Goal: Task Accomplishment & Management: Use online tool/utility

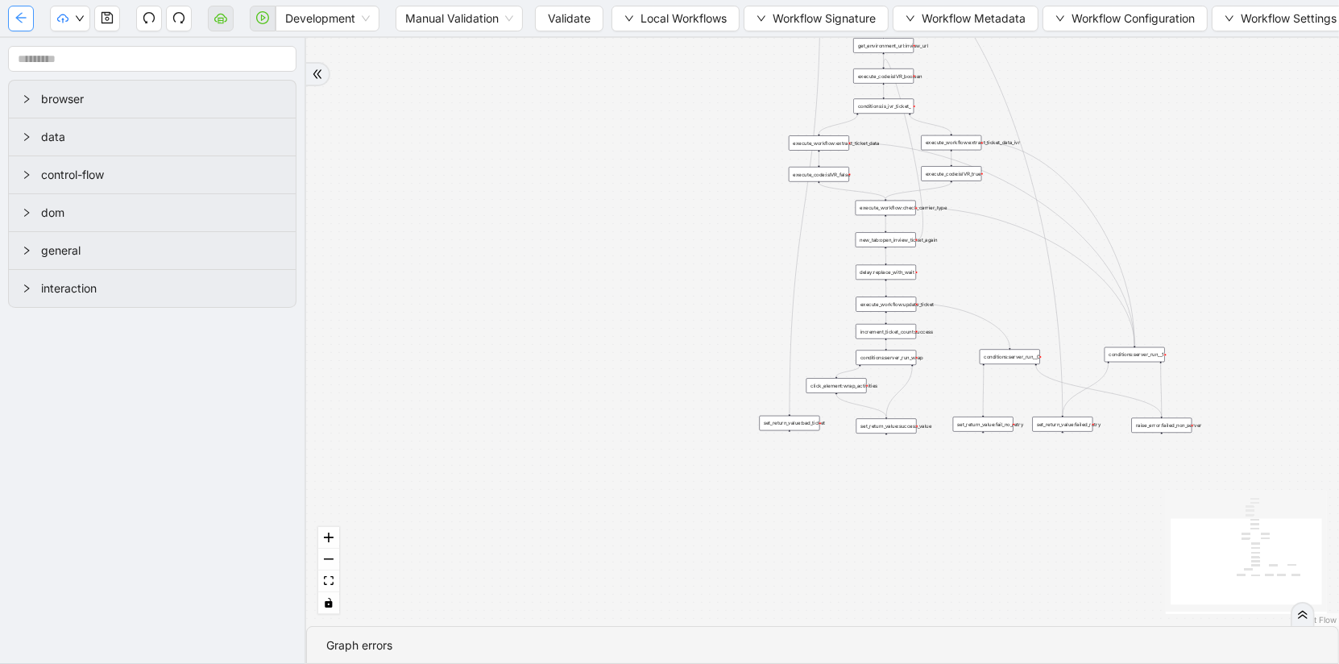
click at [18, 20] on icon "arrow-left" at bounding box center [21, 17] width 13 height 13
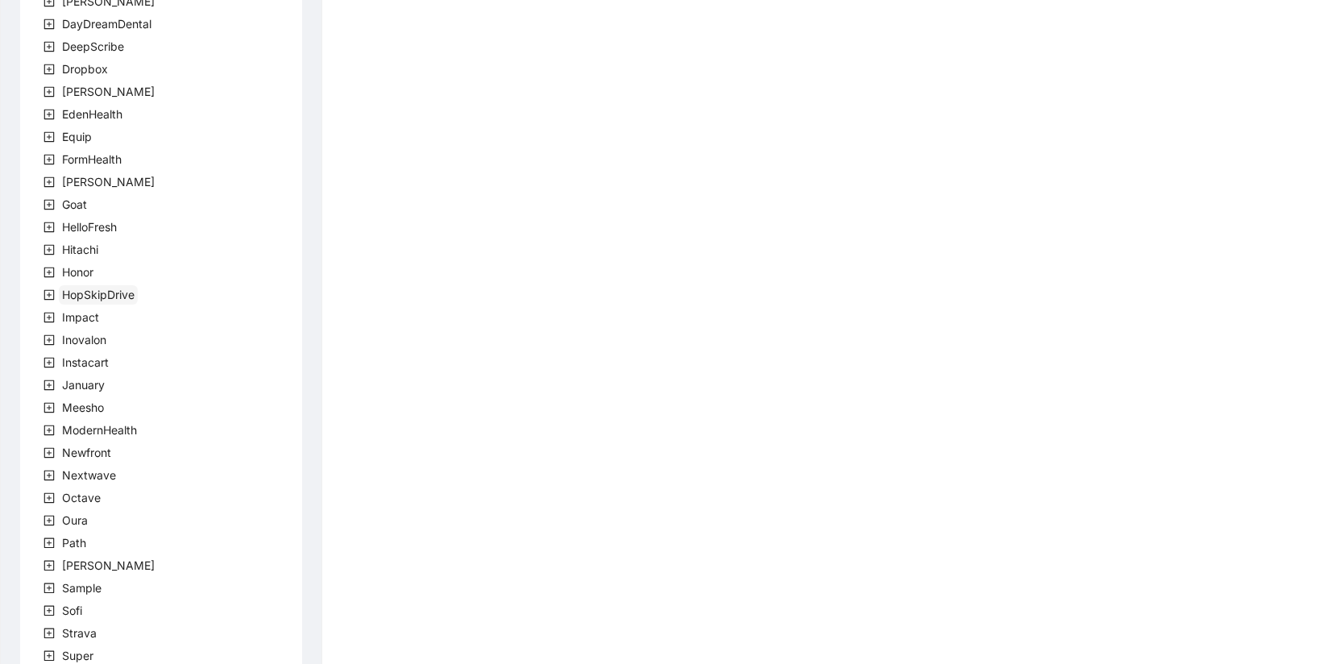
scroll to position [379, 0]
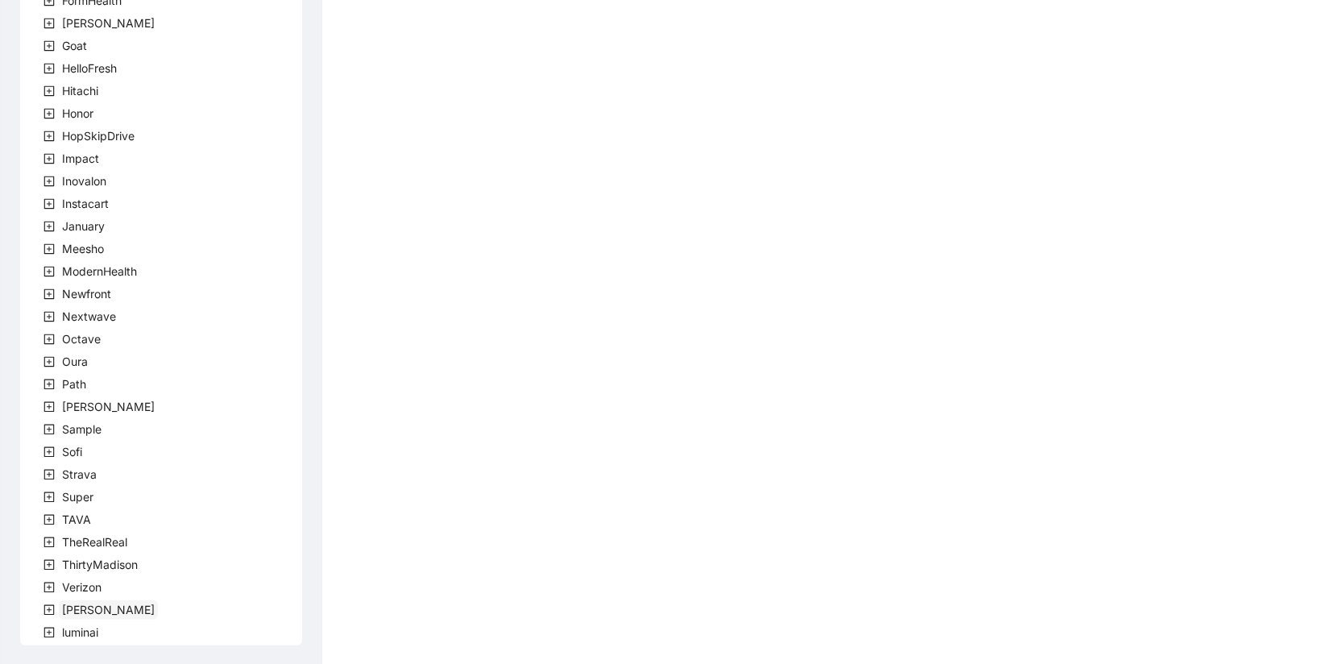
click at [74, 612] on span "Virta" at bounding box center [108, 610] width 93 height 14
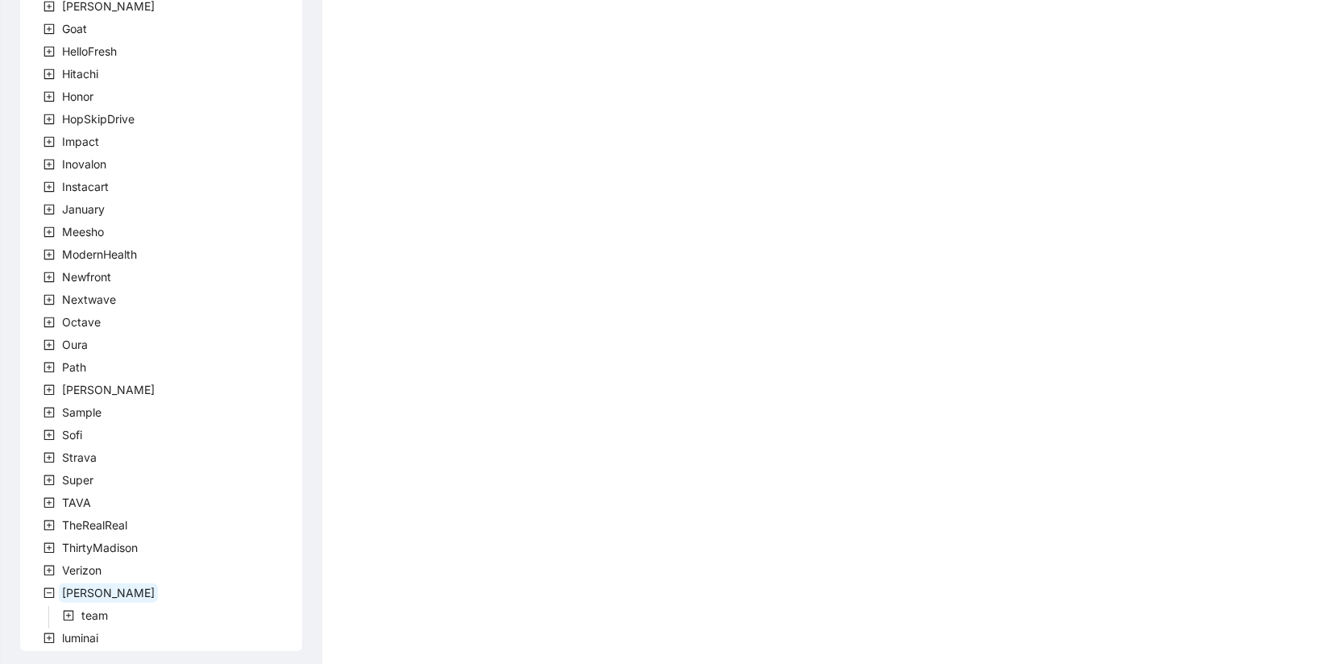
click at [73, 616] on icon "plus-square" at bounding box center [69, 616] width 10 height 10
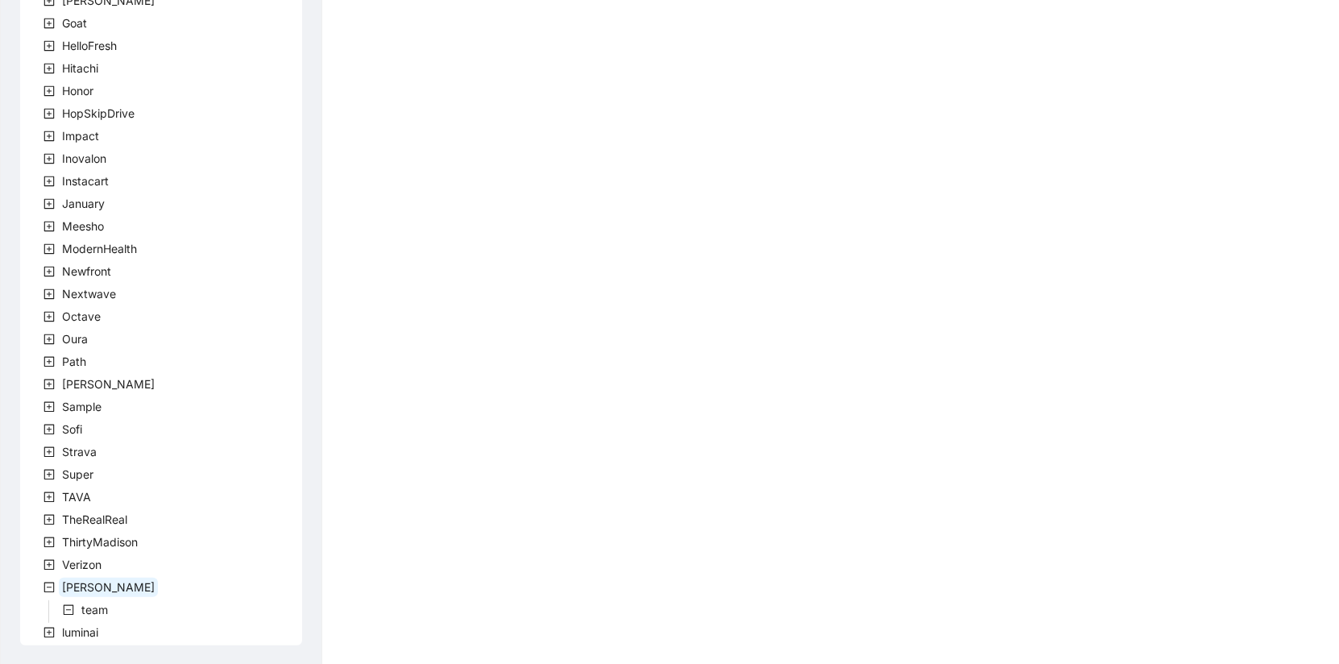
scroll to position [492, 0]
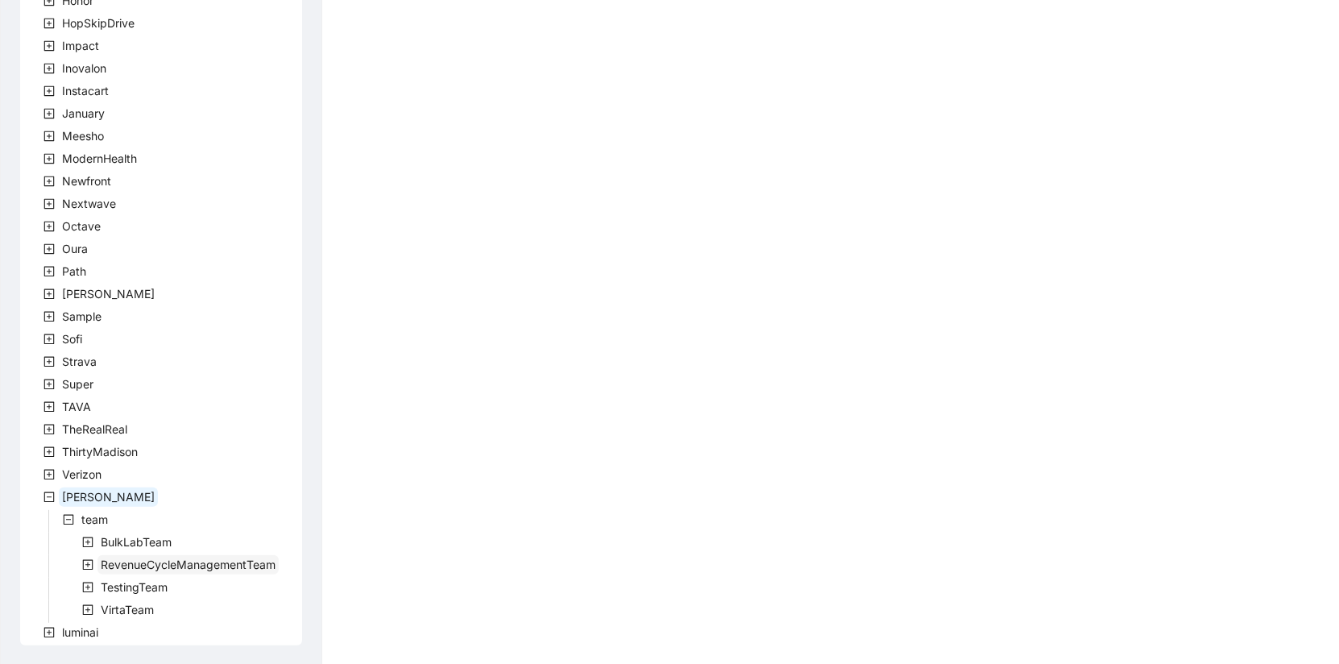
click at [139, 563] on span "RevenueCycleManagementTeam" at bounding box center [188, 565] width 175 height 14
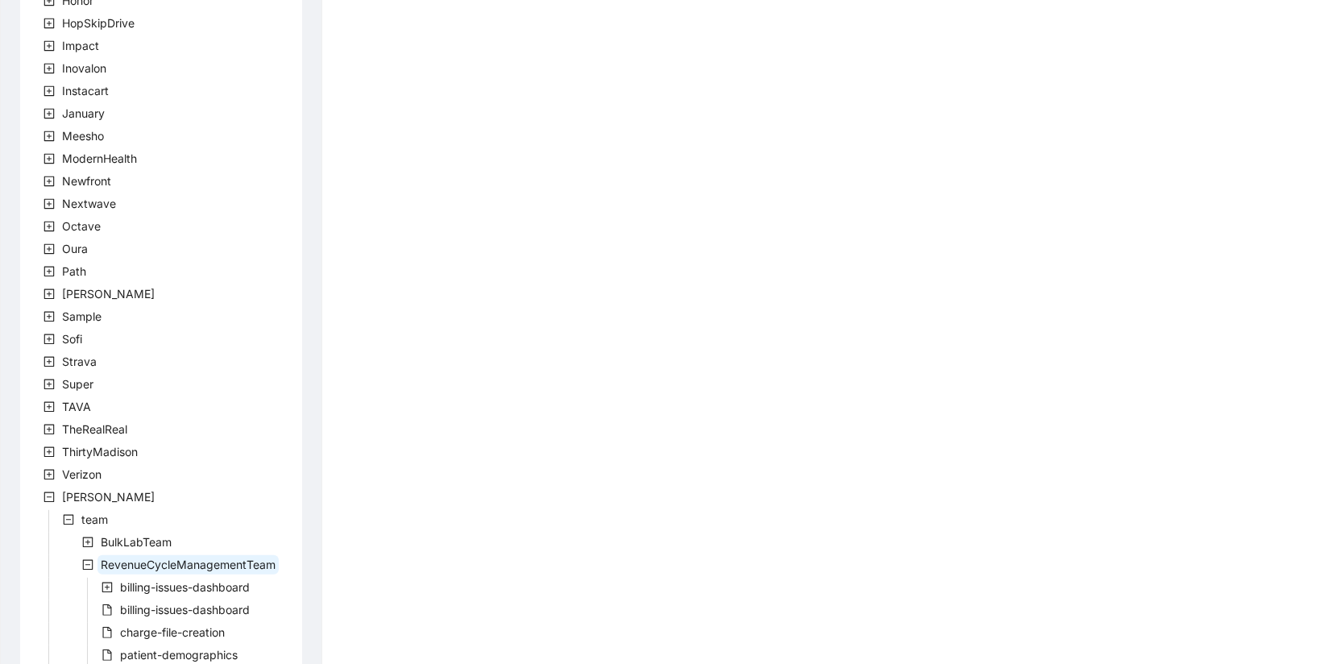
scroll to position [624, 0]
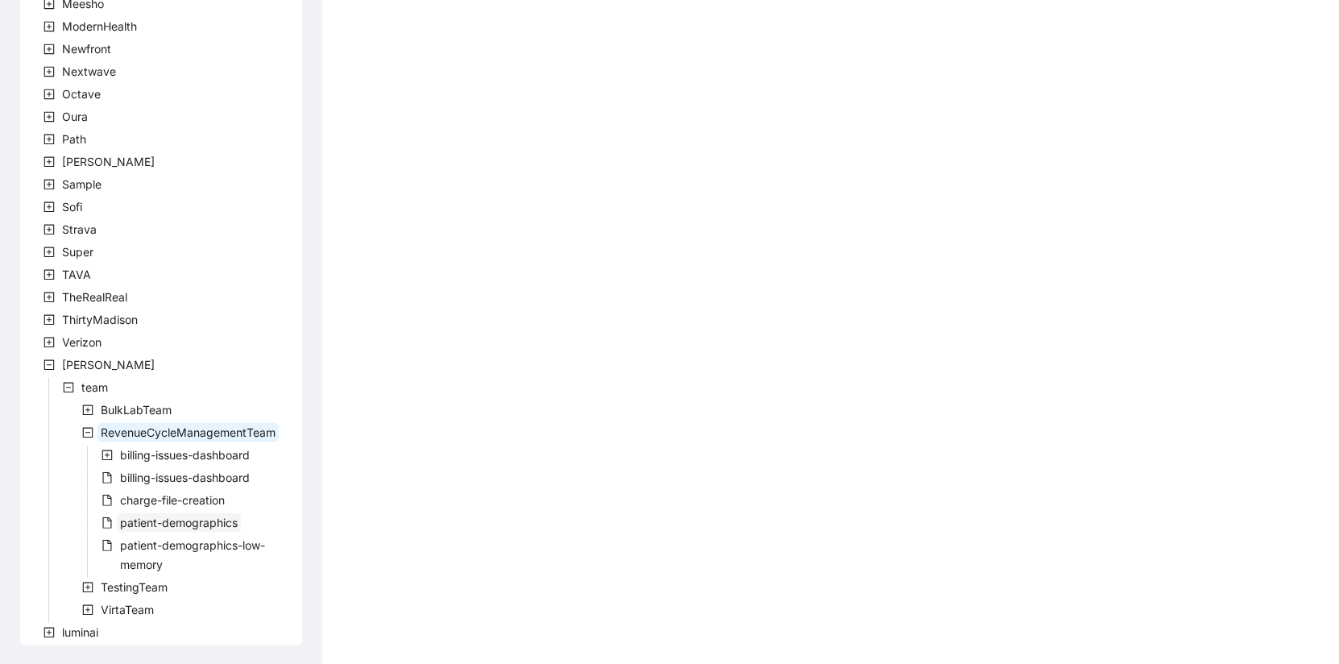
click at [167, 521] on span "patient-demographics" at bounding box center [179, 523] width 118 height 14
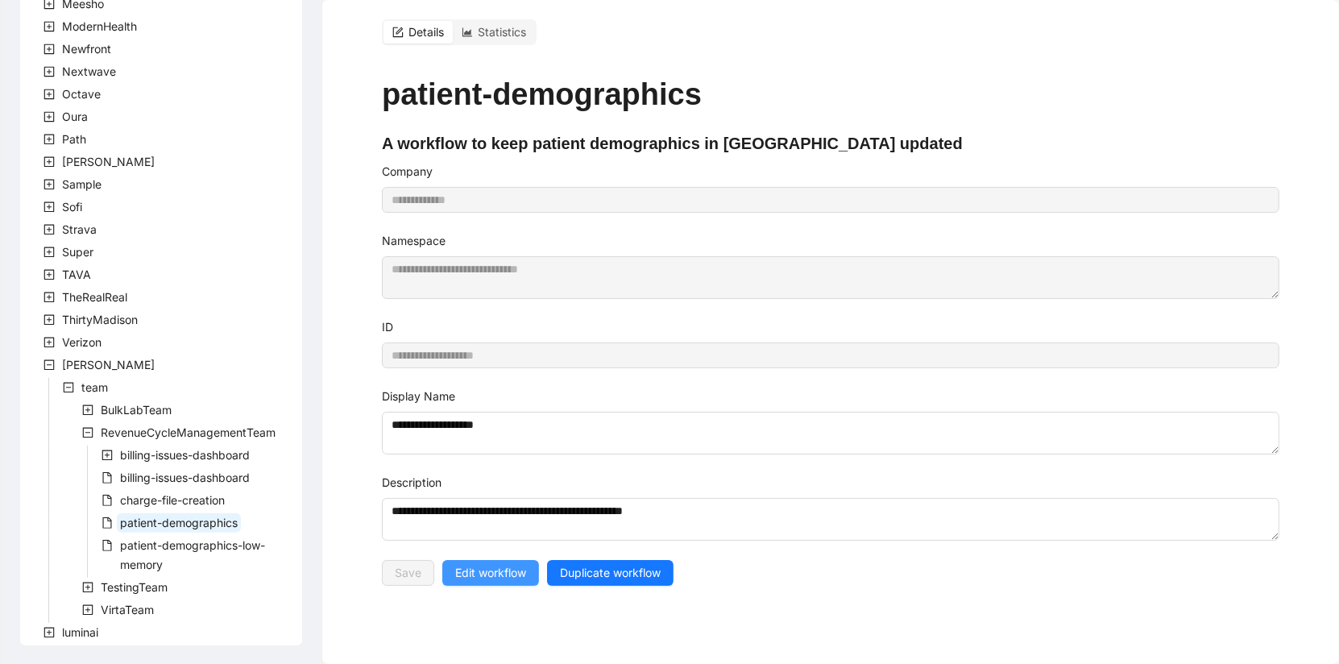
click at [514, 569] on span "Edit workflow" at bounding box center [490, 573] width 71 height 18
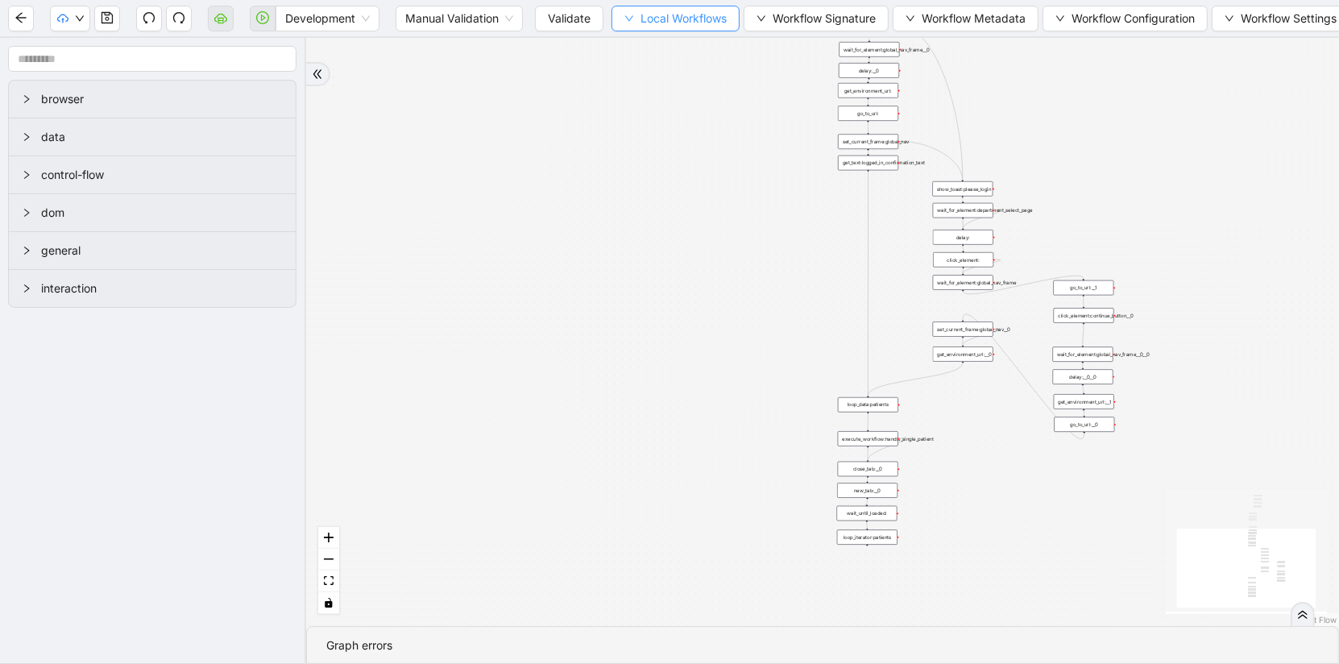
click at [687, 23] on span "Local Workflows" at bounding box center [684, 19] width 86 height 18
click at [678, 53] on span "Select" at bounding box center [675, 49] width 104 height 18
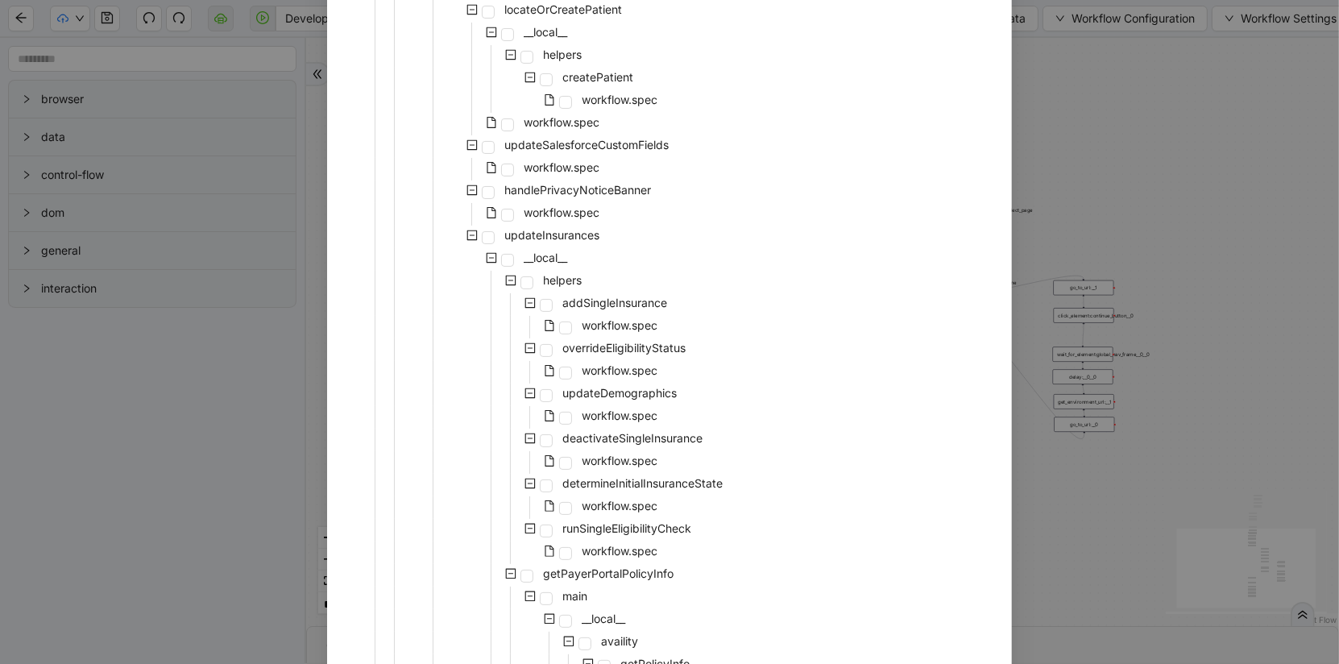
scroll to position [261, 0]
click at [605, 297] on span "addSingleInsurance" at bounding box center [614, 300] width 105 height 14
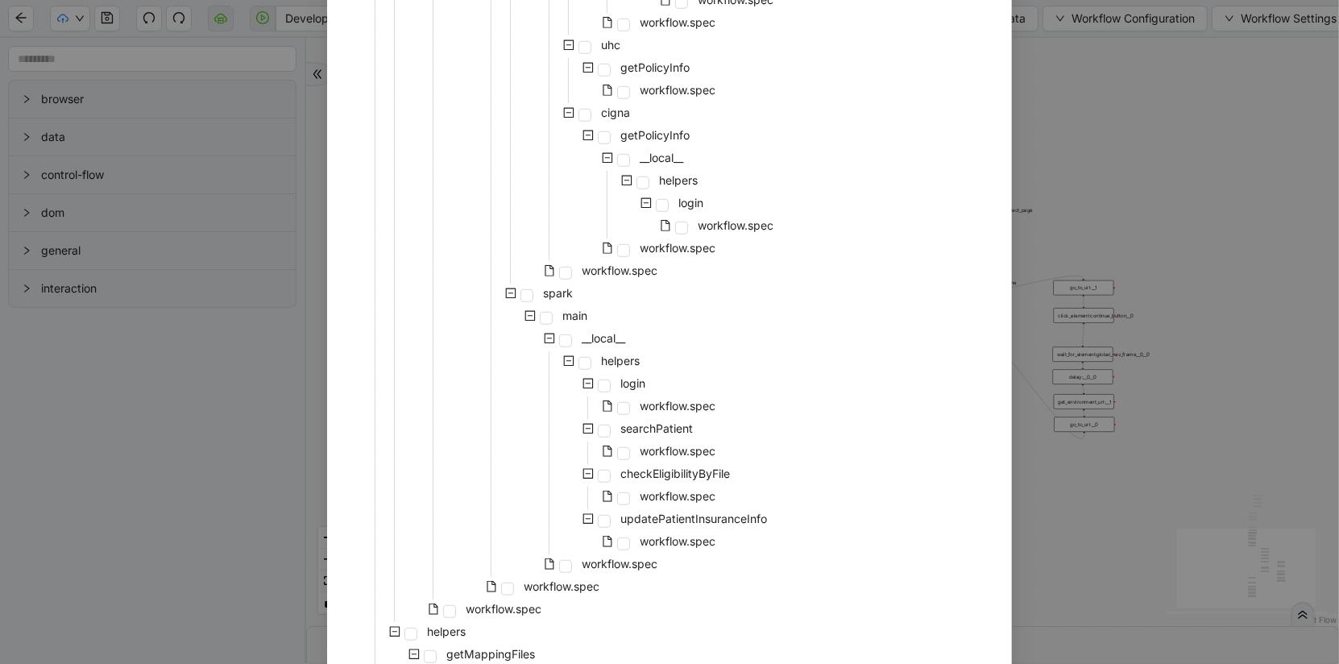
scroll to position [1221, 0]
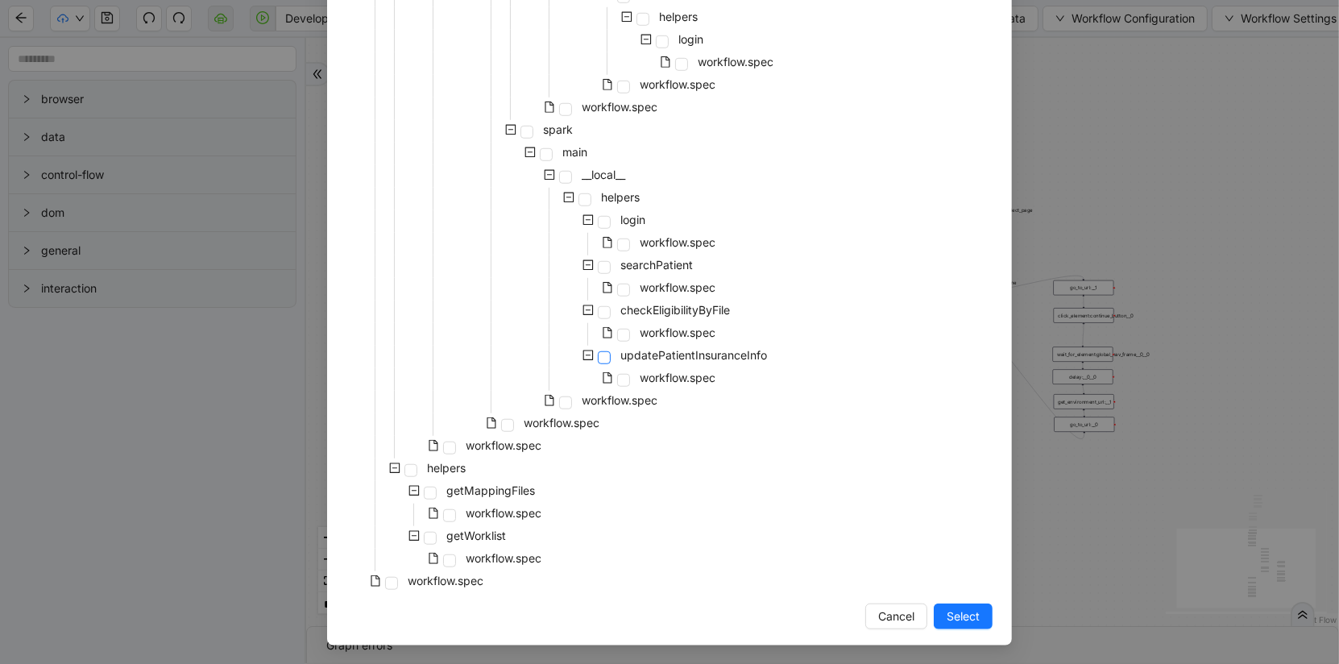
click at [603, 352] on span at bounding box center [604, 357] width 13 height 13
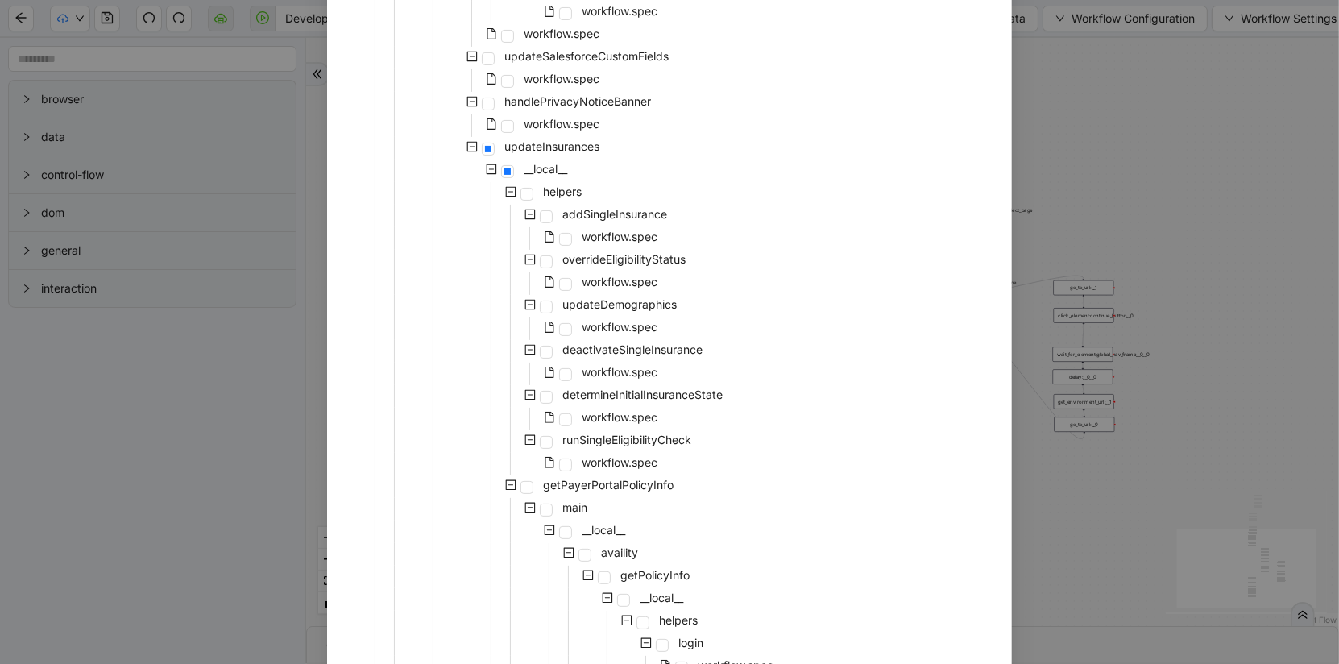
scroll to position [313, 0]
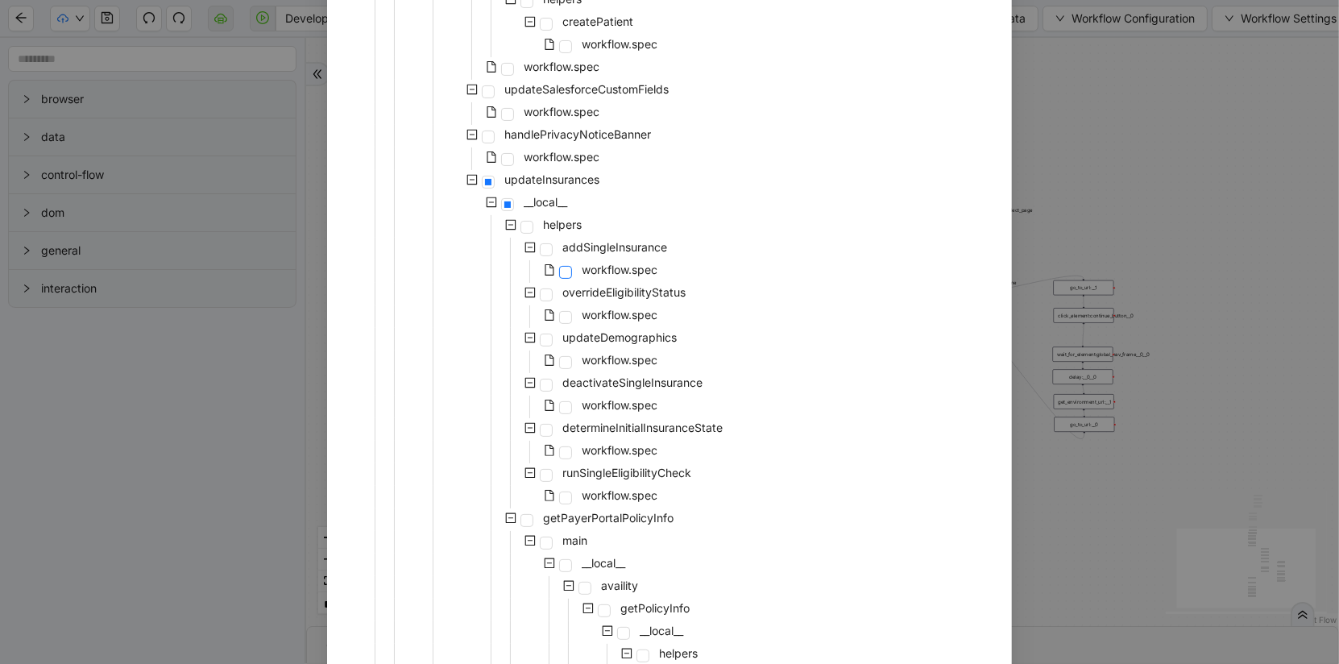
click at [566, 274] on span at bounding box center [565, 272] width 13 height 13
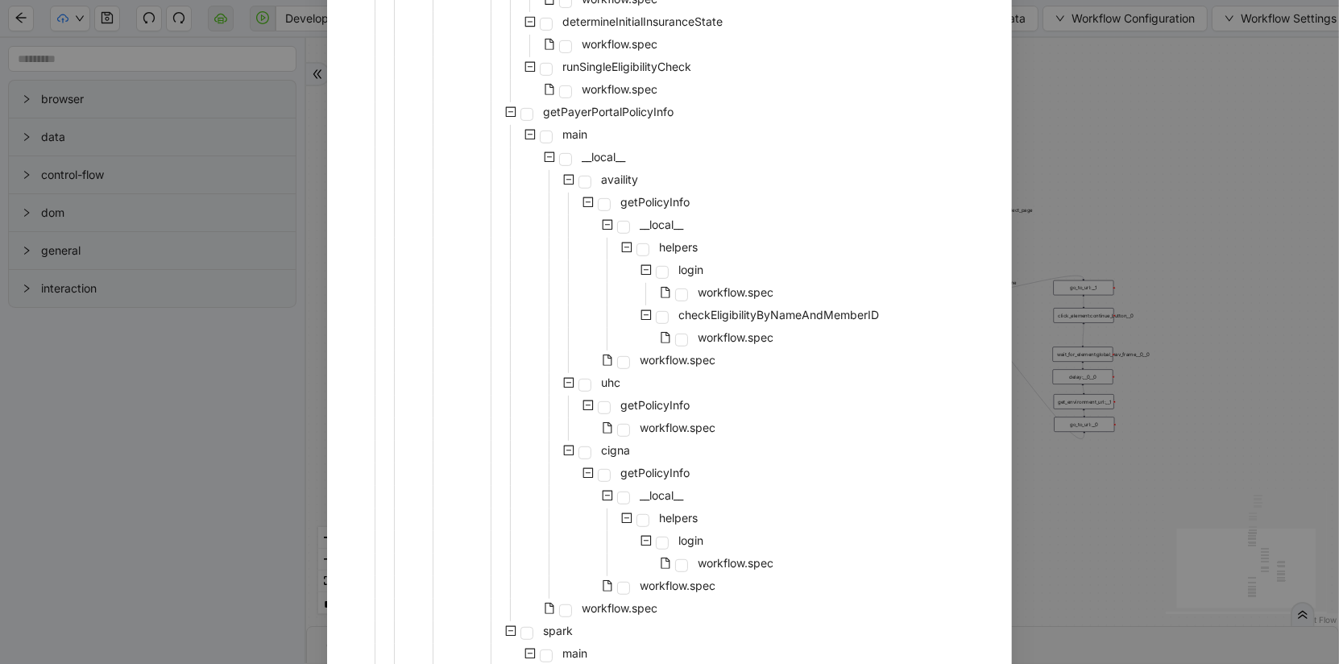
scroll to position [1221, 0]
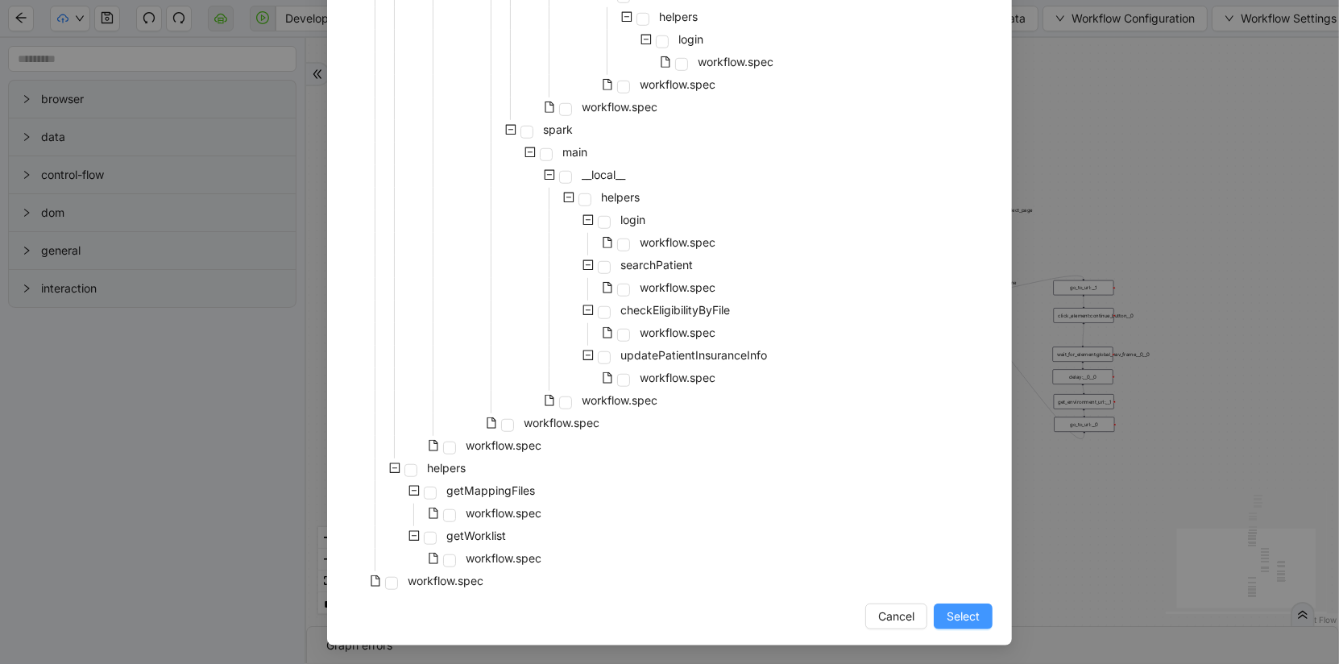
click at [964, 617] on span "Select" at bounding box center [963, 617] width 33 height 18
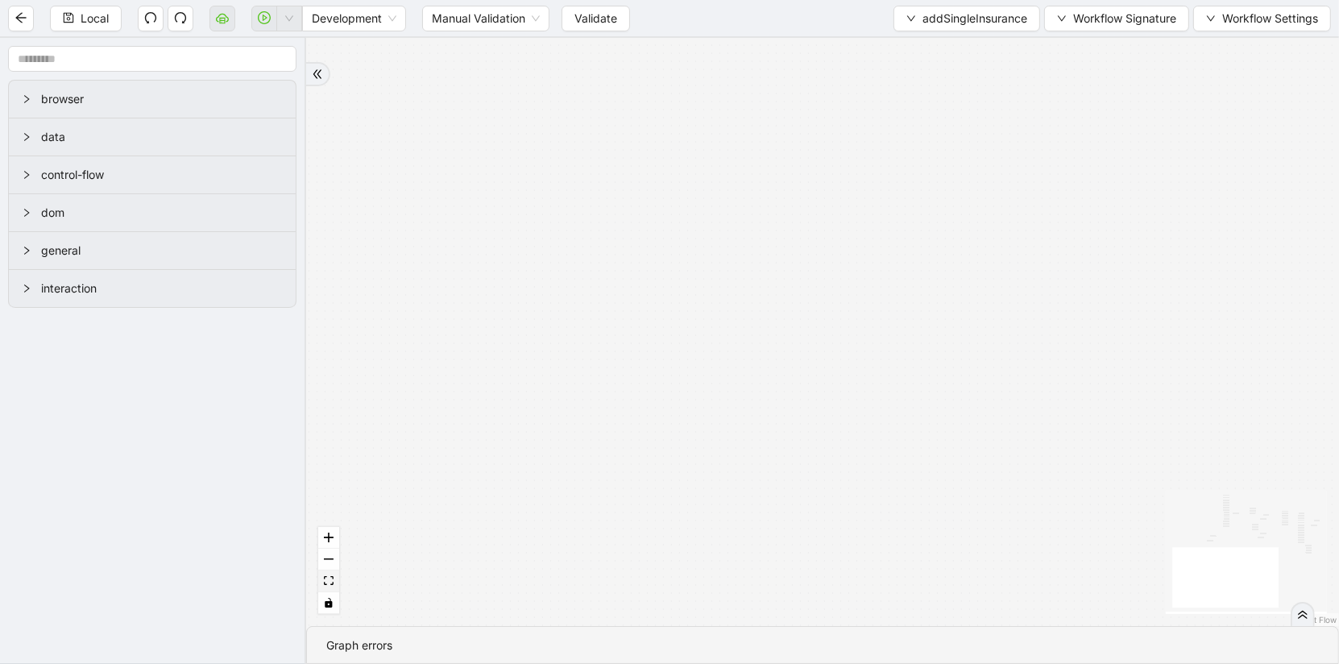
click at [324, 588] on button "fit view" at bounding box center [328, 582] width 21 height 22
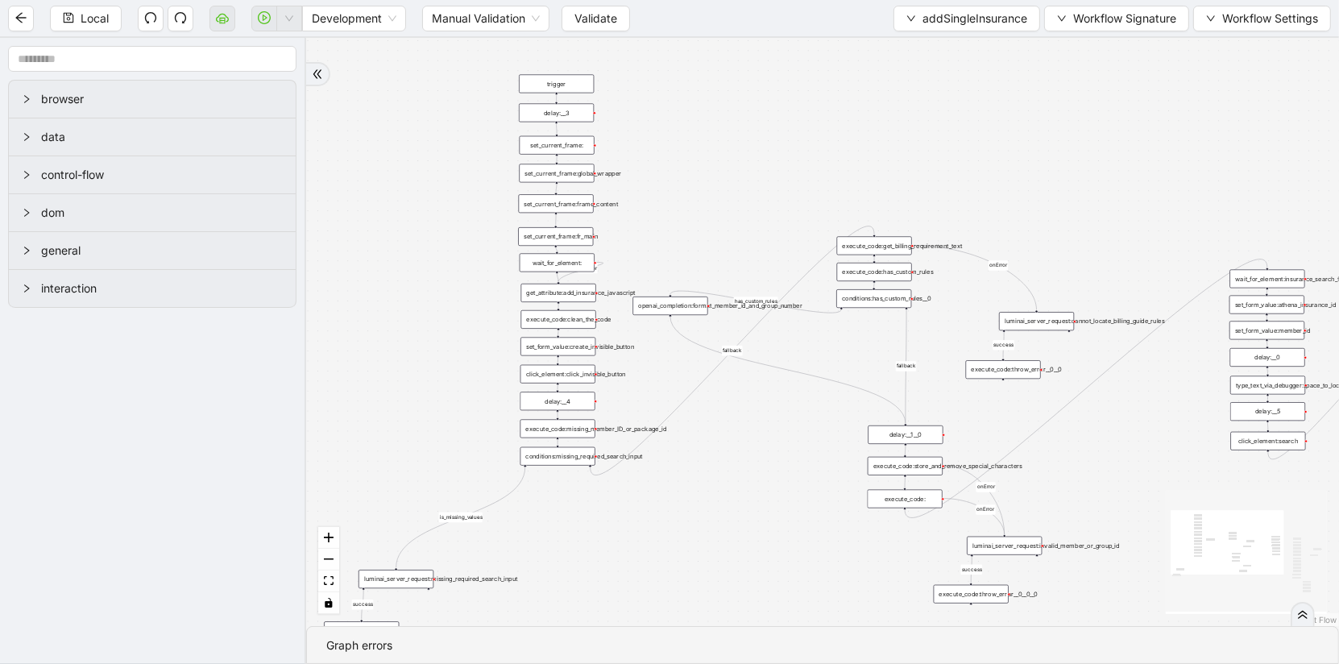
drag, startPoint x: 393, startPoint y: 234, endPoint x: 658, endPoint y: 479, distance: 360.4
click at [658, 479] on div "is_missing_values has_custom_rules success success success fallback fallback su…" at bounding box center [822, 332] width 1033 height 588
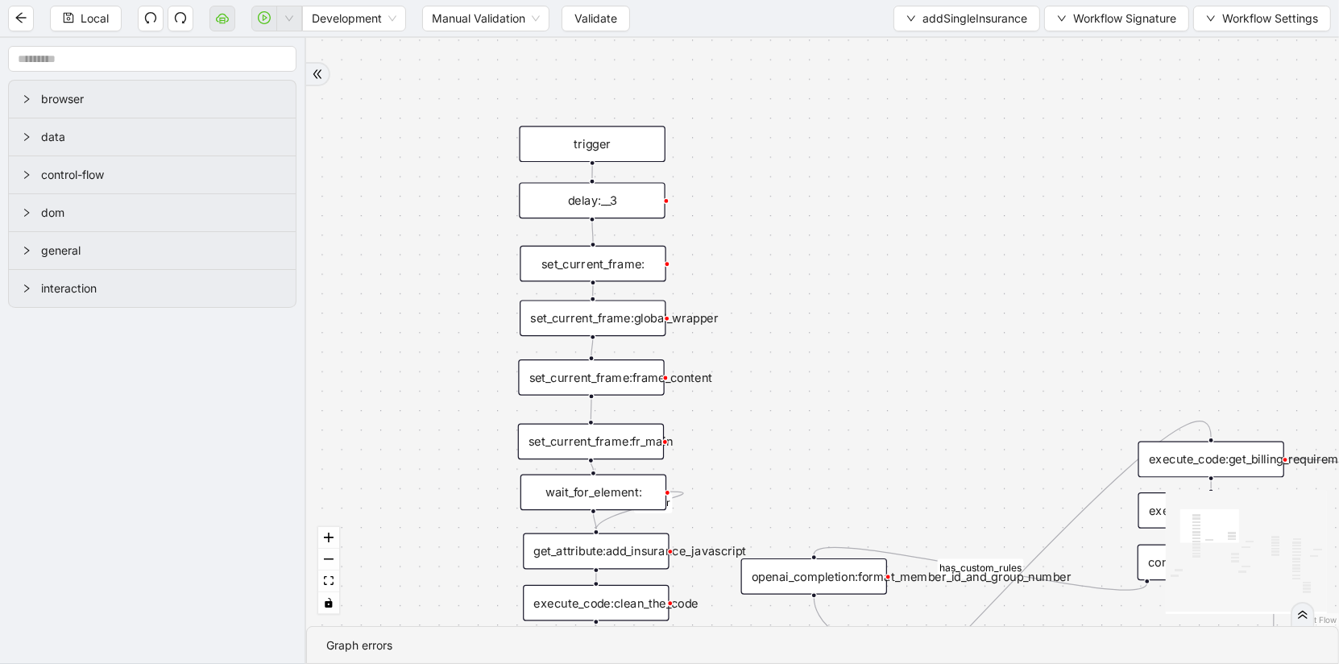
drag, startPoint x: 893, startPoint y: 267, endPoint x: 814, endPoint y: 55, distance: 226.2
click at [814, 55] on div "is_missing_values has_custom_rules success success success fallback fallback su…" at bounding box center [822, 332] width 1033 height 588
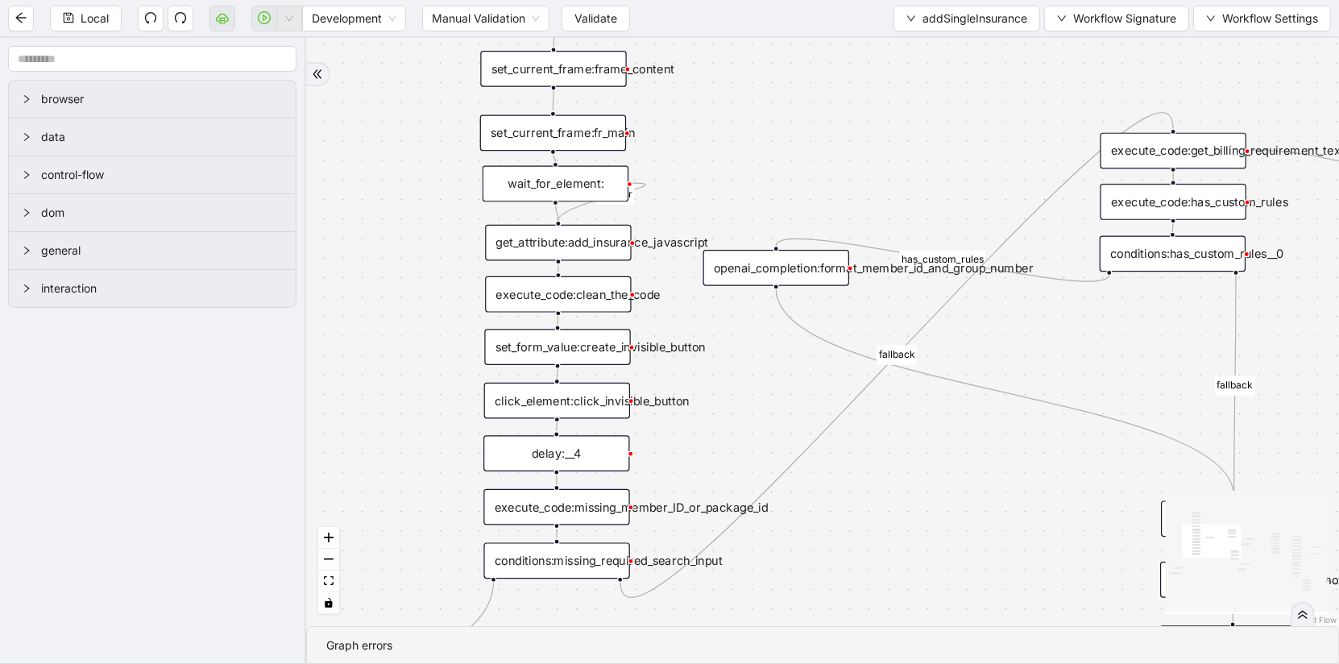
drag, startPoint x: 824, startPoint y: 268, endPoint x: 824, endPoint y: 43, distance: 225.6
click at [824, 43] on div "is_missing_values has_custom_rules success success success fallback fallback su…" at bounding box center [822, 332] width 1033 height 588
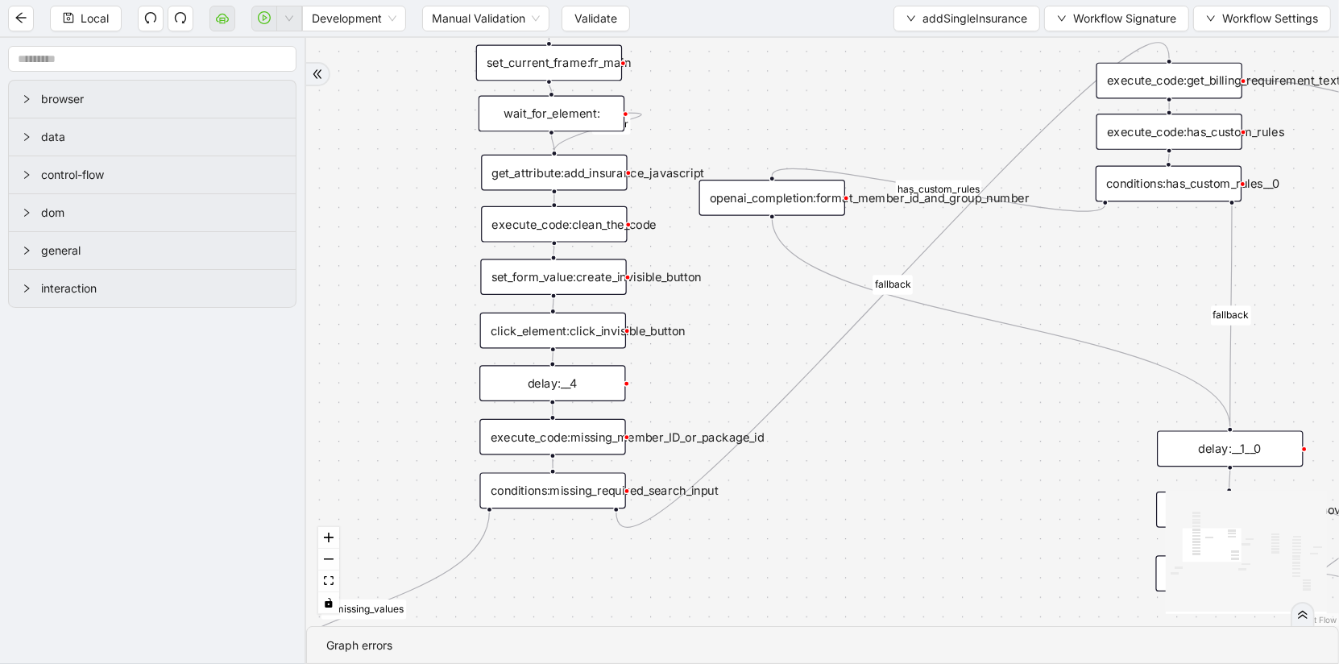
drag, startPoint x: 417, startPoint y: 310, endPoint x: 403, endPoint y: 201, distance: 110.5
click at [404, 201] on div "is_missing_values has_custom_rules success success success fallback fallback su…" at bounding box center [822, 332] width 1033 height 588
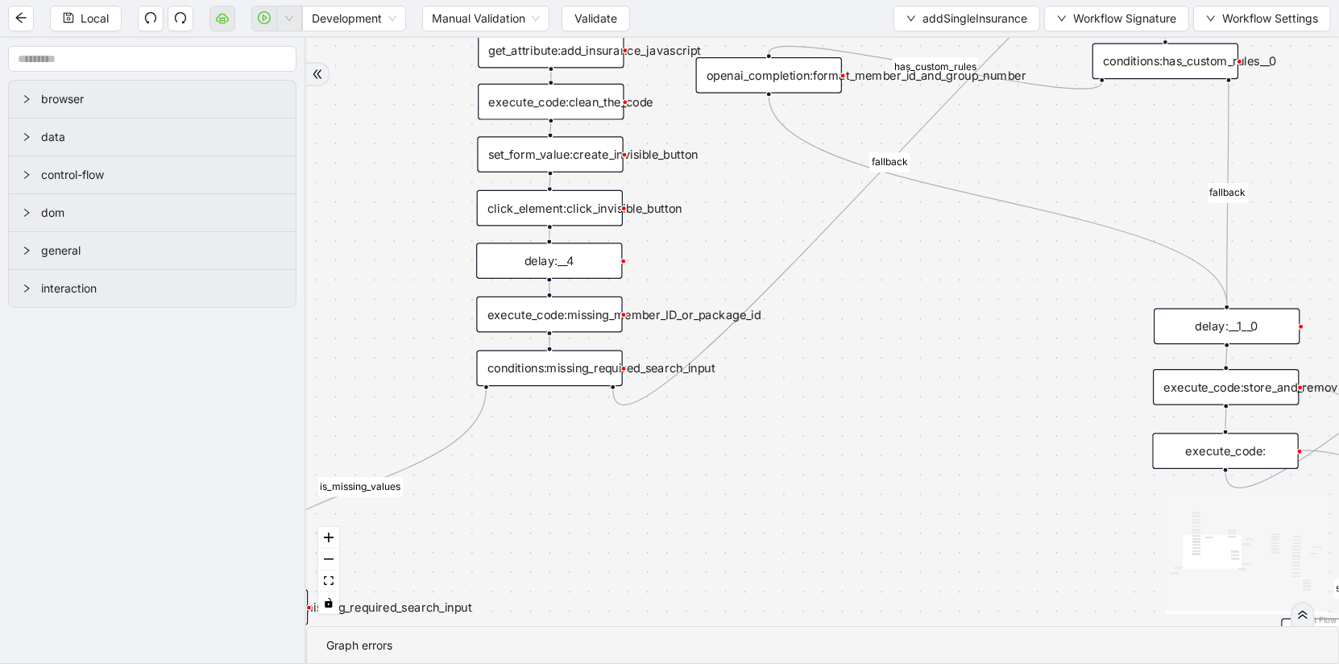
drag, startPoint x: 442, startPoint y: 354, endPoint x: 449, endPoint y: 262, distance: 92.1
click at [449, 262] on div "is_missing_values has_custom_rules success success success fallback fallback su…" at bounding box center [822, 332] width 1033 height 588
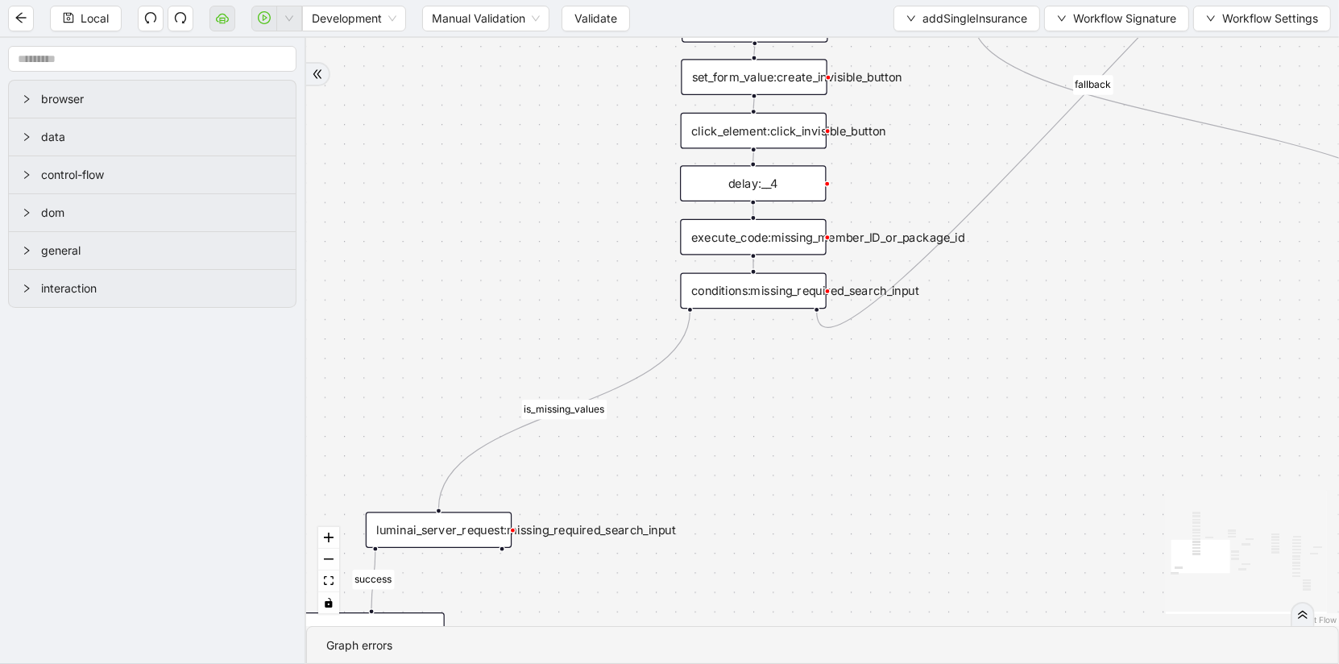
drag, startPoint x: 563, startPoint y: 461, endPoint x: 766, endPoint y: 392, distance: 214.3
click at [766, 392] on div "is_missing_values has_custom_rules success success success fallback fallback su…" at bounding box center [822, 332] width 1033 height 588
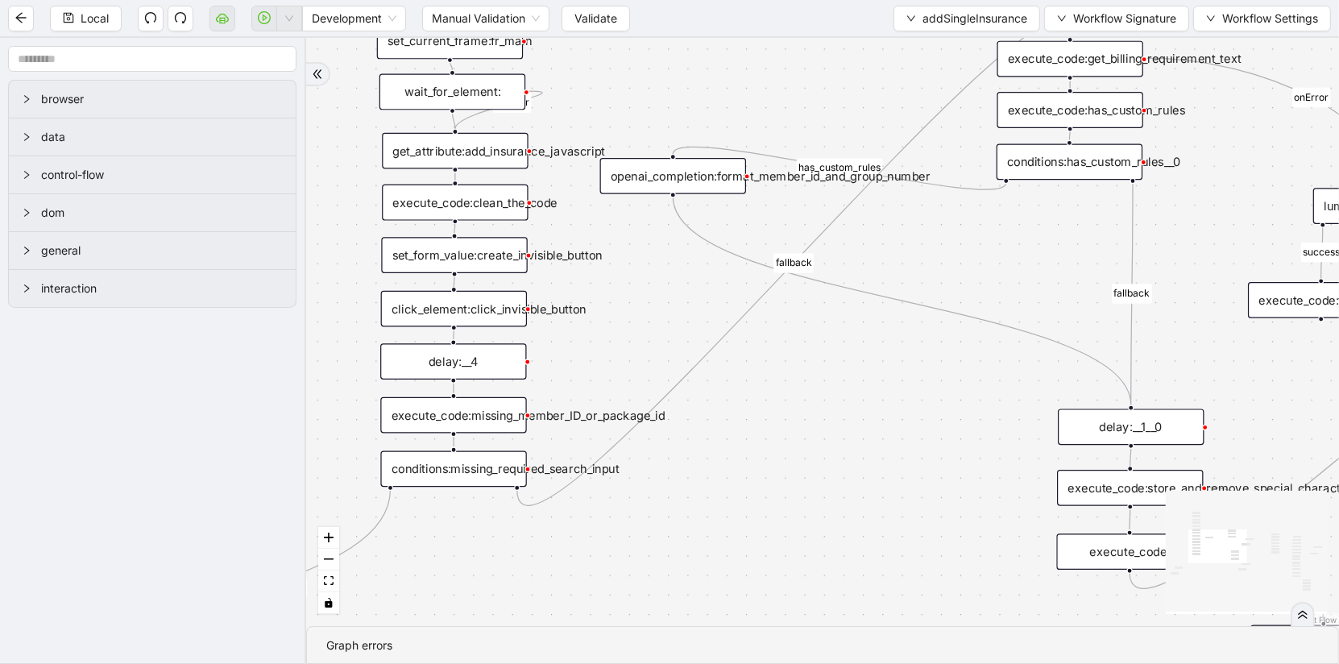
drag, startPoint x: 766, startPoint y: 392, endPoint x: 467, endPoint y: 571, distance: 348.7
click at [467, 571] on div "is_missing_values has_custom_rules success success success fallback fallback su…" at bounding box center [822, 332] width 1033 height 588
click at [450, 425] on div "execute_code:missing_member_ID_or_package_id" at bounding box center [453, 414] width 146 height 36
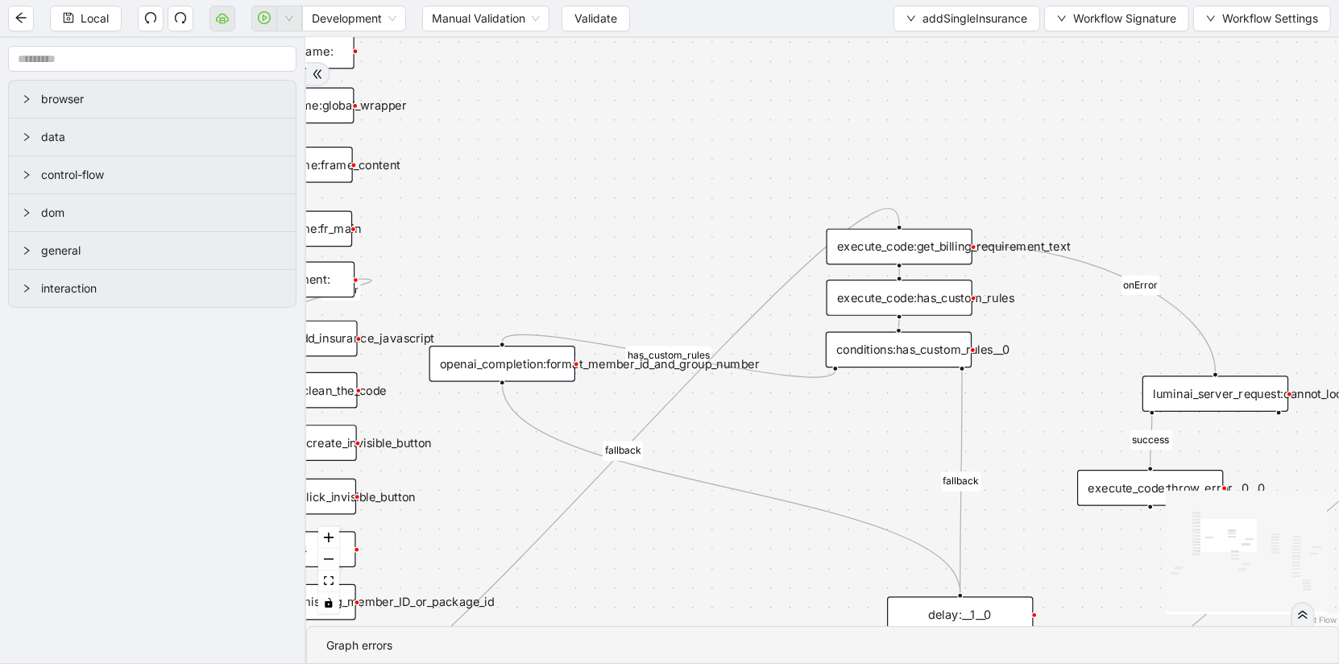
drag, startPoint x: 784, startPoint y: 371, endPoint x: 500, endPoint y: 625, distance: 380.6
click at [500, 625] on div "is_missing_values has_custom_rules success success success fallback fallback su…" at bounding box center [822, 332] width 1033 height 588
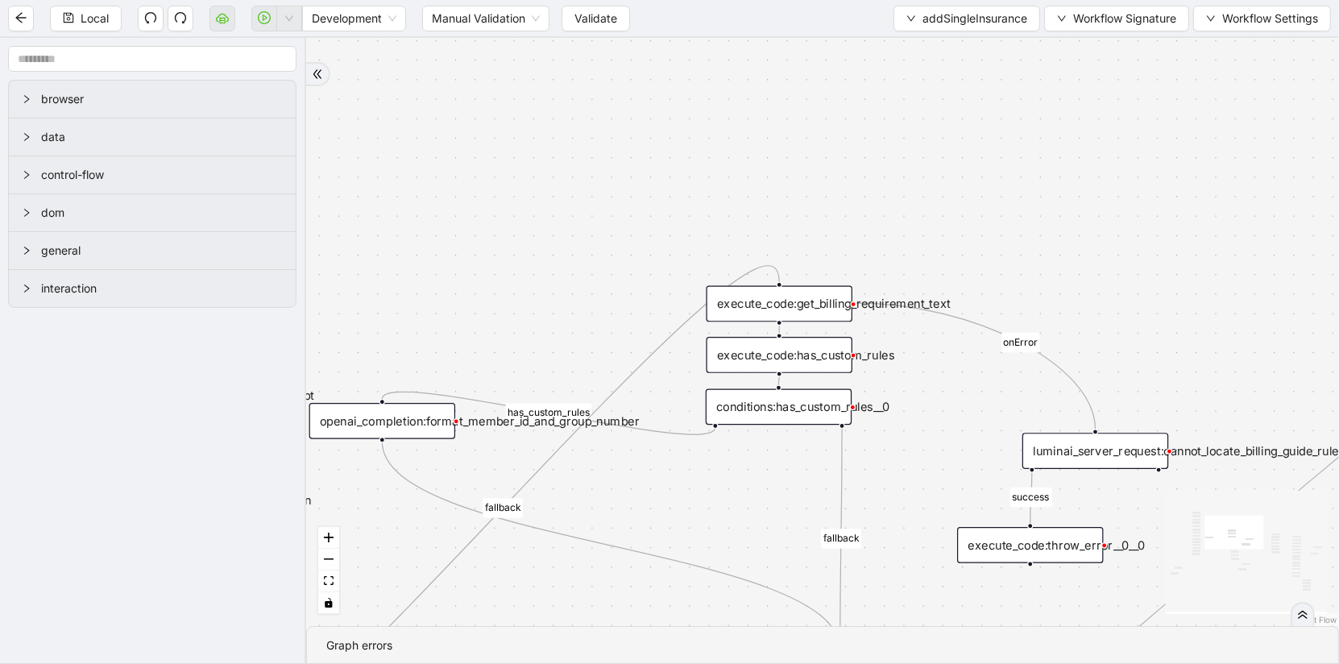
drag, startPoint x: 872, startPoint y: 186, endPoint x: 807, endPoint y: 71, distance: 132.0
click at [809, 71] on div "is_missing_values has_custom_rules success success success fallback fallback su…" at bounding box center [822, 332] width 1033 height 588
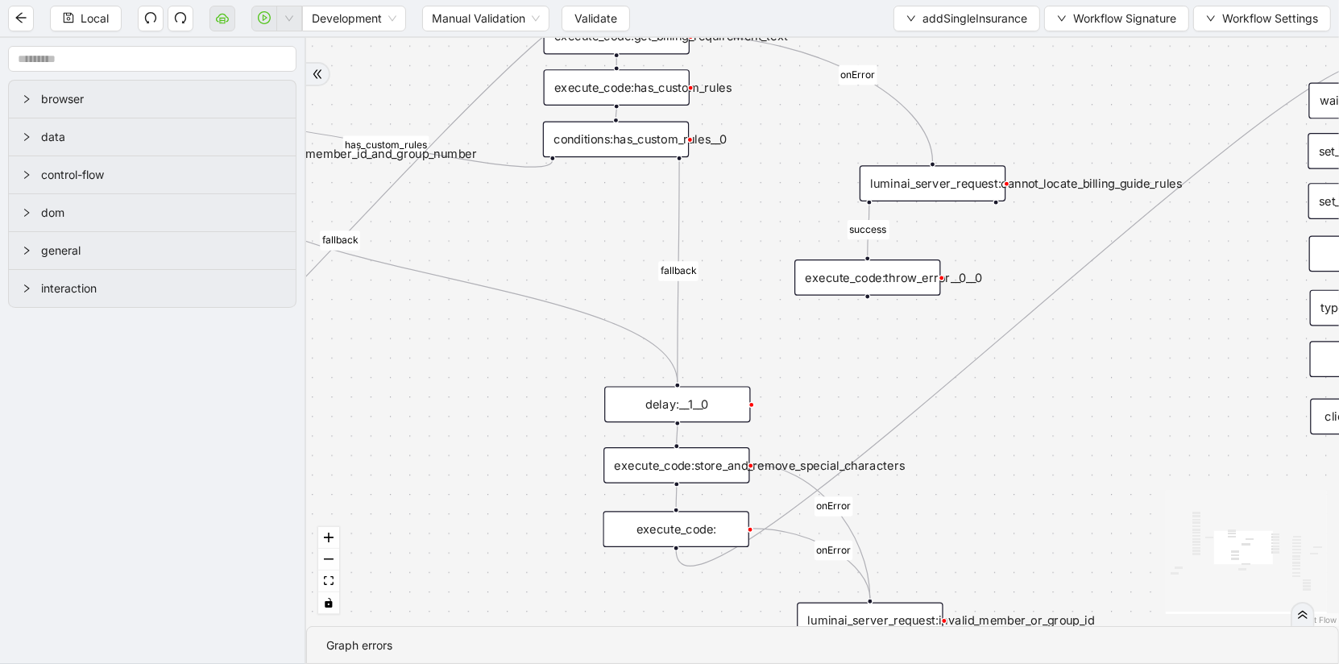
drag, startPoint x: 929, startPoint y: 537, endPoint x: 820, endPoint y: 371, distance: 198.5
click at [820, 371] on div "is_missing_values has_custom_rules success success success fallback fallback su…" at bounding box center [822, 332] width 1033 height 588
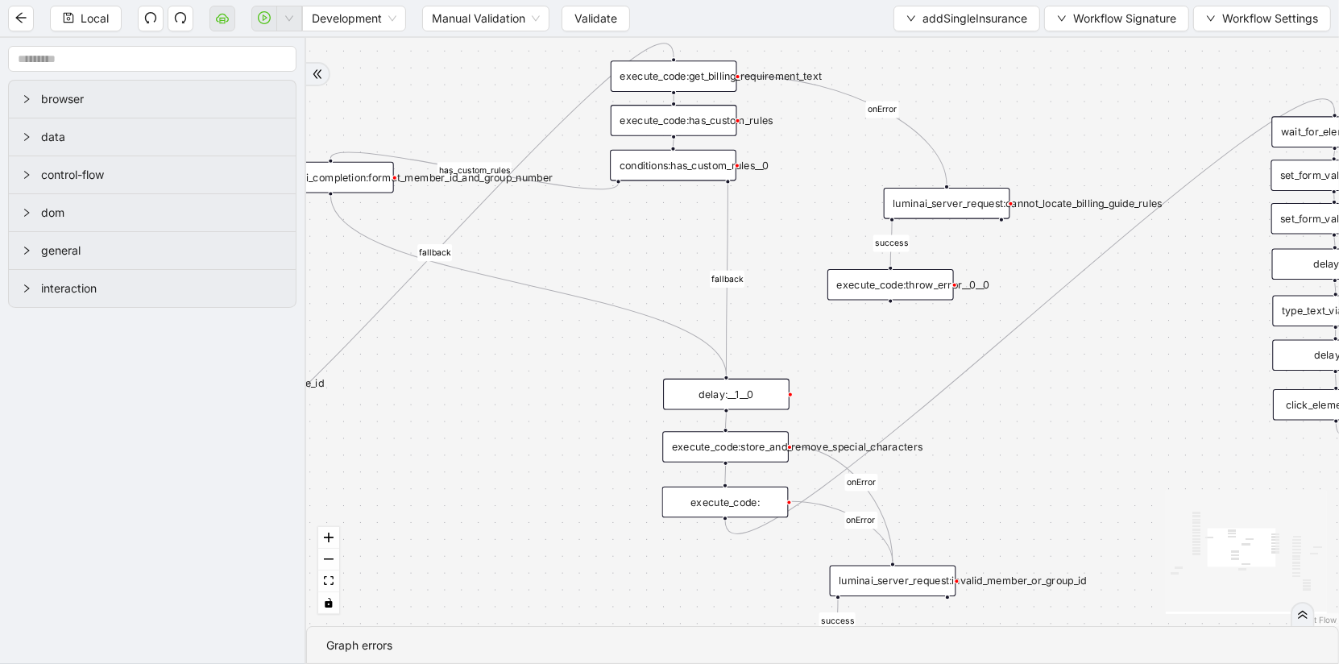
drag, startPoint x: 1047, startPoint y: 355, endPoint x: 990, endPoint y: 176, distance: 188.3
click at [990, 176] on div "is_missing_values has_custom_rules success success success fallback fallback su…" at bounding box center [822, 332] width 1033 height 588
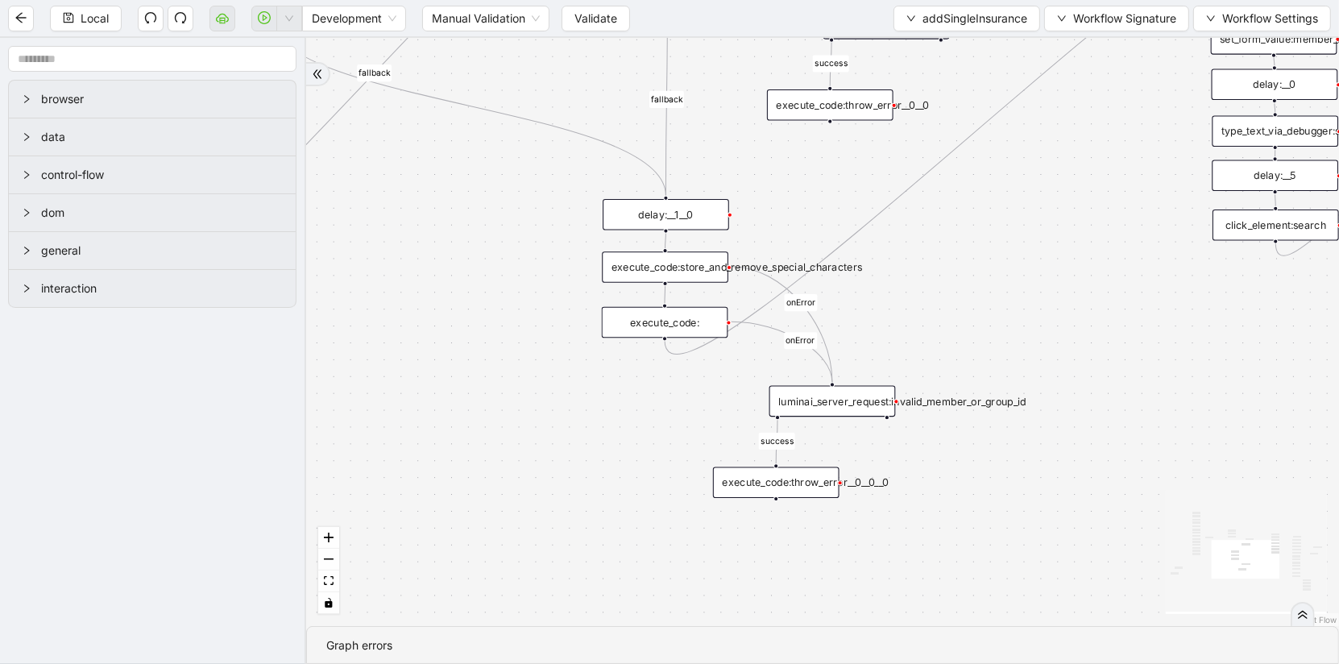
drag, startPoint x: 672, startPoint y: 474, endPoint x: 532, endPoint y: 513, distance: 145.7
click at [532, 513] on div "is_missing_values has_custom_rules success success success fallback fallback su…" at bounding box center [822, 332] width 1033 height 588
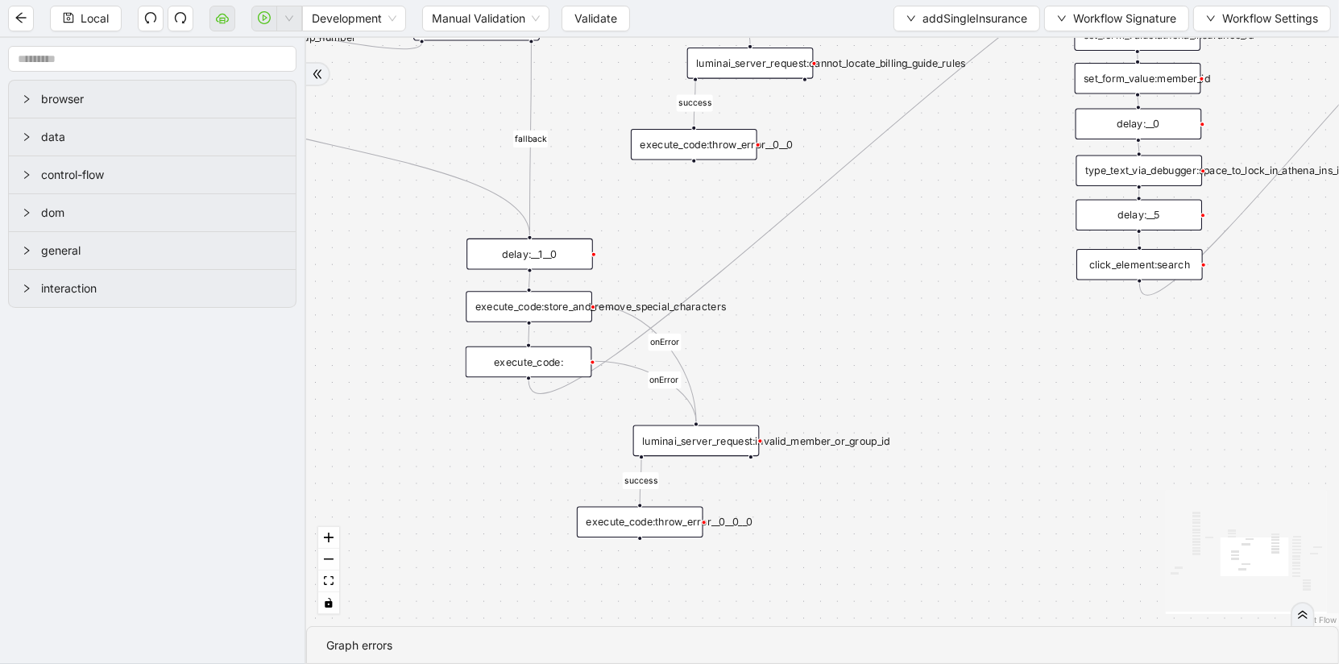
click at [505, 366] on div "execute_code:" at bounding box center [529, 362] width 127 height 31
click at [537, 352] on div "execute_code:" at bounding box center [530, 362] width 127 height 31
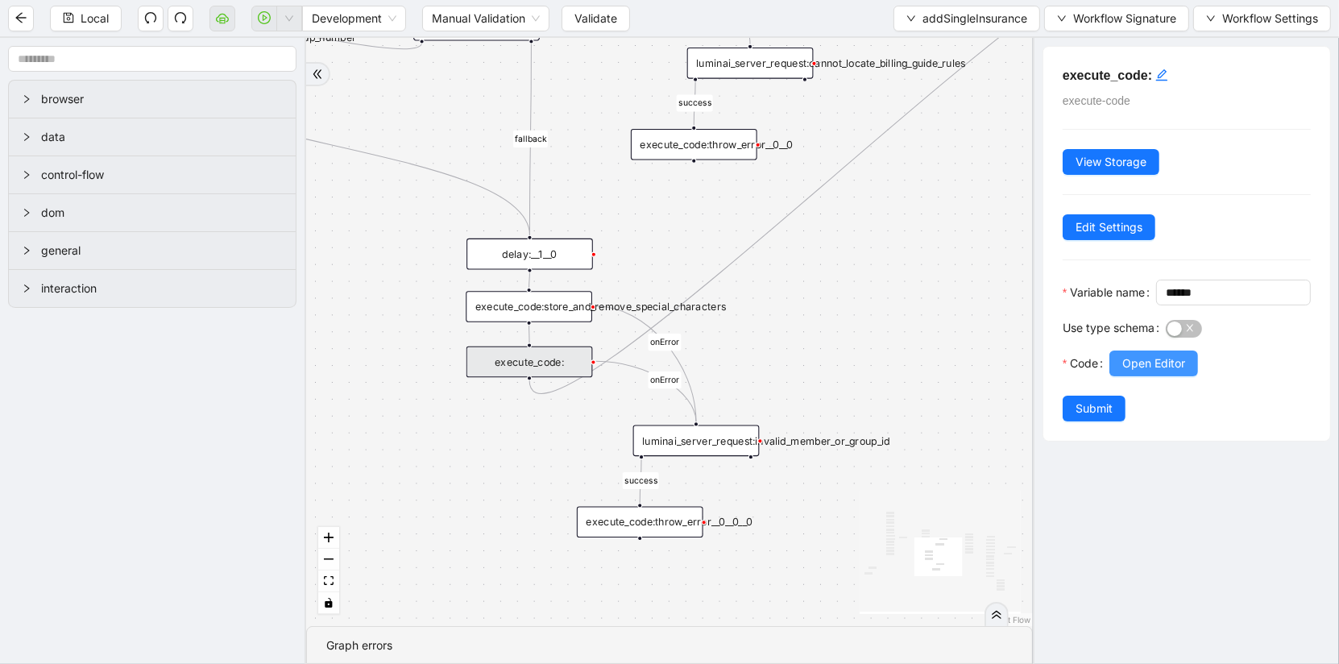
click at [1172, 360] on span "Open Editor" at bounding box center [1154, 364] width 63 height 18
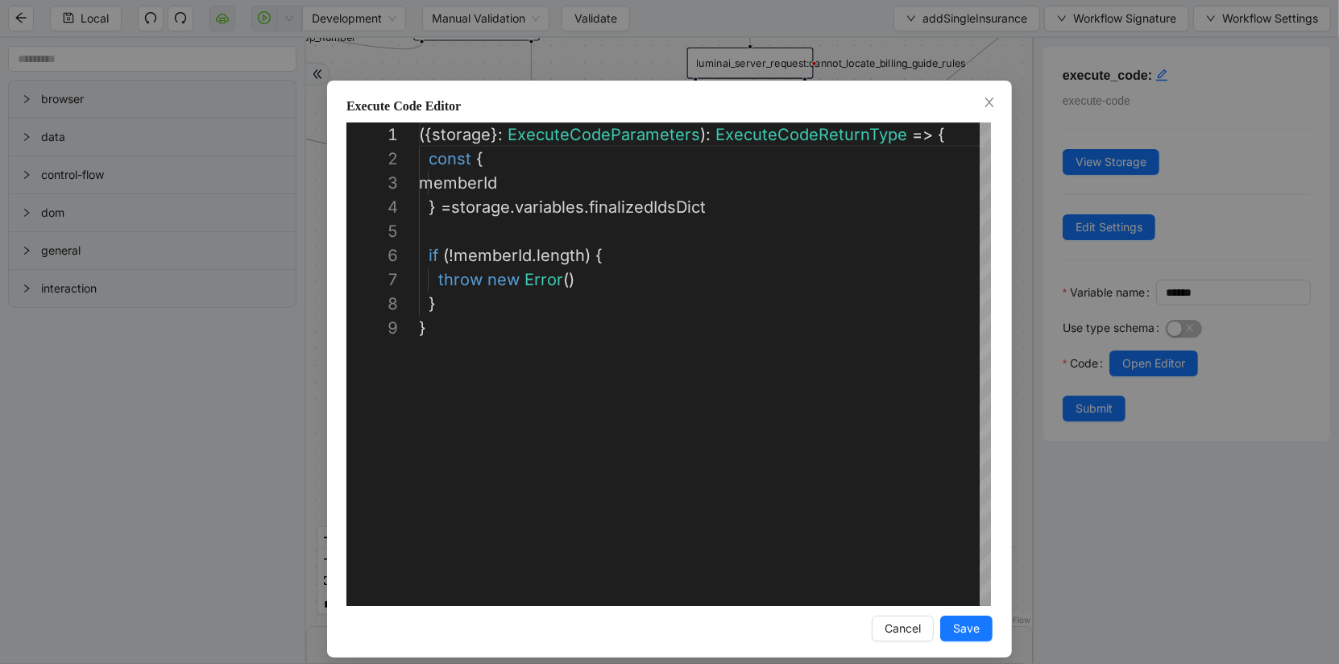
click at [223, 545] on div "**********" at bounding box center [669, 332] width 1339 height 664
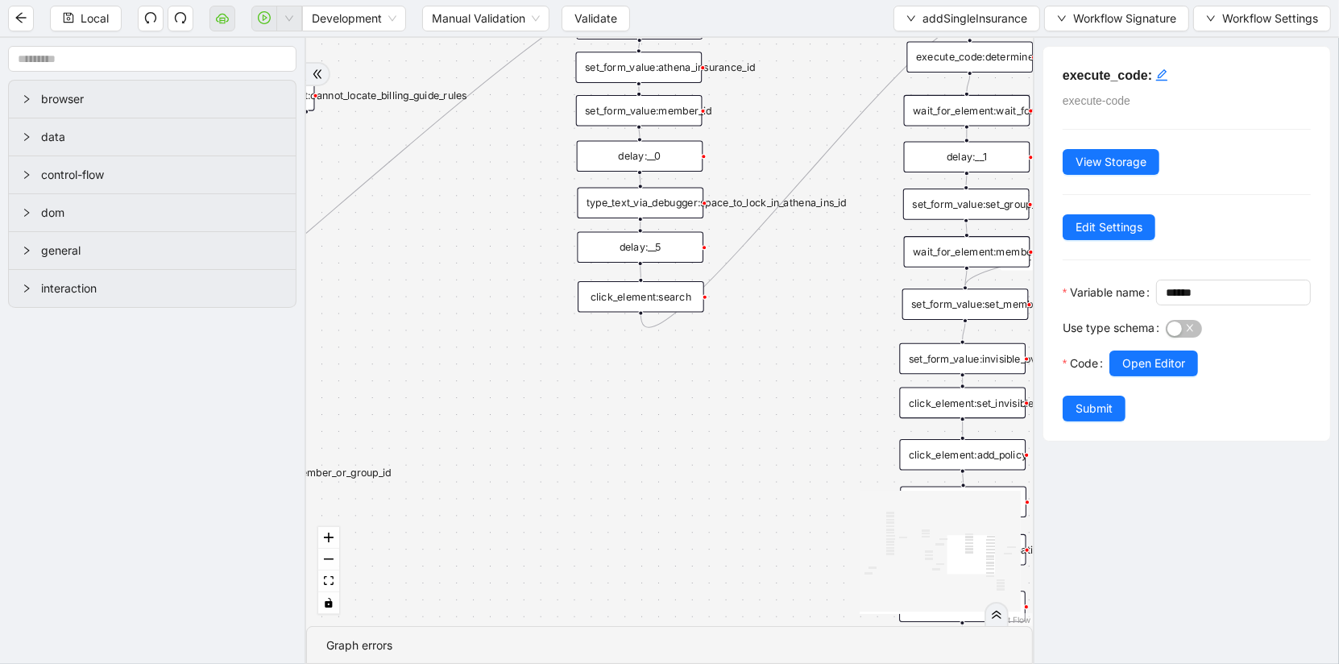
drag, startPoint x: 854, startPoint y: 309, endPoint x: 355, endPoint y: 343, distance: 499.9
click at [355, 343] on div "is_missing_values has_custom_rules success success success fallback fallback su…" at bounding box center [669, 332] width 727 height 588
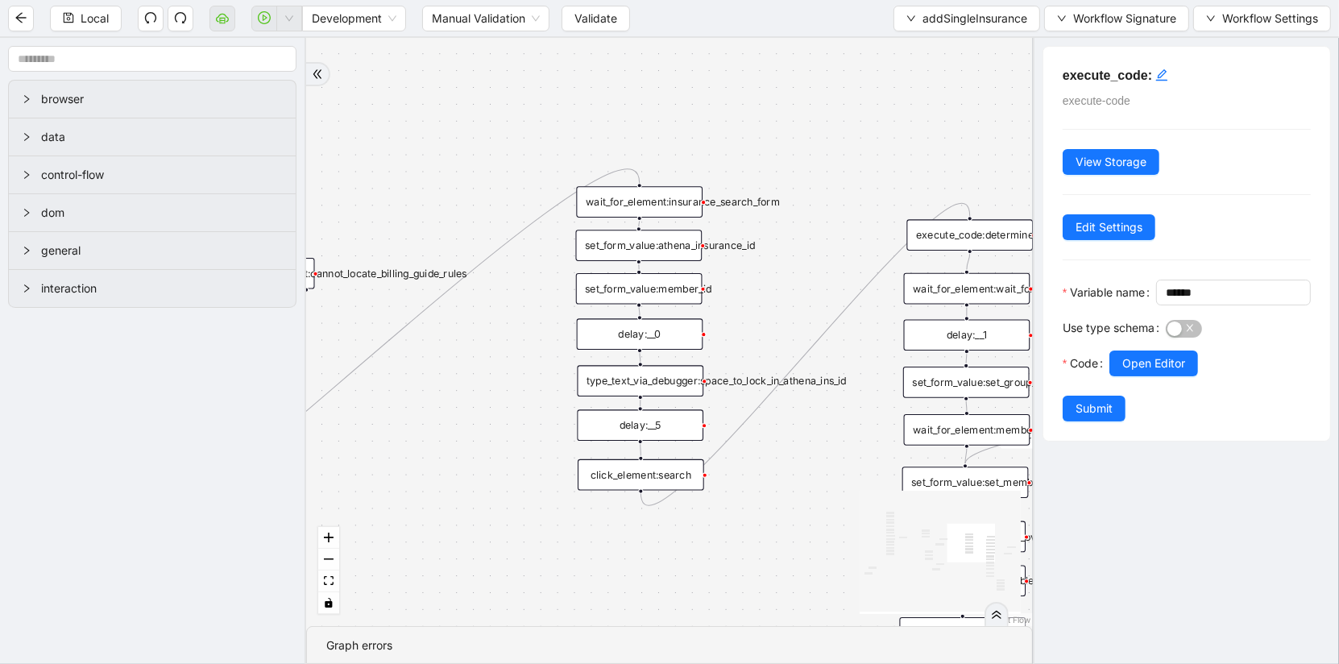
drag, startPoint x: 361, startPoint y: 355, endPoint x: 359, endPoint y: 528, distance: 173.3
click at [359, 528] on div "is_missing_values has_custom_rules success success success fallback fallback su…" at bounding box center [669, 332] width 727 height 588
click at [612, 482] on div "click_element:search" at bounding box center [638, 471] width 127 height 31
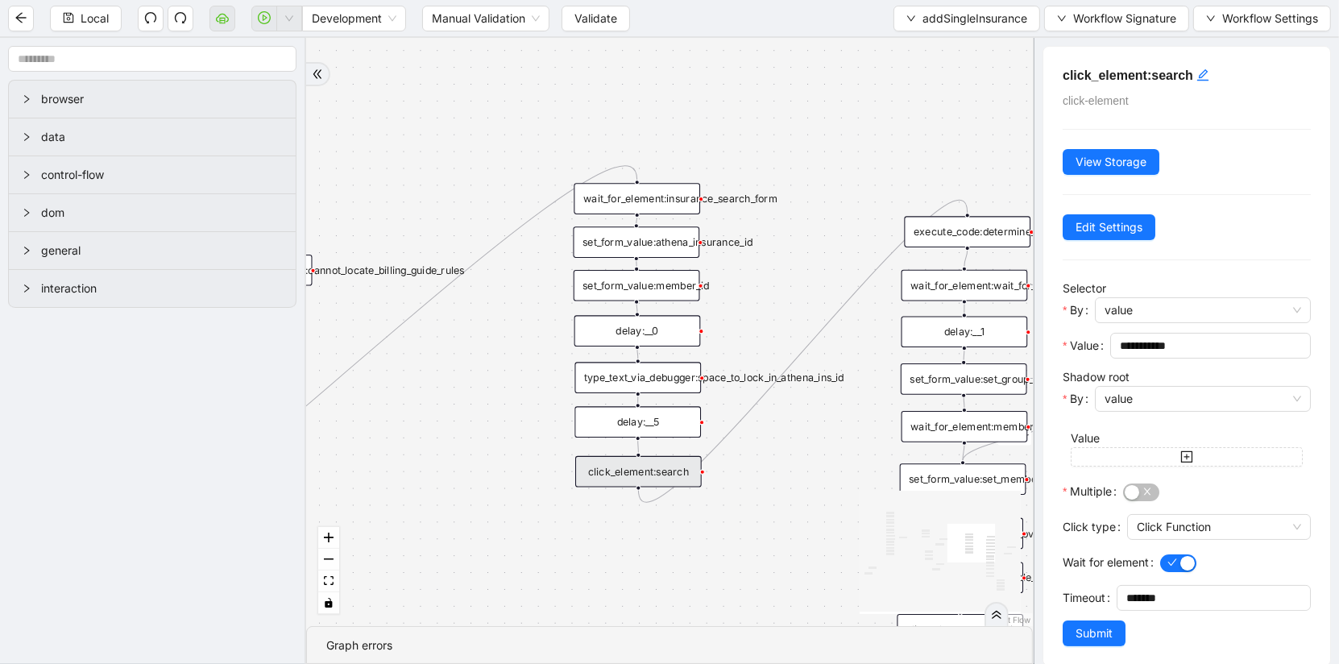
scroll to position [16, 0]
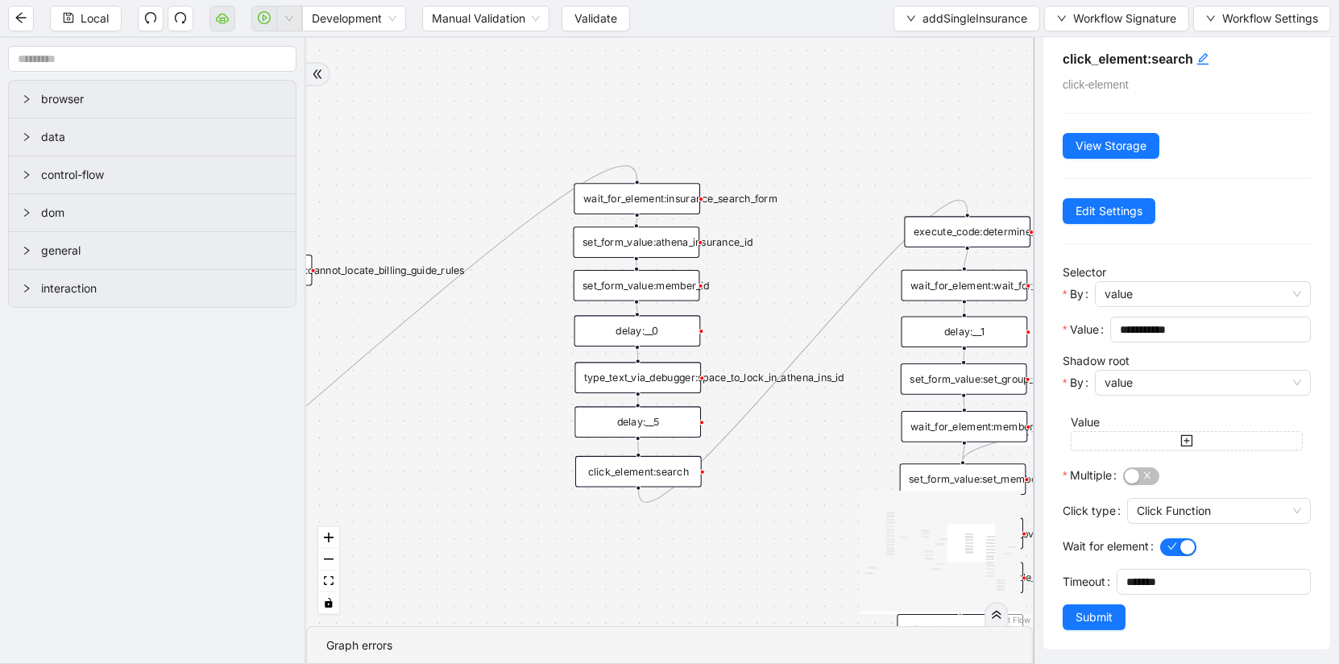
click at [628, 208] on div "wait_for_element:insurance_search_form" at bounding box center [637, 198] width 127 height 31
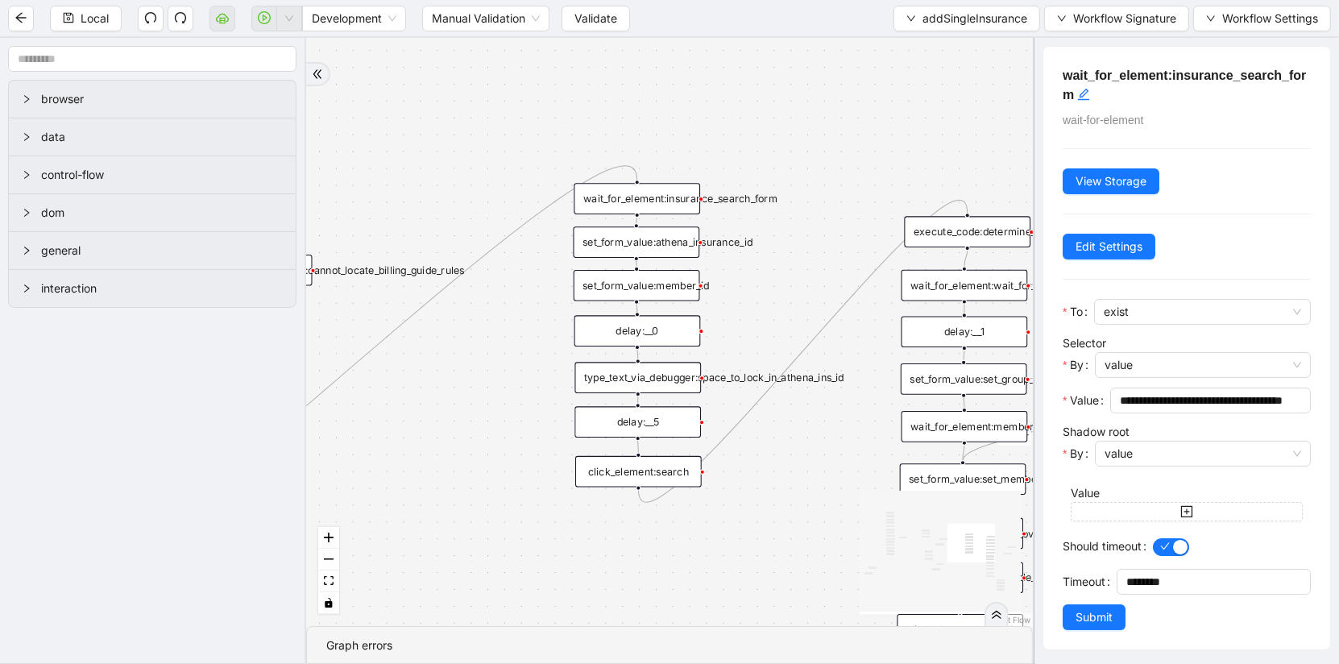
click at [628, 242] on div "set_form_value:athena_insurance_id" at bounding box center [637, 241] width 127 height 31
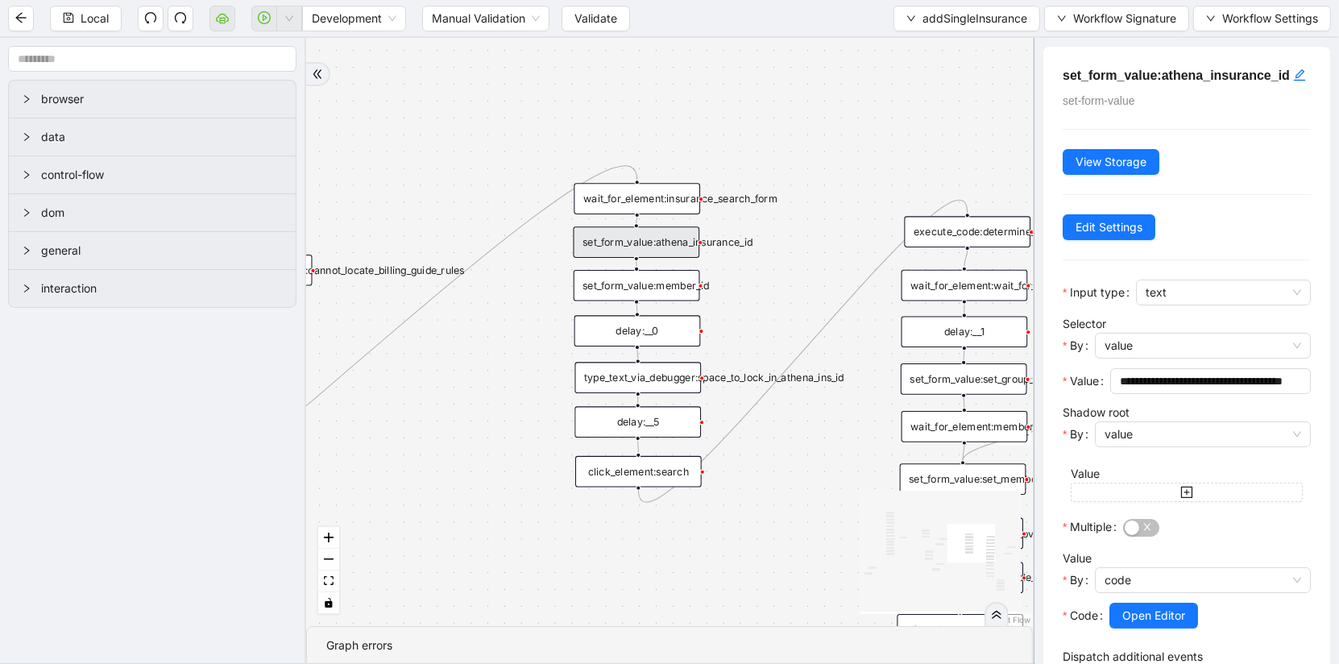
click at [628, 292] on div "set_form_value:member_id" at bounding box center [637, 285] width 127 height 31
click at [633, 380] on div "type_text_via_debugger:space_to_lock_in_athena_ins_id" at bounding box center [638, 377] width 127 height 31
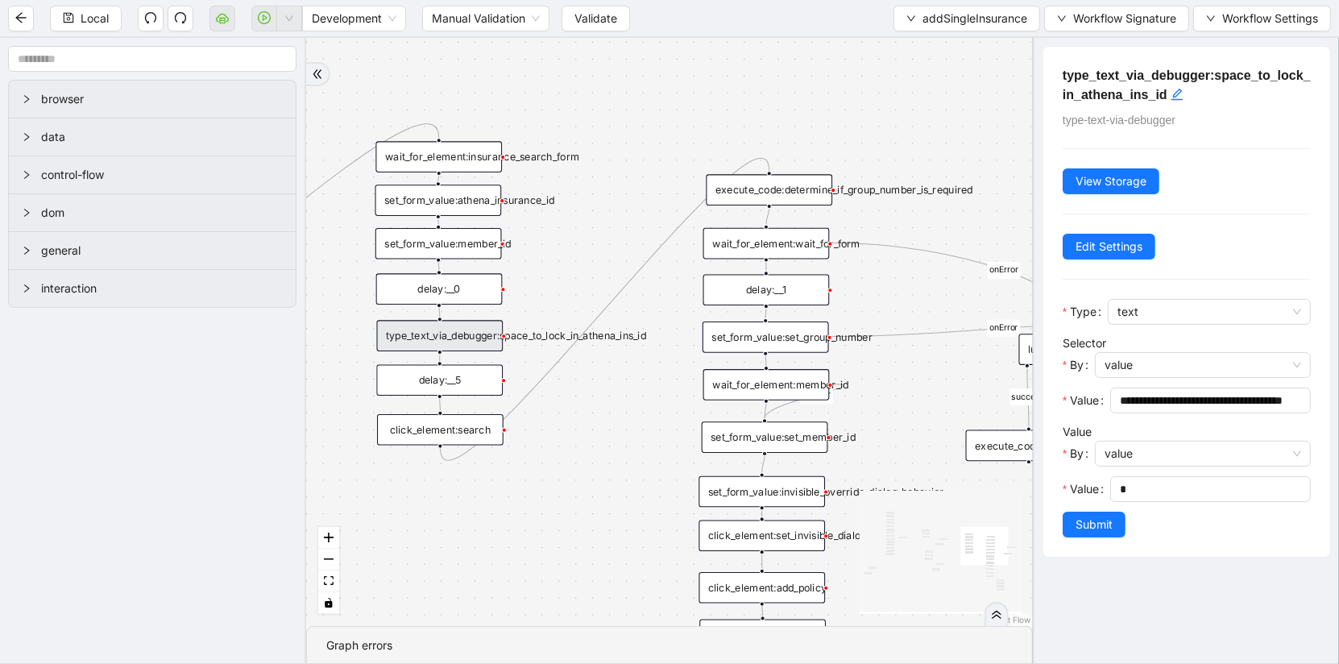
drag, startPoint x: 811, startPoint y: 108, endPoint x: 614, endPoint y: 63, distance: 202.5
click at [614, 64] on div "is_missing_values has_custom_rules success success success fallback fallback su…" at bounding box center [669, 332] width 727 height 588
click at [734, 256] on div "is_missing_values has_custom_rules success success success fallback fallback su…" at bounding box center [669, 332] width 727 height 588
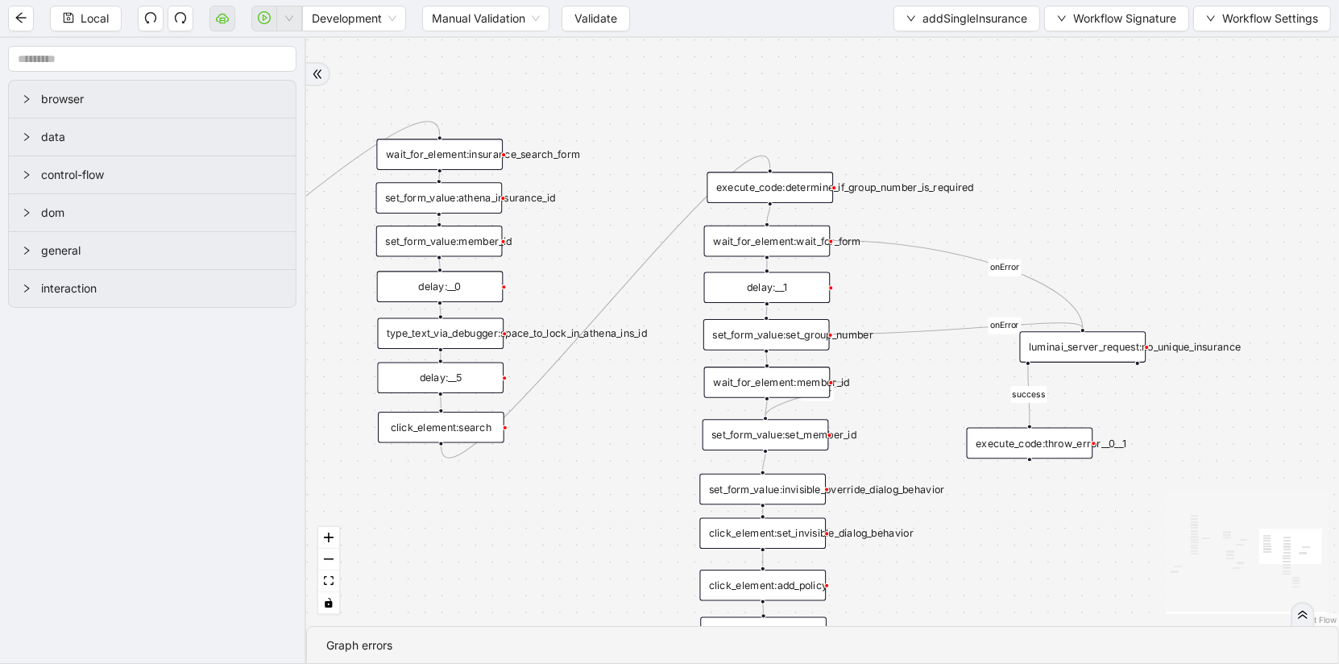
click at [734, 242] on div "wait_for_element:wait_for_form" at bounding box center [767, 241] width 127 height 31
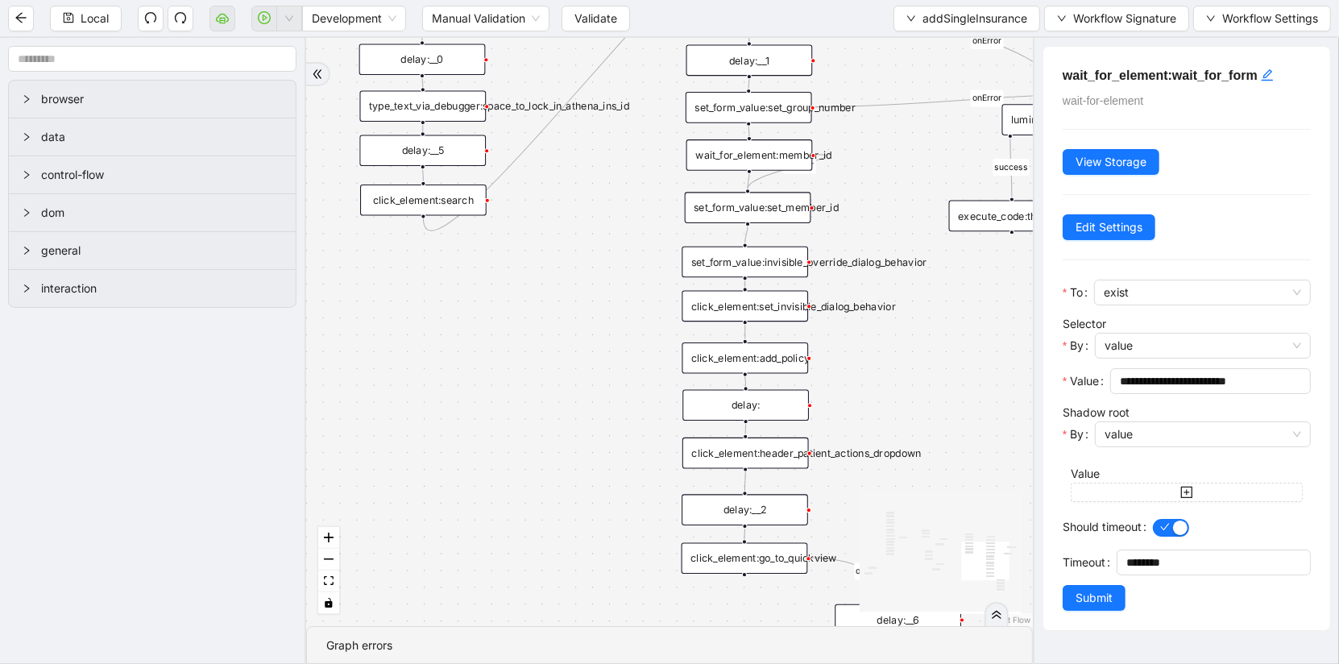
drag, startPoint x: 614, startPoint y: 558, endPoint x: 595, endPoint y: 326, distance: 232.1
click at [595, 326] on div "is_missing_values has_custom_rules success success success fallback fallback su…" at bounding box center [669, 332] width 727 height 588
click at [726, 355] on div "click_element:add_policy" at bounding box center [745, 353] width 127 height 31
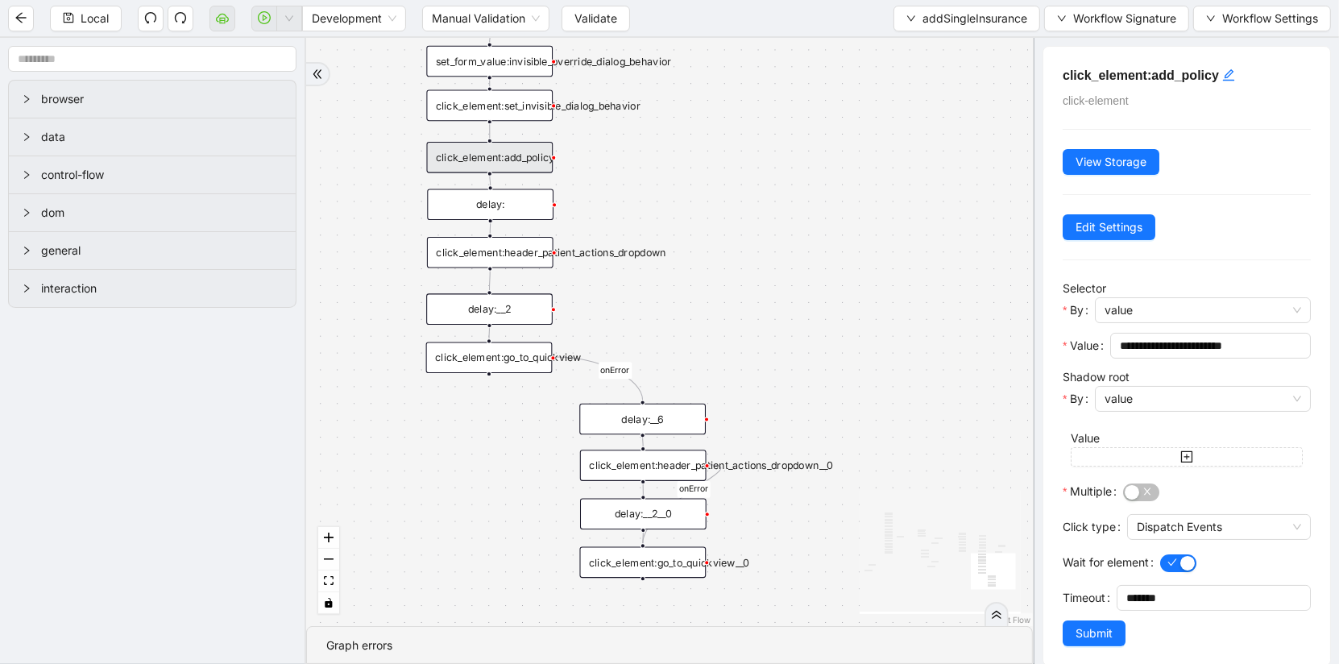
drag, startPoint x: 476, startPoint y: 601, endPoint x: 222, endPoint y: 404, distance: 322.2
click at [222, 404] on section "browser data control-flow dom general interaction is_missing_values has_custom_…" at bounding box center [669, 351] width 1339 height 626
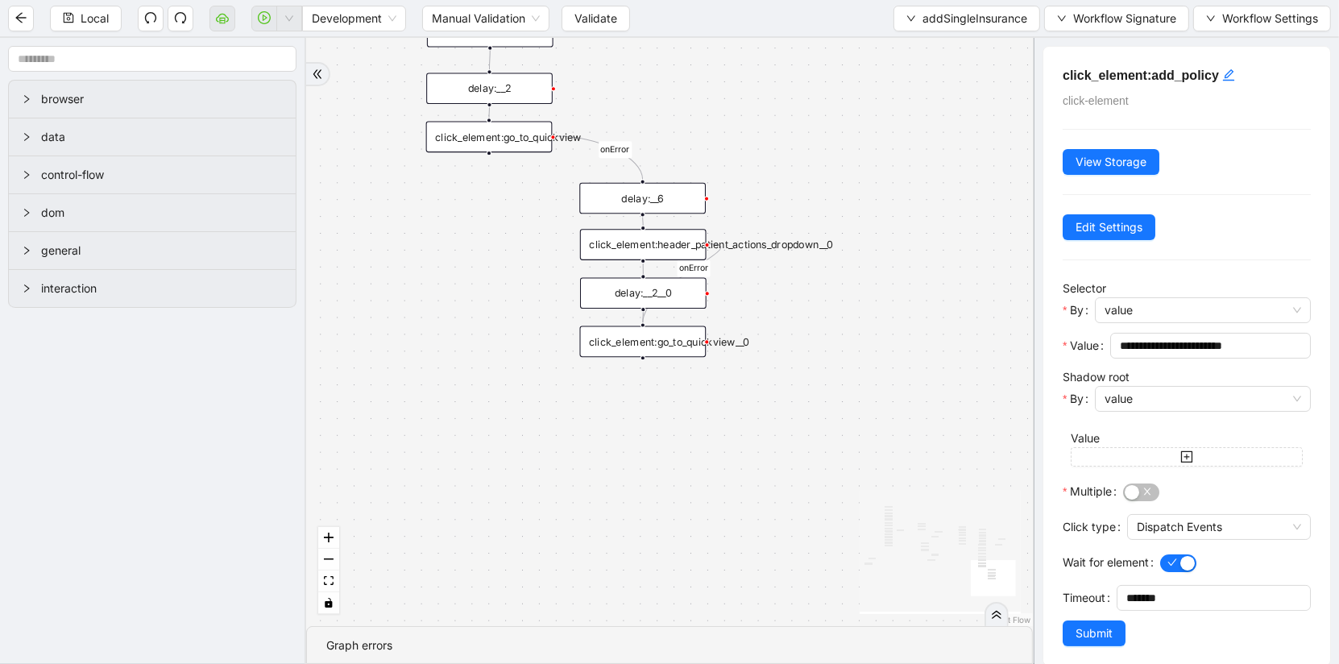
drag, startPoint x: 418, startPoint y: 518, endPoint x: 418, endPoint y: 297, distance: 220.8
click at [418, 297] on div "is_missing_values has_custom_rules success success success fallback fallback su…" at bounding box center [669, 332] width 727 height 588
click at [654, 356] on div "is_missing_values has_custom_rules success success success fallback fallback su…" at bounding box center [669, 332] width 727 height 588
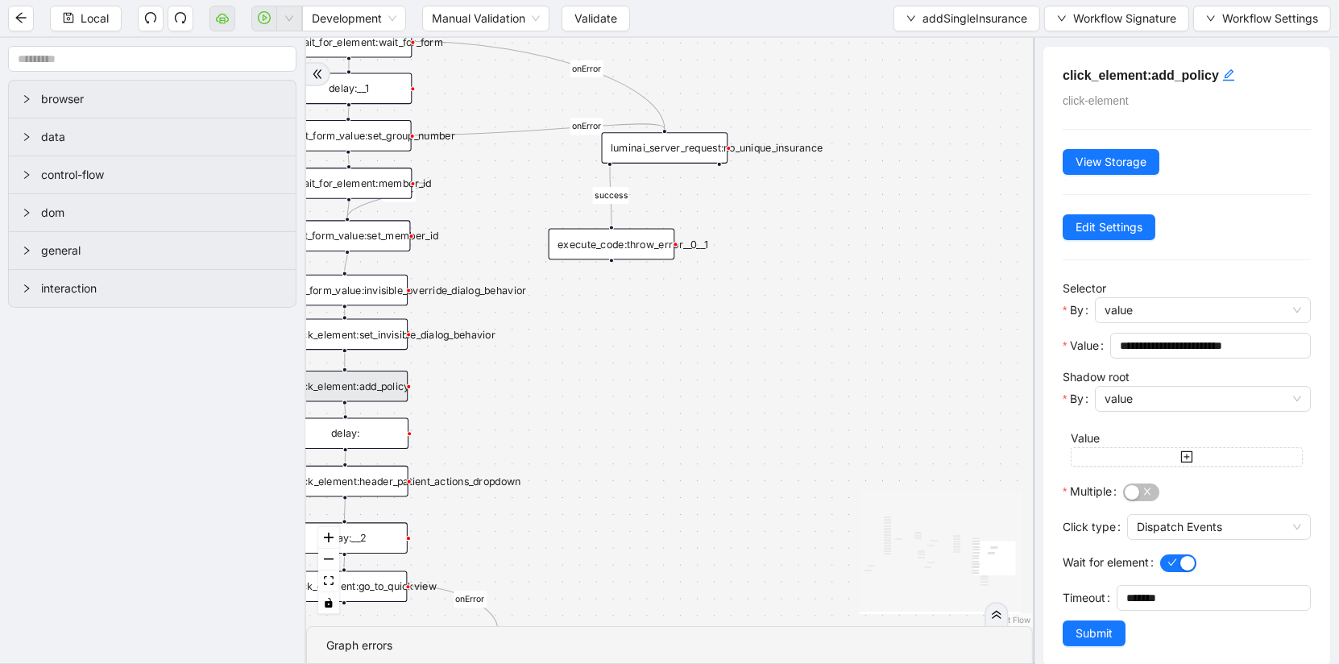
drag, startPoint x: 908, startPoint y: 155, endPoint x: 763, endPoint y: 603, distance: 470.9
click at [763, 603] on div "is_missing_values has_custom_rules success success success fallback fallback su…" at bounding box center [669, 332] width 727 height 588
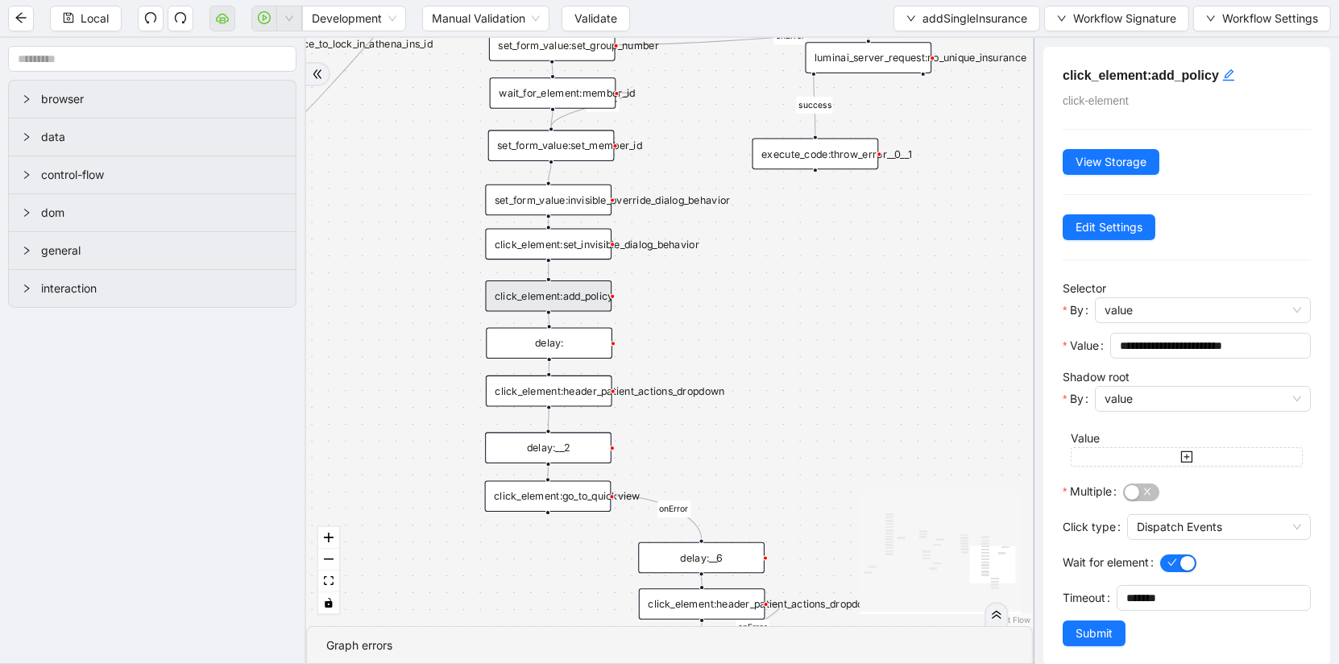
drag, startPoint x: 771, startPoint y: 456, endPoint x: 1052, endPoint y: 361, distance: 296.1
click at [1052, 361] on section "browser data control-flow dom general interaction is_missing_values has_custom_…" at bounding box center [669, 351] width 1339 height 626
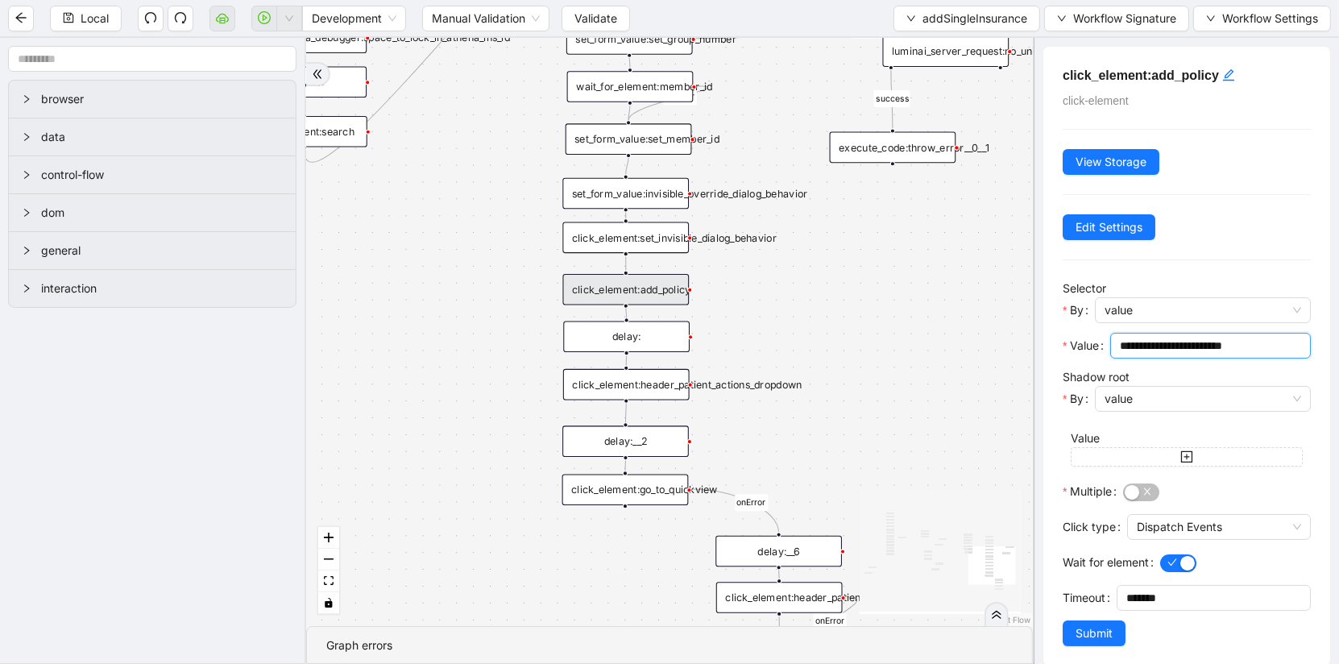
drag, startPoint x: 1277, startPoint y: 342, endPoint x: 948, endPoint y: 338, distance: 328.8
click at [948, 338] on section "browser data control-flow dom general interaction is_missing_values has_custom_…" at bounding box center [669, 351] width 1339 height 626
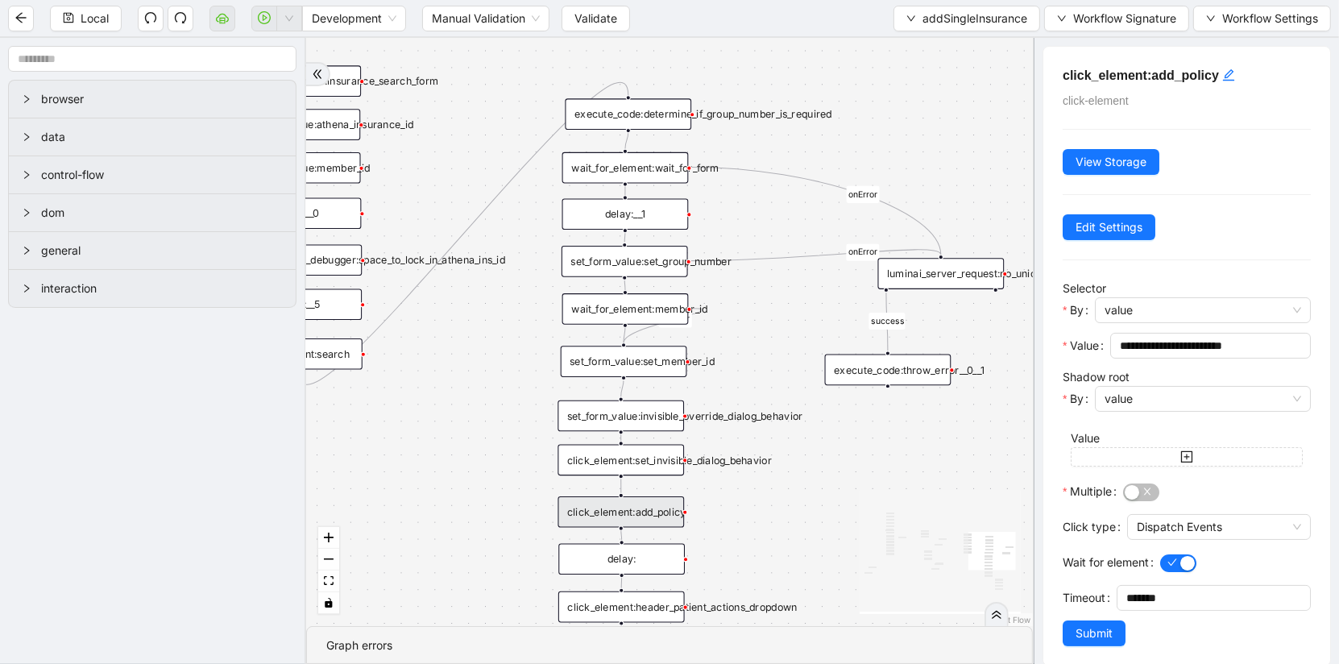
drag, startPoint x: 893, startPoint y: 436, endPoint x: 885, endPoint y: 656, distance: 220.1
click at [886, 657] on section "is_missing_values has_custom_rules success success success fallback fallback su…" at bounding box center [669, 351] width 727 height 626
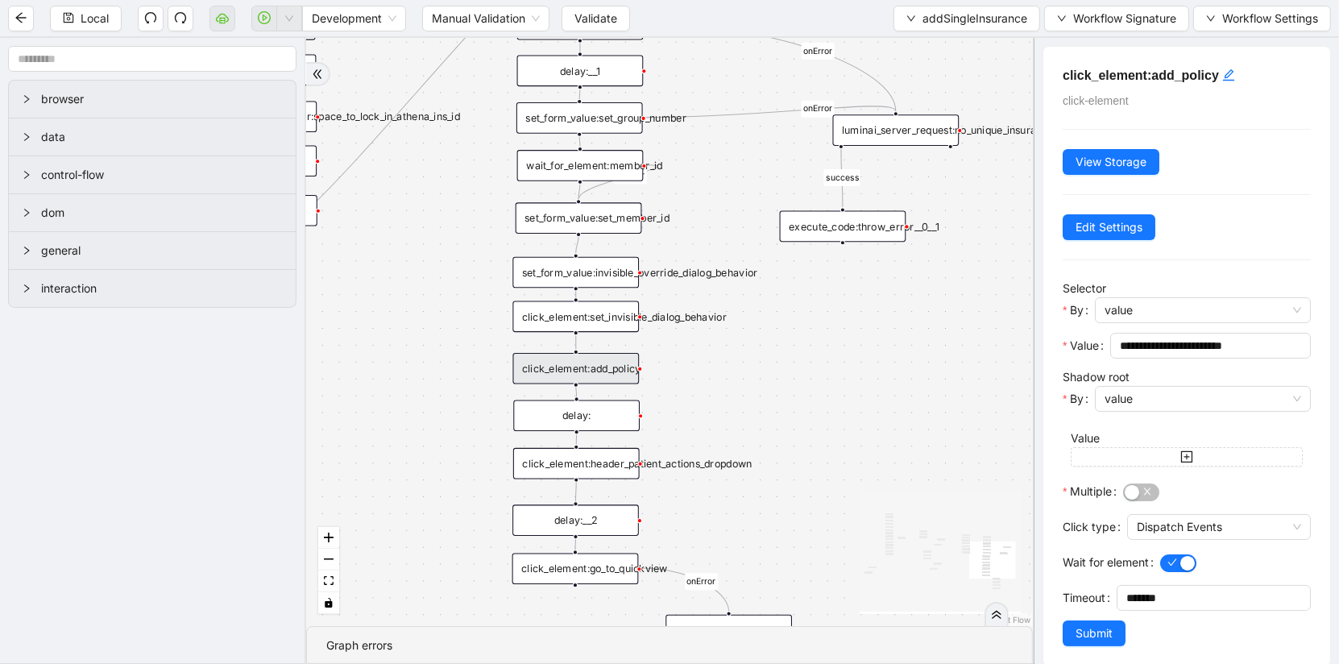
drag, startPoint x: 538, startPoint y: 464, endPoint x: 489, endPoint y: 315, distance: 157.0
click at [489, 315] on div "is_missing_values has_custom_rules success success success fallback fallback su…" at bounding box center [669, 332] width 727 height 588
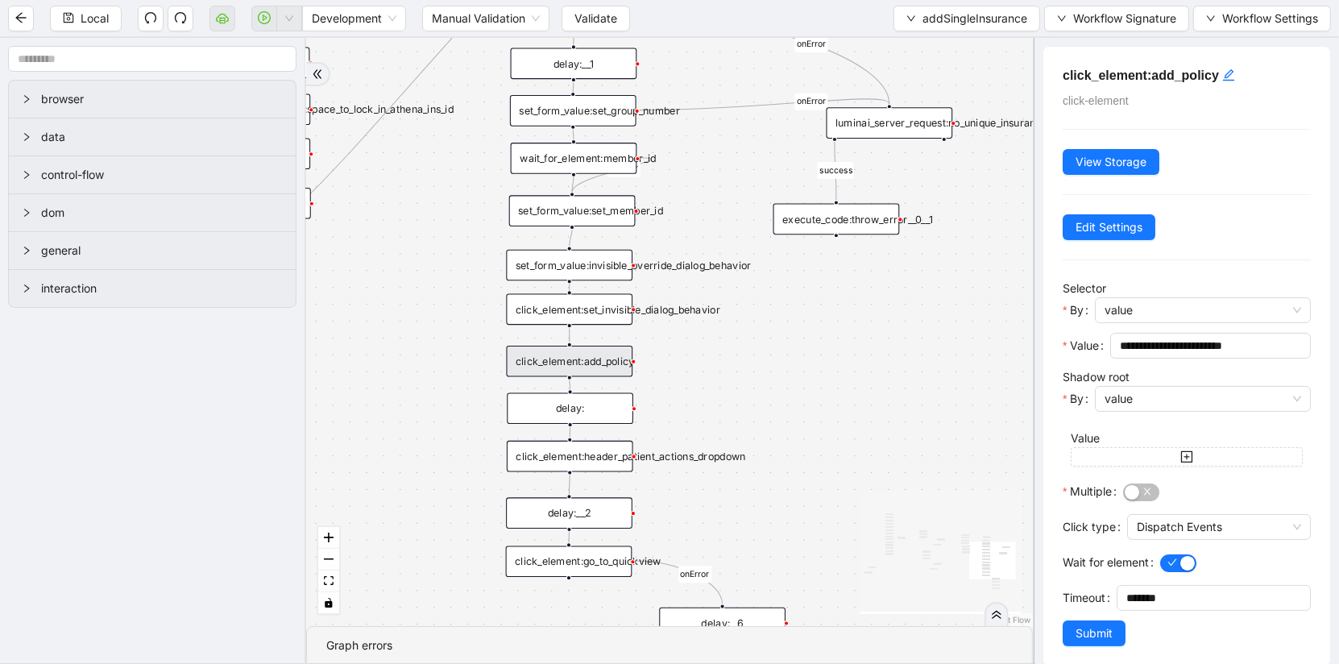
click at [594, 453] on div "click_element:header_patient_actions_dropdown" at bounding box center [570, 456] width 127 height 31
click at [607, 457] on div "click_element:header_patient_actions_dropdown" at bounding box center [570, 455] width 127 height 31
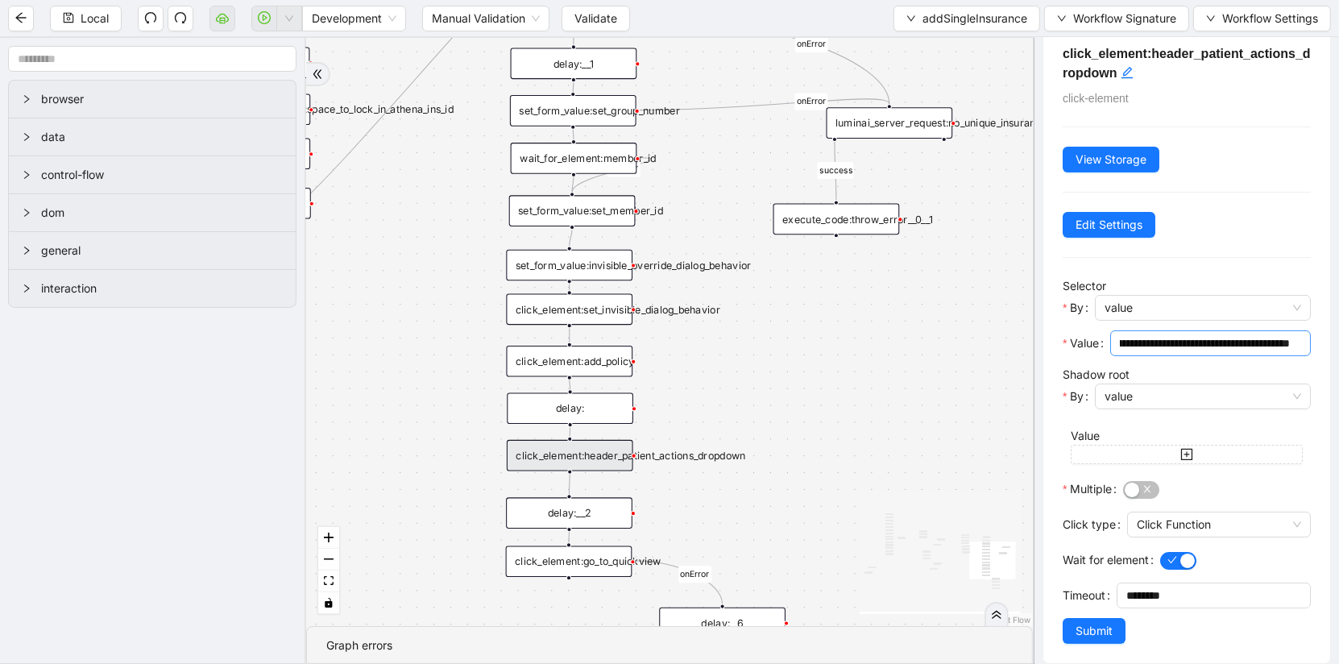
scroll to position [0, 176]
drag, startPoint x: 741, startPoint y: 457, endPoint x: 726, endPoint y: 461, distance: 15.1
click at [611, 461] on div "click_element:header_patient_actions_dropdown" at bounding box center [547, 459] width 127 height 31
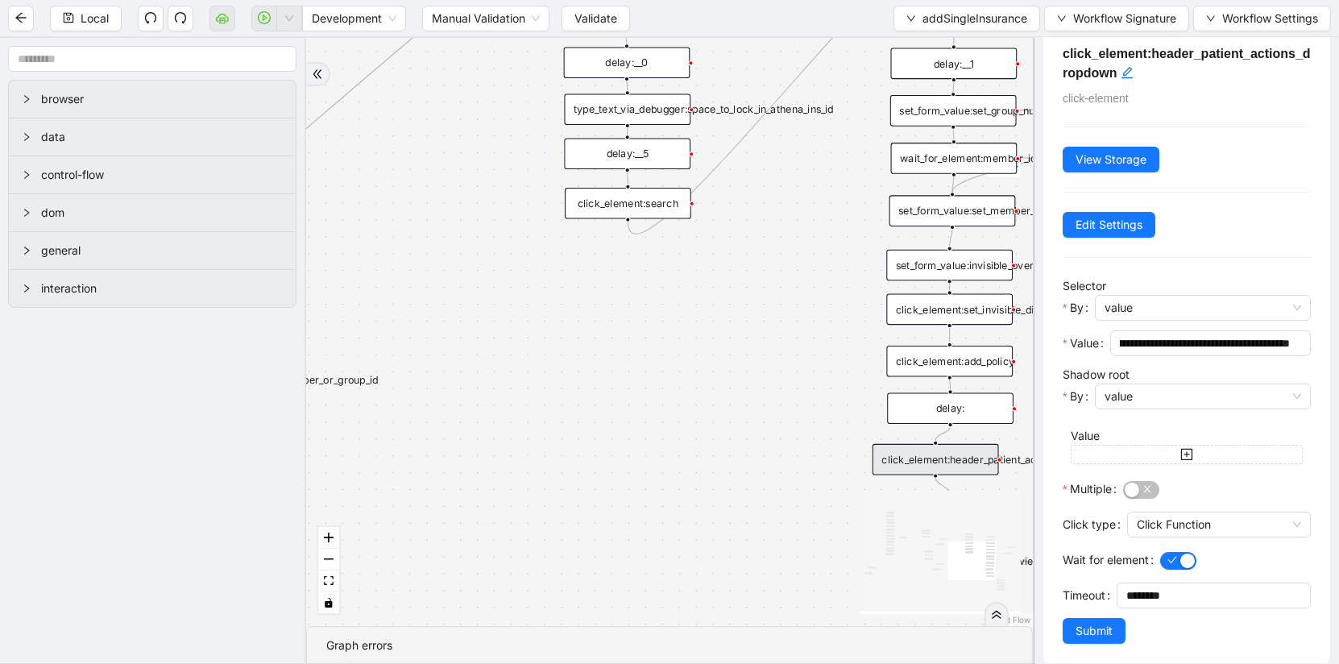
drag, startPoint x: 756, startPoint y: 421, endPoint x: 1137, endPoint y: 417, distance: 381.2
click at [1137, 419] on section "browser data control-flow dom general interaction is_missing_values has_custom_…" at bounding box center [669, 351] width 1339 height 626
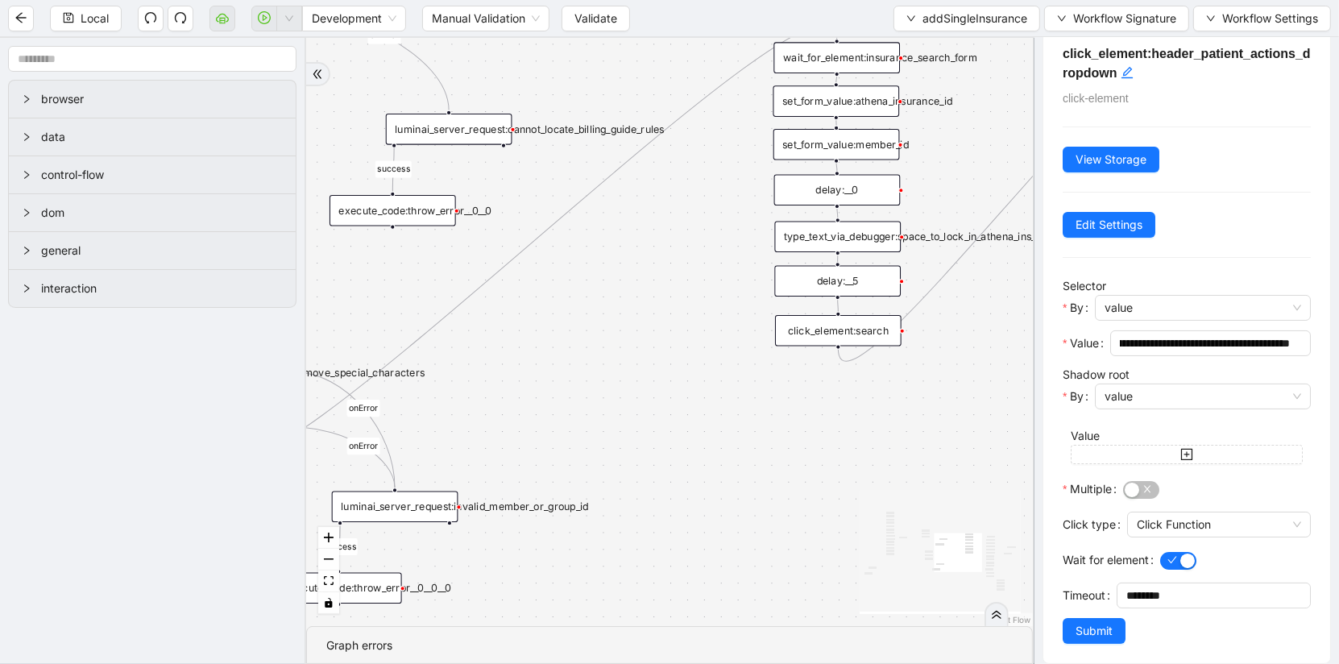
drag, startPoint x: 723, startPoint y: 407, endPoint x: 932, endPoint y: 534, distance: 244.5
click at [932, 535] on div "is_missing_values has_custom_rules success success success fallback fallback su…" at bounding box center [669, 332] width 727 height 588
drag, startPoint x: 932, startPoint y: 534, endPoint x: 1173, endPoint y: 693, distance: 289.2
click at [1173, 663] on html "Local Development Manual Validation Validate addSingleInsurance Workflow Signat…" at bounding box center [669, 332] width 1339 height 664
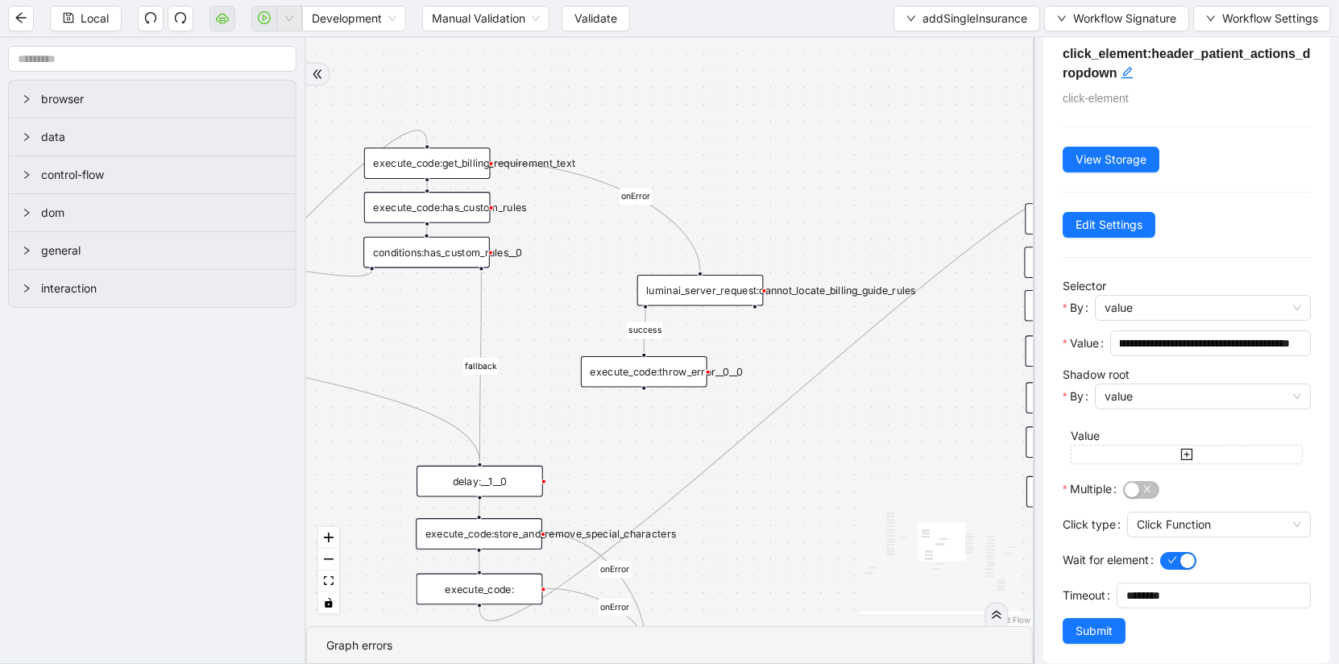
drag, startPoint x: 678, startPoint y: 387, endPoint x: 955, endPoint y: 563, distance: 328.6
click at [954, 564] on div "is_missing_values has_custom_rules success success success fallback fallback su…" at bounding box center [669, 332] width 727 height 588
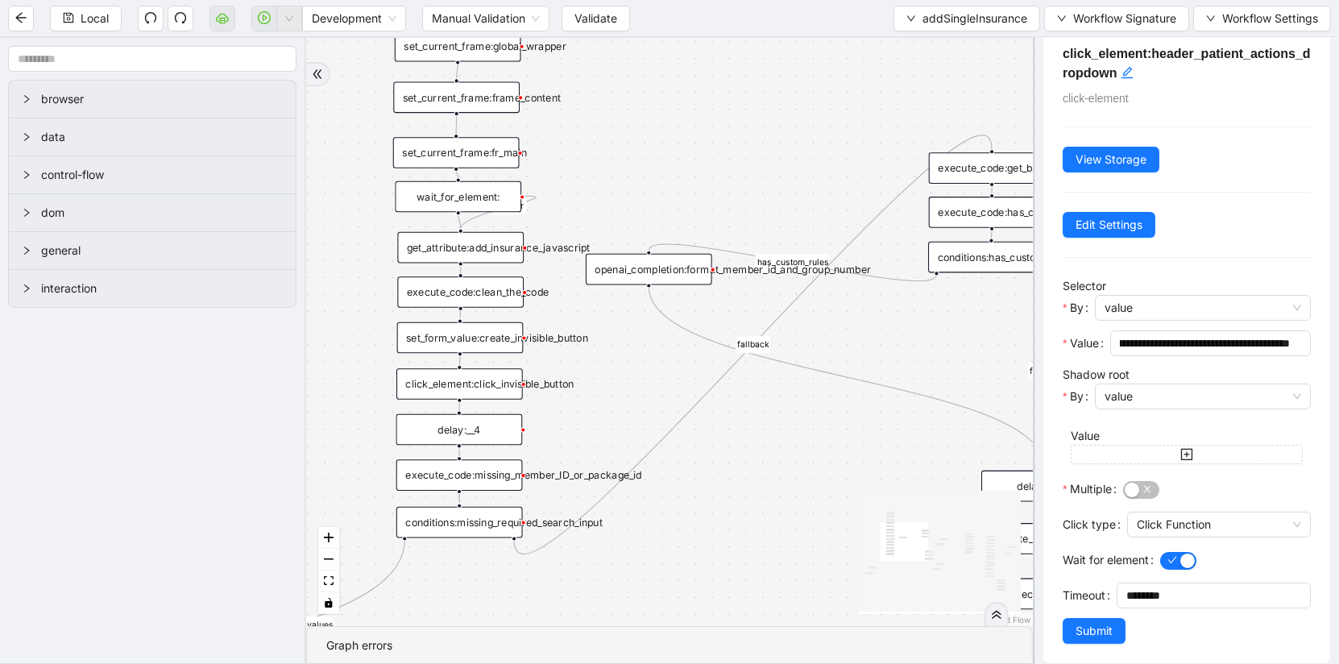
drag, startPoint x: 696, startPoint y: 168, endPoint x: 1236, endPoint y: 157, distance: 540.0
click at [1236, 157] on section "browser data control-flow dom general interaction is_missing_values has_custom_…" at bounding box center [669, 351] width 1339 height 626
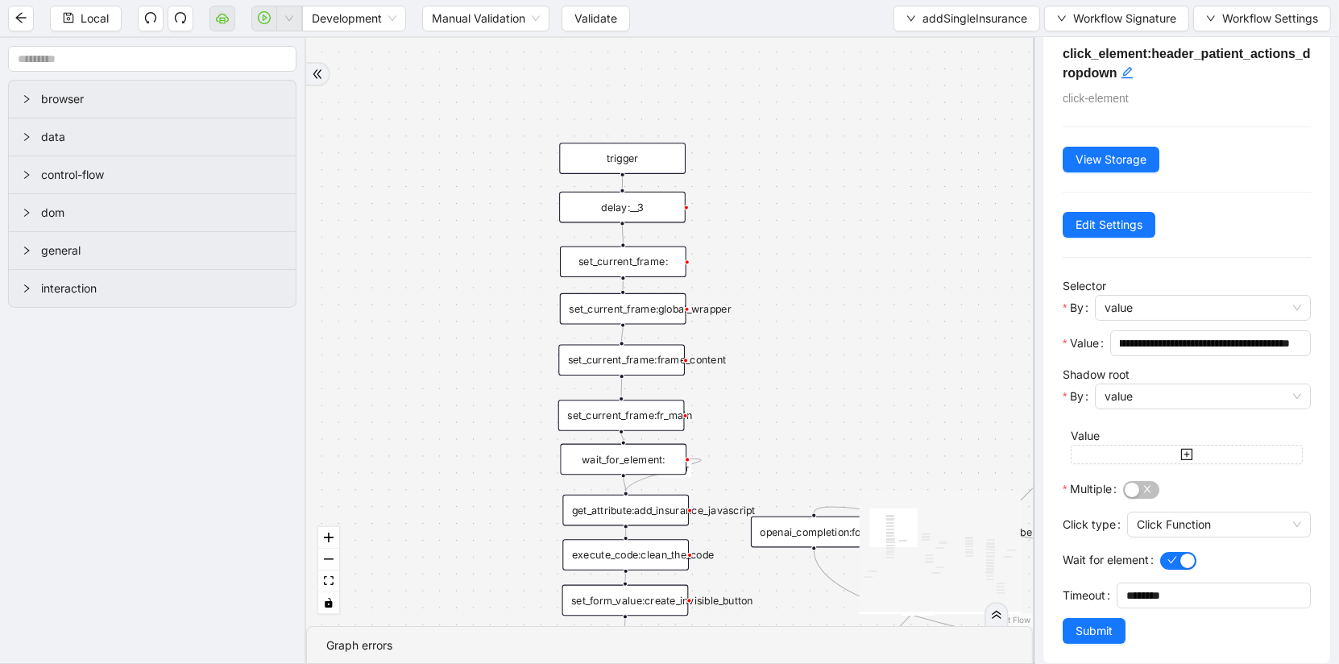
drag, startPoint x: 773, startPoint y: 118, endPoint x: 954, endPoint y: 372, distance: 312.6
click at [954, 372] on div "is_missing_values has_custom_rules success success success fallback fallback su…" at bounding box center [669, 332] width 727 height 588
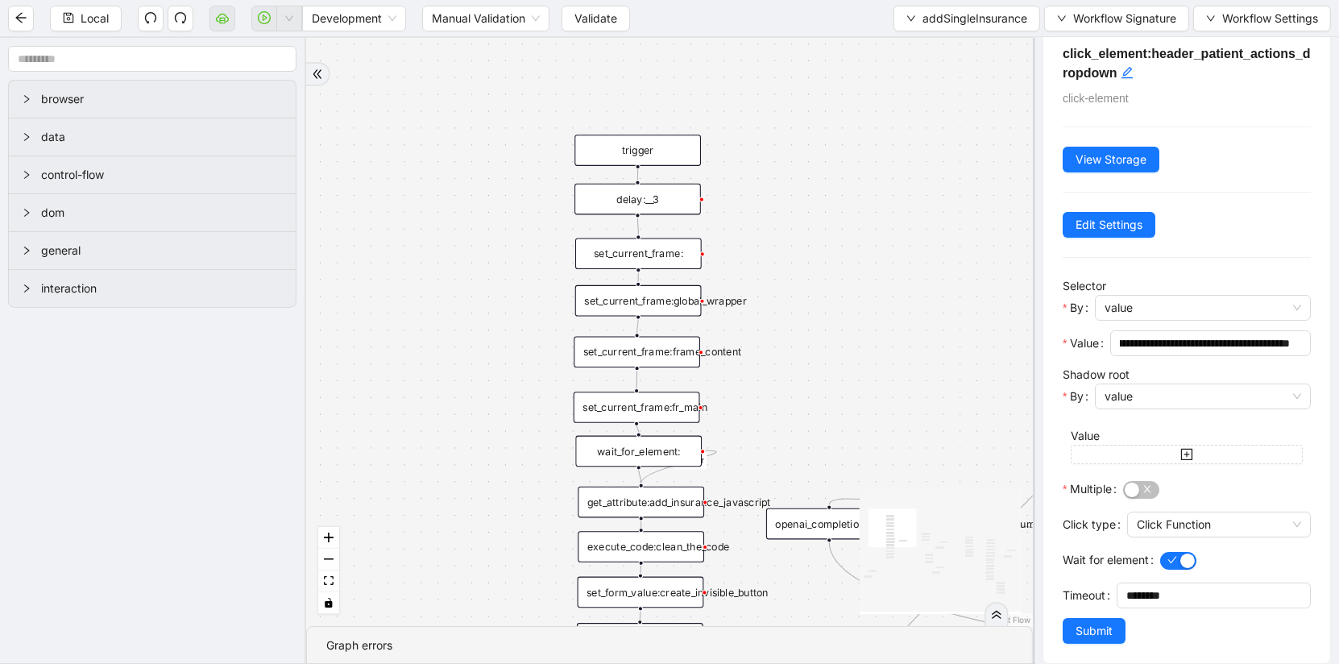
click at [645, 255] on div "set_current_frame:" at bounding box center [638, 253] width 127 height 31
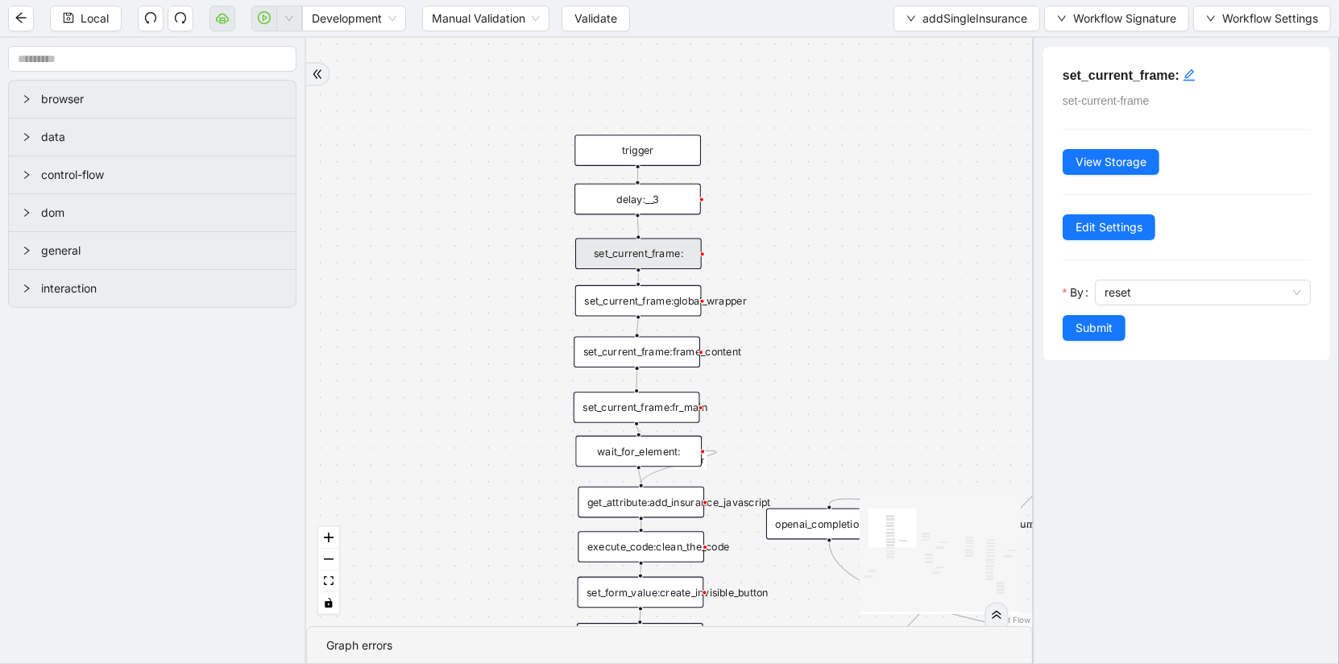
scroll to position [0, 0]
click at [628, 308] on div "set_current_frame:global_wrapper" at bounding box center [638, 300] width 127 height 31
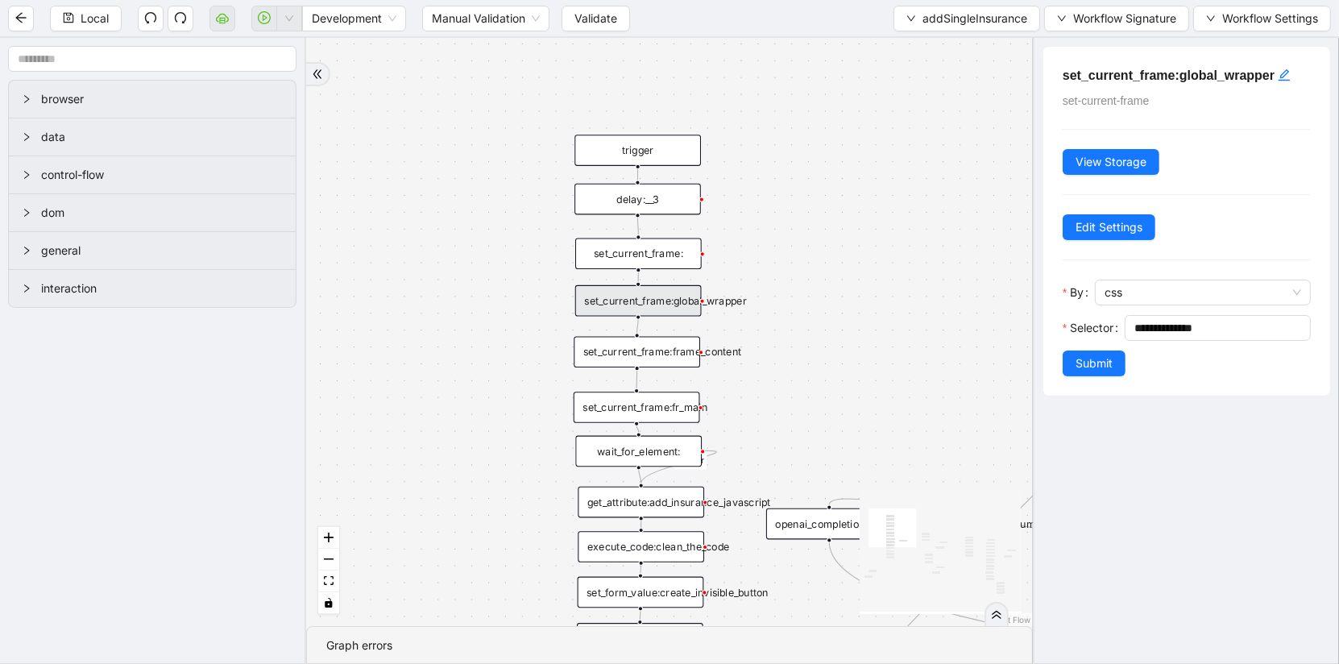
click at [625, 351] on div "set_current_frame:frame_content" at bounding box center [637, 352] width 127 height 31
click at [643, 417] on div "set_current_frame:fr_main" at bounding box center [637, 407] width 127 height 31
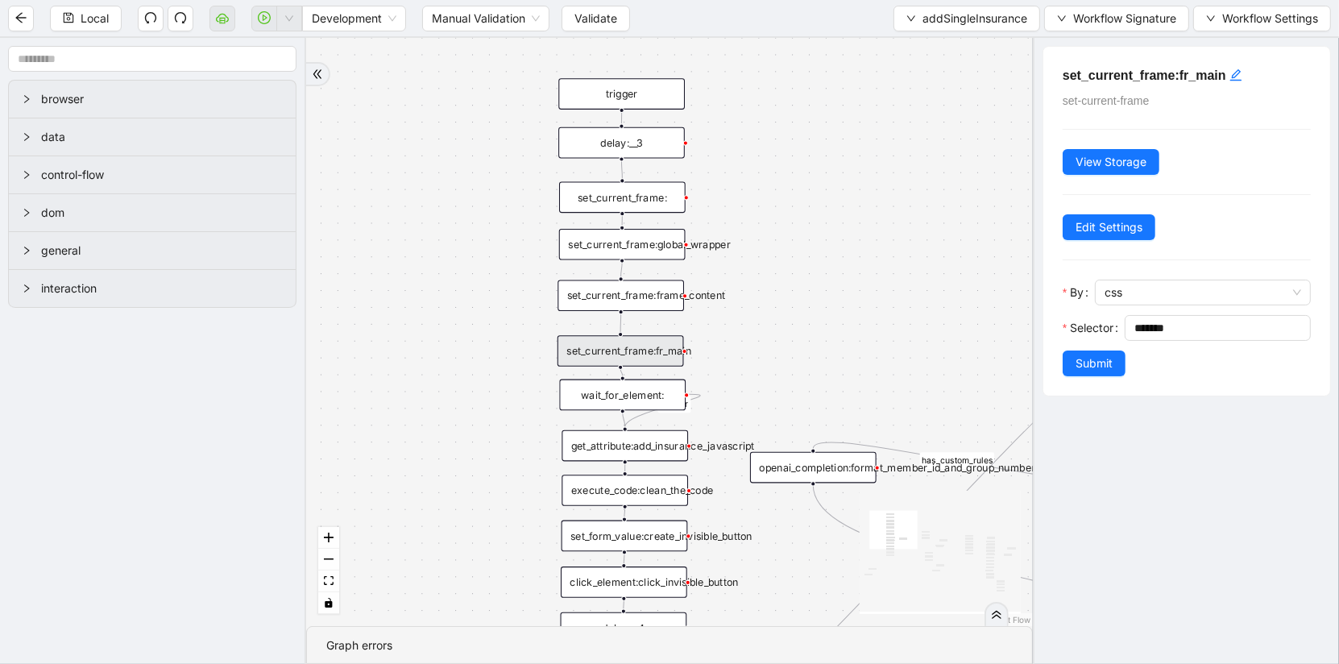
drag, startPoint x: 473, startPoint y: 504, endPoint x: 411, endPoint y: 216, distance: 294.3
click at [411, 215] on div "is_missing_values has_custom_rules success success success fallback fallback su…" at bounding box center [669, 332] width 727 height 588
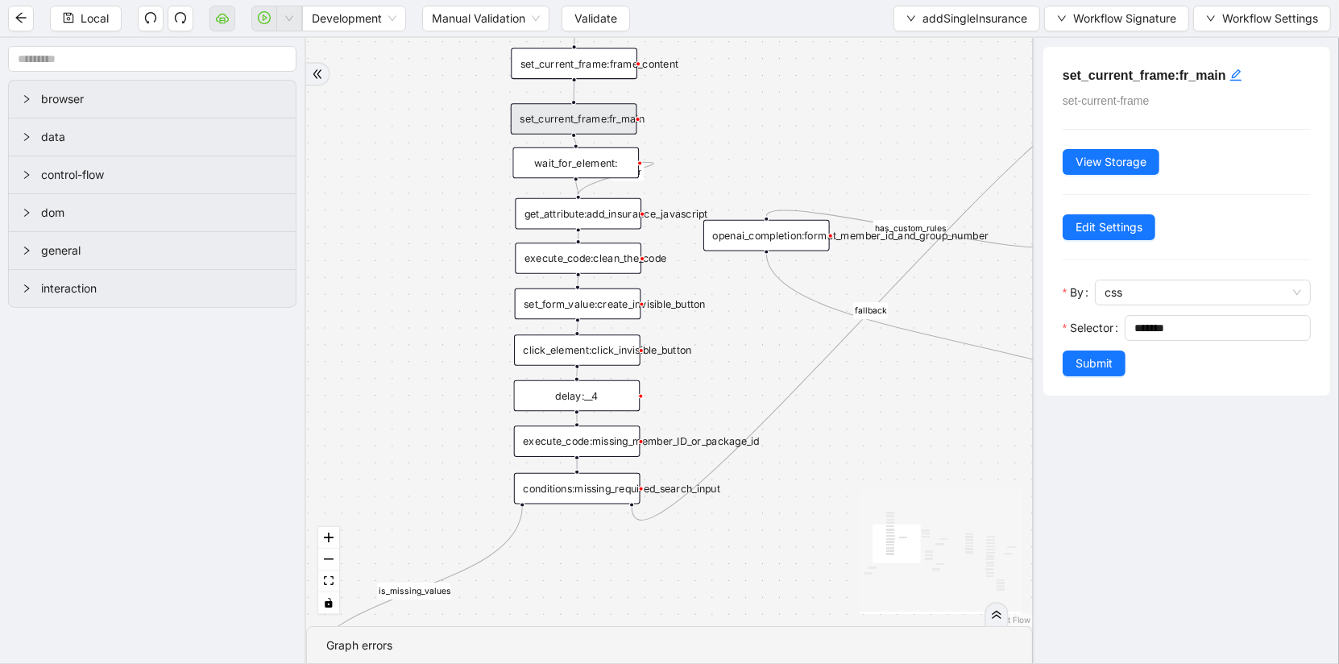
click at [540, 226] on div "get_attribute:add_insurance_javascript" at bounding box center [578, 213] width 127 height 31
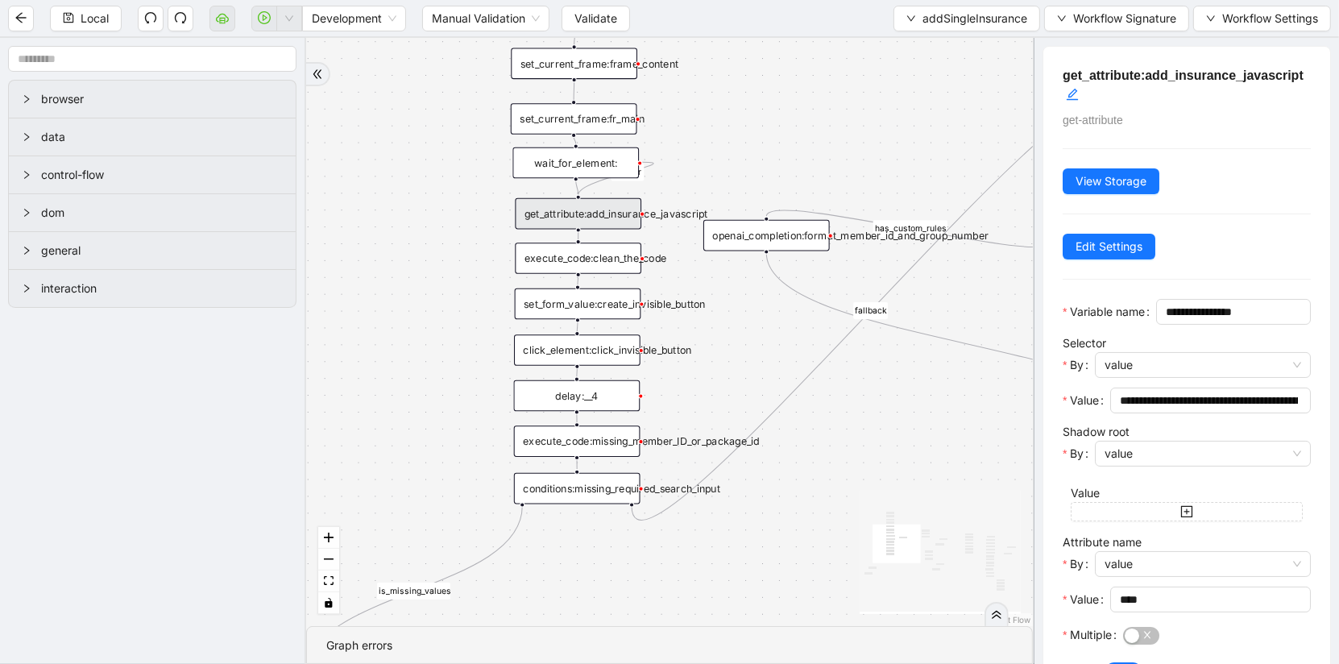
click at [1127, 380] on div at bounding box center [1203, 383] width 216 height 10
click at [1127, 388] on span "**********" at bounding box center [1210, 401] width 201 height 26
click at [1127, 394] on input "**********" at bounding box center [1205, 401] width 170 height 18
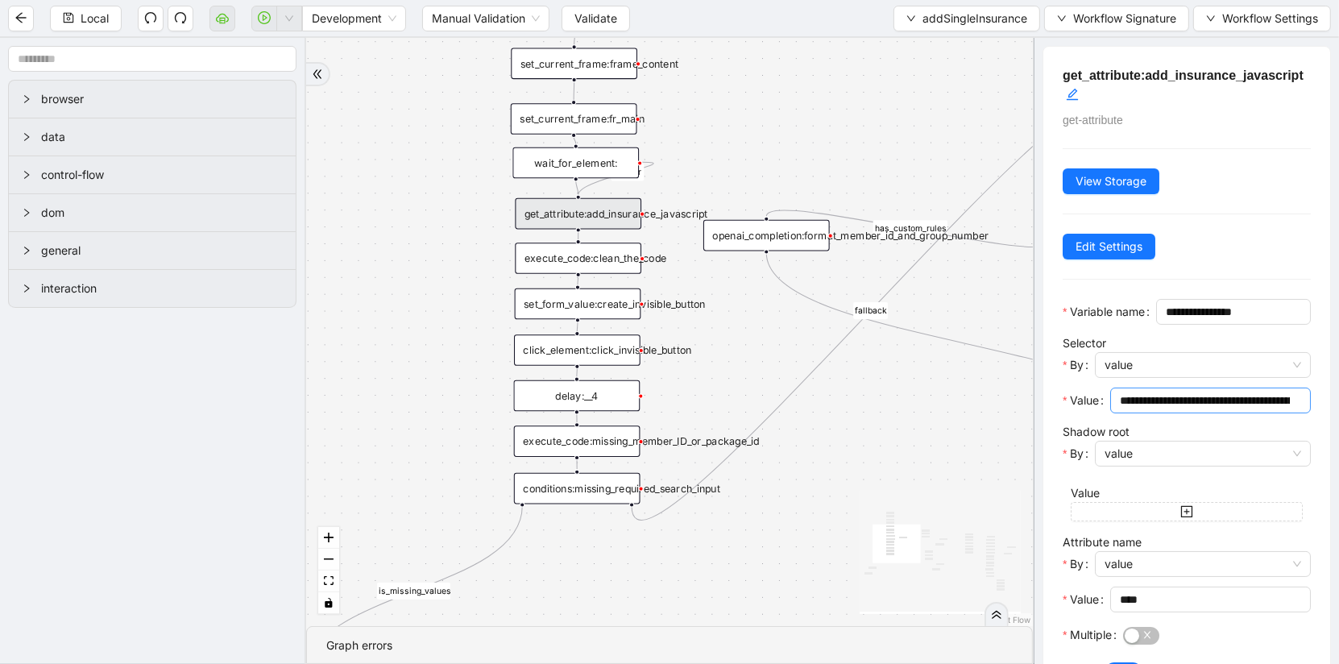
click at [1223, 389] on span "**********" at bounding box center [1210, 401] width 201 height 26
drag, startPoint x: 1223, startPoint y: 397, endPoint x: 1337, endPoint y: 396, distance: 113.6
click at [1337, 396] on div "**********" at bounding box center [1186, 351] width 306 height 626
click at [1276, 396] on input "**********" at bounding box center [1205, 401] width 170 height 18
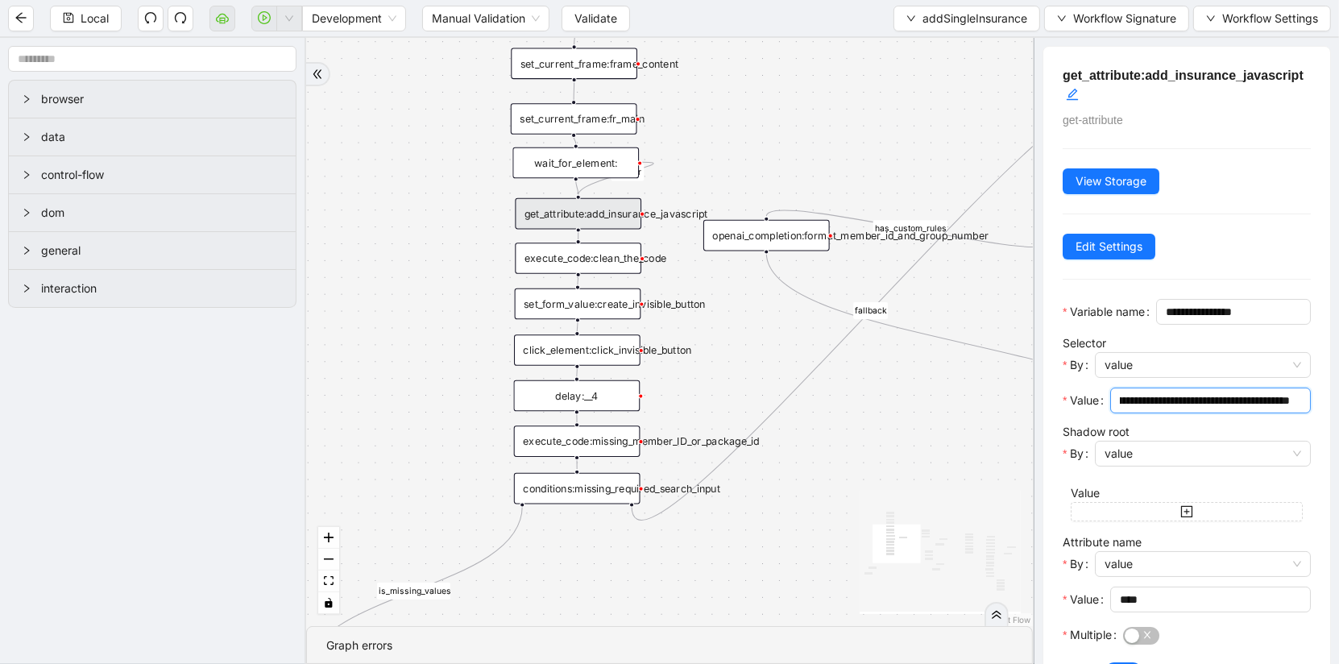
scroll to position [0, 0]
drag, startPoint x: 1196, startPoint y: 397, endPoint x: 1332, endPoint y: 394, distance: 136.2
click at [1335, 395] on div "**********" at bounding box center [1186, 351] width 306 height 626
click at [1276, 394] on input "**********" at bounding box center [1205, 401] width 170 height 18
click at [1179, 400] on input "**********" at bounding box center [1205, 401] width 170 height 18
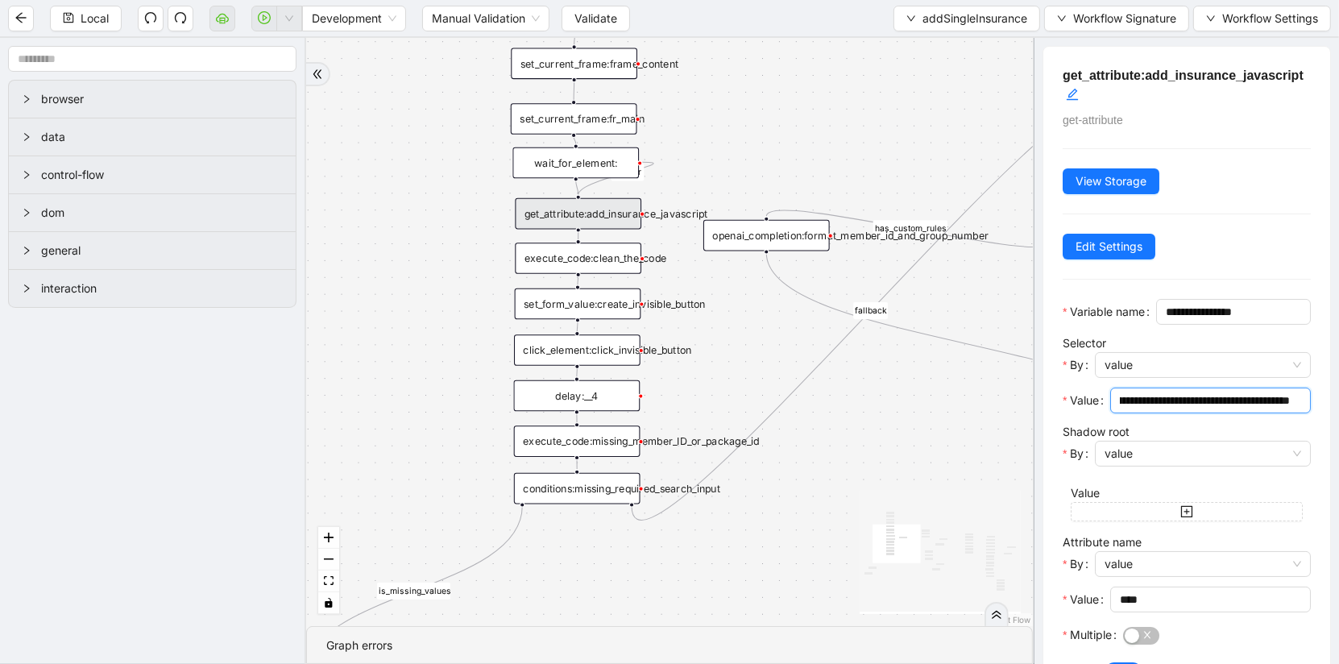
scroll to position [0, 516]
drag, startPoint x: 1179, startPoint y: 400, endPoint x: 1353, endPoint y: 401, distance: 174.1
click at [1338, 401] on html "Local Development Manual Validation Validate addSingleInsurance Workflow Signat…" at bounding box center [669, 332] width 1339 height 664
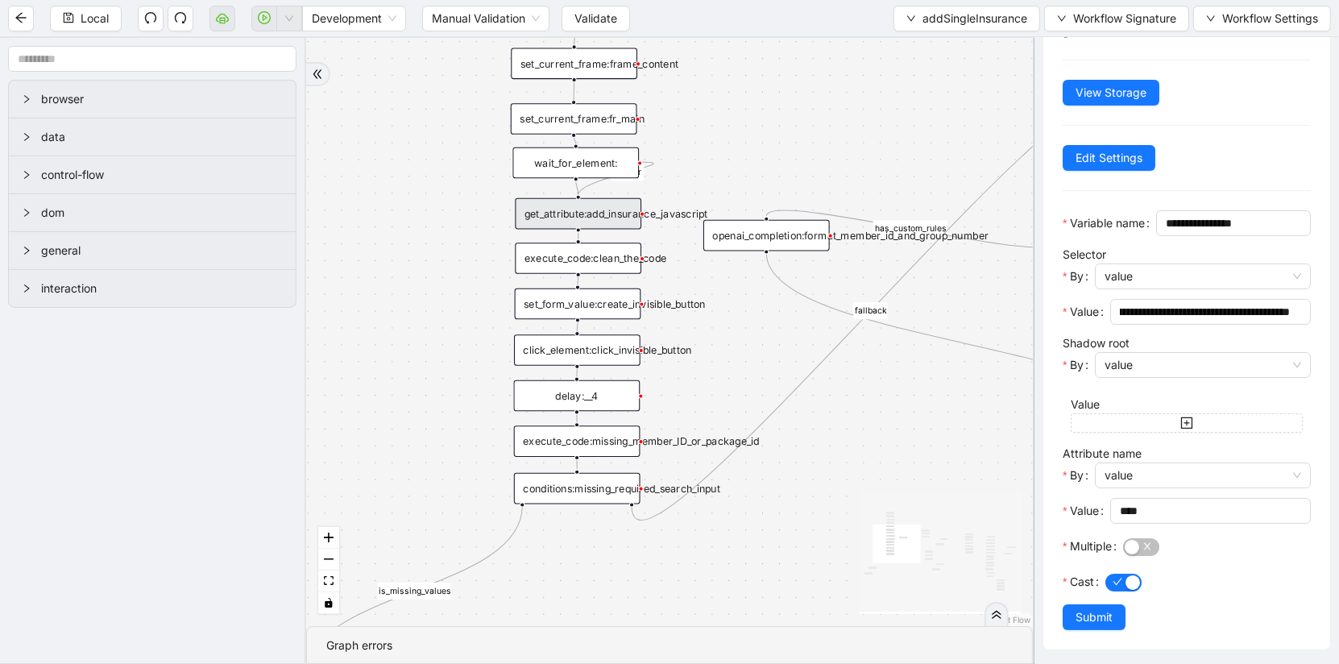
scroll to position [0, 0]
click at [1240, 561] on div at bounding box center [1217, 564] width 188 height 10
click at [1145, 555] on div at bounding box center [1217, 546] width 188 height 26
click at [1145, 544] on span "button" at bounding box center [1141, 547] width 36 height 18
click at [1181, 316] on input "**********" at bounding box center [1205, 312] width 170 height 18
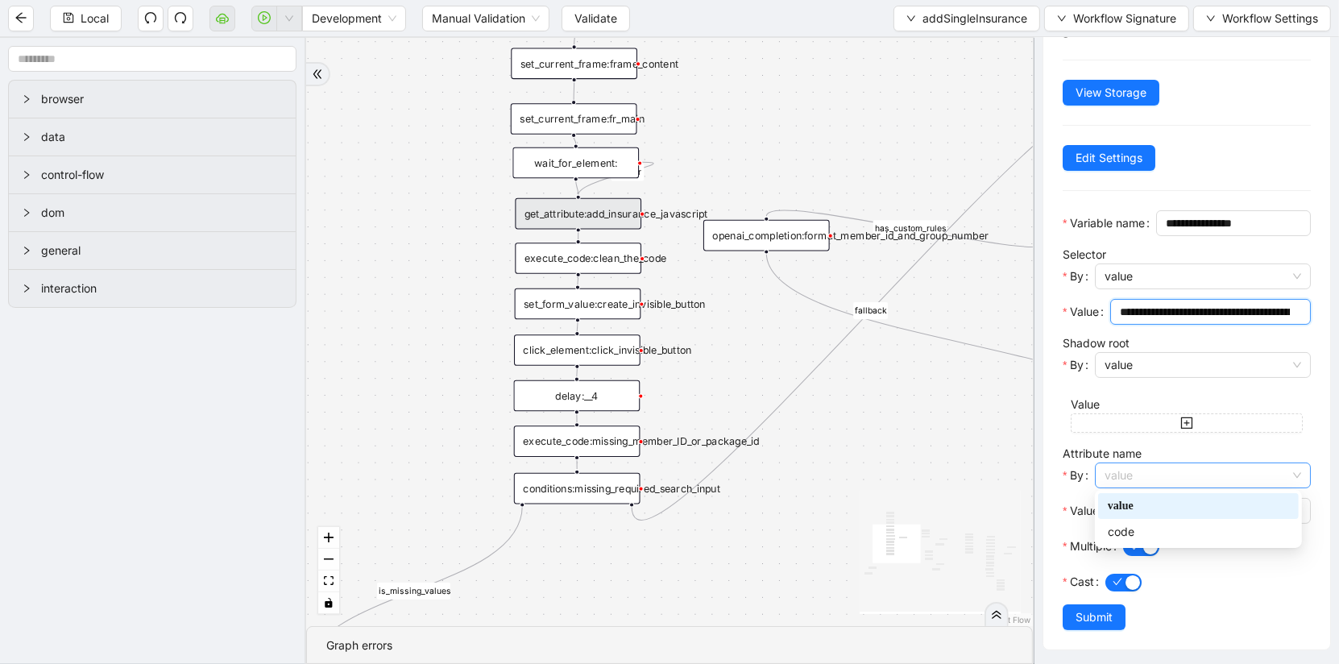
click at [1151, 477] on span "value" at bounding box center [1203, 475] width 197 height 24
click at [1145, 445] on div "Attribute name By value Value ****" at bounding box center [1187, 489] width 248 height 89
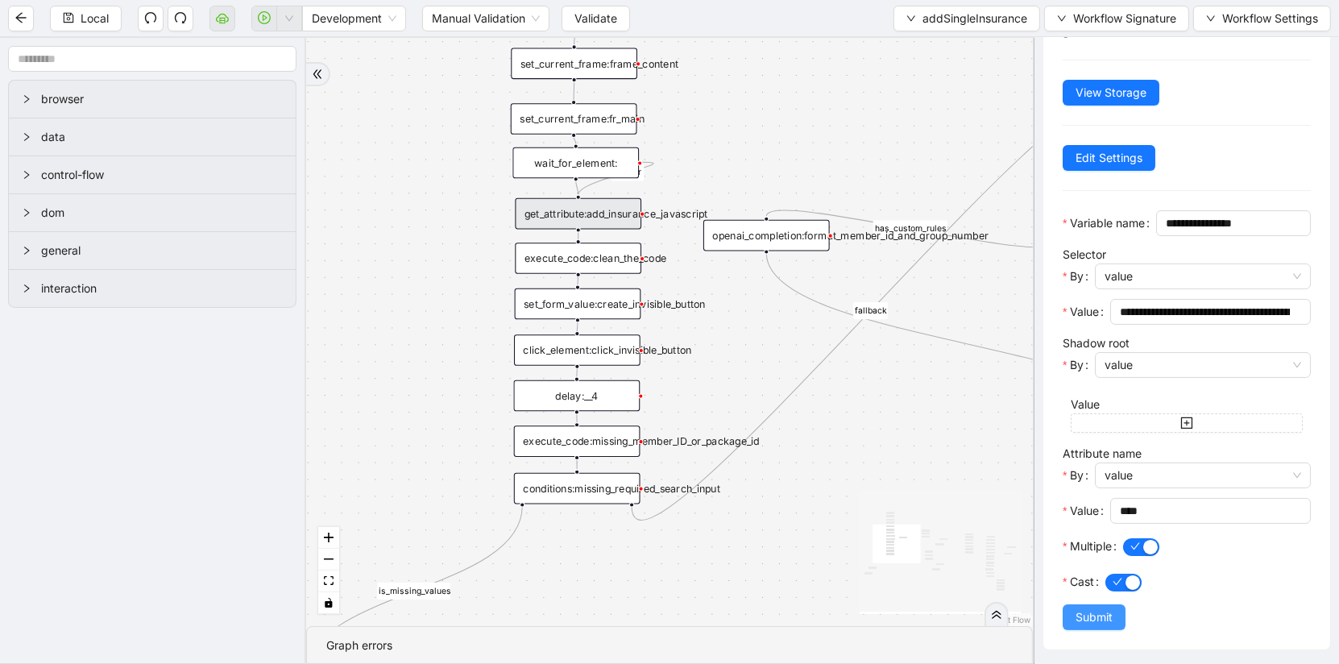
click at [1093, 612] on span "Submit" at bounding box center [1094, 617] width 37 height 18
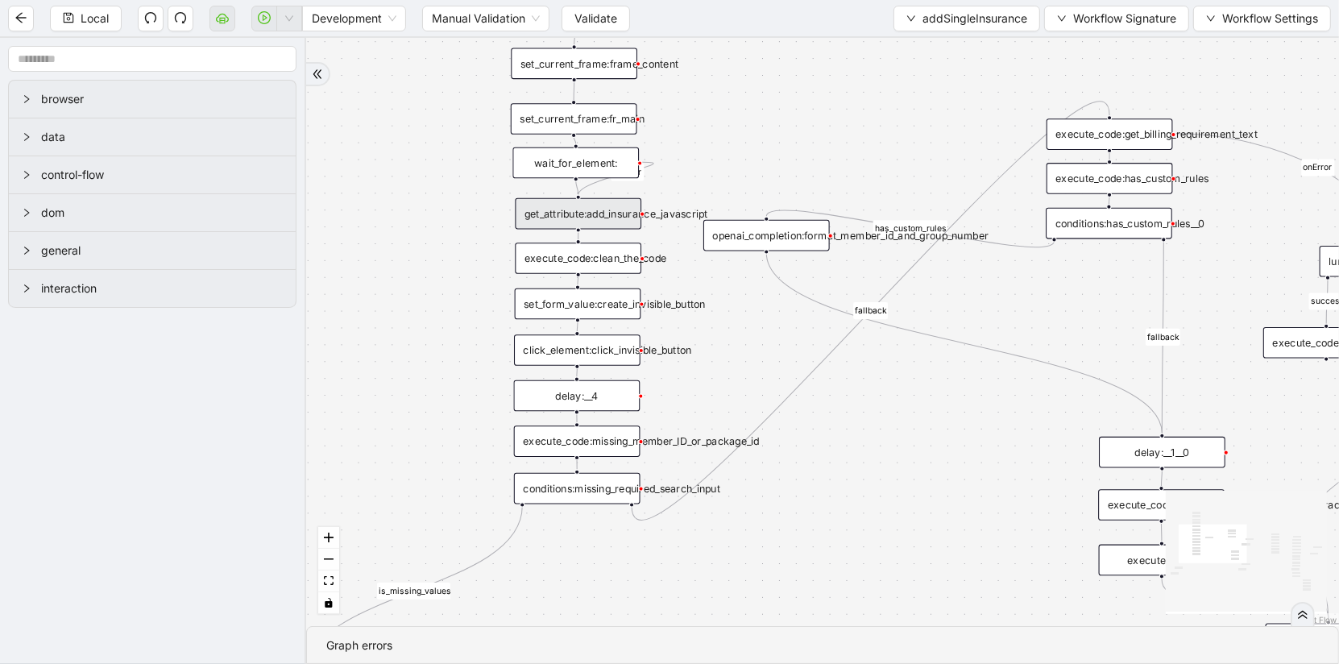
click at [595, 222] on div "get_attribute:add_insurance_javascript" at bounding box center [578, 213] width 127 height 31
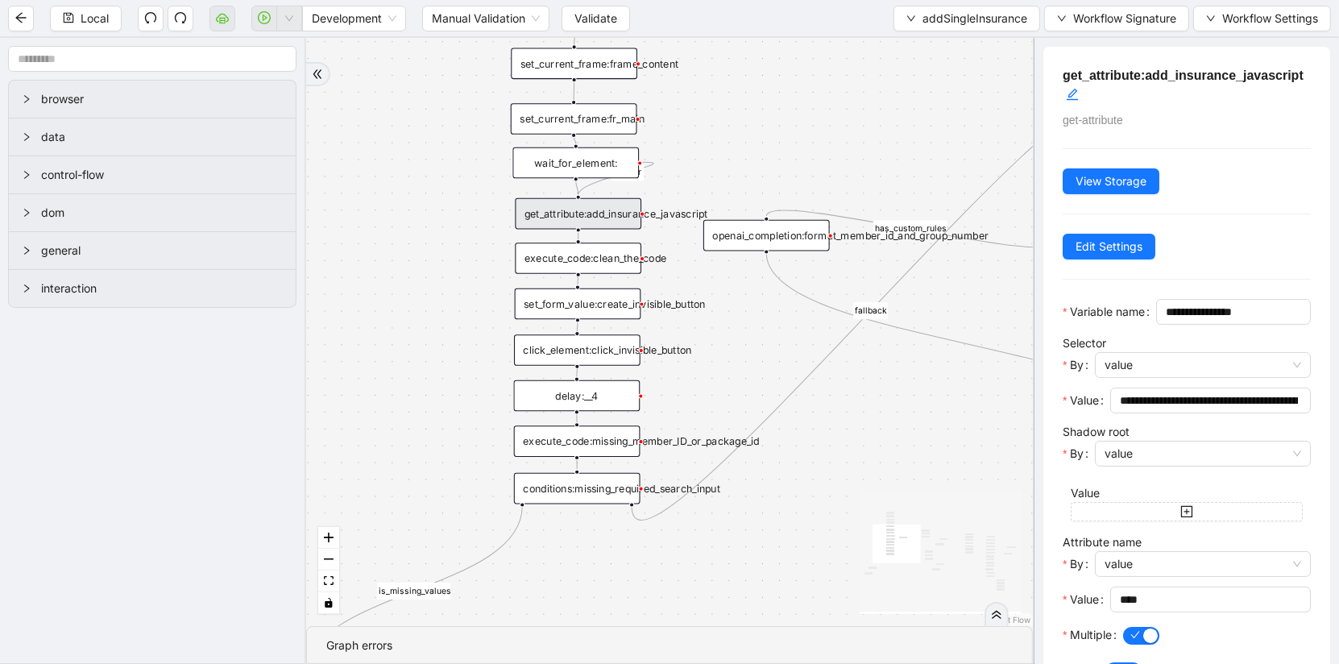
click at [615, 254] on div "execute_code:clean_the_code" at bounding box center [578, 258] width 127 height 31
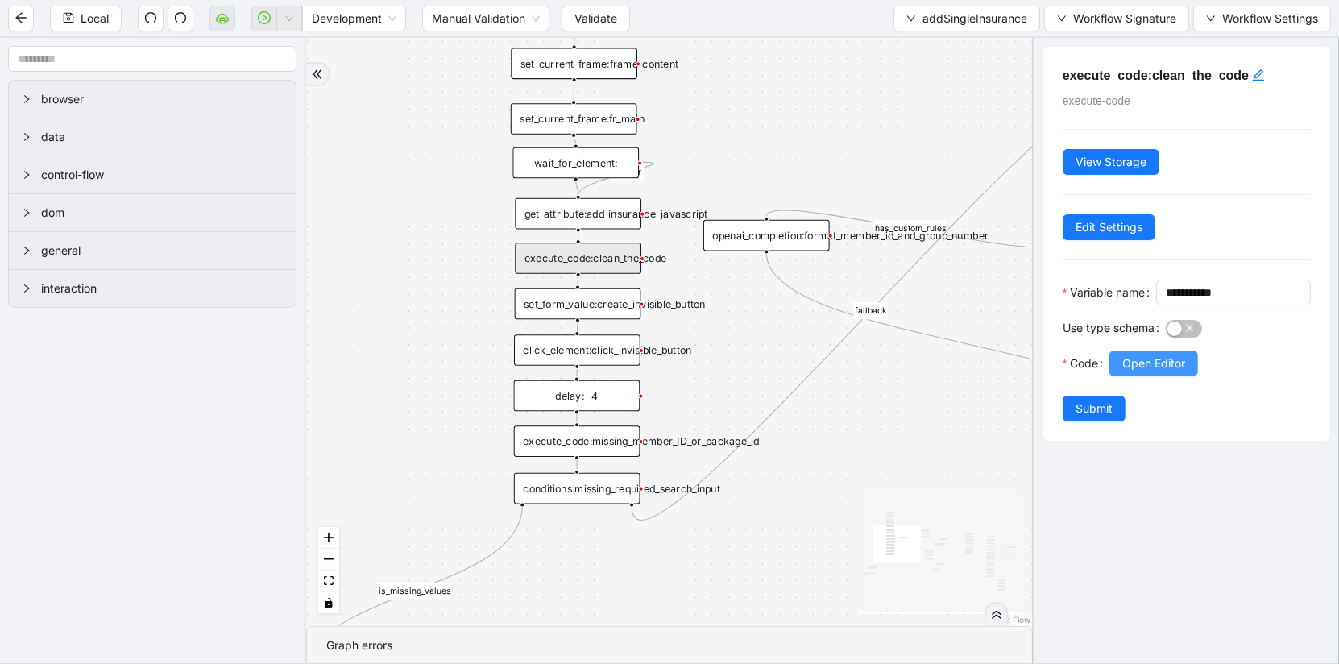
click at [1169, 374] on button "Open Editor" at bounding box center [1154, 364] width 89 height 26
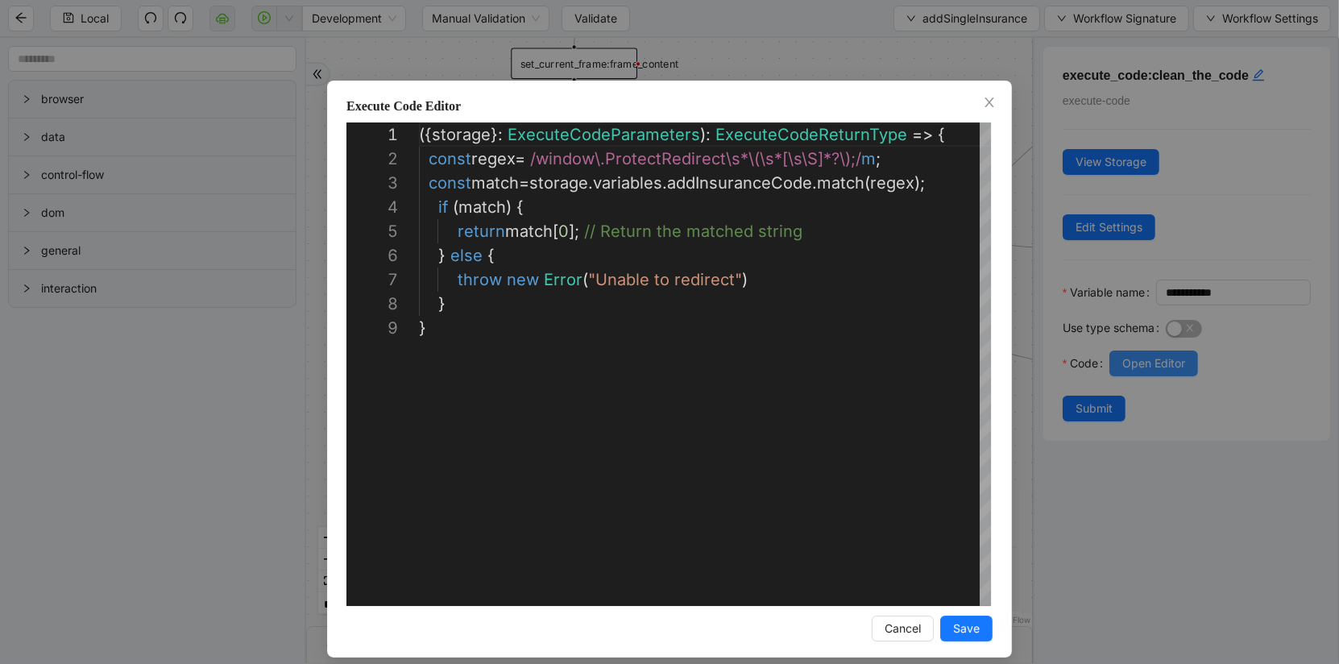
scroll to position [193, 0]
click at [563, 230] on div "({ storage }: ExecuteCodeParameters ): ExecuteCodeReturnType => { const regex =…" at bounding box center [705, 460] width 572 height 677
click at [714, 467] on div "({ storage }: ExecuteCodeParameters ): ExecuteCodeReturnType => { const regex =…" at bounding box center [705, 460] width 572 height 677
type textarea "**********"
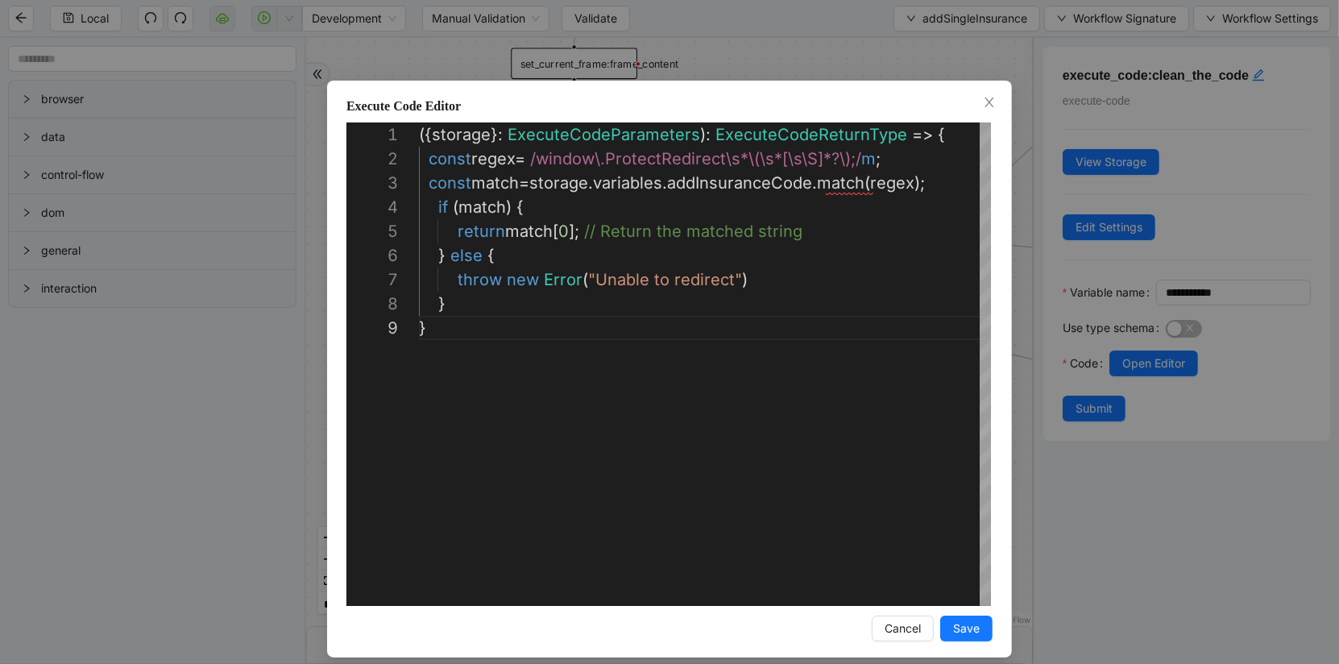
click at [77, 583] on div "**********" at bounding box center [669, 332] width 1339 height 664
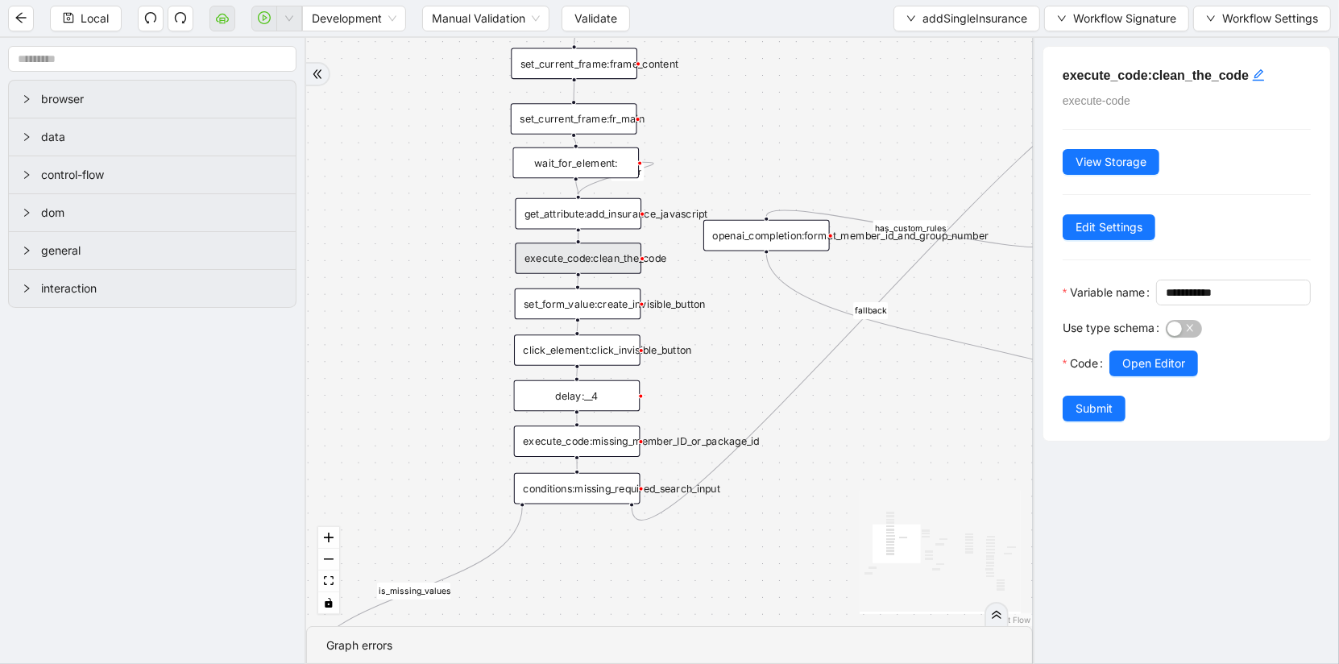
click at [594, 255] on div "execute_code:clean_the_code" at bounding box center [578, 258] width 127 height 31
click at [587, 221] on div "get_attribute:add_insurance_javascript" at bounding box center [578, 213] width 127 height 31
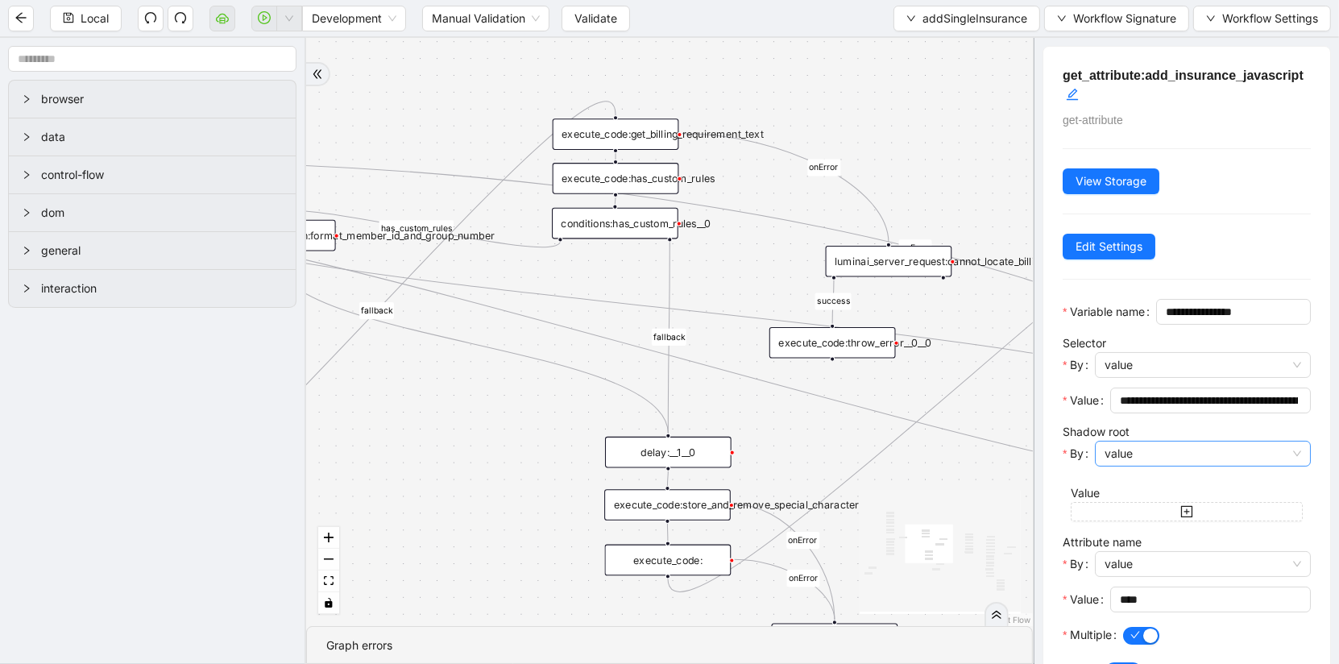
scroll to position [89, 0]
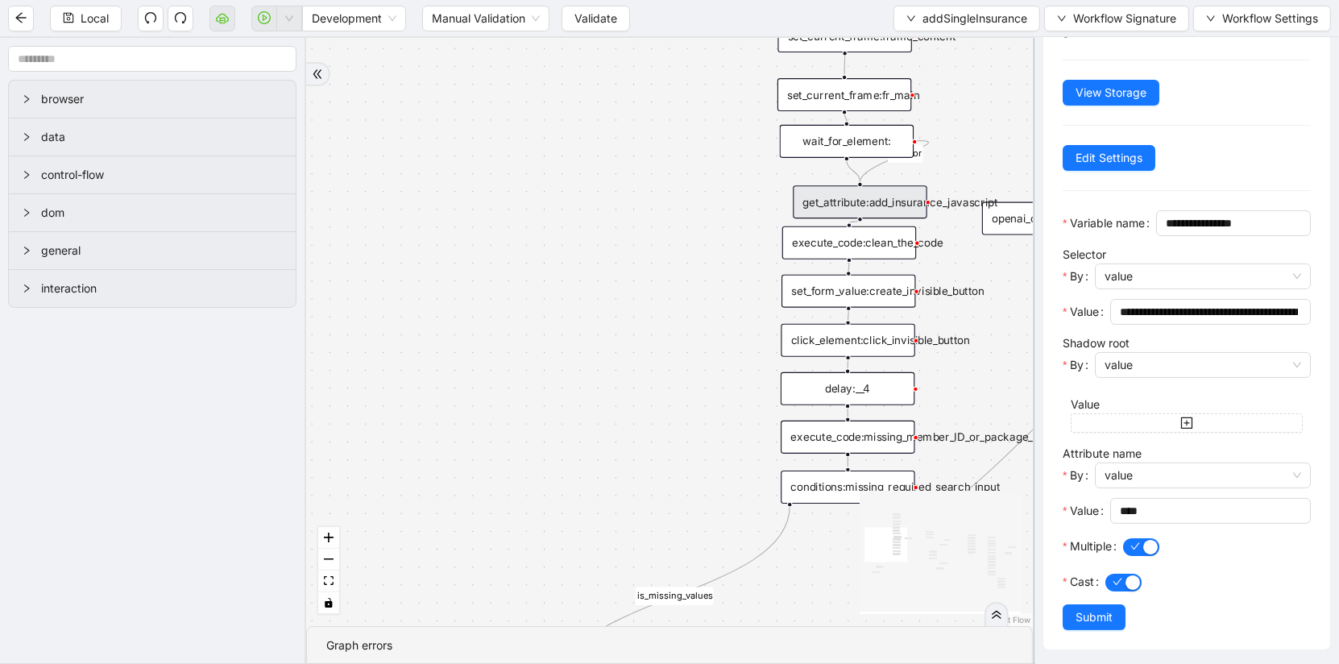
click at [889, 212] on div "get_attribute:add_insurance_javascript" at bounding box center [860, 201] width 134 height 33
click at [708, 219] on div "is_missing_values has_custom_rules success success success fallback fallback su…" at bounding box center [669, 332] width 727 height 588
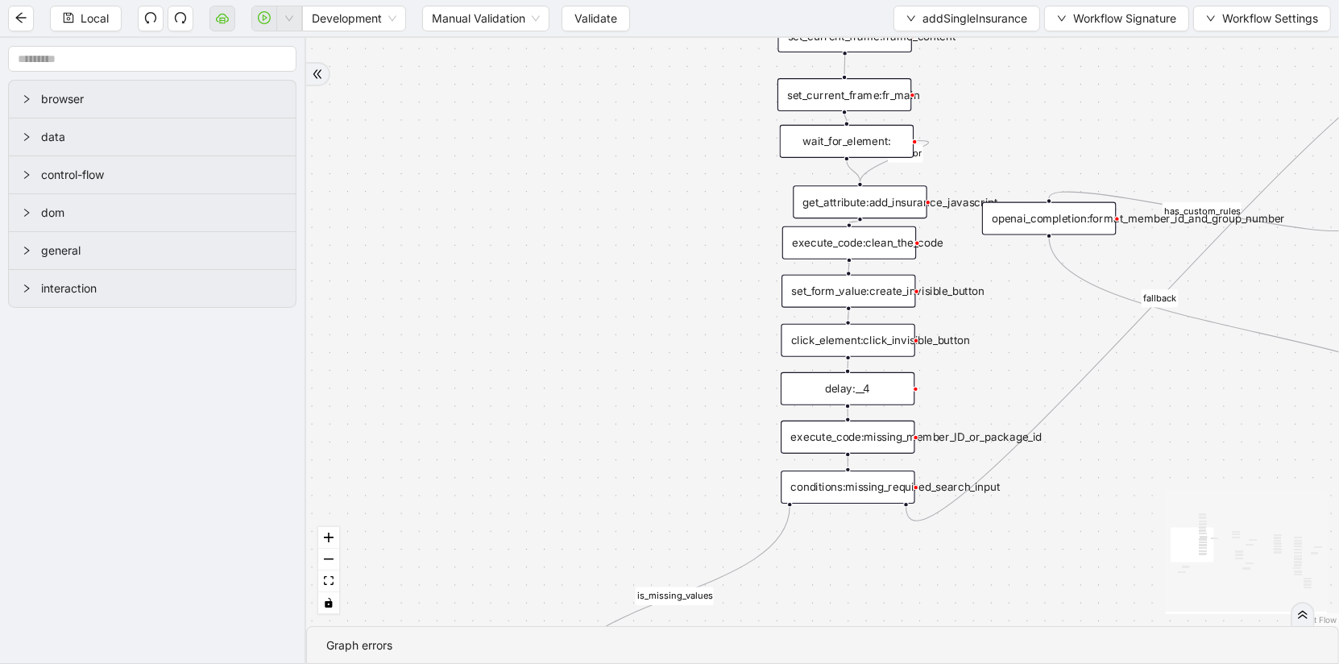
scroll to position [0, 0]
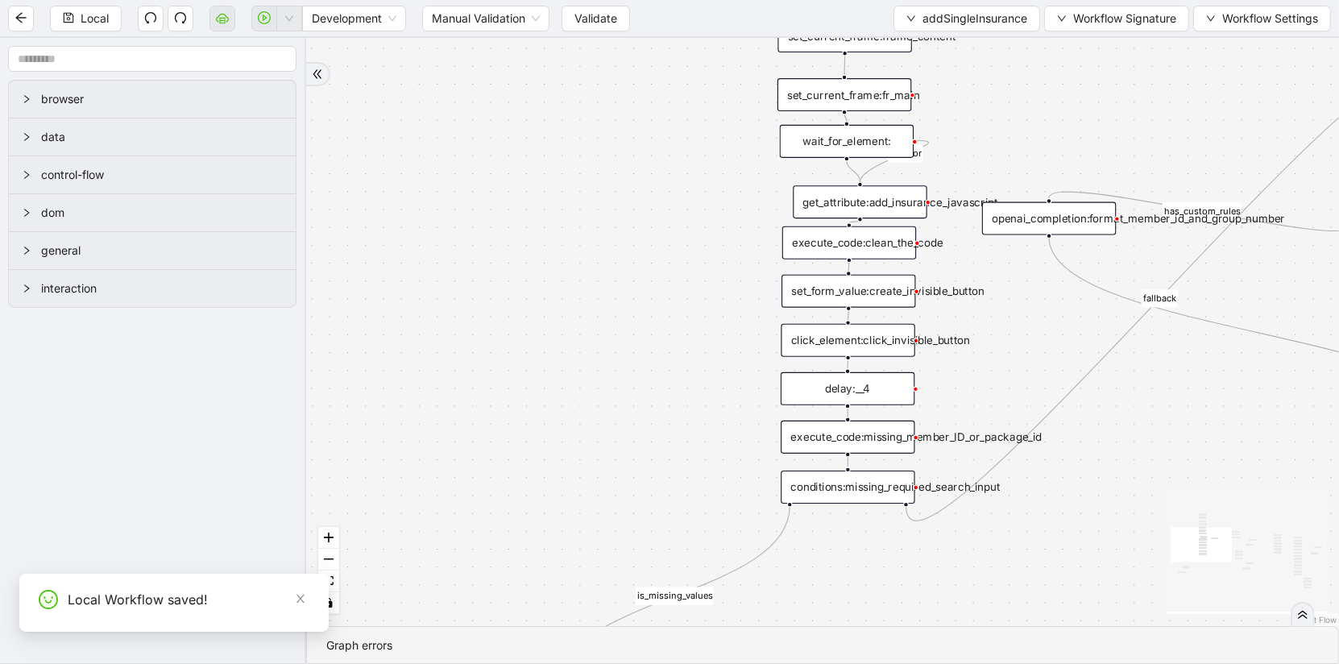
click at [895, 205] on div "get_attribute:add_insurance_javascript" at bounding box center [860, 201] width 134 height 33
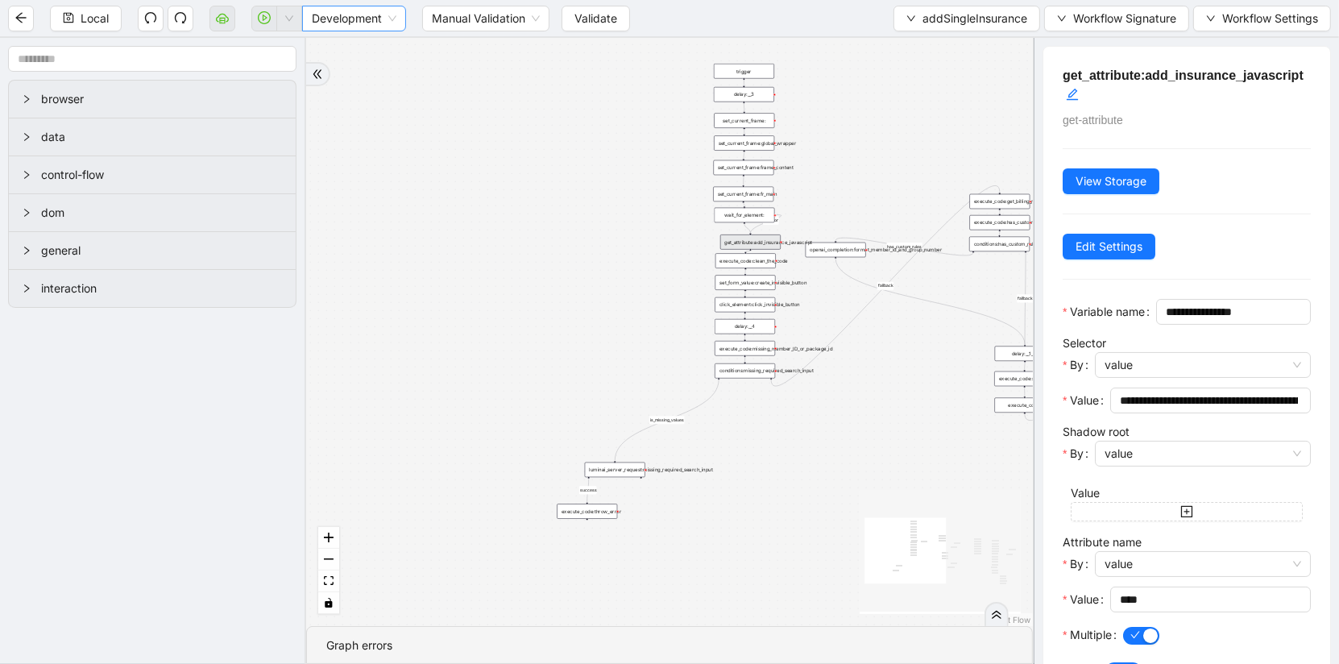
click at [355, 18] on span "Development" at bounding box center [354, 18] width 85 height 24
click at [597, 21] on span "Validate" at bounding box center [596, 19] width 43 height 18
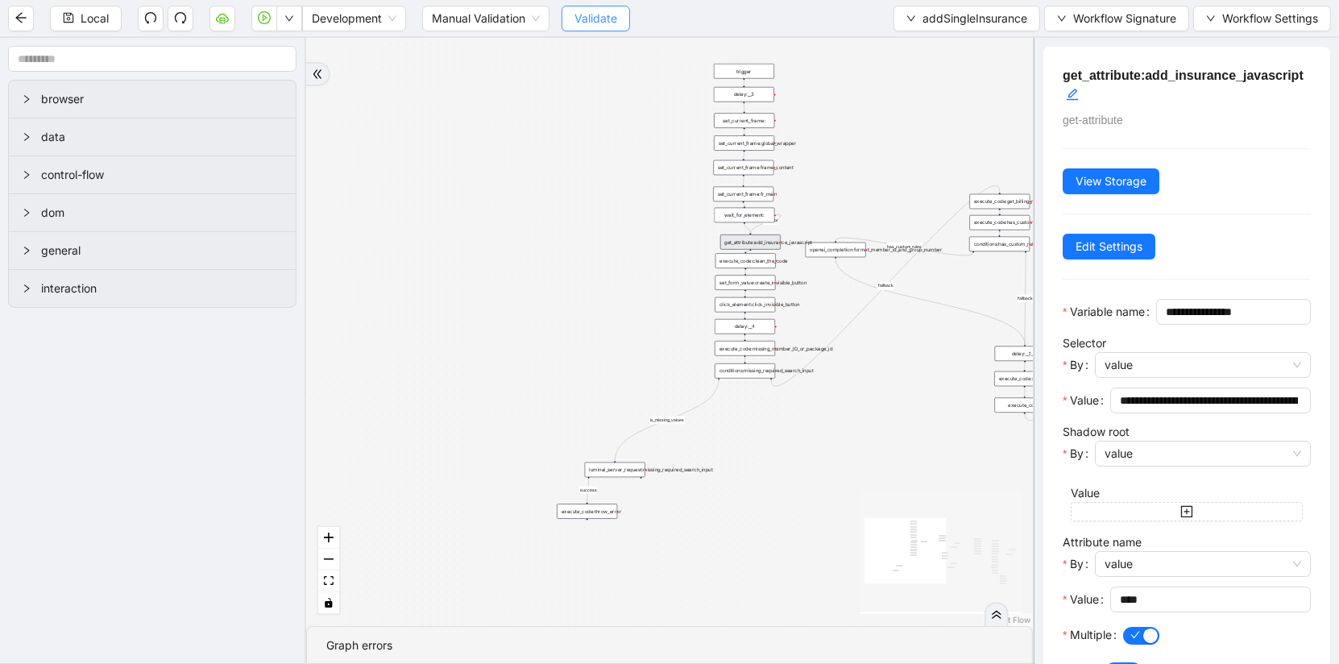
click at [597, 21] on span "Validate" at bounding box center [596, 19] width 43 height 18
click at [264, 29] on button "button" at bounding box center [264, 19] width 26 height 26
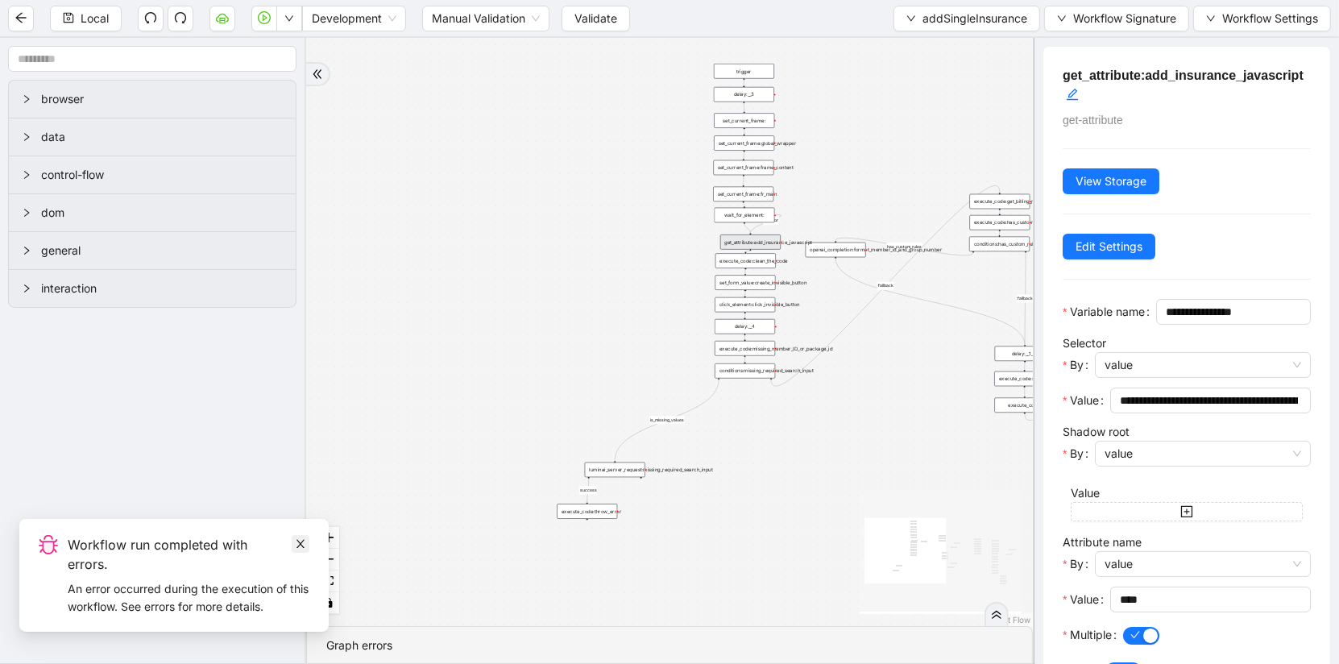
click at [297, 550] on icon "close" at bounding box center [300, 543] width 11 height 11
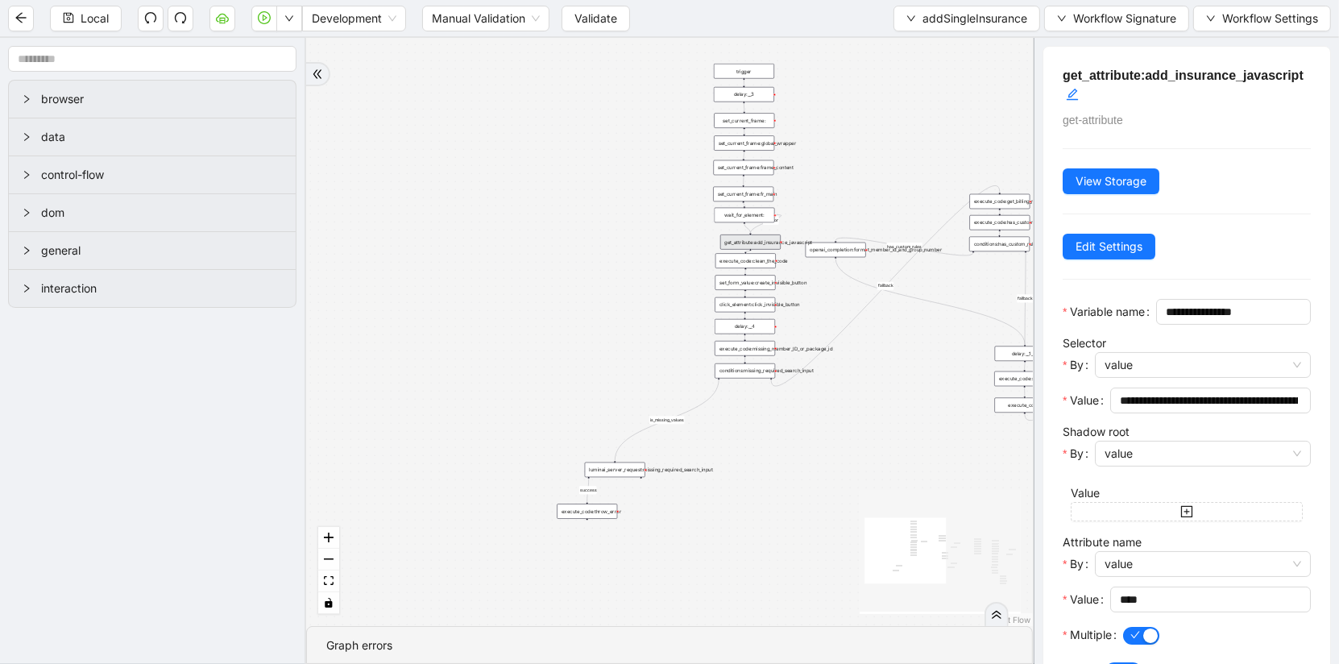
scroll to position [89, 0]
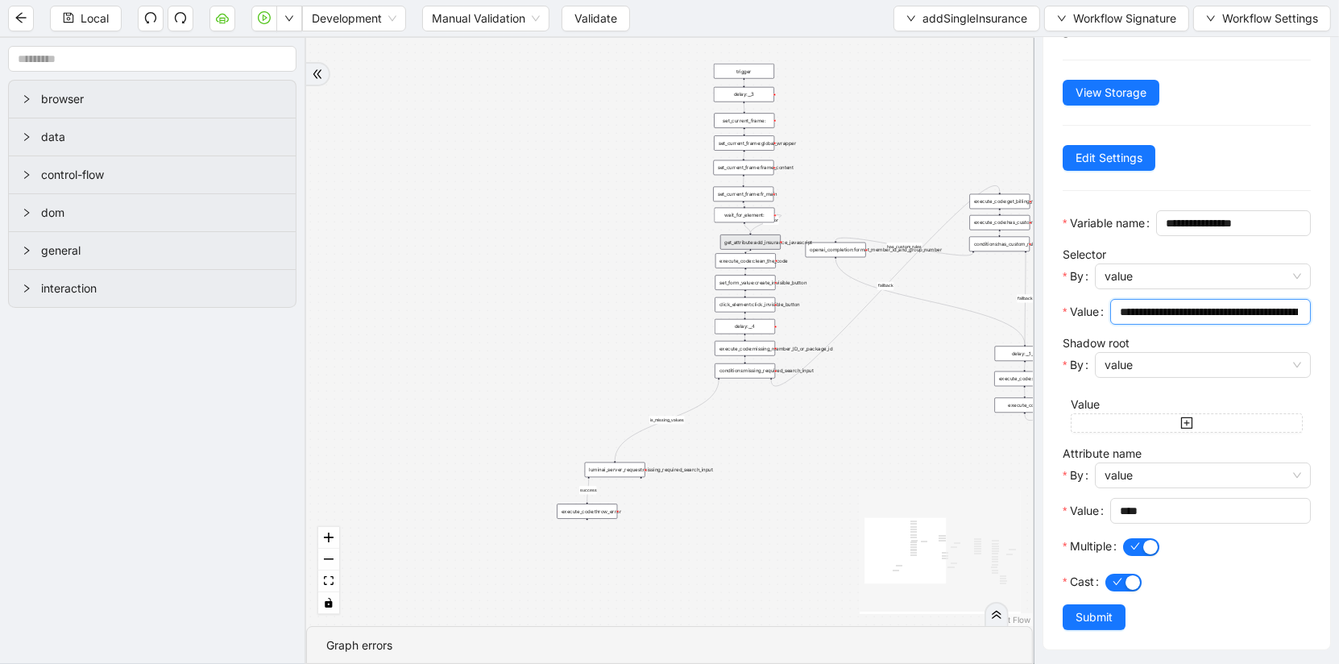
click at [1216, 309] on input "**********" at bounding box center [1209, 312] width 178 height 18
click at [1181, 419] on icon "plus-square" at bounding box center [1187, 423] width 13 height 13
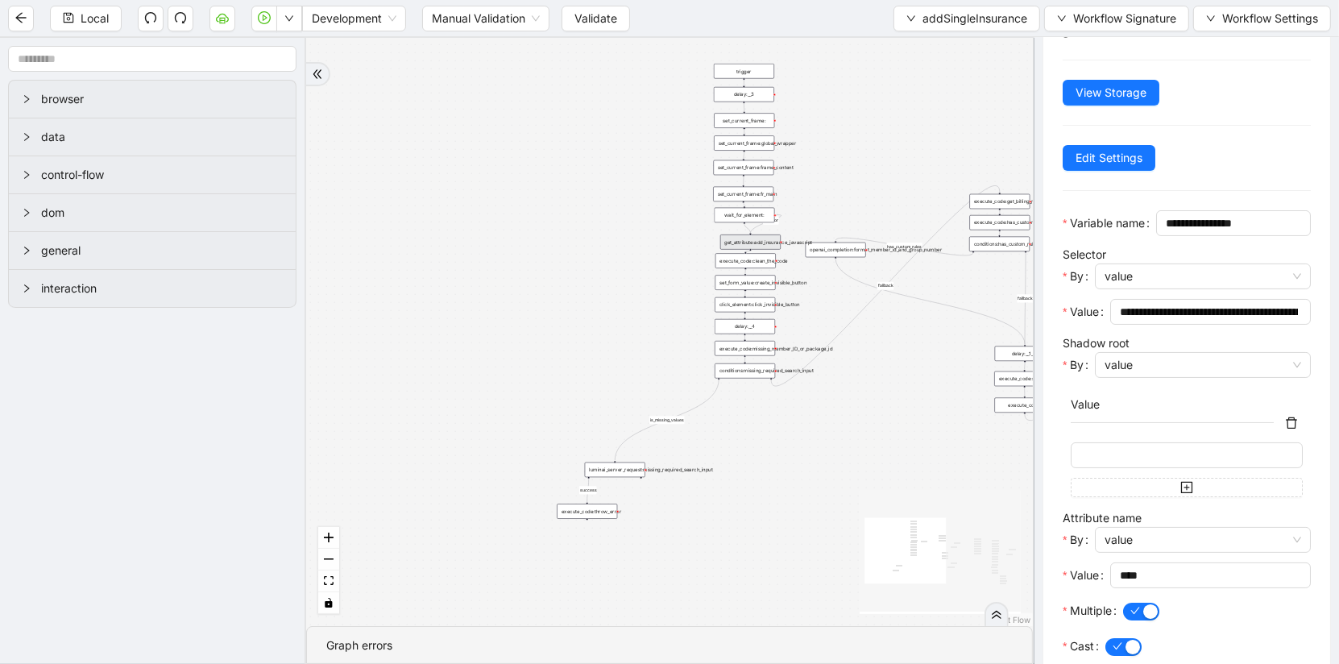
click at [1291, 420] on button "button" at bounding box center [1291, 422] width 19 height 19
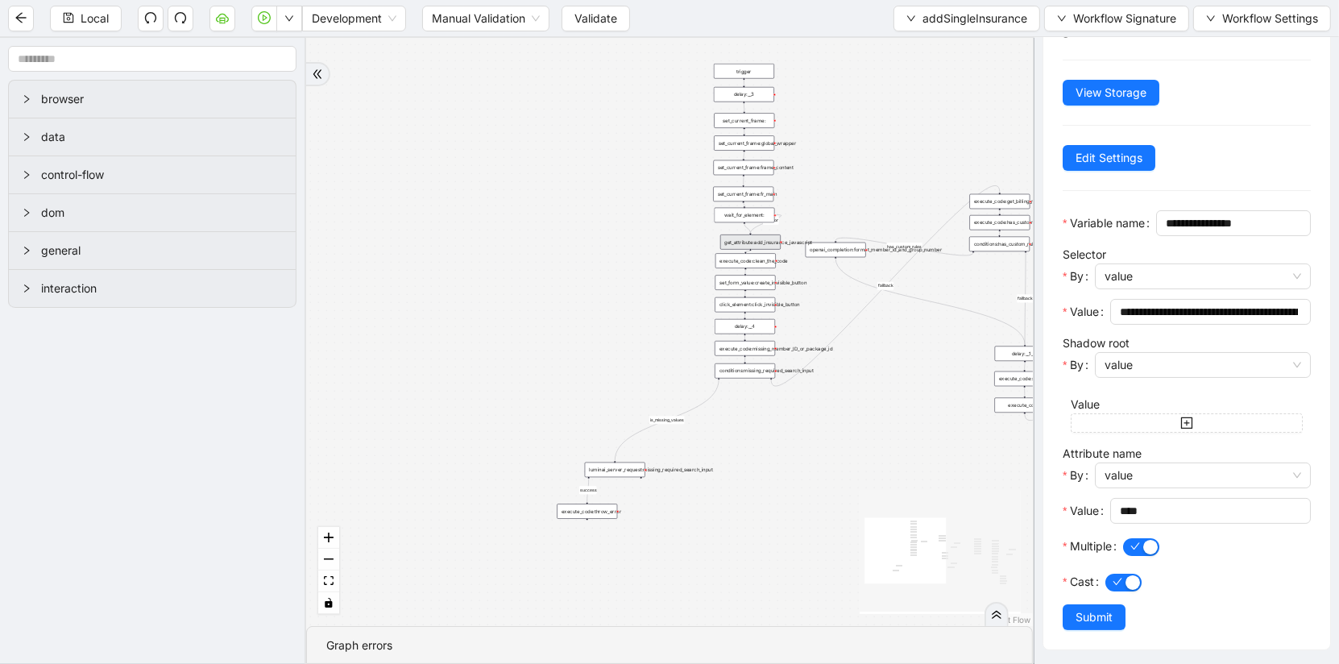
click at [647, 359] on div "is_missing_values has_custom_rules success success success fallback fallback su…" at bounding box center [669, 332] width 727 height 588
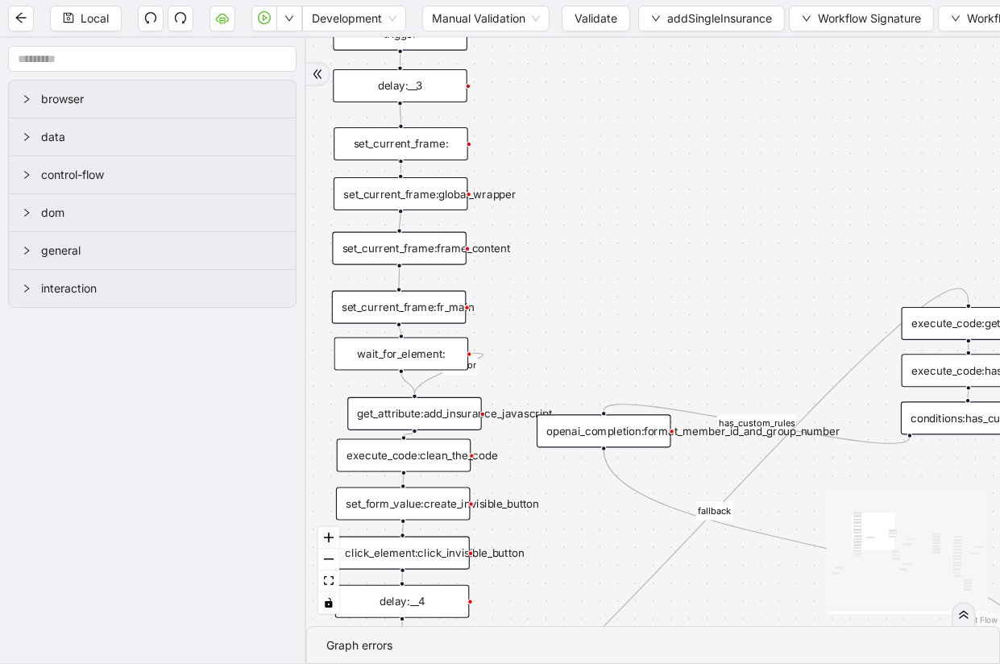
click at [435, 417] on div "get_attribute:add_insurance_javascript" at bounding box center [414, 413] width 135 height 33
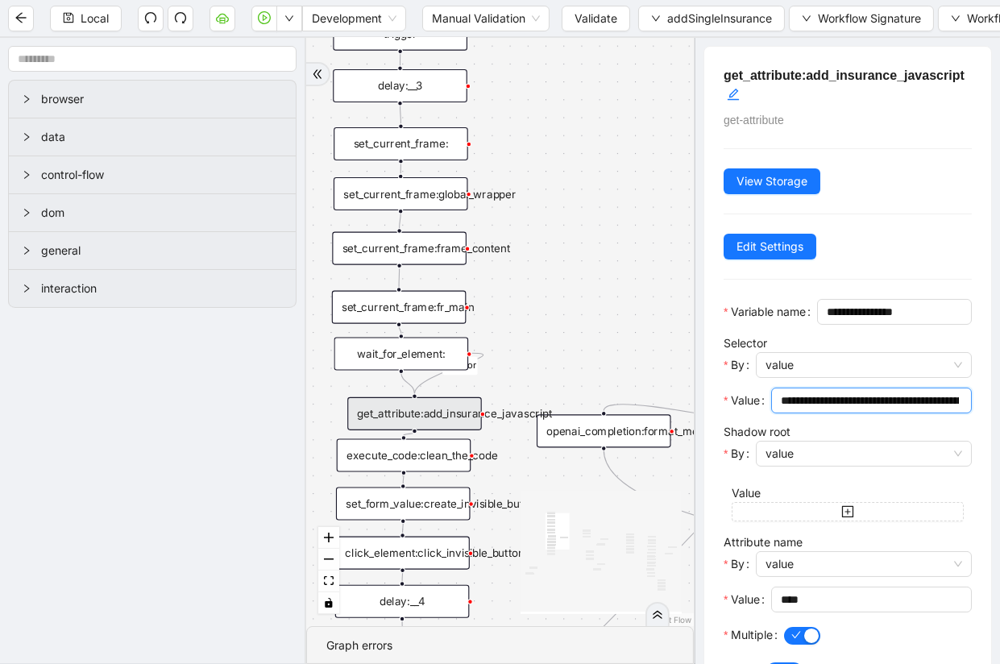
click at [838, 394] on input "**********" at bounding box center [870, 401] width 178 height 18
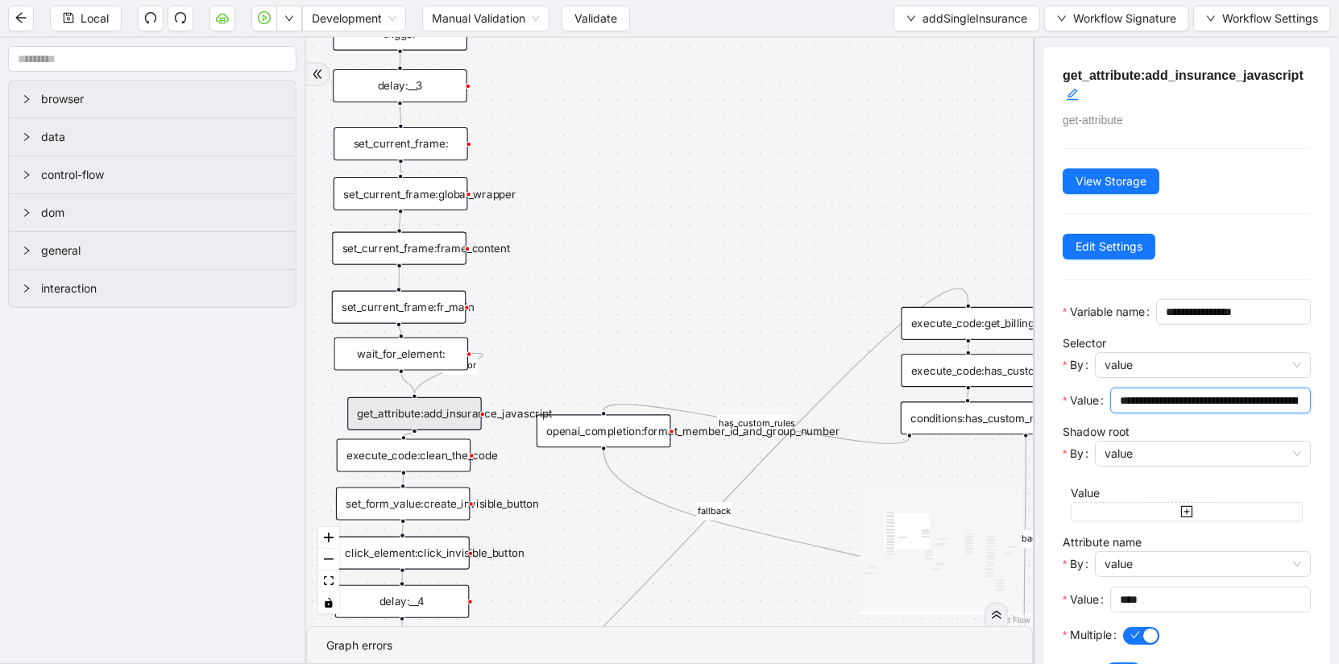
click at [1174, 400] on input "**********" at bounding box center [1209, 401] width 178 height 18
drag, startPoint x: 1284, startPoint y: 400, endPoint x: 1184, endPoint y: 405, distance: 100.0
click at [1184, 405] on input "**********" at bounding box center [1205, 401] width 170 height 18
click at [1230, 404] on input "**********" at bounding box center [1205, 401] width 170 height 18
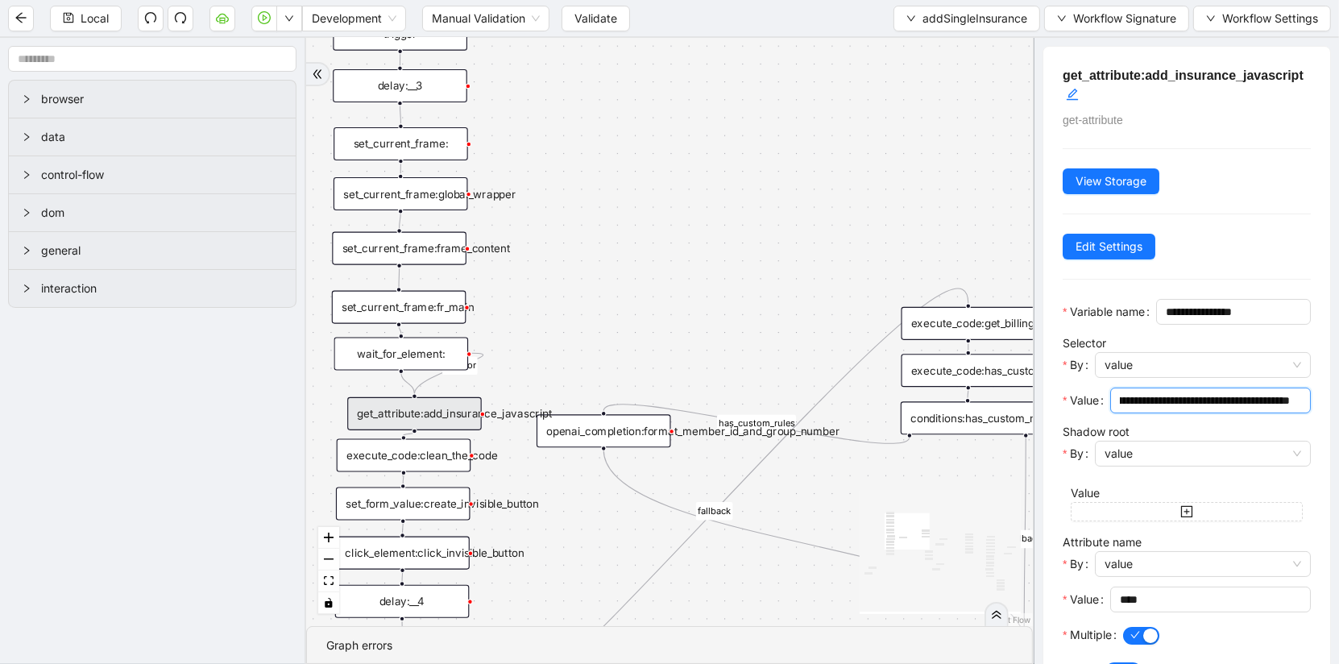
click at [1280, 401] on input "**********" at bounding box center [1205, 401] width 170 height 18
paste input "**********"
type input "**********"
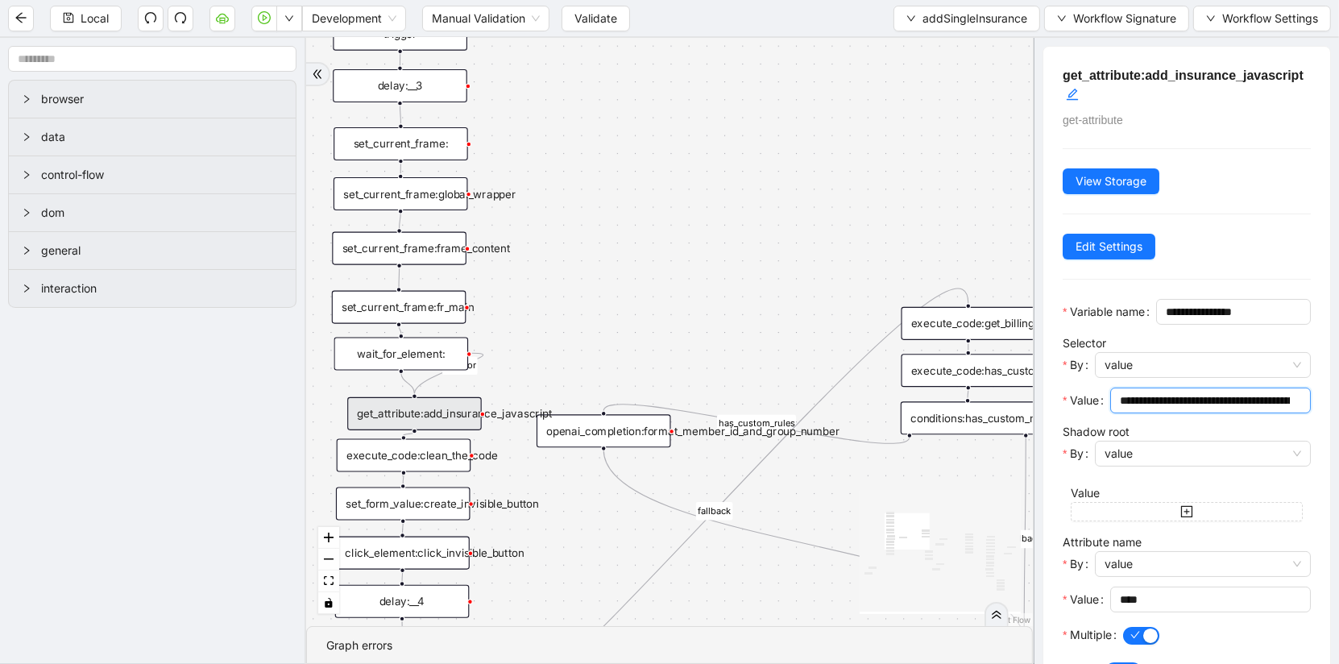
click at [789, 244] on div "is_missing_values has_custom_rules success success success fallback fallback su…" at bounding box center [669, 332] width 727 height 588
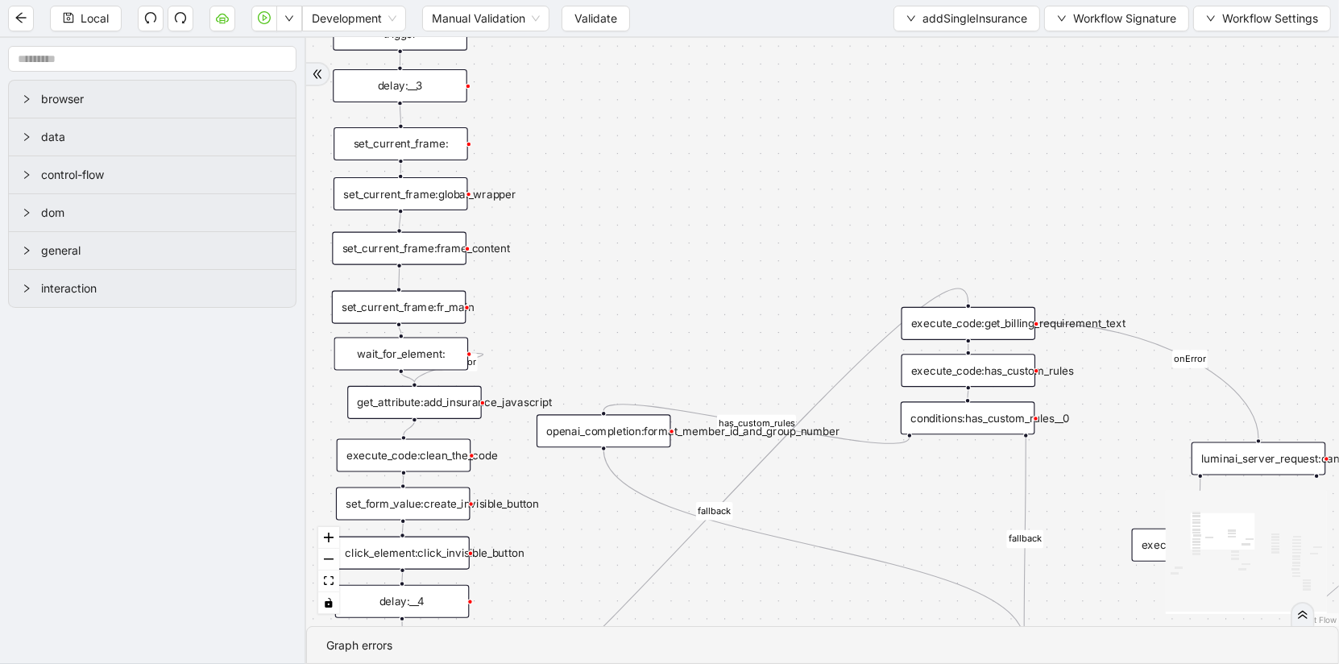
drag, startPoint x: 440, startPoint y: 426, endPoint x: 439, endPoint y: 414, distance: 12.1
click at [439, 414] on div "get_attribute:add_insurance_javascript" at bounding box center [414, 402] width 135 height 33
click at [451, 459] on div "execute_code:clean_the_code" at bounding box center [404, 455] width 135 height 33
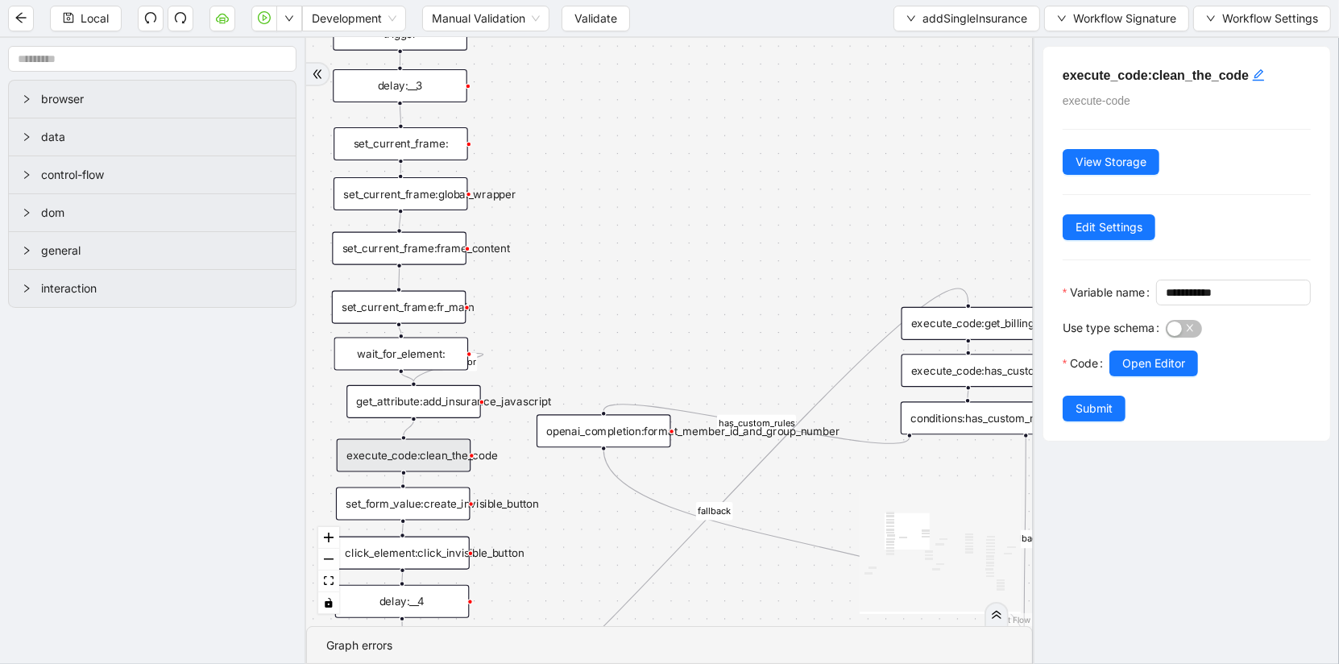
click at [458, 402] on div "get_attribute:add_insurance_javascript" at bounding box center [414, 401] width 135 height 33
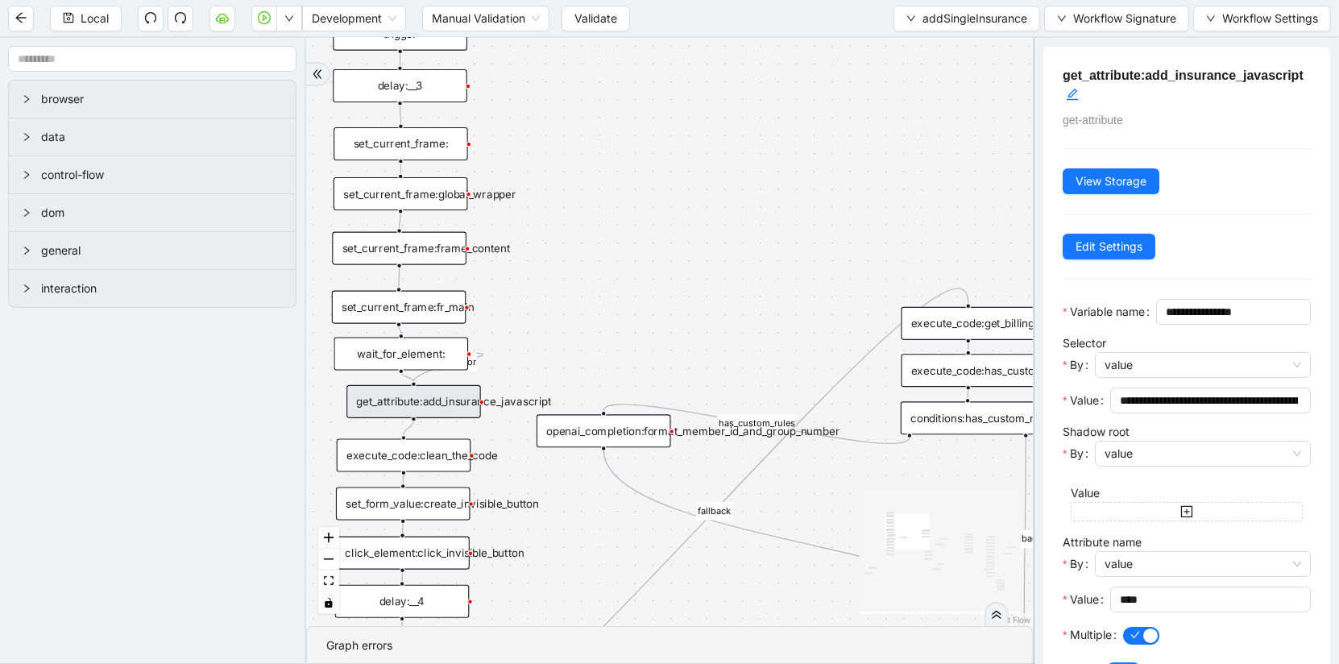
scroll to position [89, 0]
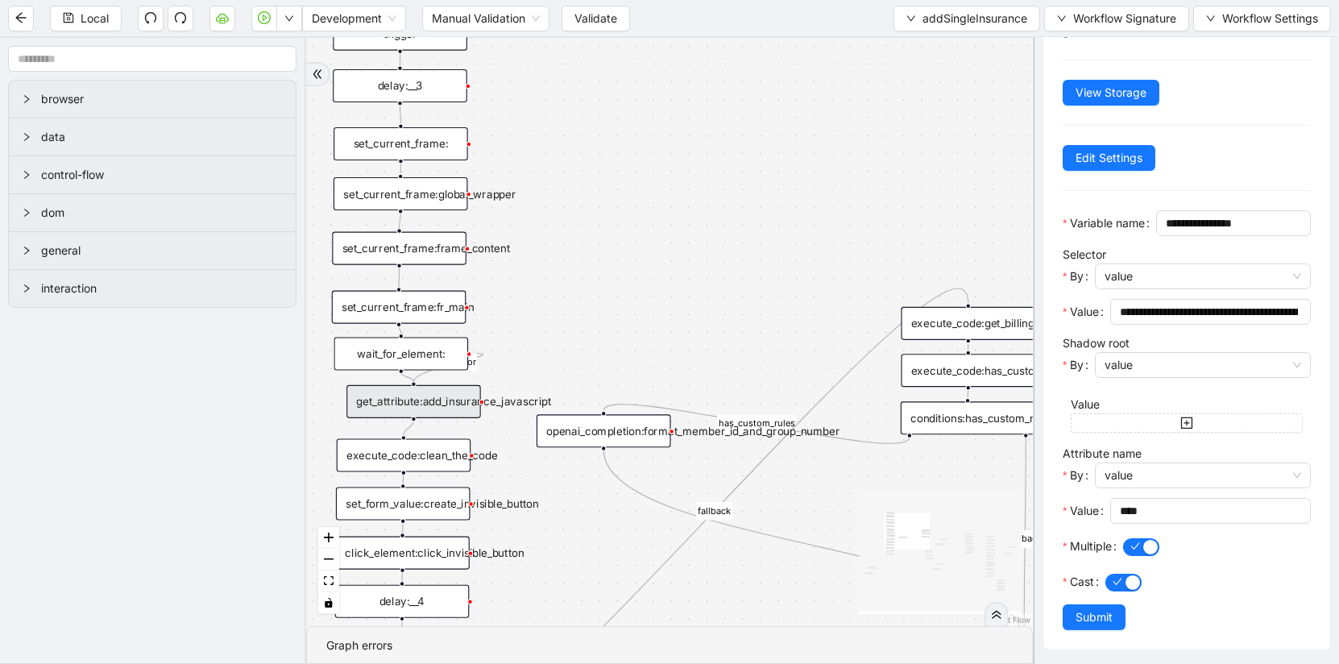
click at [432, 457] on div "execute_code:clean_the_code" at bounding box center [404, 455] width 135 height 33
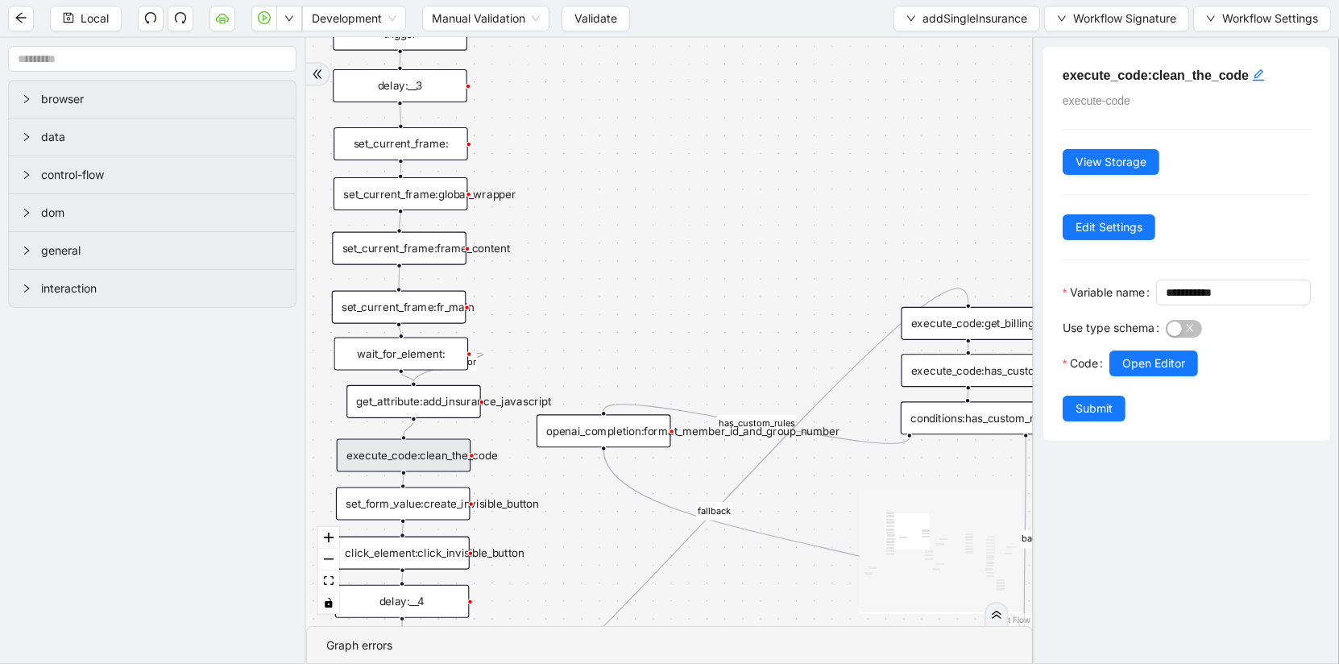
scroll to position [0, 0]
click at [1166, 360] on span "Open Editor" at bounding box center [1154, 364] width 63 height 18
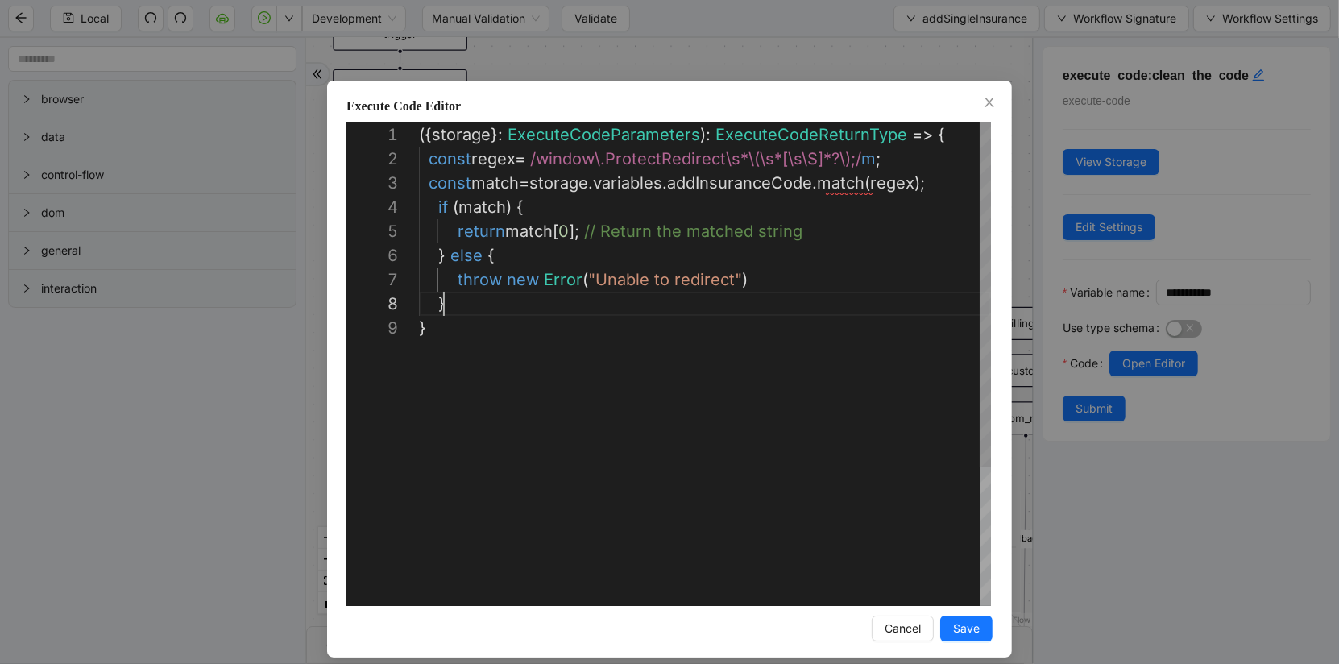
scroll to position [169, 24]
click at [649, 313] on div "({ storage }: ExecuteCodeParameters ): ExecuteCodeReturnType => { const regex =…" at bounding box center [705, 460] width 572 height 677
click at [498, 205] on div "({ storage }: ExecuteCodeParameters ): ExecuteCodeReturnType => { const regex =…" at bounding box center [705, 460] width 572 height 677
click at [567, 234] on div "({ storage }: ExecuteCodeParameters ): ExecuteCodeReturnType => { const regex =…" at bounding box center [705, 460] width 572 height 677
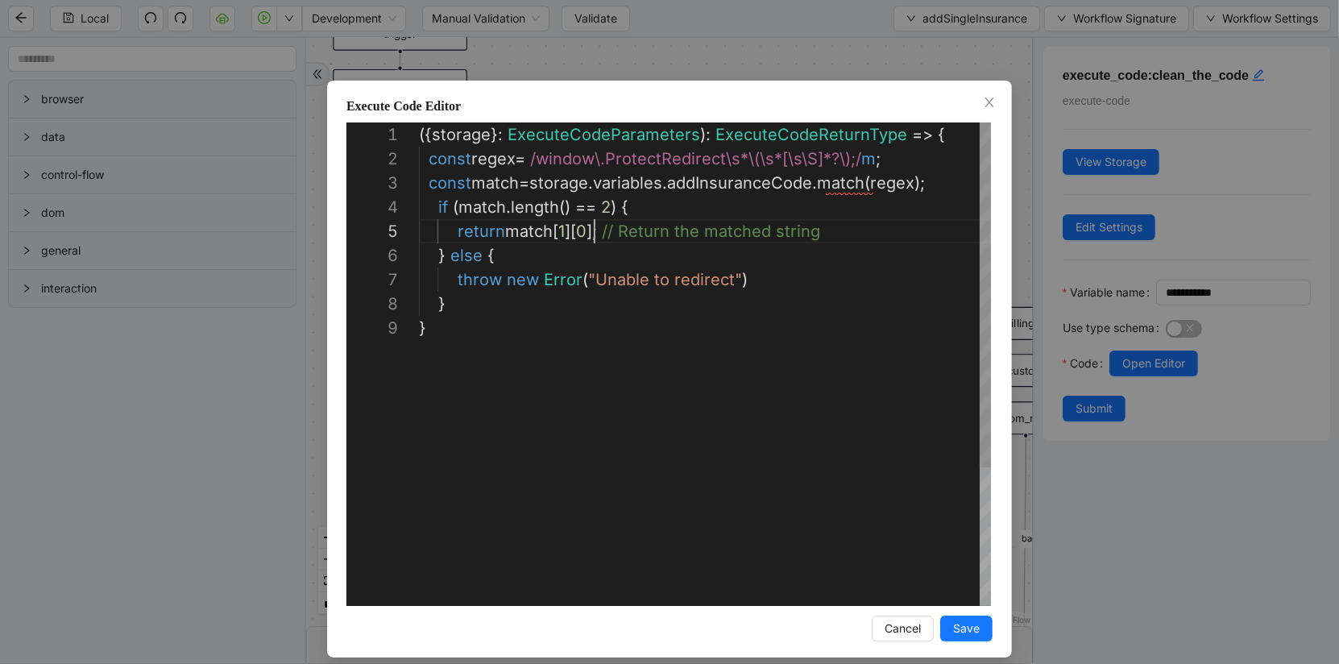
scroll to position [97, 175]
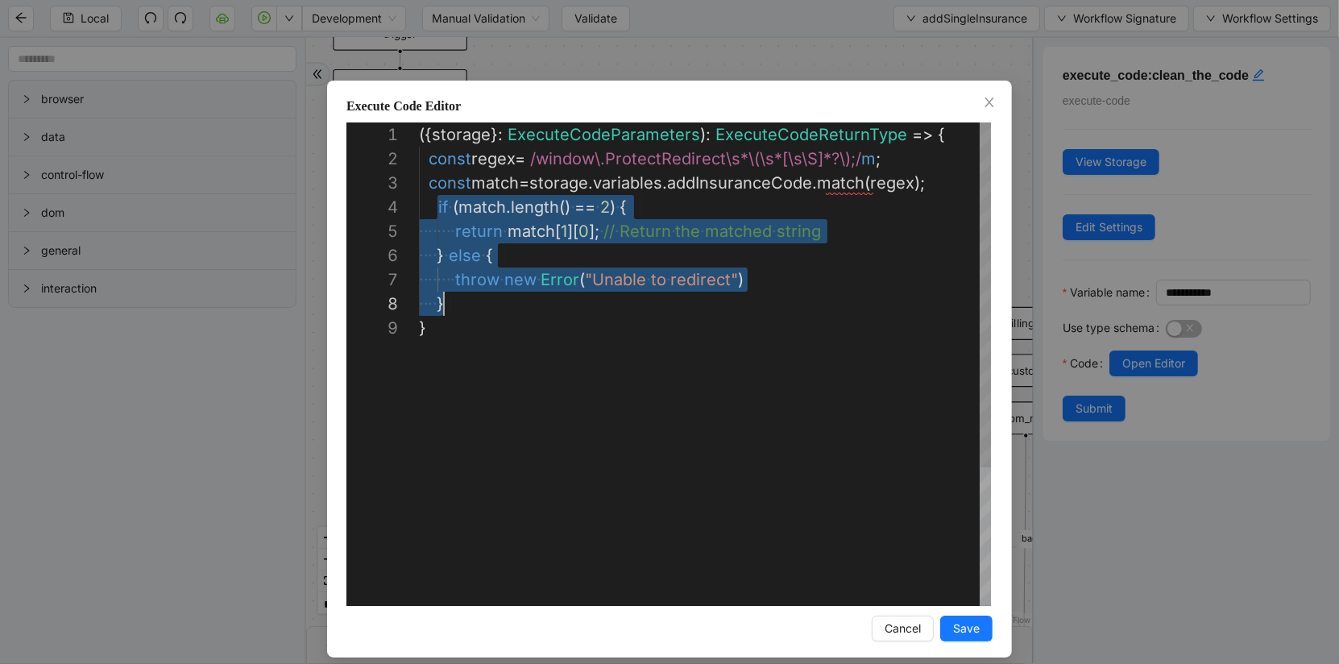
drag, startPoint x: 438, startPoint y: 209, endPoint x: 464, endPoint y: 314, distance: 108.9
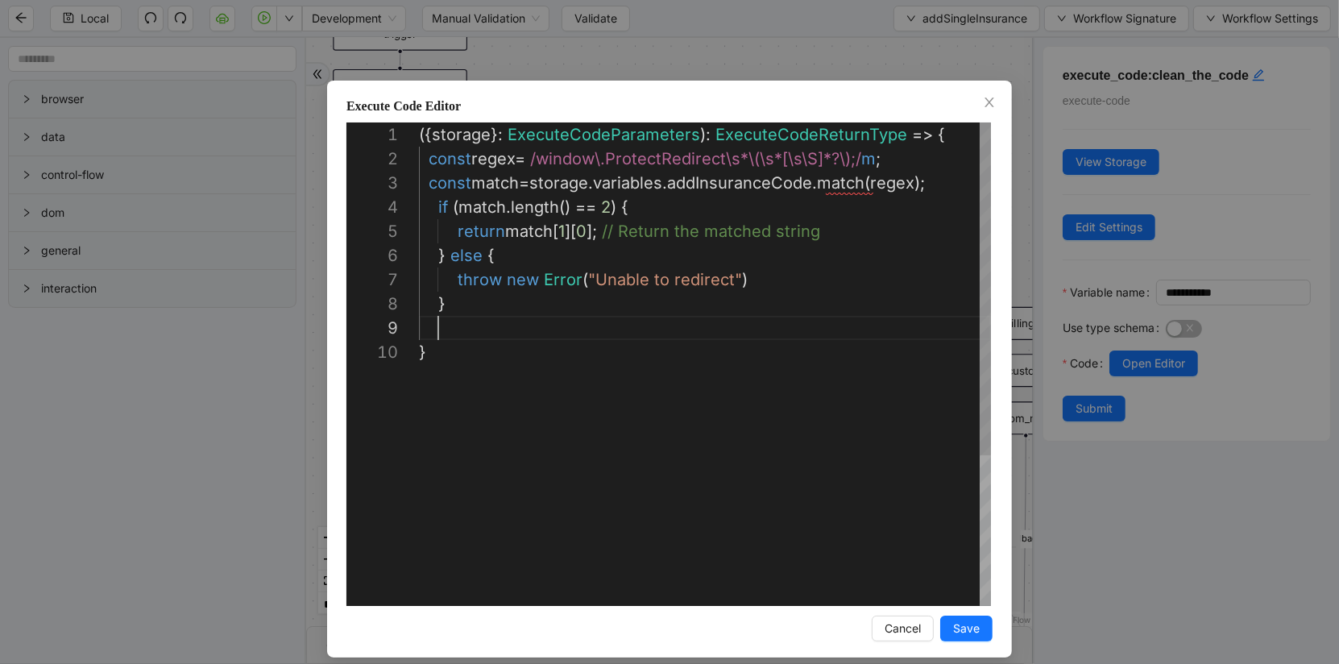
paste textarea "**********"
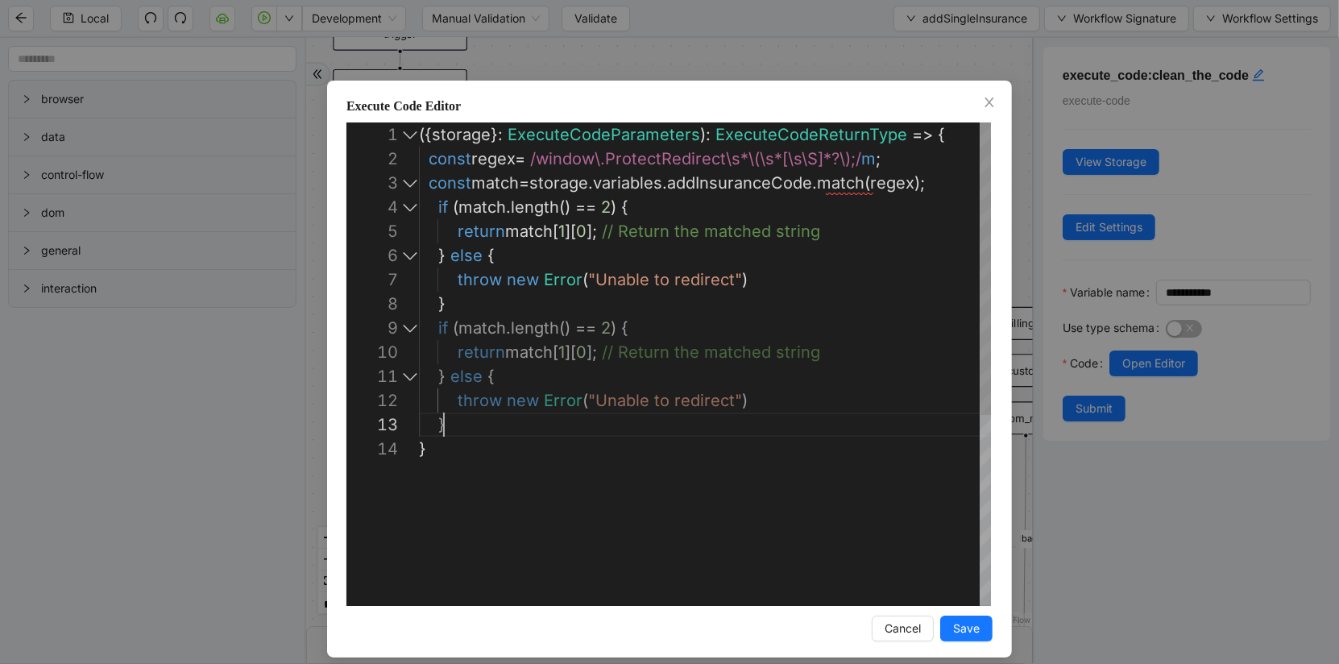
scroll to position [218, 0]
click at [419, 347] on div "({ storage }: ExecuteCodeParameters ): ExecuteCodeReturnType => { const regex =…" at bounding box center [705, 521] width 572 height 798
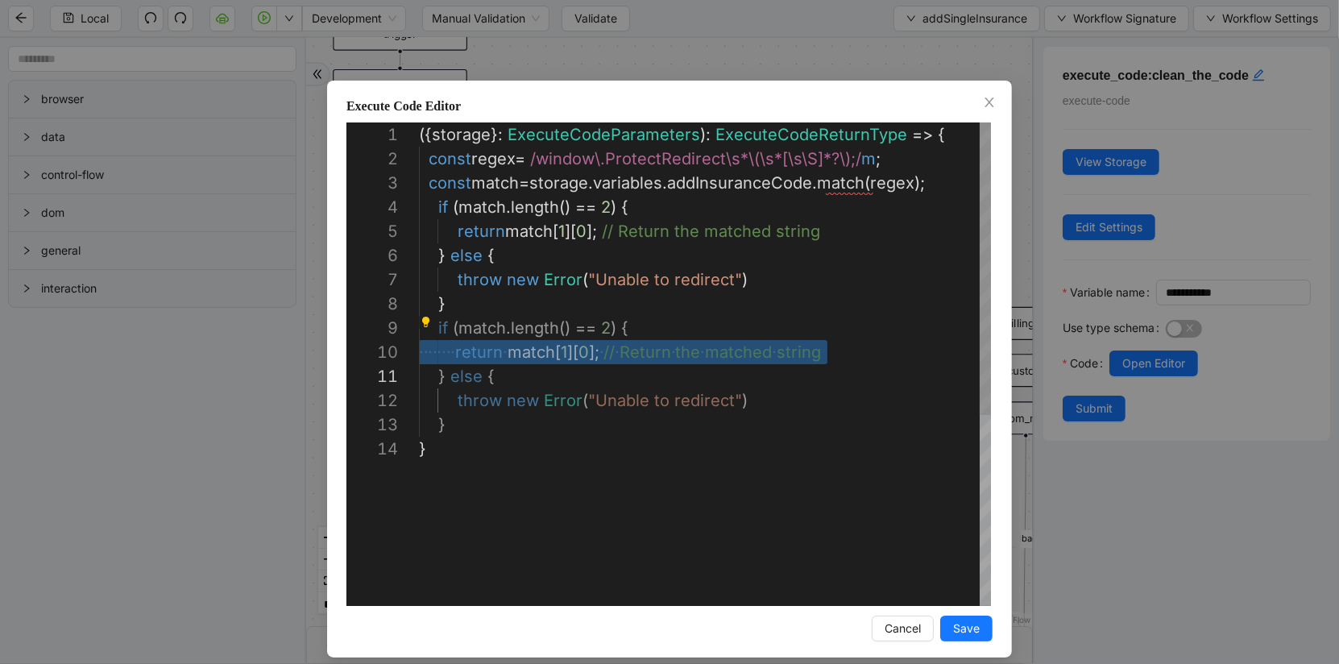
click at [439, 334] on div "({ storage }: ExecuteCodeParameters ): ExecuteCodeReturnType => { const regex =…" at bounding box center [705, 521] width 572 height 798
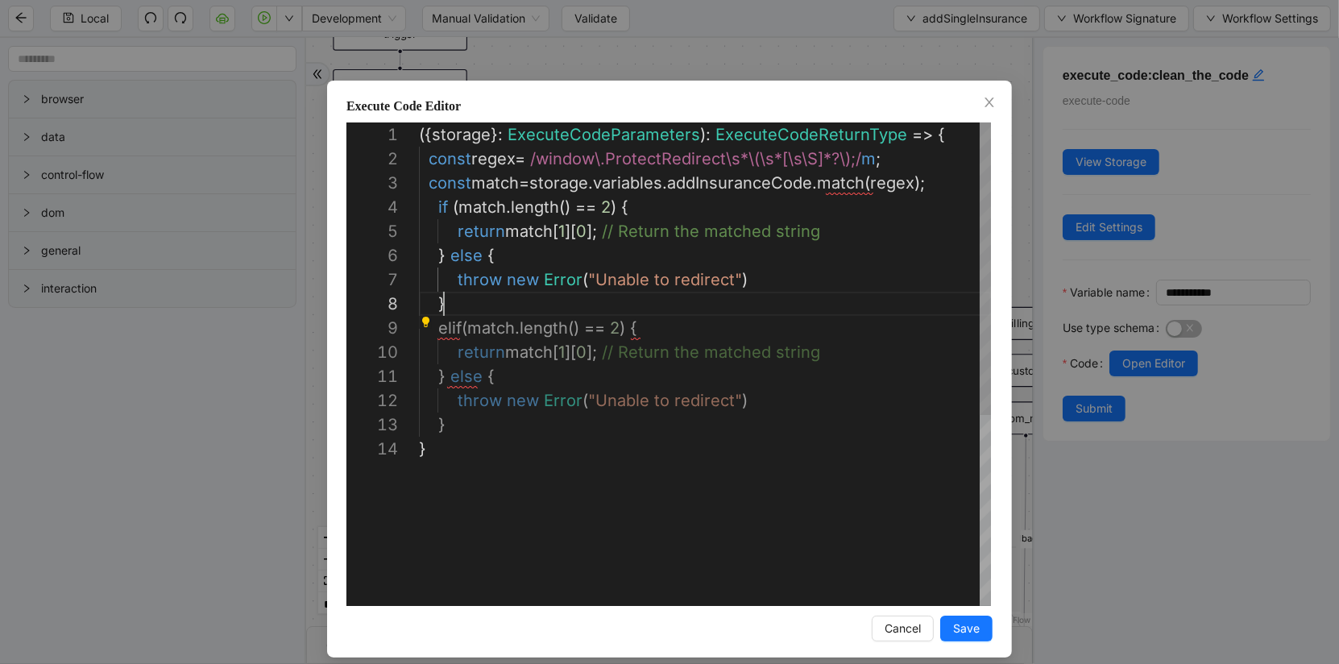
scroll to position [169, 24]
click at [463, 306] on div "({ storage }: ExecuteCodeParameters ): ExecuteCodeReturnType => { const regex =…" at bounding box center [705, 521] width 572 height 798
click at [471, 380] on div "({ storage }: ExecuteCodeParameters ): ExecuteCodeReturnType => { const regex =…" at bounding box center [705, 521] width 572 height 798
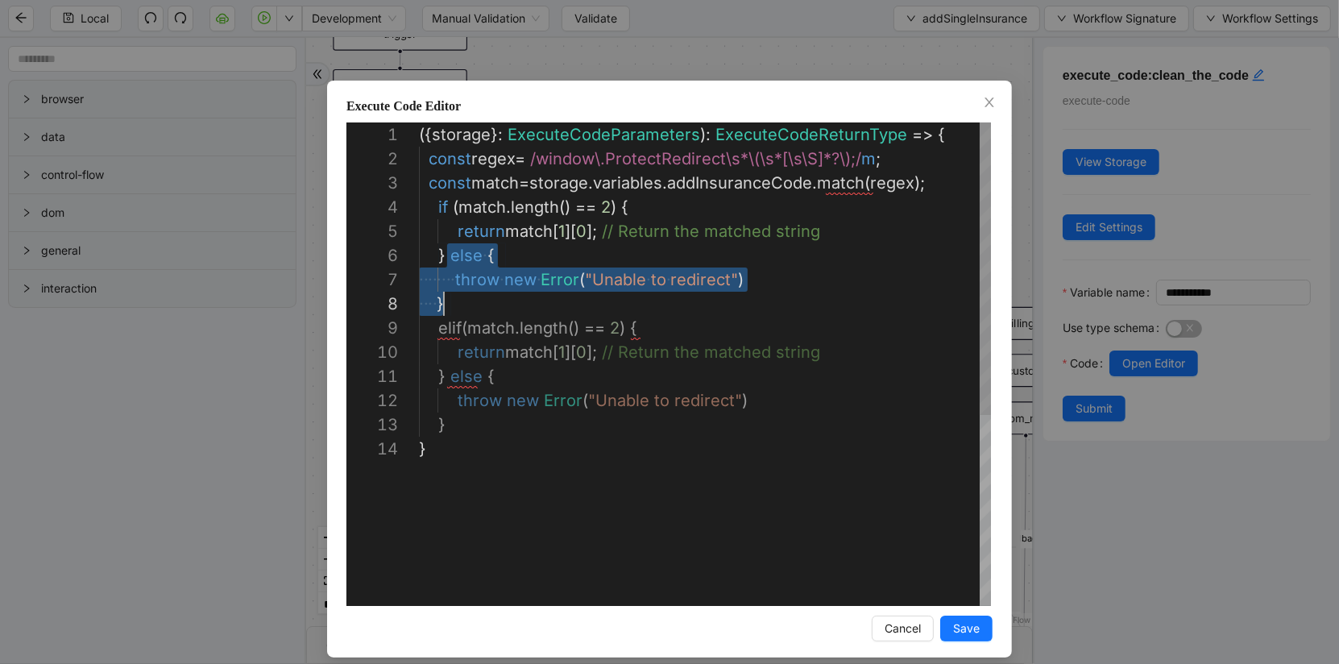
drag, startPoint x: 450, startPoint y: 263, endPoint x: 463, endPoint y: 310, distance: 49.3
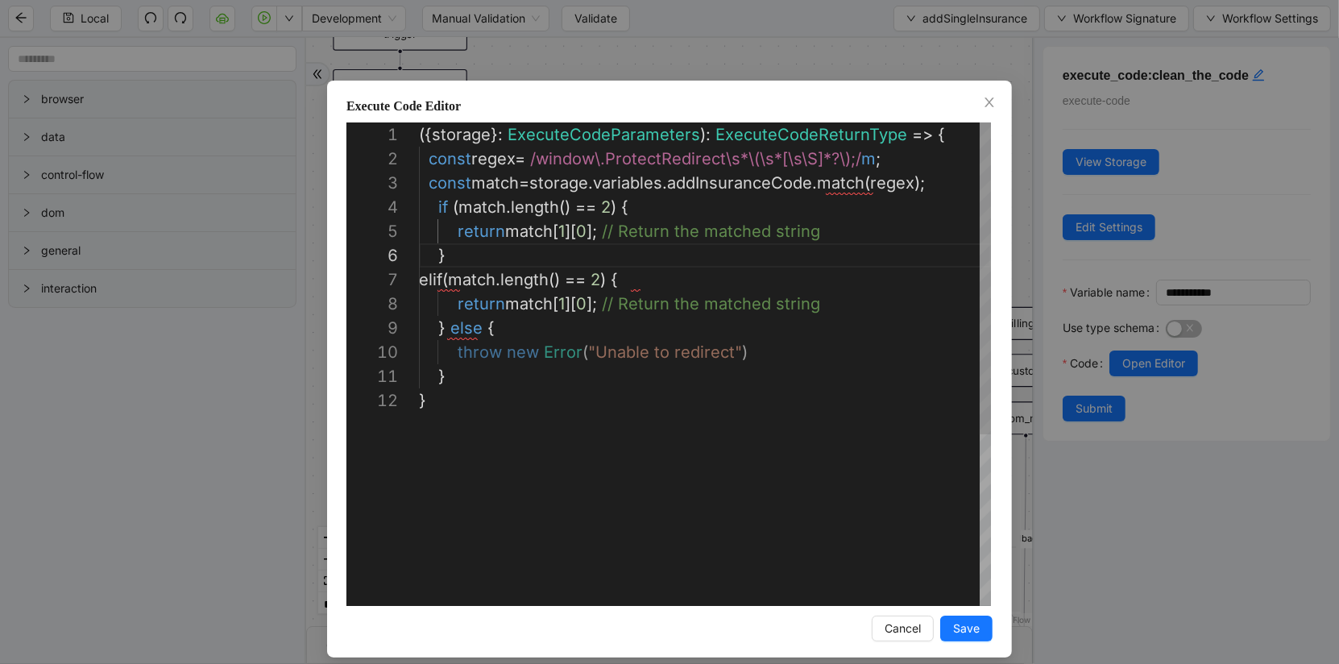
scroll to position [0, 24]
click at [469, 383] on div "({ storage }: ExecuteCodeParameters ): ExecuteCodeReturnType => { const regex =…" at bounding box center [705, 496] width 572 height 749
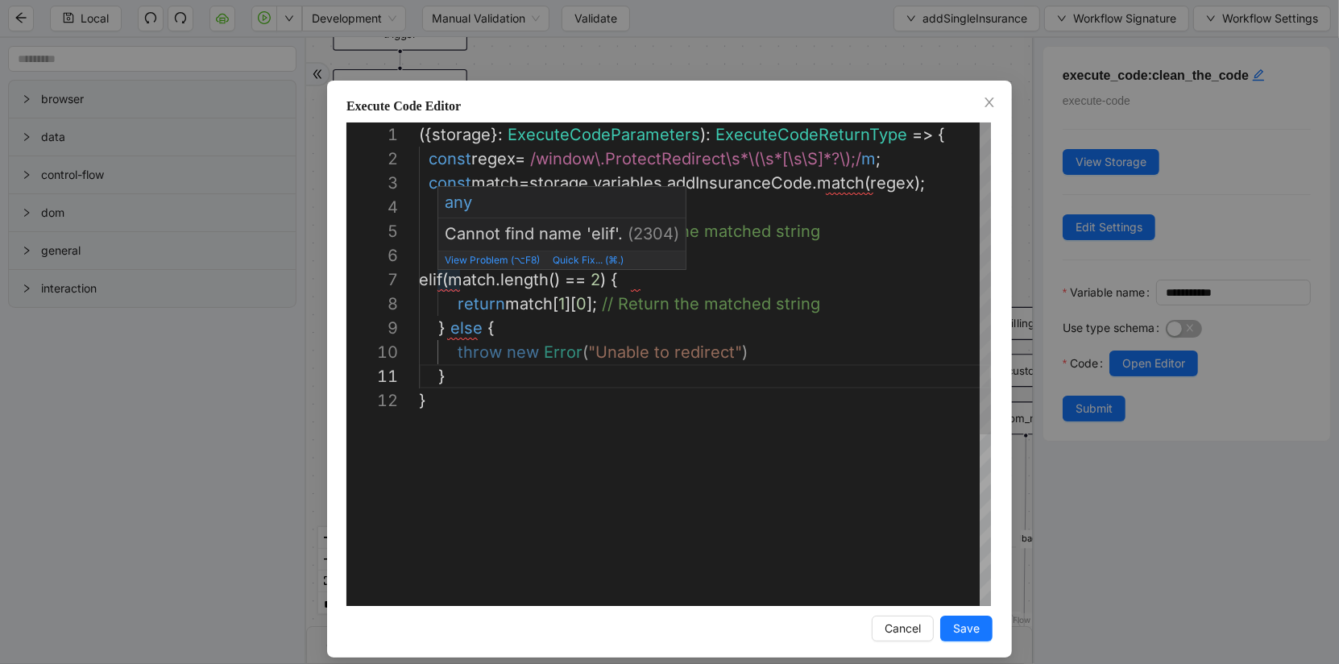
click at [445, 278] on div "({ storage }: ExecuteCodeParameters ): ExecuteCodeReturnType => { const regex =…" at bounding box center [705, 496] width 572 height 749
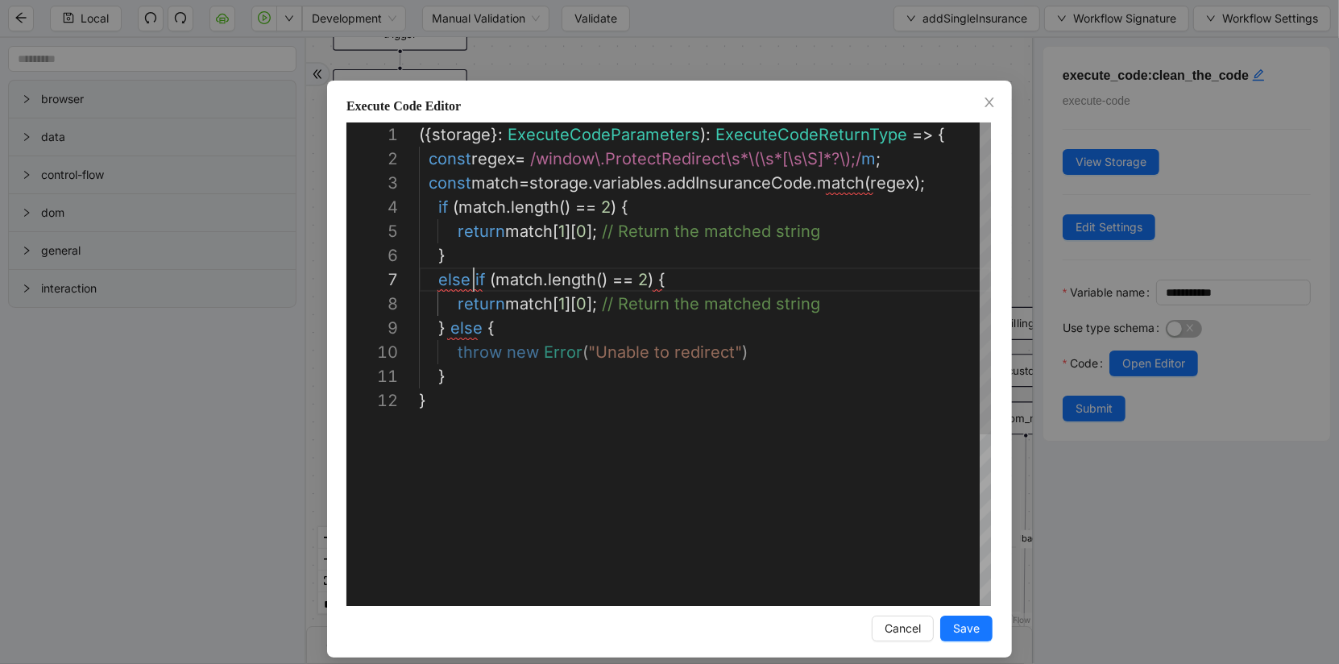
scroll to position [24, 6]
click at [582, 399] on div "({ storage }: ExecuteCodeParameters ): ExecuteCodeReturnType => { const regex =…" at bounding box center [705, 496] width 572 height 749
drag, startPoint x: 645, startPoint y: 277, endPoint x: 544, endPoint y: 274, distance: 101.6
click at [639, 334] on div "({ storage }: ExecuteCodeParameters ): ExecuteCodeReturnType => { const regex =…" at bounding box center [705, 496] width 572 height 749
click at [576, 304] on div "({ storage }: ExecuteCodeParameters ): ExecuteCodeReturnType => { const regex =…" at bounding box center [705, 496] width 572 height 749
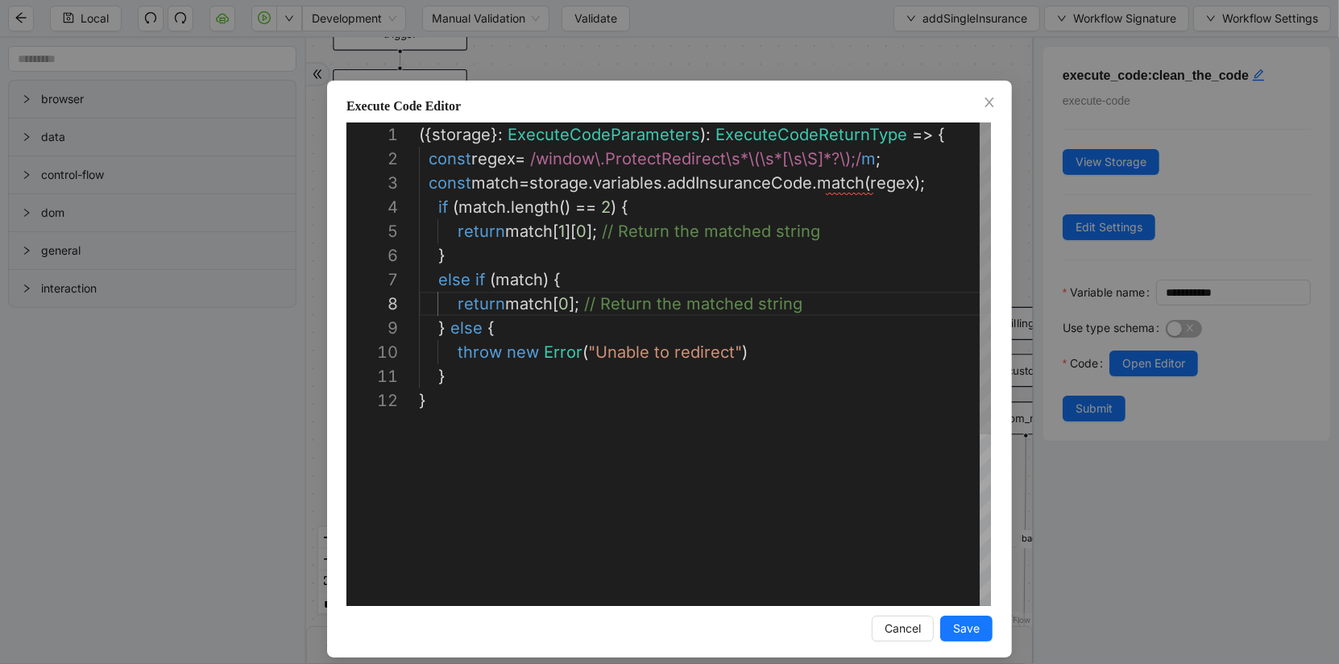
click at [766, 399] on div "({ storage }: ExecuteCodeParameters ): ExecuteCodeReturnType => { const regex =…" at bounding box center [705, 496] width 572 height 749
type textarea "* *"
click at [973, 629] on span "Save" at bounding box center [966, 629] width 27 height 18
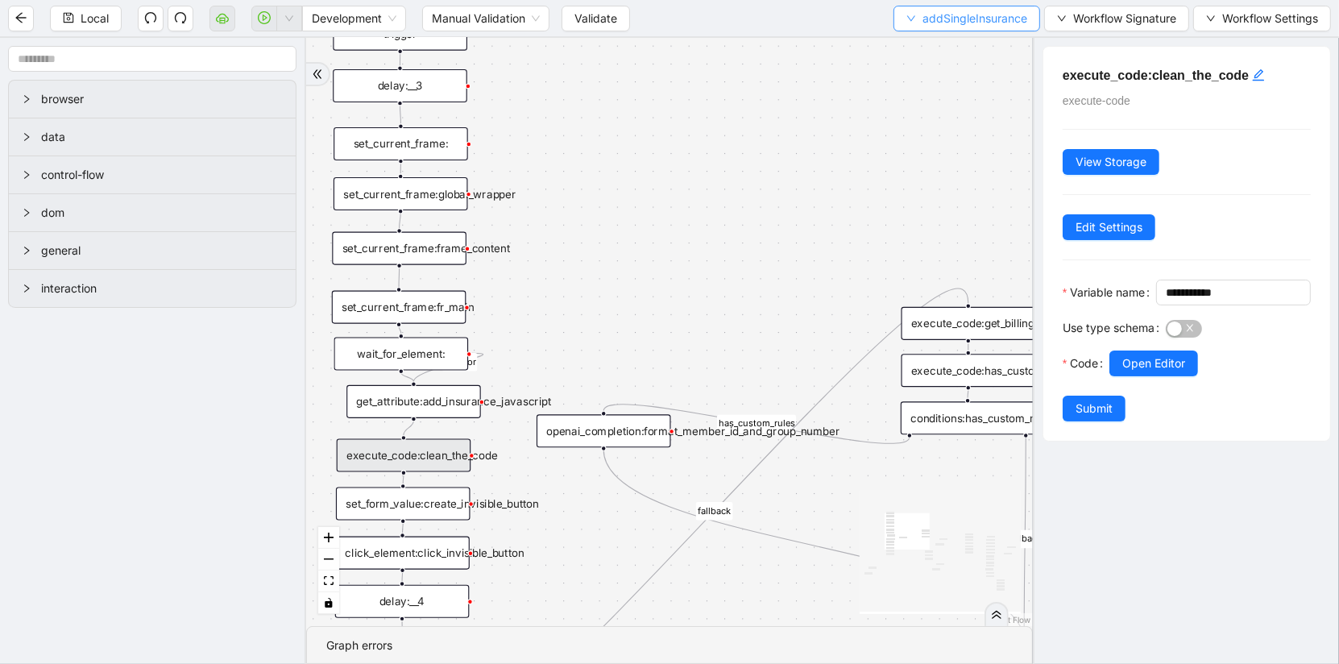
click at [1015, 27] on button "addSingleInsurance" at bounding box center [967, 19] width 147 height 26
click at [791, 173] on div "is_missing_values has_custom_rules success success success fallback fallback su…" at bounding box center [669, 332] width 727 height 588
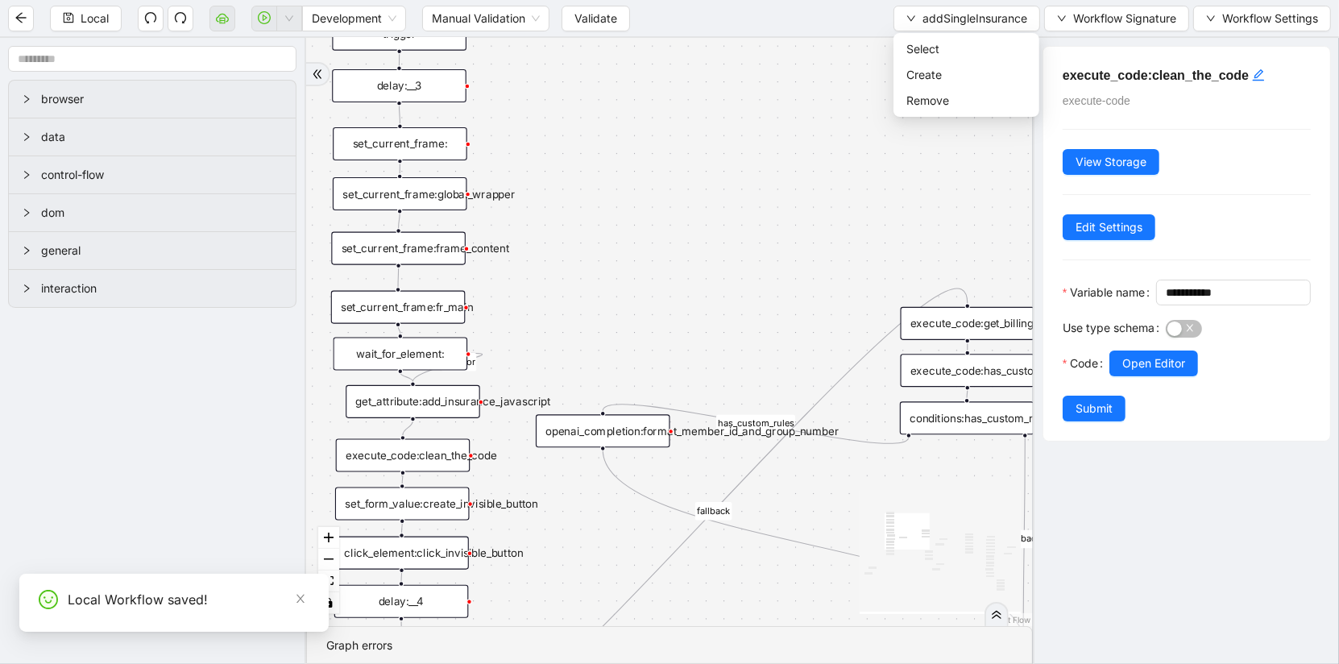
click at [444, 391] on div "get_attribute:add_insurance_javascript" at bounding box center [413, 401] width 135 height 33
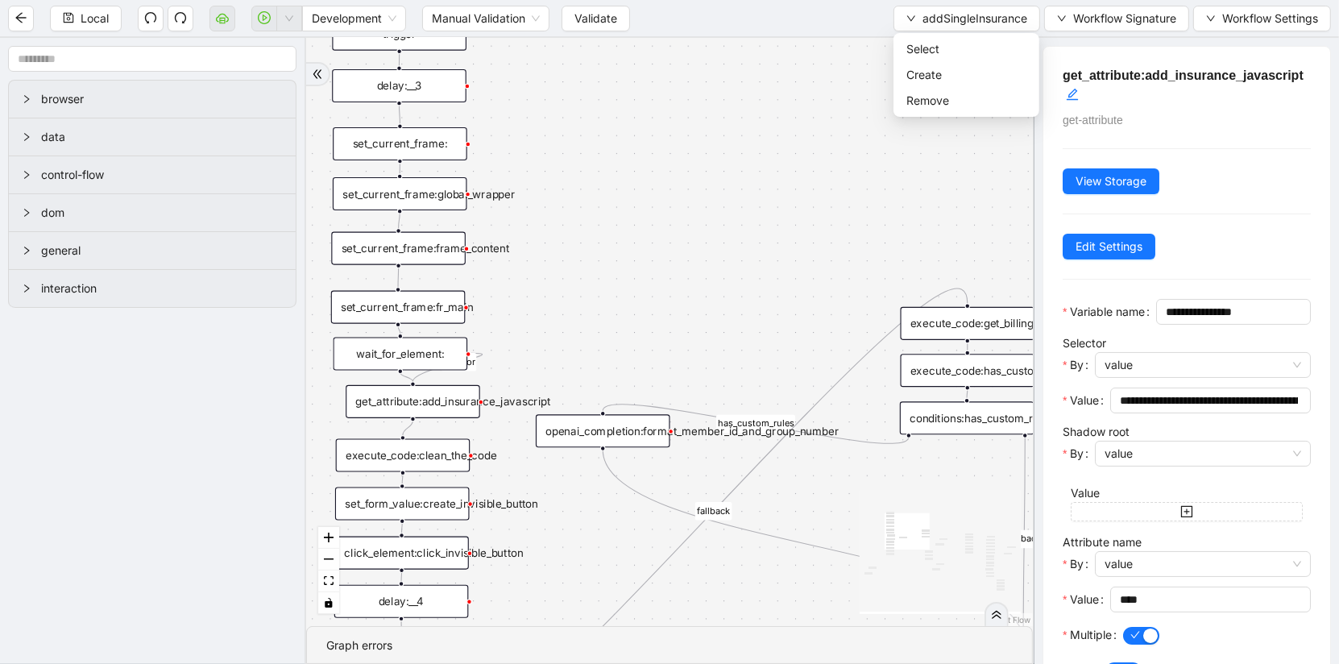
click at [385, 461] on div "execute_code:clean_the_code" at bounding box center [403, 455] width 135 height 33
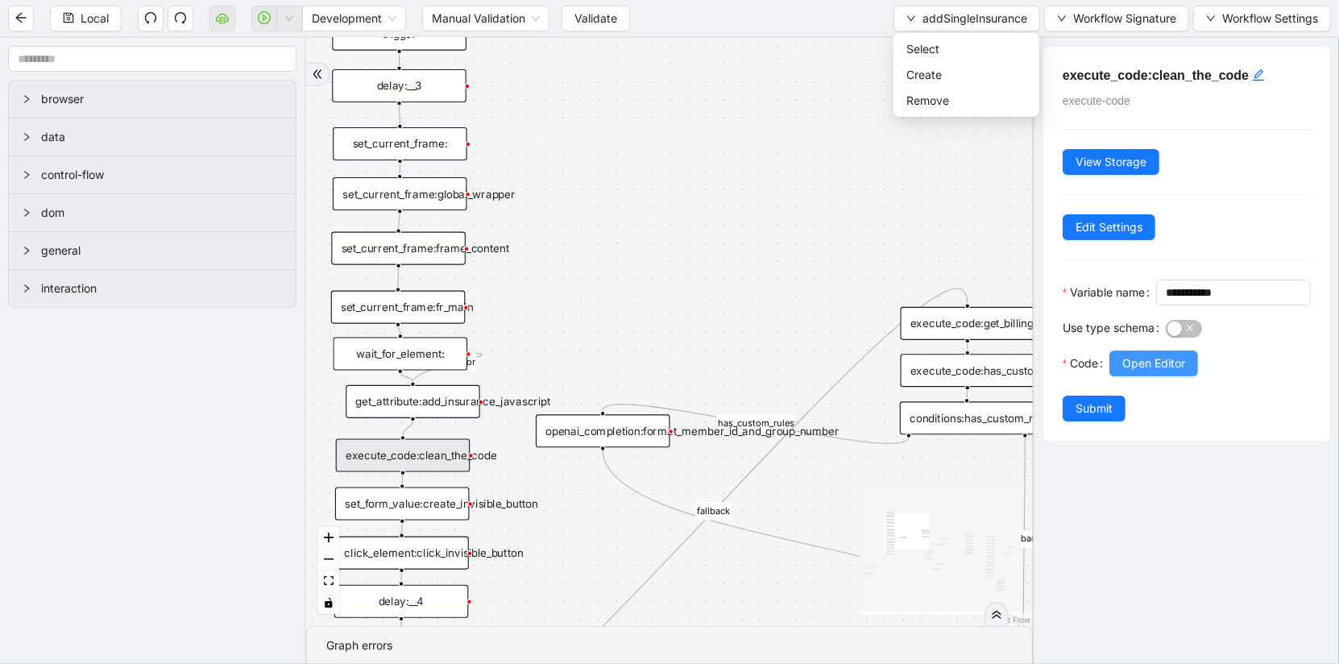
click at [1153, 357] on span "Open Editor" at bounding box center [1154, 364] width 63 height 18
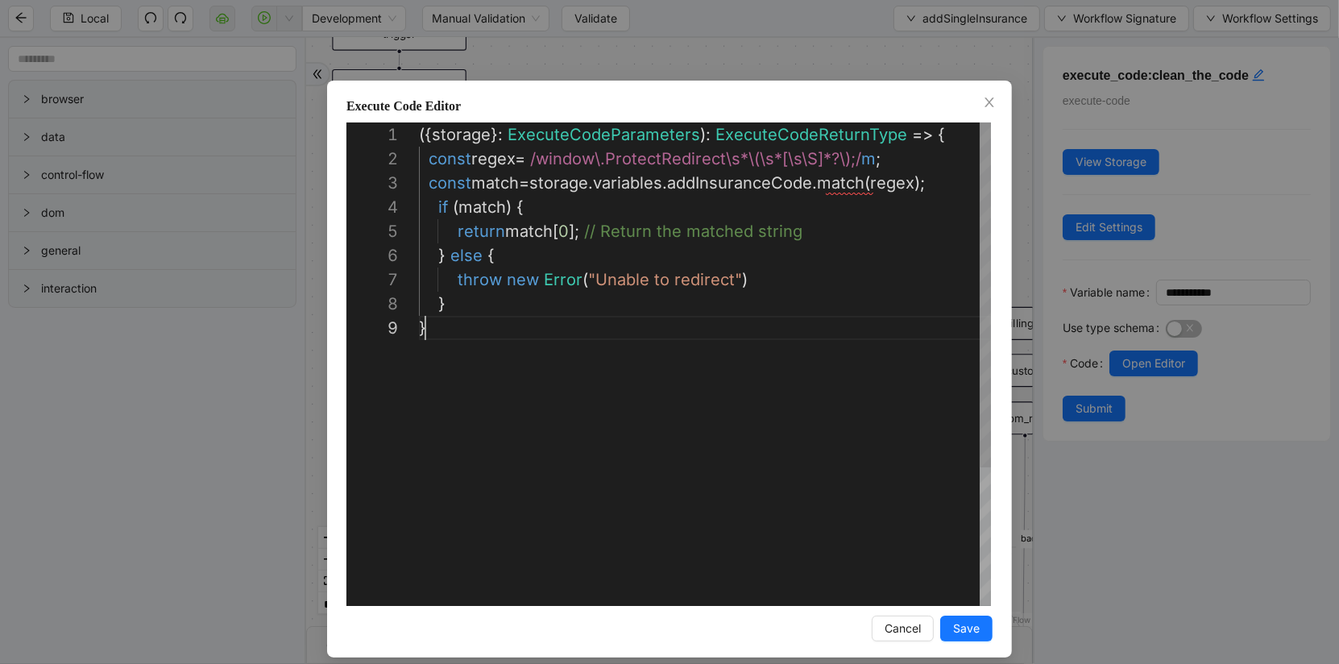
scroll to position [193, 6]
click at [786, 413] on div "({ storage }: ExecuteCodeParameters ): ExecuteCodeReturnType => { const regex =…" at bounding box center [705, 460] width 572 height 677
click at [436, 210] on div "({ storage }: ExecuteCodeParameters ): ExecuteCodeReturnType => { const regex =…" at bounding box center [705, 460] width 572 height 677
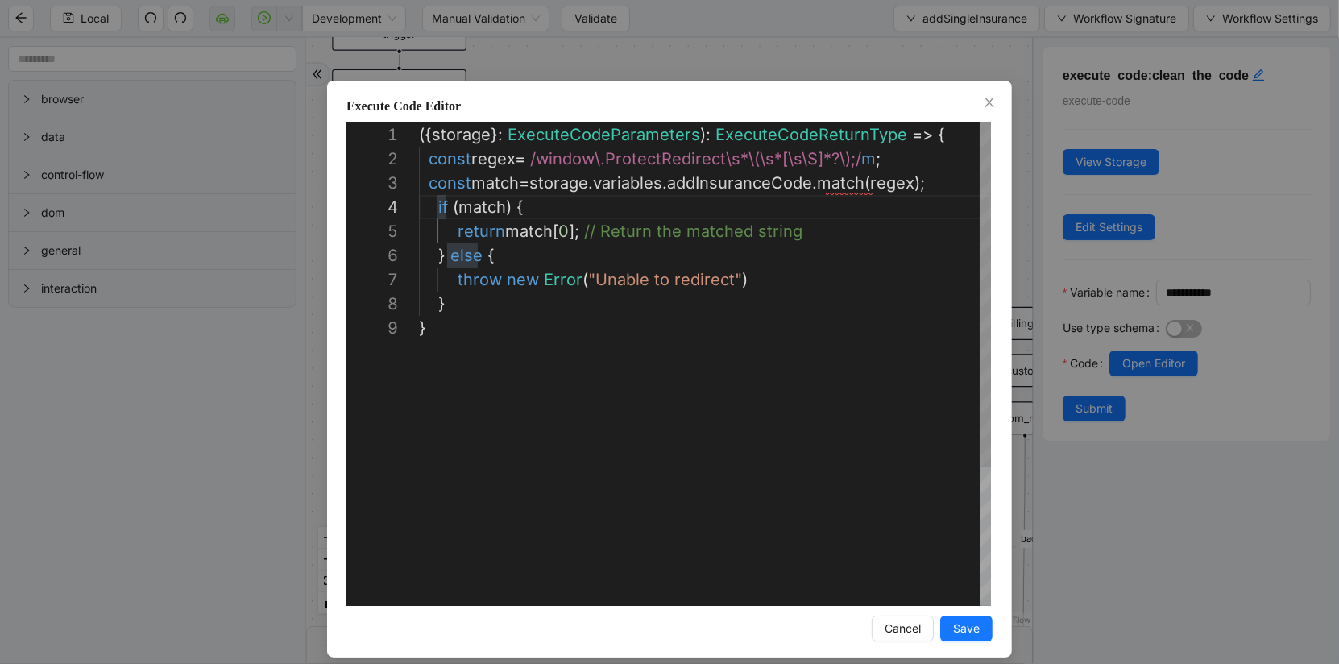
click at [502, 213] on div "({ storage }: ExecuteCodeParameters ): ExecuteCodeReturnType => { const regex =…" at bounding box center [705, 460] width 572 height 677
click at [554, 234] on div "({ storage }: ExecuteCodeParameters ): ExecuteCodeReturnType => { const regex =…" at bounding box center [705, 460] width 572 height 677
click at [478, 264] on div "({ storage }: ExecuteCodeParameters ): ExecuteCodeReturnType => { const regex =…" at bounding box center [705, 460] width 572 height 677
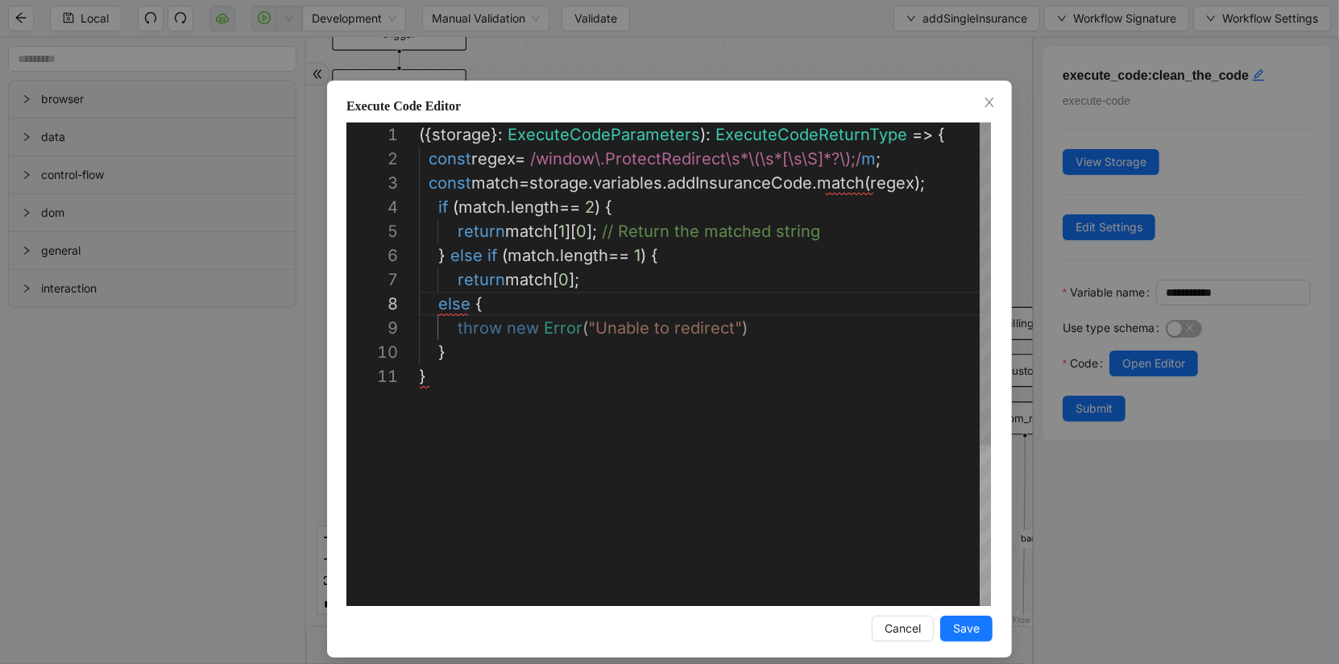
scroll to position [0, 6]
click at [508, 419] on div "({ storage }: ExecuteCodeParameters ): ExecuteCodeReturnType => { const regex =…" at bounding box center [705, 484] width 572 height 725
click at [722, 328] on div "({ storage }: ExecuteCodeParameters ): ExecuteCodeReturnType => { const regex =…" at bounding box center [705, 484] width 572 height 725
click at [674, 257] on div "({ storage }: ExecuteCodeParameters ): ExecuteCodeReturnType => { const regex =…" at bounding box center [705, 484] width 572 height 725
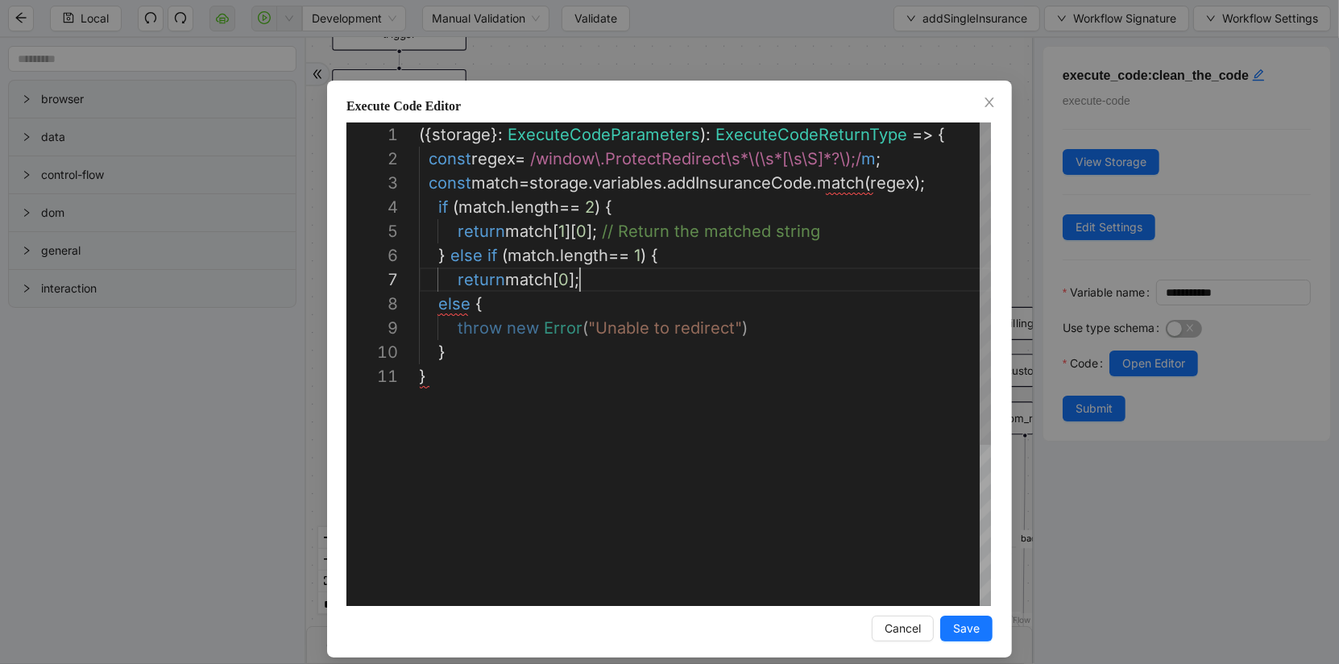
click at [638, 274] on div "({ storage }: ExecuteCodeParameters ): ExecuteCodeReturnType => { const regex =…" at bounding box center [705, 484] width 572 height 725
click at [664, 256] on div "({ storage }: ExecuteCodeParameters ): ExecuteCodeReturnType => { const regex =…" at bounding box center [705, 484] width 572 height 725
click at [439, 306] on div "({ storage }: ExecuteCodeParameters ): ExecuteCodeReturnType => { const regex =…" at bounding box center [705, 484] width 572 height 725
click at [555, 372] on div "({ storage }: ExecuteCodeParameters ): ExecuteCodeReturnType => { const regex =…" at bounding box center [705, 484] width 572 height 725
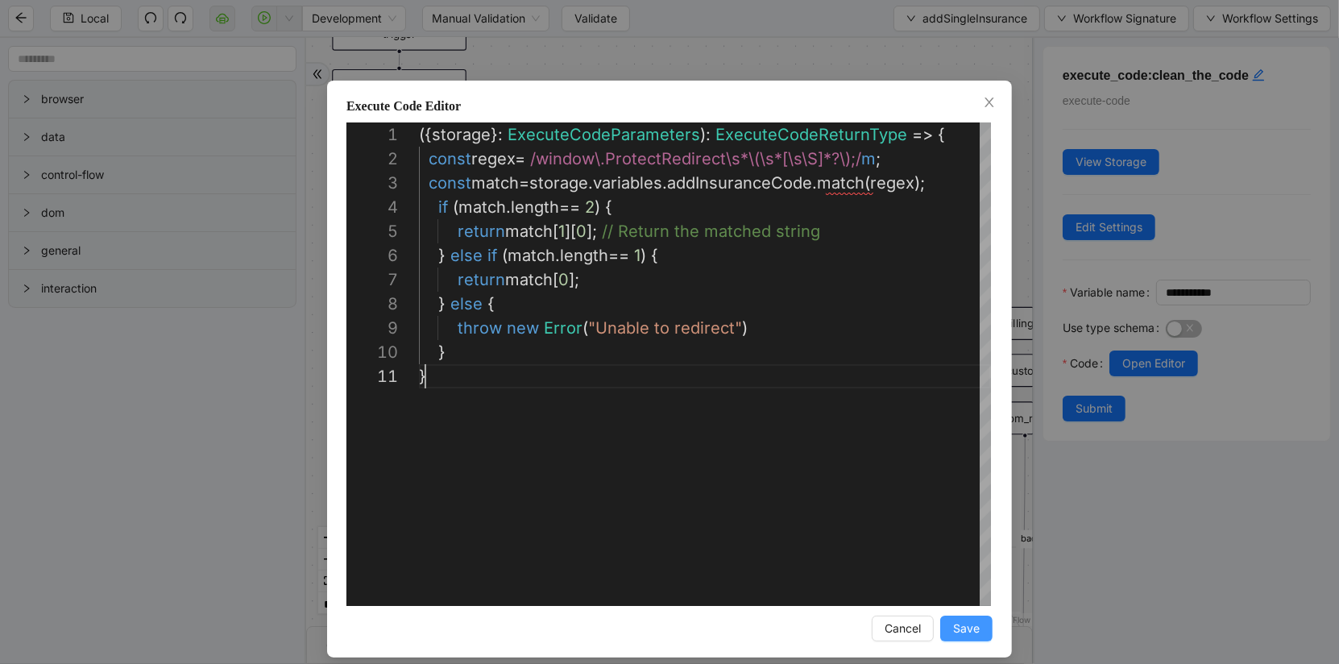
type textarea "*"
click at [963, 616] on button "Save" at bounding box center [966, 629] width 52 height 26
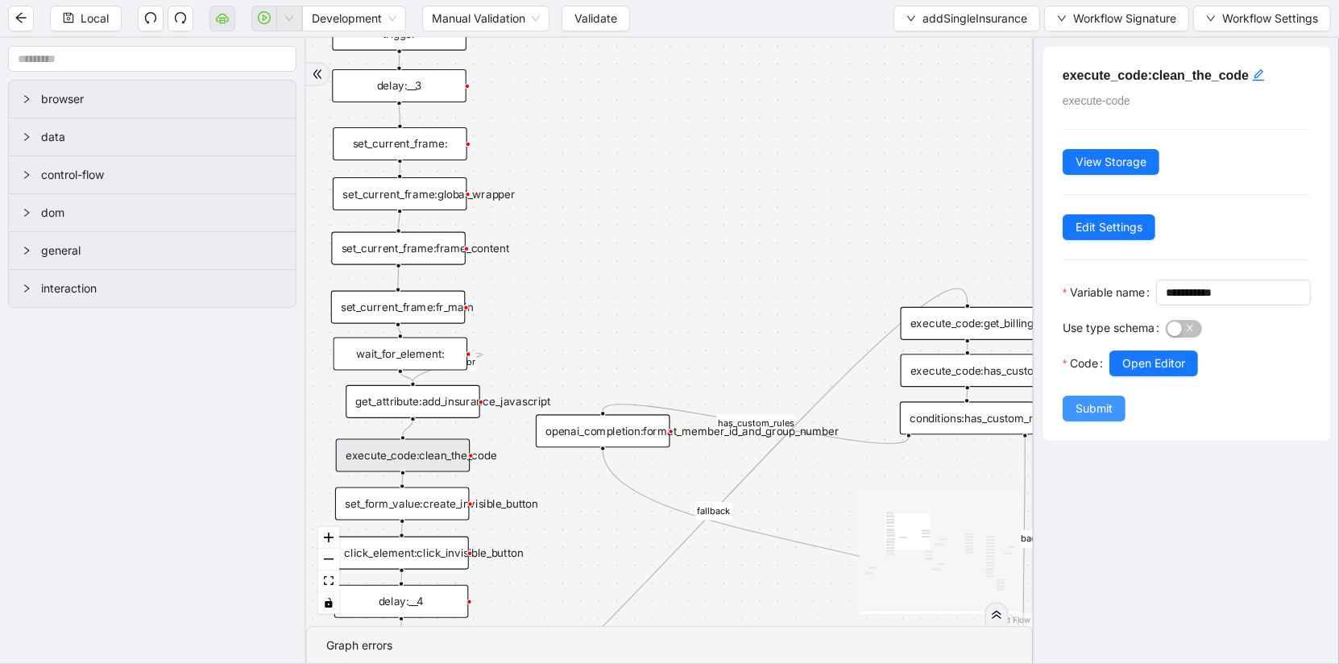
click at [1093, 406] on span "Submit" at bounding box center [1094, 409] width 37 height 18
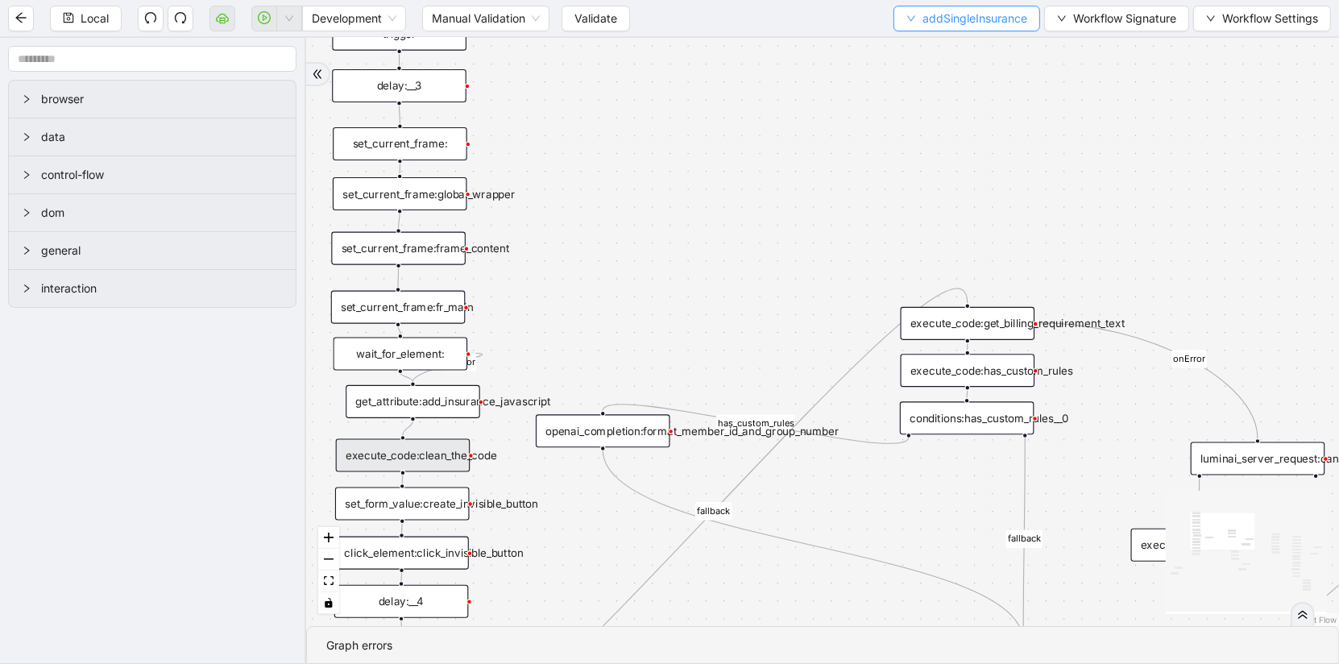
click at [956, 18] on span "addSingleInsurance" at bounding box center [975, 19] width 105 height 18
click at [942, 49] on span "Select" at bounding box center [967, 49] width 120 height 18
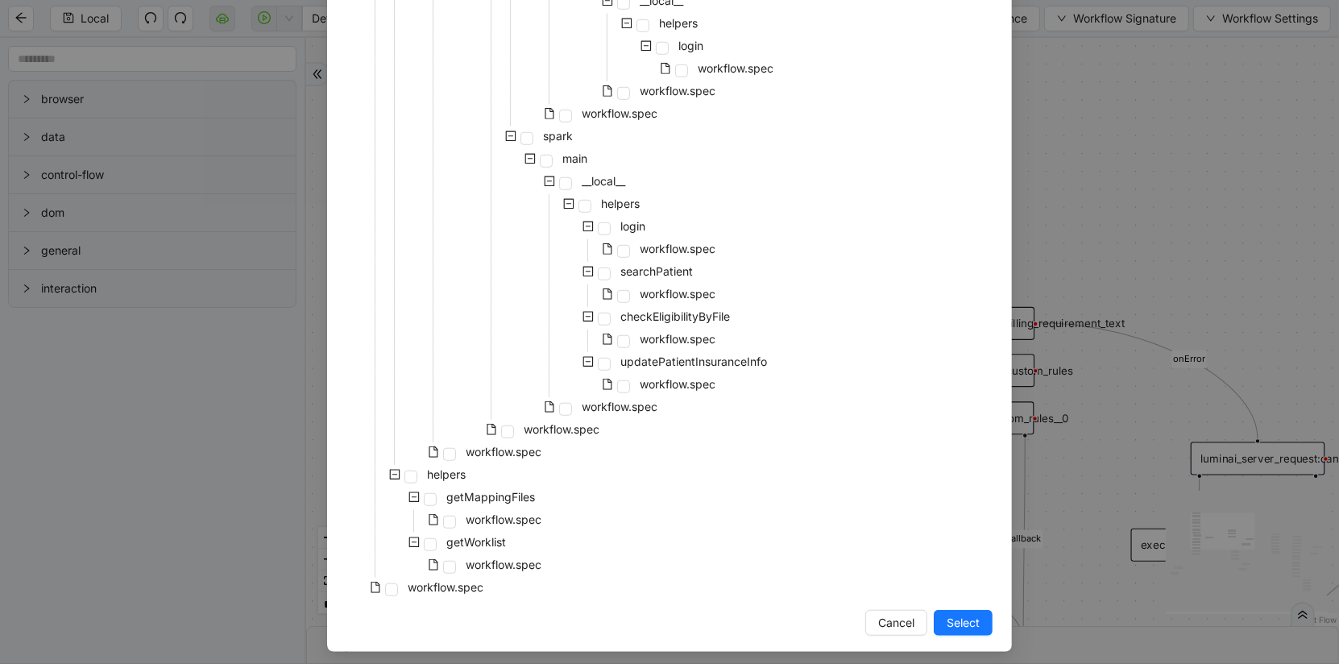
scroll to position [1221, 0]
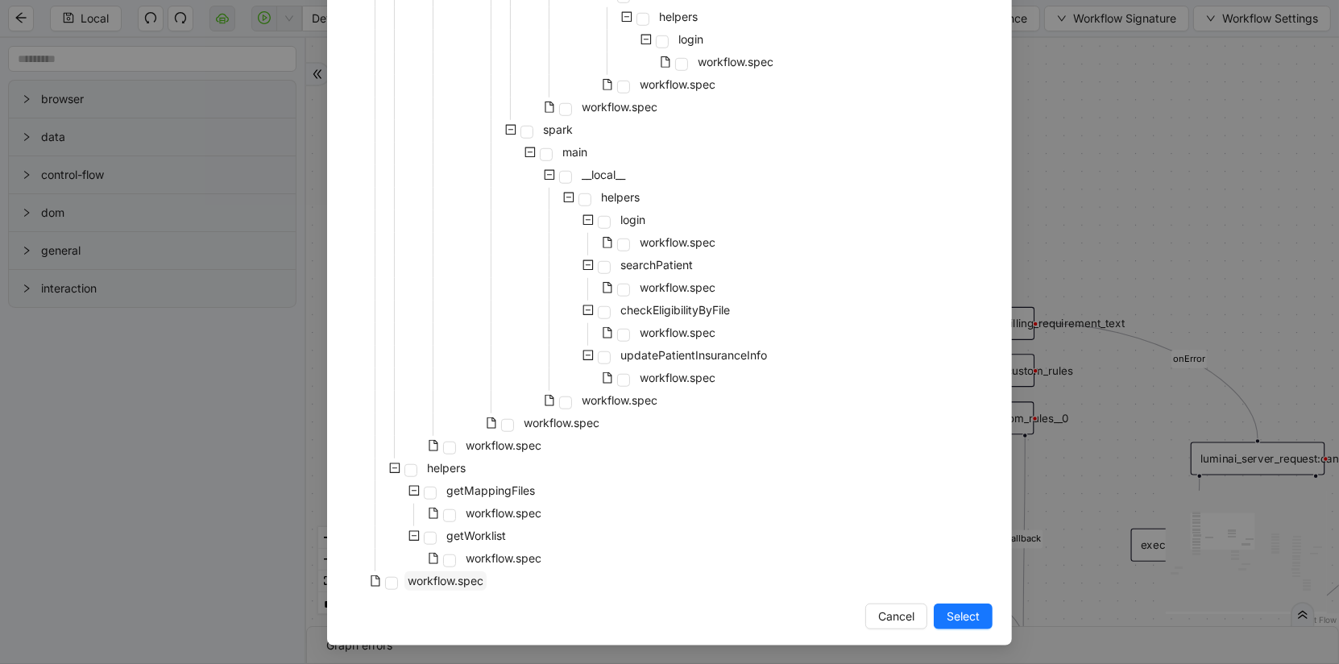
click at [445, 589] on span "workflow.spec" at bounding box center [446, 580] width 82 height 19
click at [960, 608] on span "Select" at bounding box center [963, 617] width 33 height 18
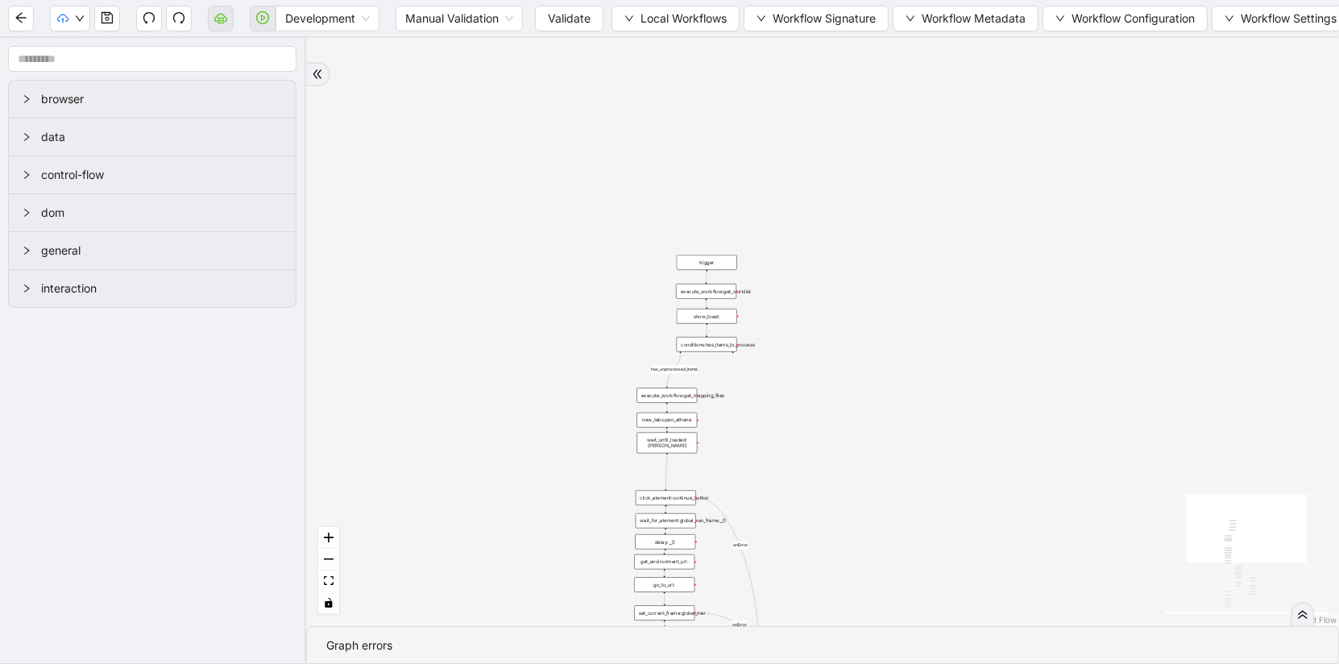
drag, startPoint x: 960, startPoint y: 607, endPoint x: 879, endPoint y: 239, distance: 377.0
click at [879, 241] on div "has_unprocessed_items onError onError onError onError onError onError trigger l…" at bounding box center [822, 332] width 1033 height 588
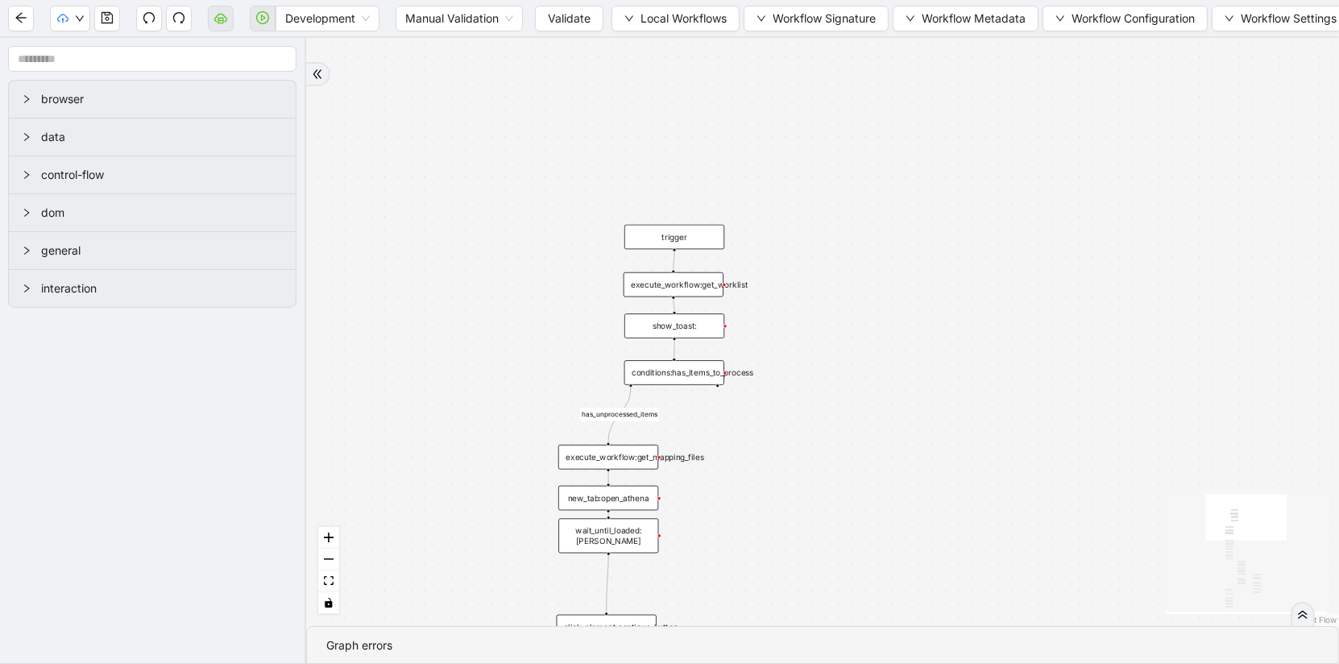
click at [666, 280] on div "execute_workflow:get_worklist" at bounding box center [674, 284] width 100 height 25
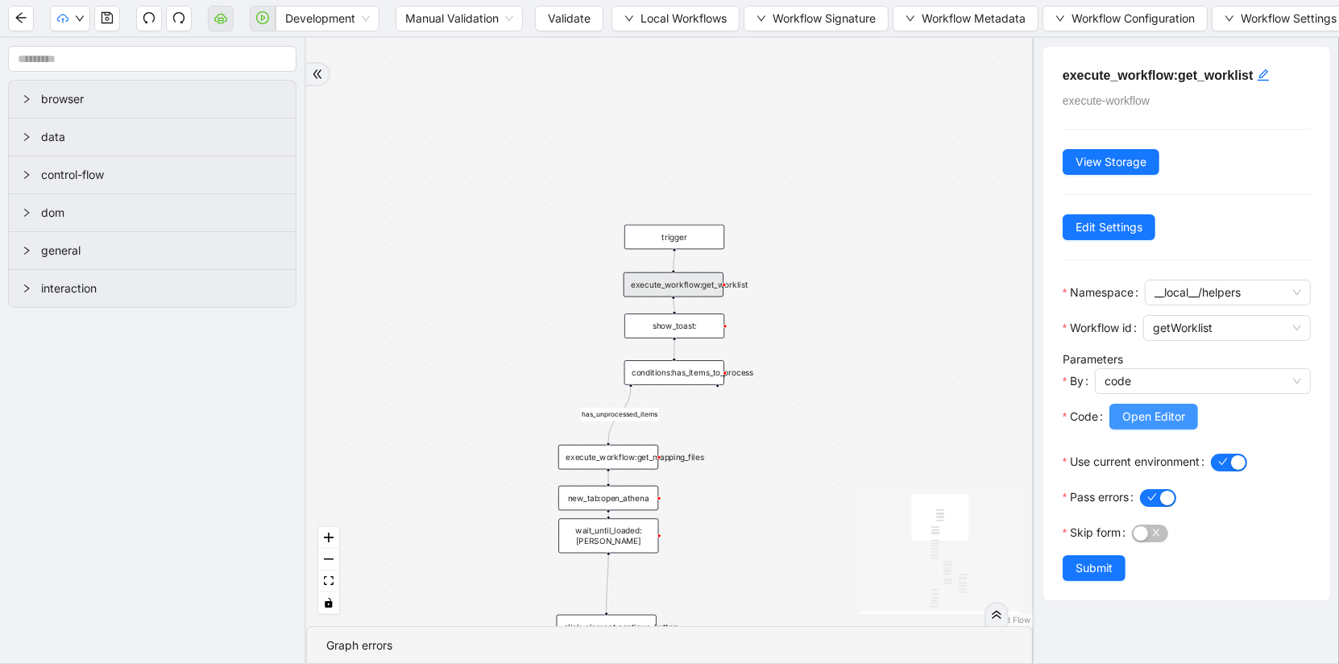
click at [1181, 416] on span "Open Editor" at bounding box center [1154, 417] width 63 height 18
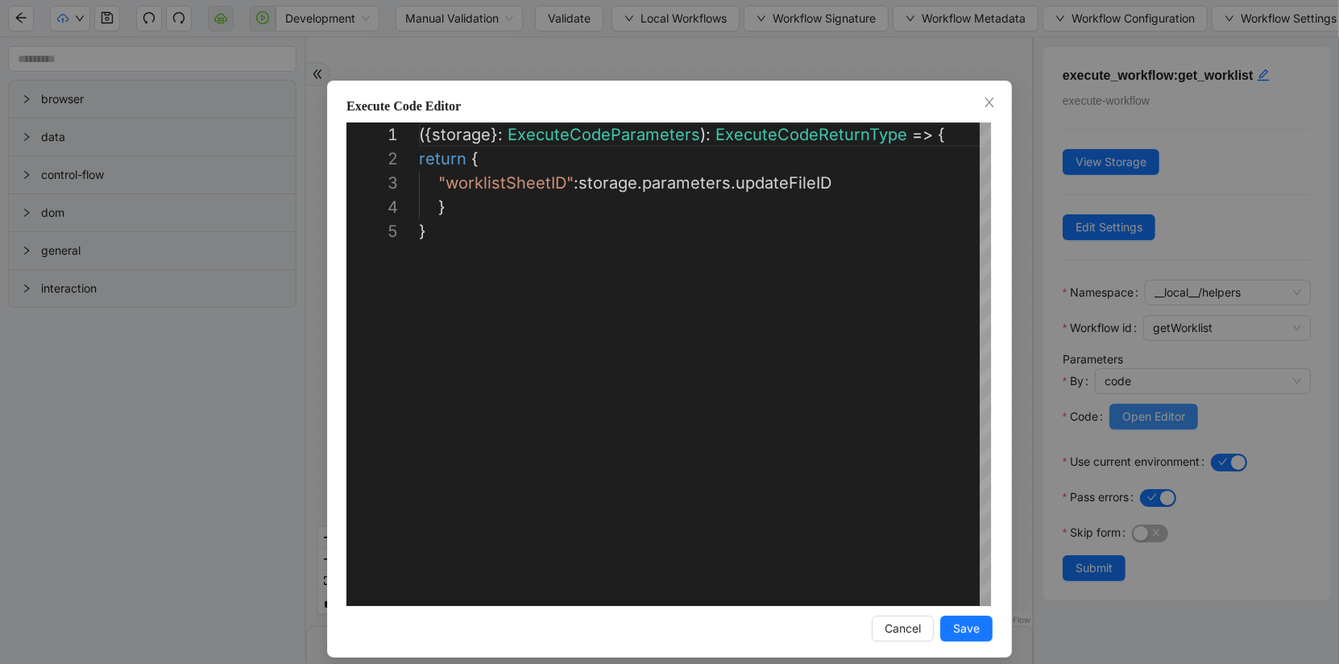
scroll to position [97, 0]
click at [276, 530] on div "**********" at bounding box center [669, 332] width 1339 height 664
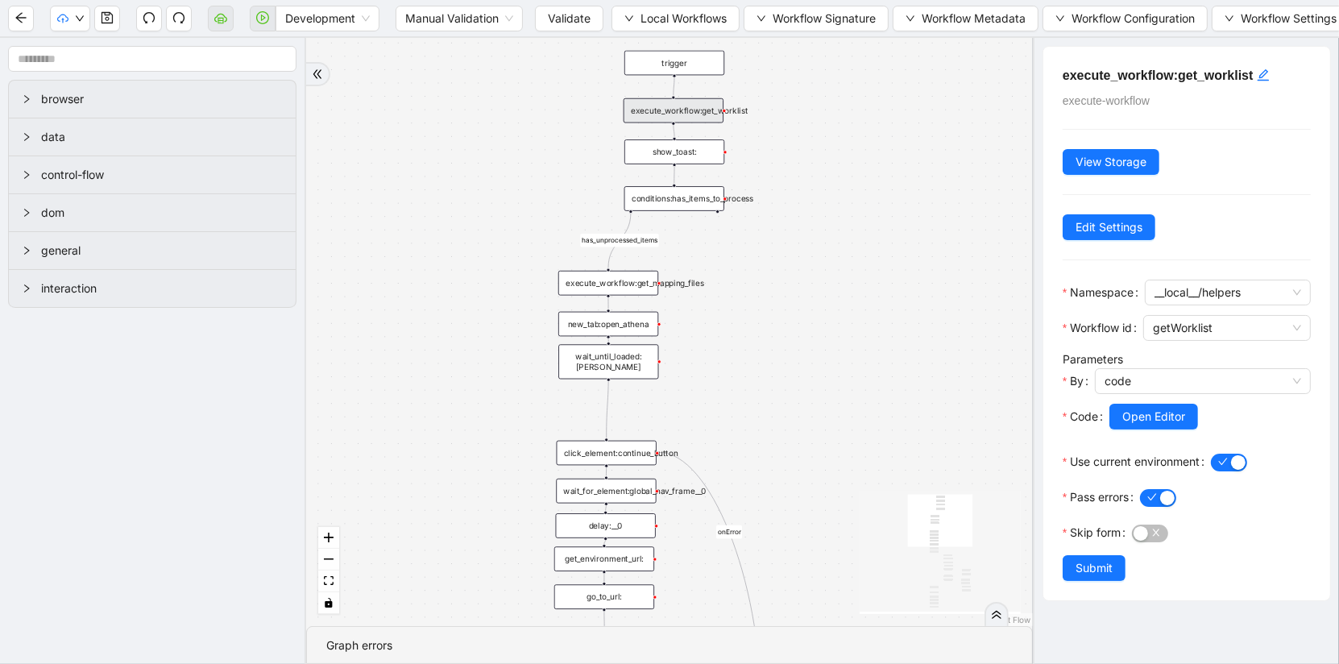
drag, startPoint x: 503, startPoint y: 508, endPoint x: 503, endPoint y: 295, distance: 213.5
click at [503, 295] on div "has_unprocessed_items onError onError onError onError onError onError trigger l…" at bounding box center [669, 332] width 727 height 588
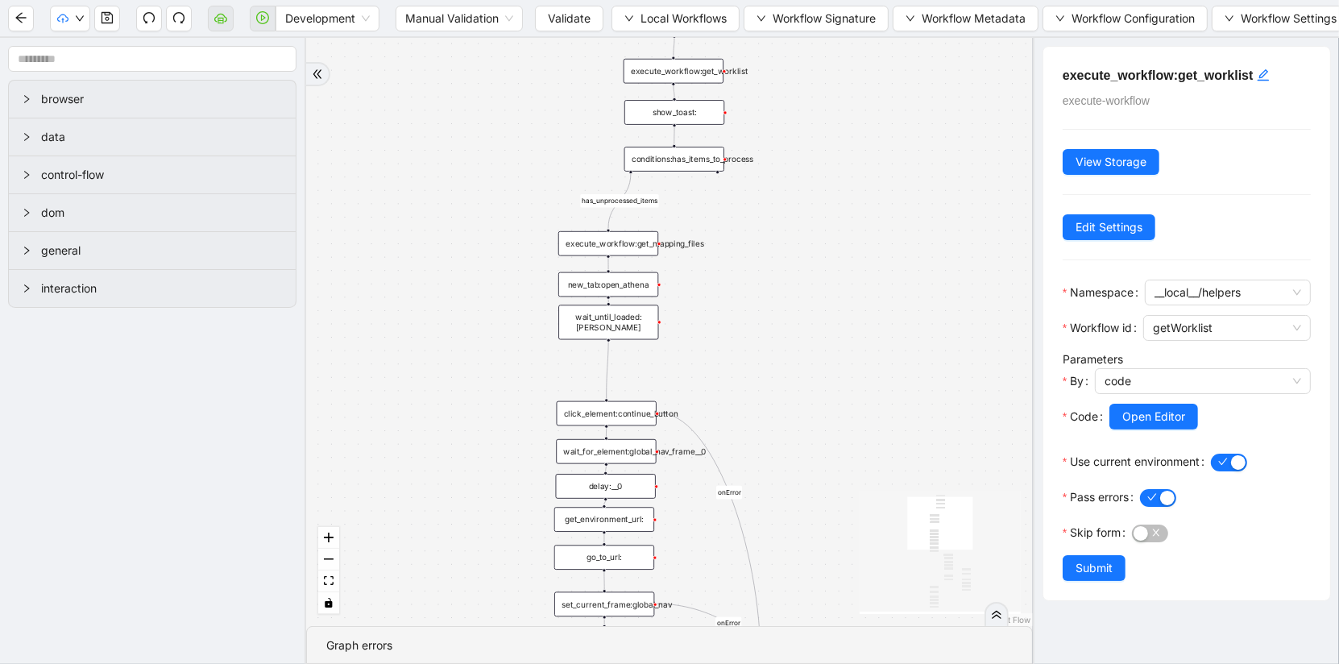
click at [678, 160] on div "conditions:has_items_to_process" at bounding box center [675, 159] width 100 height 25
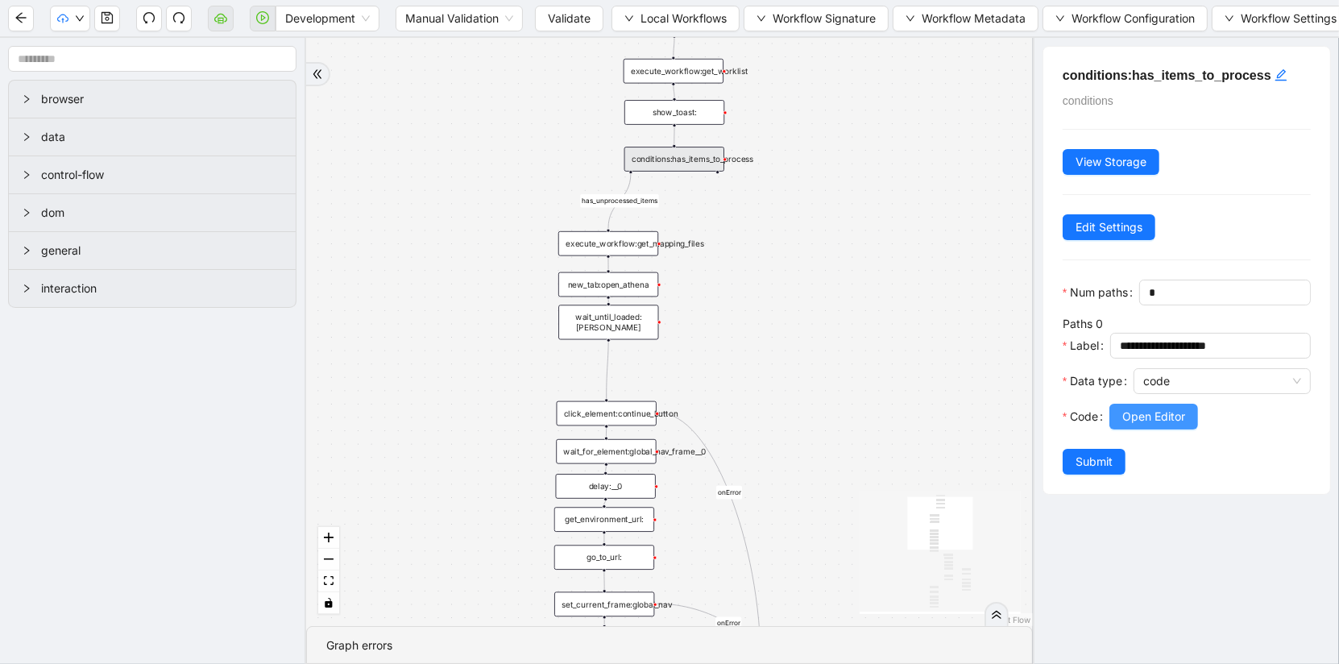
click at [1153, 416] on span "Open Editor" at bounding box center [1154, 417] width 63 height 18
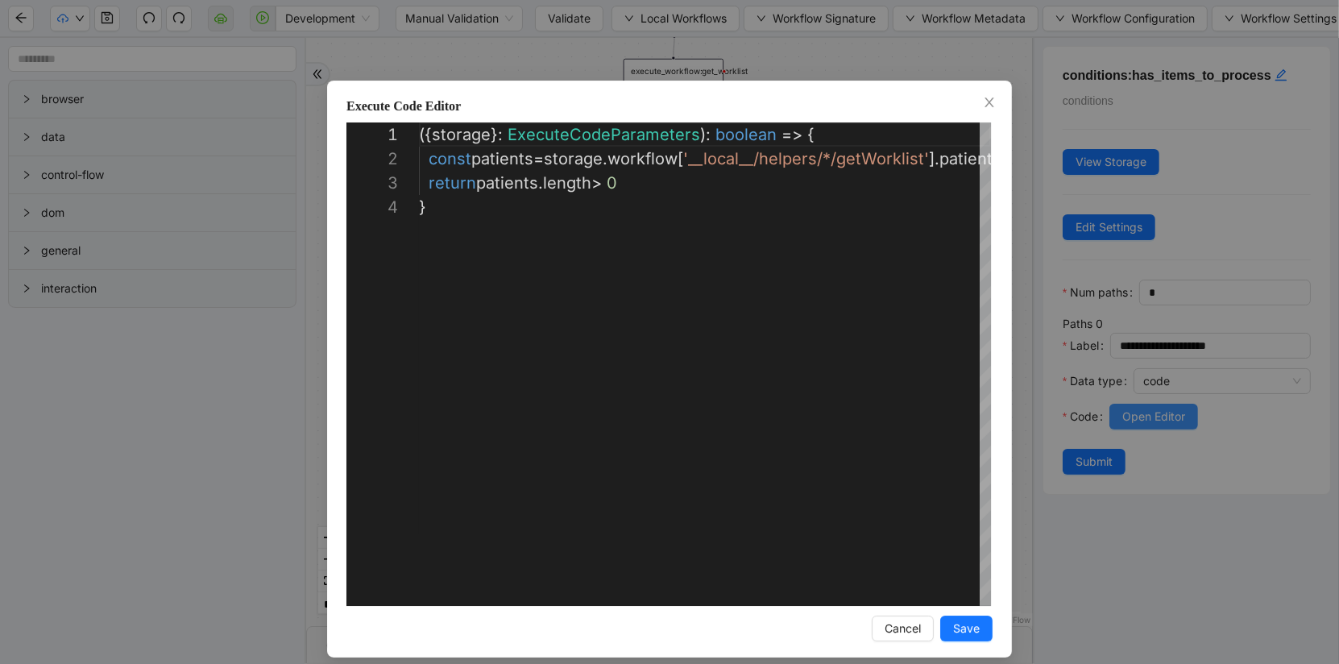
scroll to position [73, 0]
click at [113, 507] on div "**********" at bounding box center [669, 332] width 1339 height 664
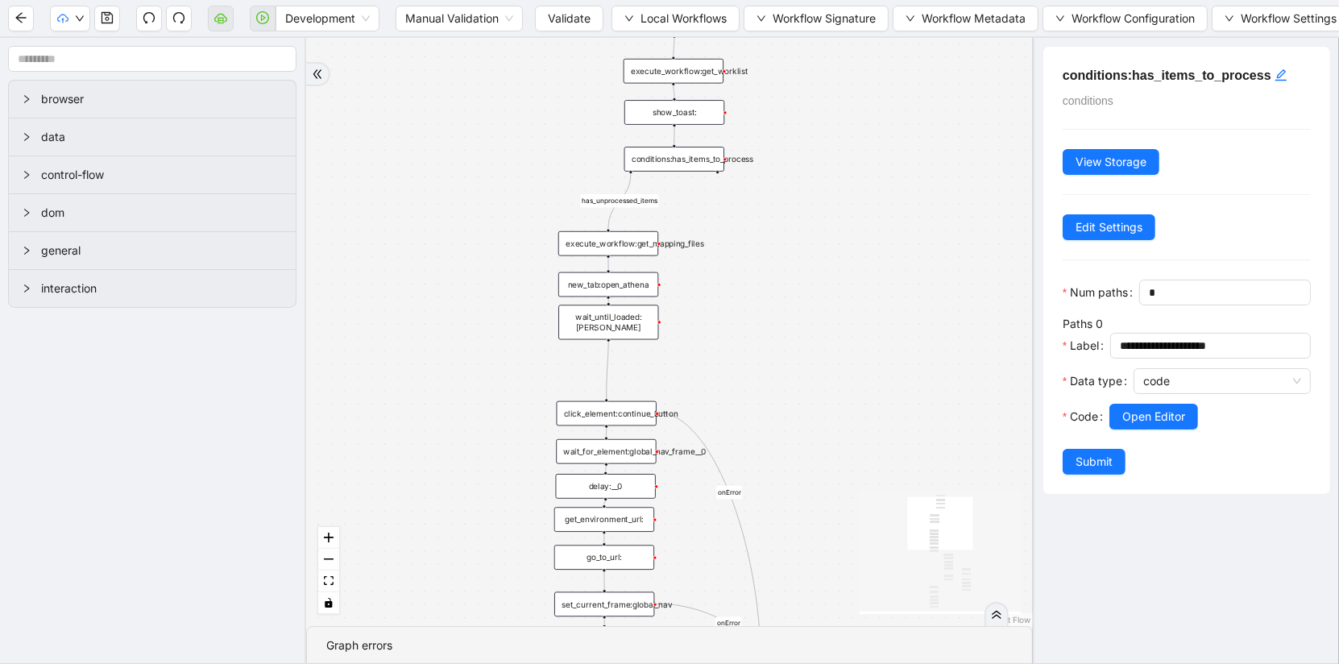
click at [633, 250] on div "execute_workflow:get_mapping_files" at bounding box center [608, 243] width 100 height 25
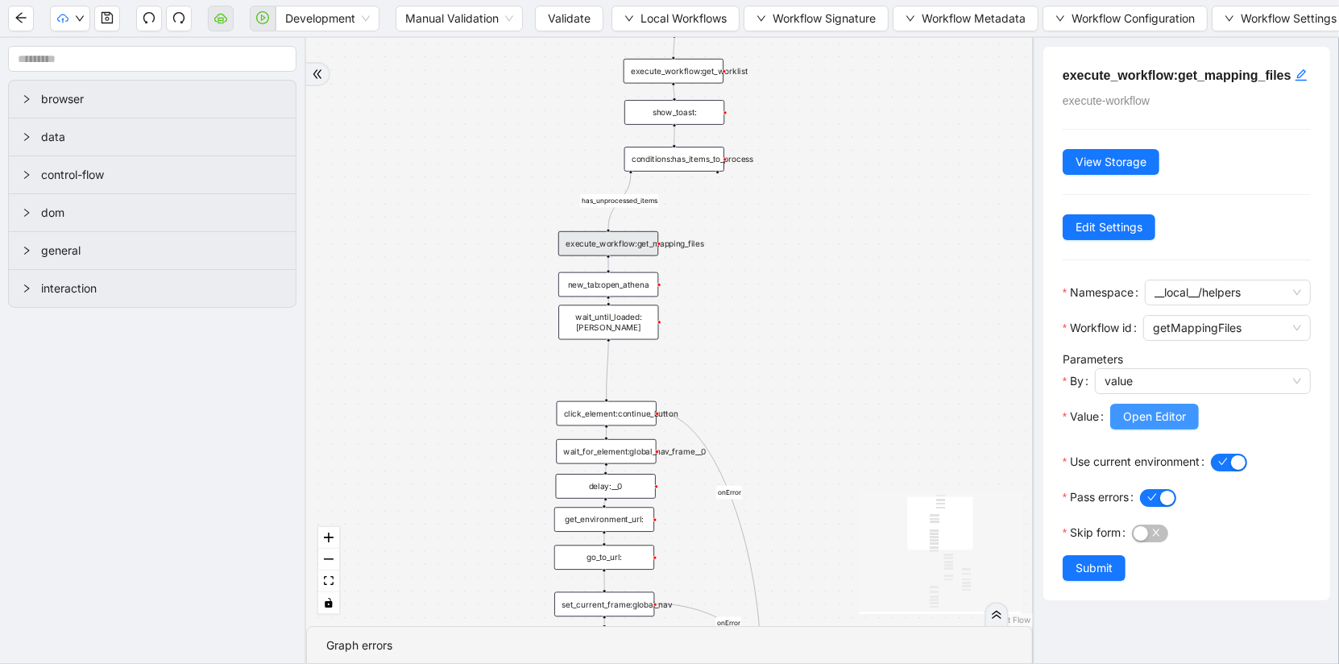
click at [1177, 425] on span "Open Editor" at bounding box center [1154, 417] width 63 height 18
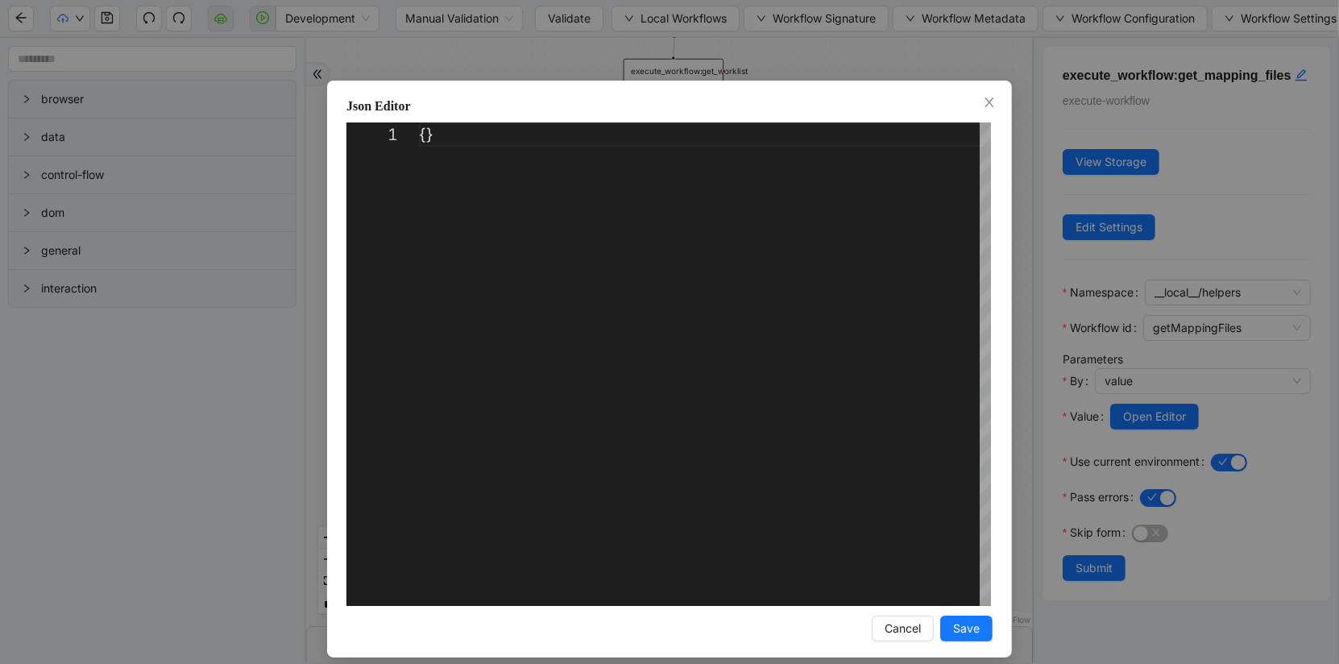
click at [6, 398] on div "Json Editor 1 {} ** Enter to Rename, ⇧Enter to Preview Cancel Save" at bounding box center [669, 332] width 1339 height 664
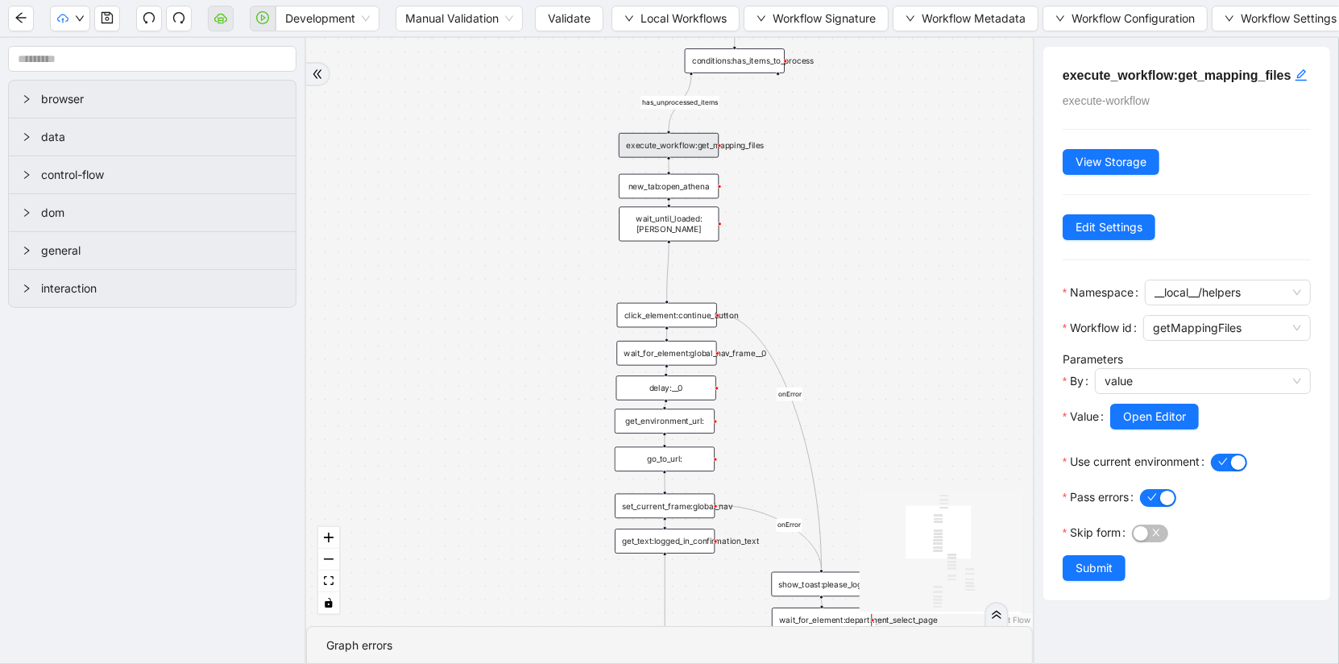
drag, startPoint x: 447, startPoint y: 361, endPoint x: 513, endPoint y: 256, distance: 123.9
click at [512, 256] on div "has_unprocessed_items onError onError onError onError onError onError trigger l…" at bounding box center [669, 332] width 727 height 588
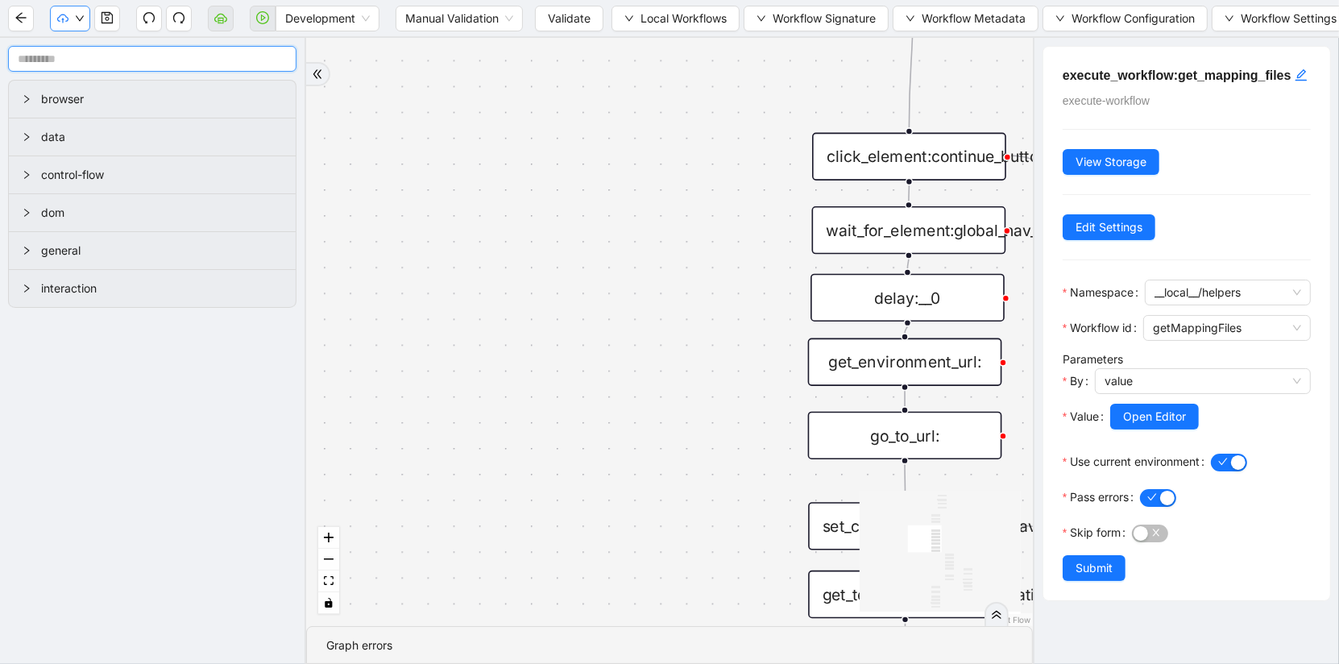
drag, startPoint x: 453, startPoint y: 348, endPoint x: 55, endPoint y: 27, distance: 511.7
click at [55, 27] on section "Development Manual Validation Validate Local Workflows Workflow Signature Workf…" at bounding box center [669, 332] width 1339 height 664
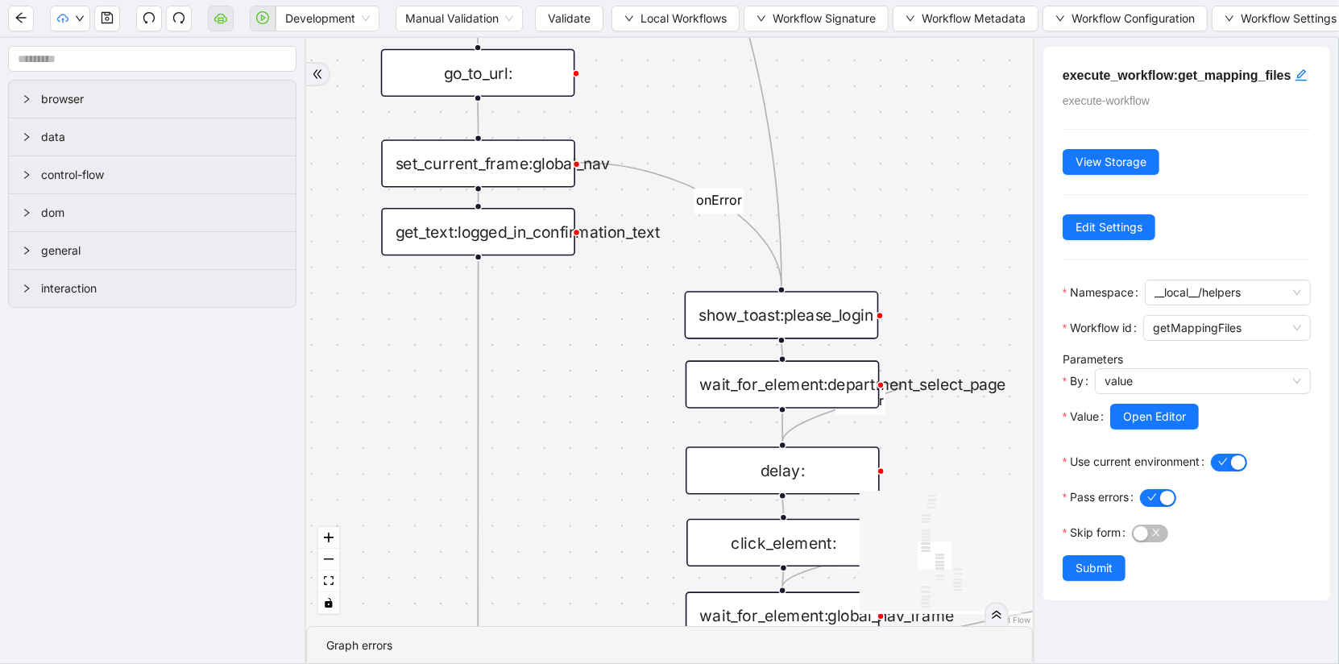
drag, startPoint x: 658, startPoint y: 495, endPoint x: 409, endPoint y: 71, distance: 492.0
click at [409, 71] on div "has_unprocessed_items onError onError onError onError onError onError trigger l…" at bounding box center [669, 332] width 727 height 588
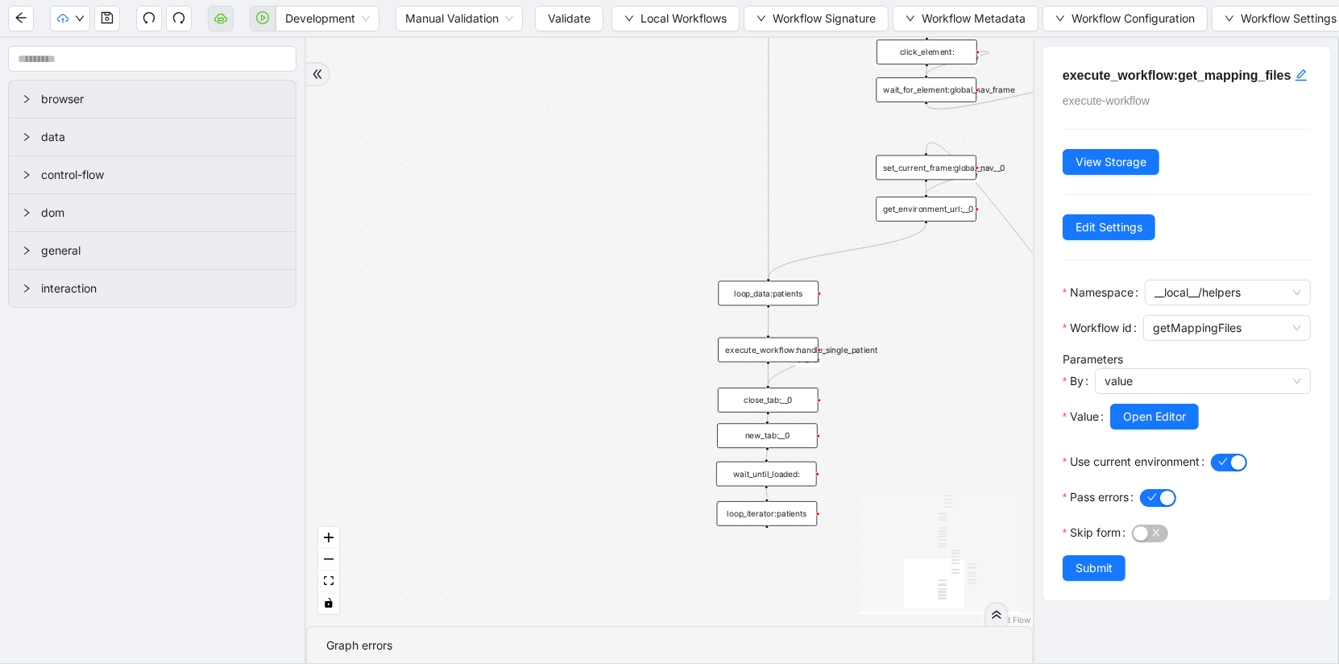
drag, startPoint x: 550, startPoint y: 376, endPoint x: 1002, endPoint y: 371, distance: 452.1
click at [1002, 371] on div "has_unprocessed_items onError onError onError onError onError onError trigger l…" at bounding box center [669, 332] width 727 height 588
drag, startPoint x: 878, startPoint y: 323, endPoint x: 861, endPoint y: 305, distance: 24.6
click at [861, 305] on div "has_unprocessed_items onError onError onError onError onError onError trigger l…" at bounding box center [669, 332] width 727 height 588
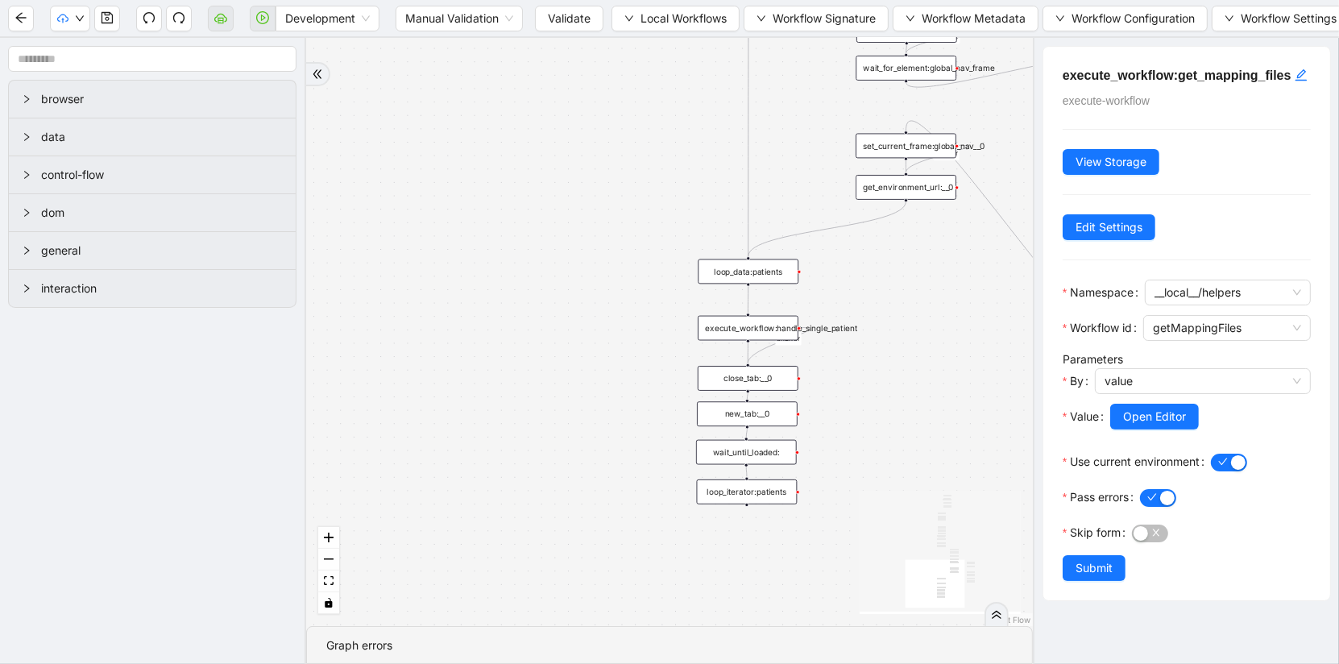
click at [766, 332] on div "execute_workflow:handle_single_patient" at bounding box center [748, 328] width 101 height 25
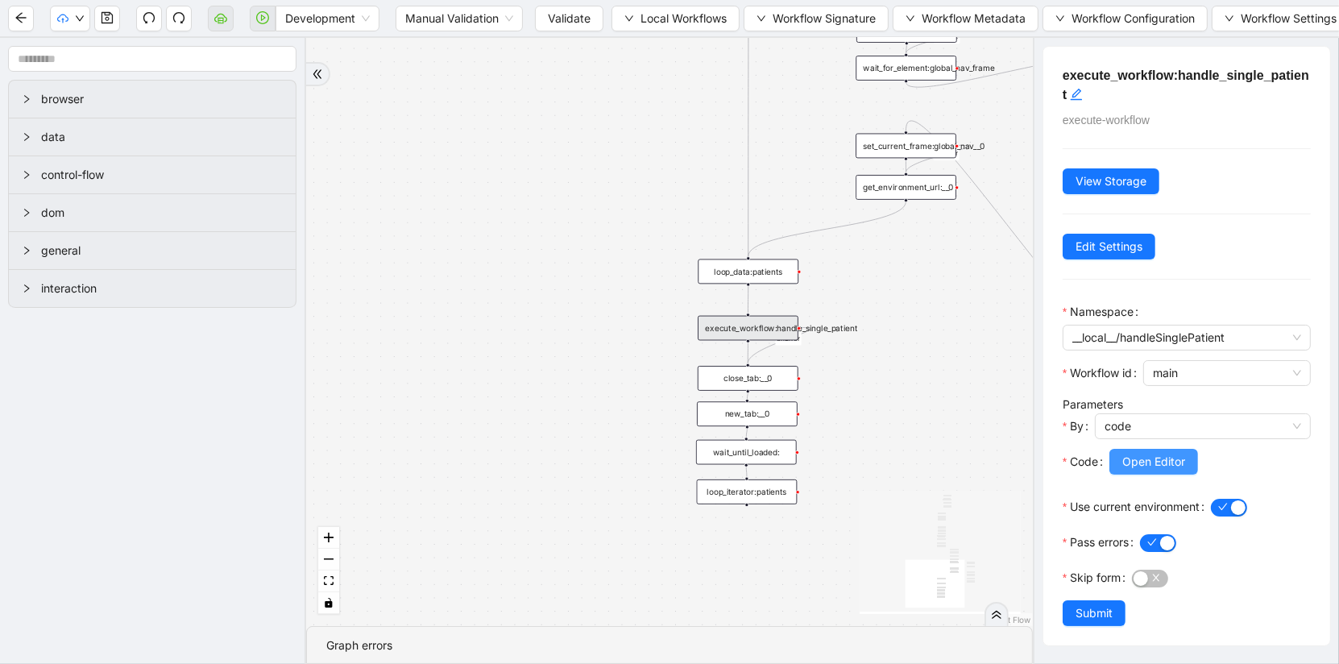
click at [1176, 453] on span "Open Editor" at bounding box center [1154, 462] width 63 height 18
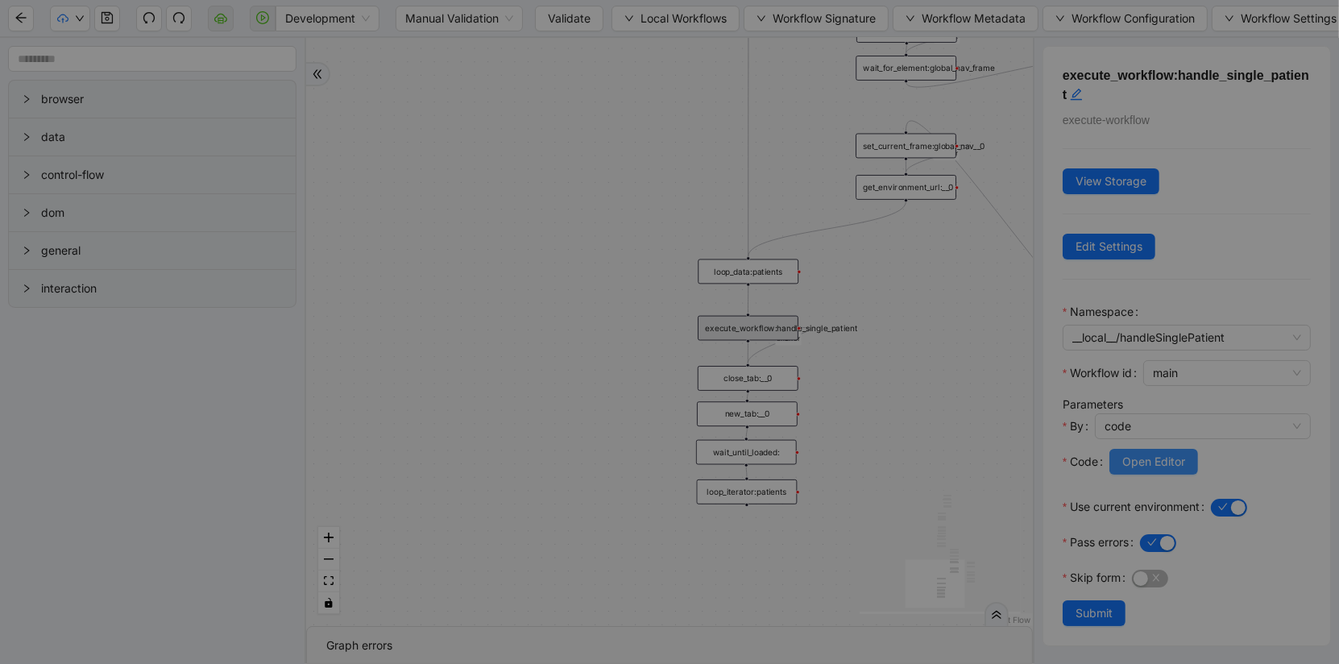
scroll to position [169, 0]
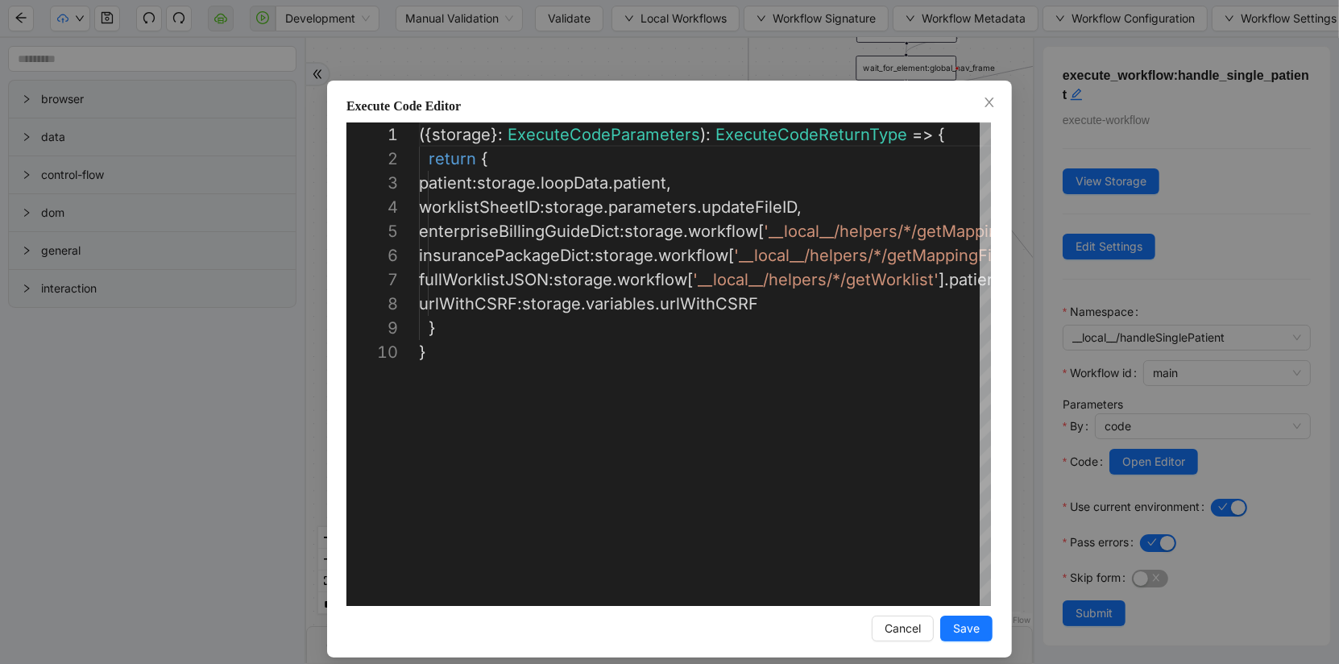
click at [226, 473] on div "Execute Code Editor 1 2 3 4 5 6 7 8 9 10 ({ storage }: ExecuteCodeParameters ):…" at bounding box center [669, 332] width 1339 height 664
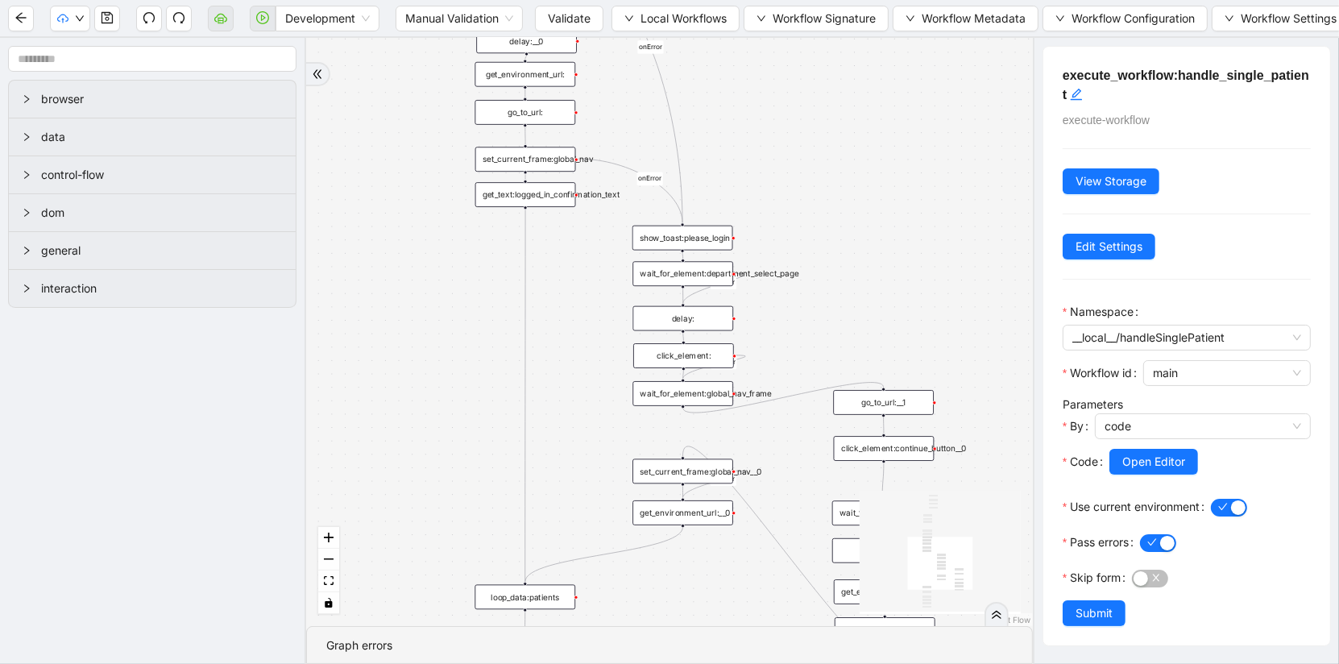
drag, startPoint x: 607, startPoint y: 395, endPoint x: 384, endPoint y: 575, distance: 287.1
click at [384, 575] on div "has_unprocessed_items onError onError onError onError onError onError trigger l…" at bounding box center [669, 332] width 727 height 588
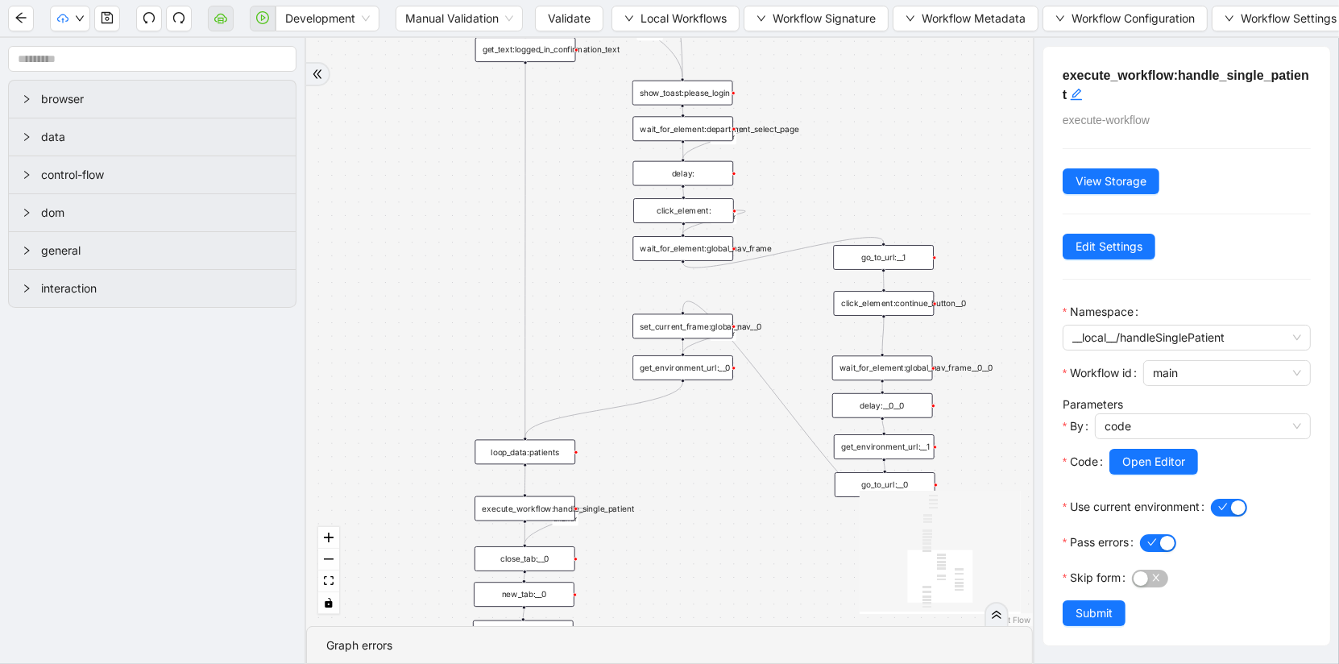
click at [523, 454] on div "loop_data:patients" at bounding box center [525, 452] width 101 height 25
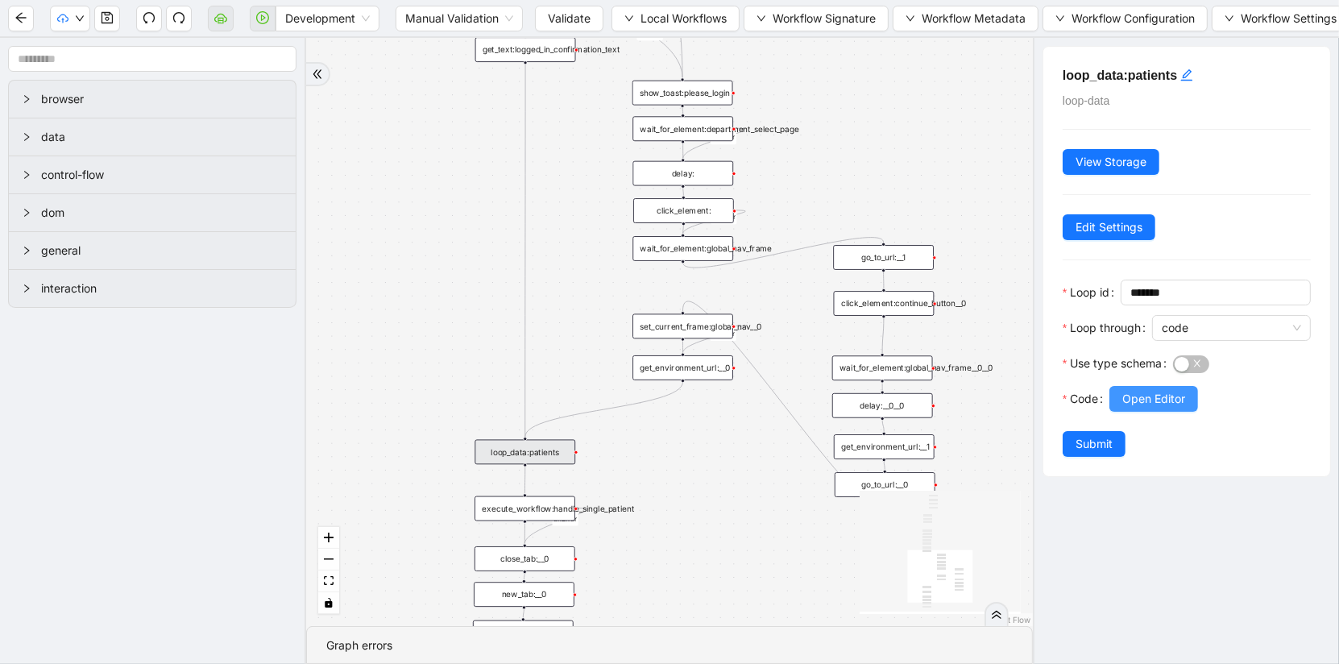
click at [1134, 390] on span "Open Editor" at bounding box center [1154, 399] width 63 height 18
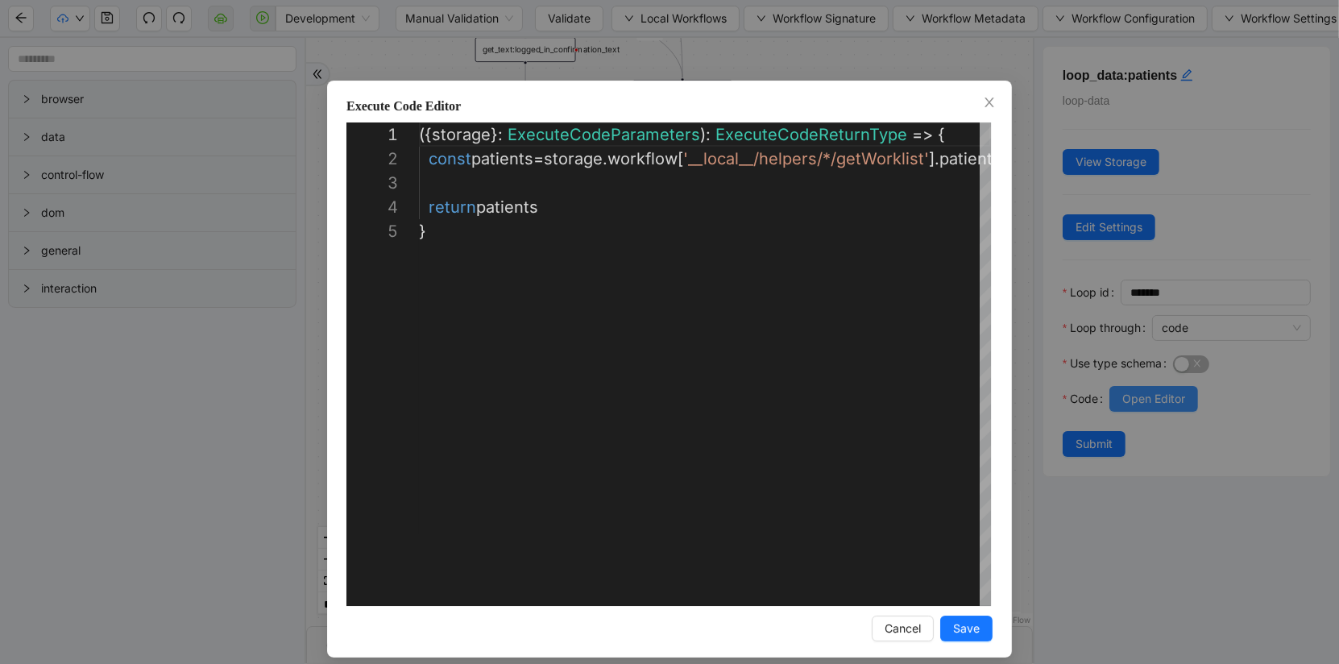
scroll to position [97, 0]
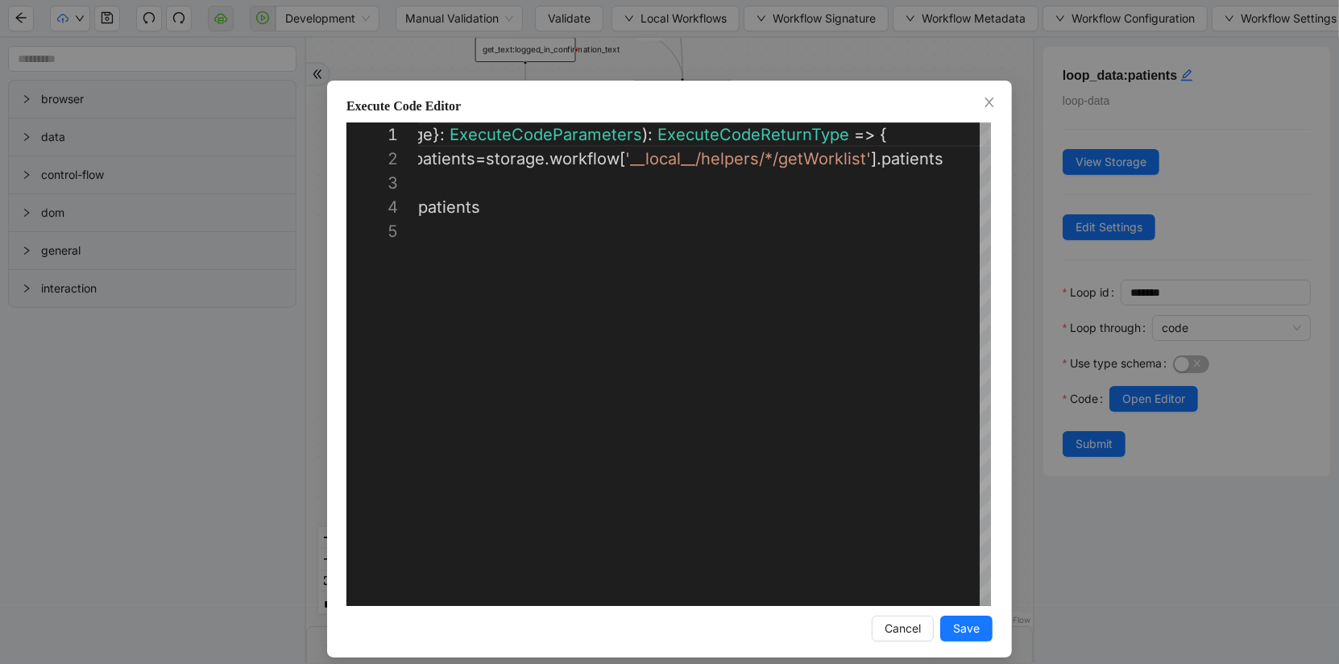
click at [252, 466] on div "**********" at bounding box center [669, 332] width 1339 height 664
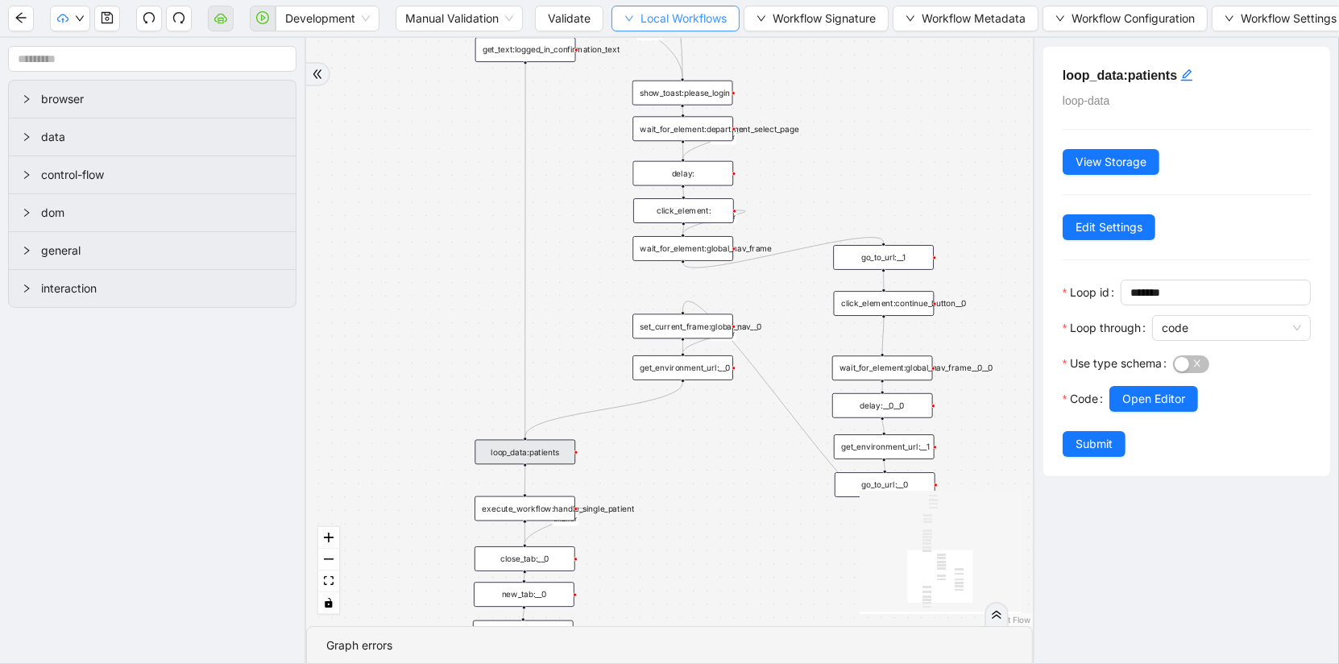
click at [691, 24] on span "Local Workflows" at bounding box center [684, 19] width 86 height 18
click at [513, 174] on div "has_unprocessed_items onError onError onError onError onError onError trigger l…" at bounding box center [669, 332] width 727 height 588
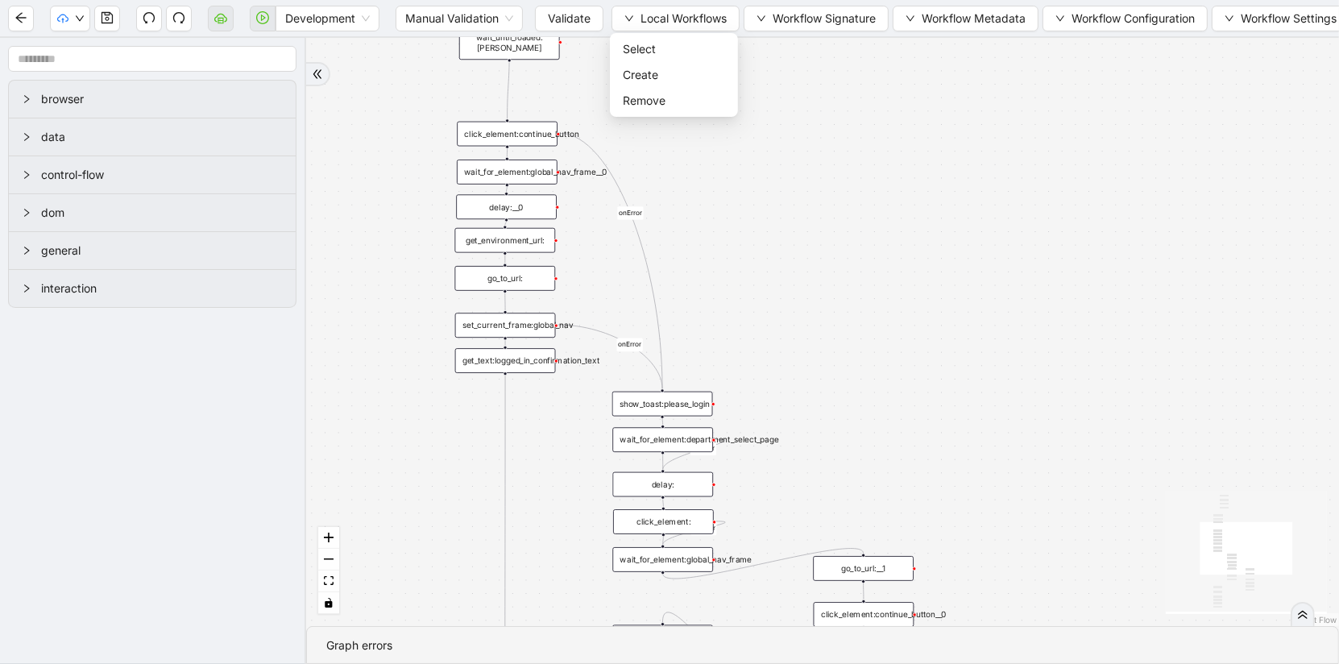
drag, startPoint x: 484, startPoint y: 180, endPoint x: 465, endPoint y: 492, distance: 312.4
click at [465, 492] on div "has_unprocessed_items onError onError onError onError onError onError trigger l…" at bounding box center [822, 332] width 1033 height 588
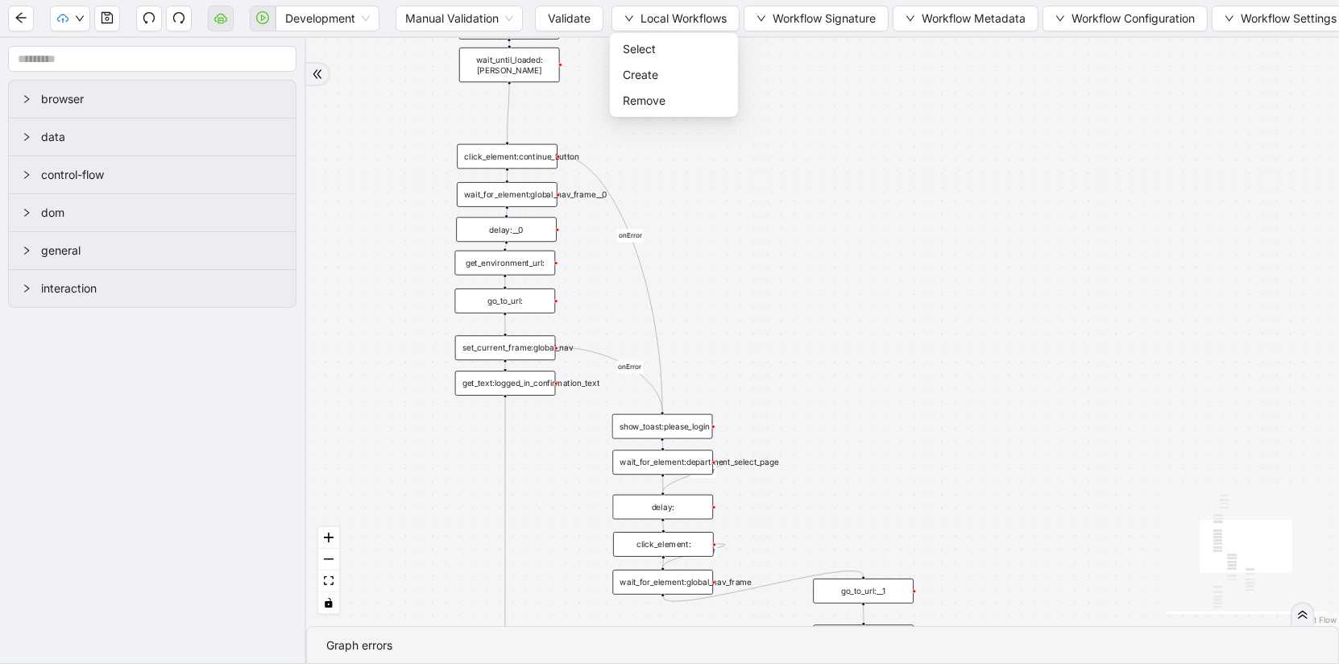
drag, startPoint x: 465, startPoint y: 471, endPoint x: 465, endPoint y: 658, distance: 186.9
click at [465, 659] on section "has_unprocessed_items onError onError onError onError onError onError trigger l…" at bounding box center [822, 351] width 1033 height 626
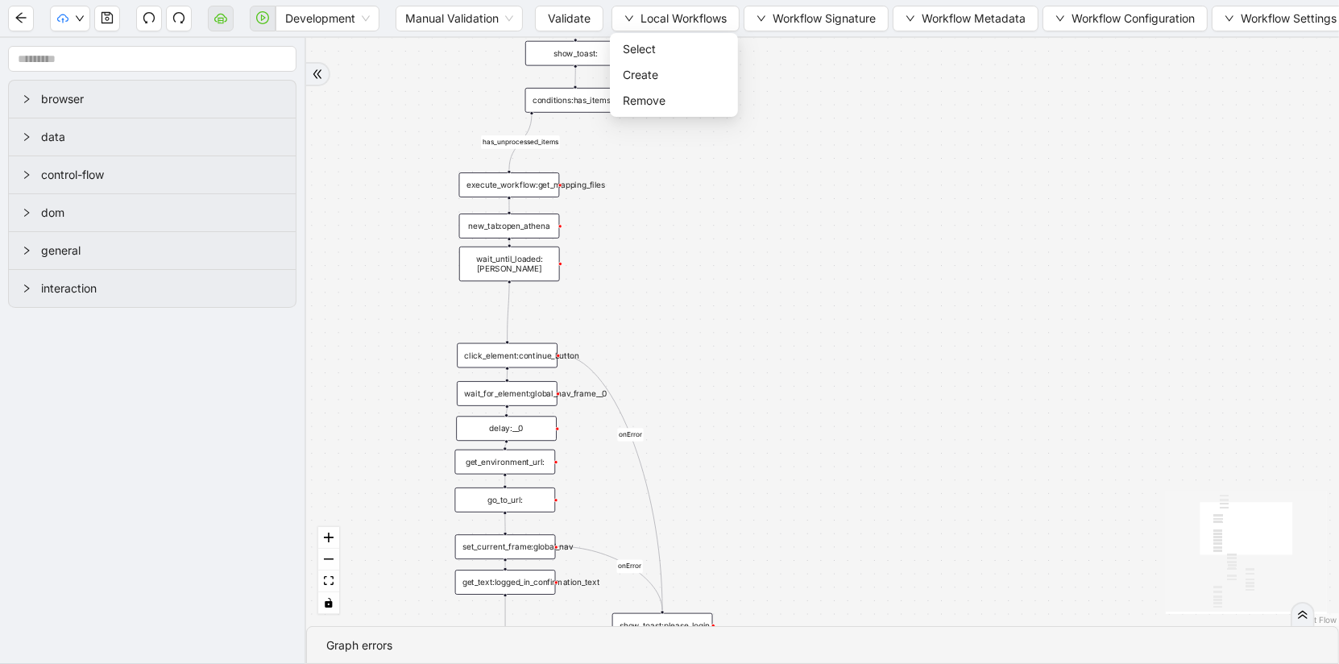
drag, startPoint x: 701, startPoint y: 293, endPoint x: 701, endPoint y: 350, distance: 57.2
click at [701, 350] on div "has_unprocessed_items onError onError onError onError onError onError trigger l…" at bounding box center [822, 332] width 1033 height 588
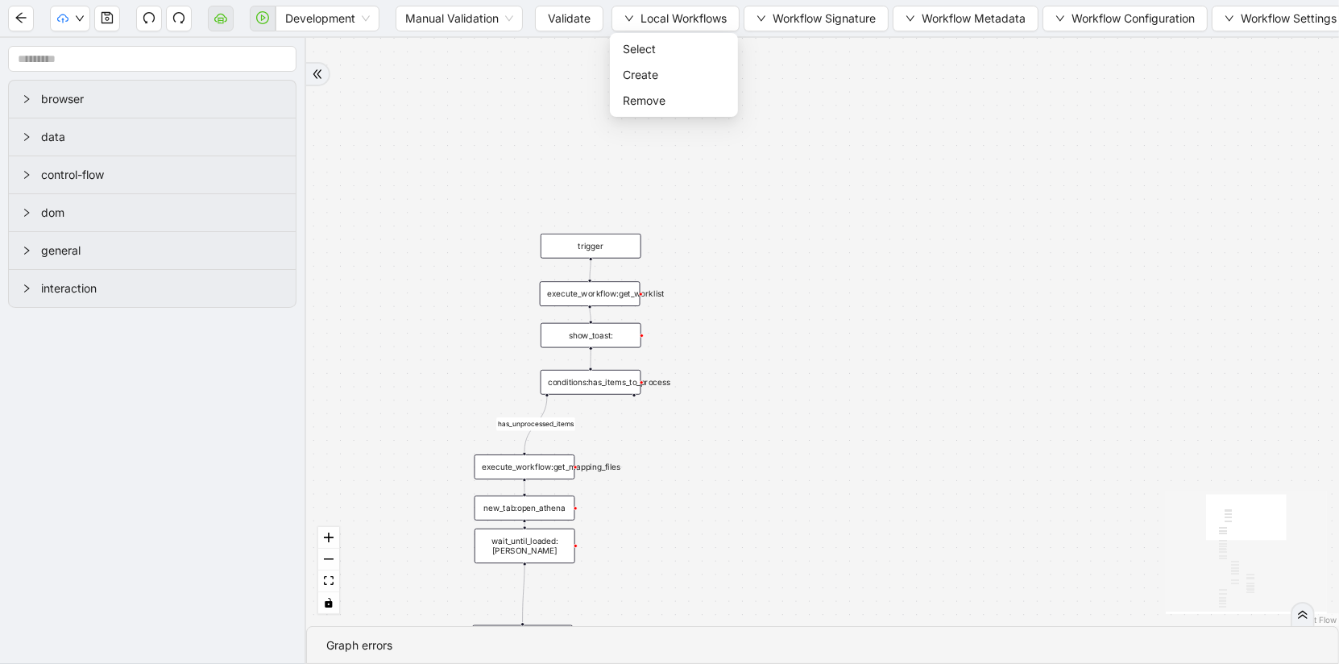
drag, startPoint x: 701, startPoint y: 357, endPoint x: 716, endPoint y: 573, distance: 216.5
click at [716, 574] on div "has_unprocessed_items onError onError onError onError onError onError trigger l…" at bounding box center [822, 332] width 1033 height 588
click at [603, 302] on div "execute_workflow:get_worklist" at bounding box center [590, 292] width 101 height 25
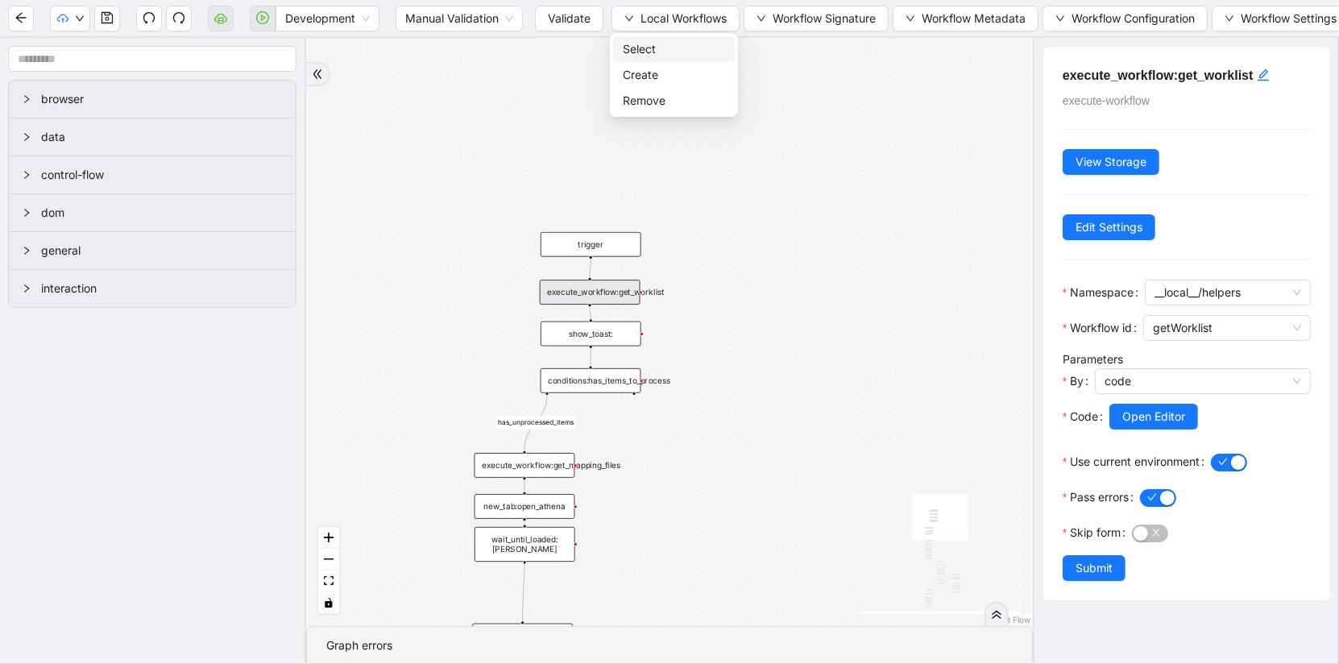
click at [683, 46] on span "Select" at bounding box center [674, 49] width 102 height 18
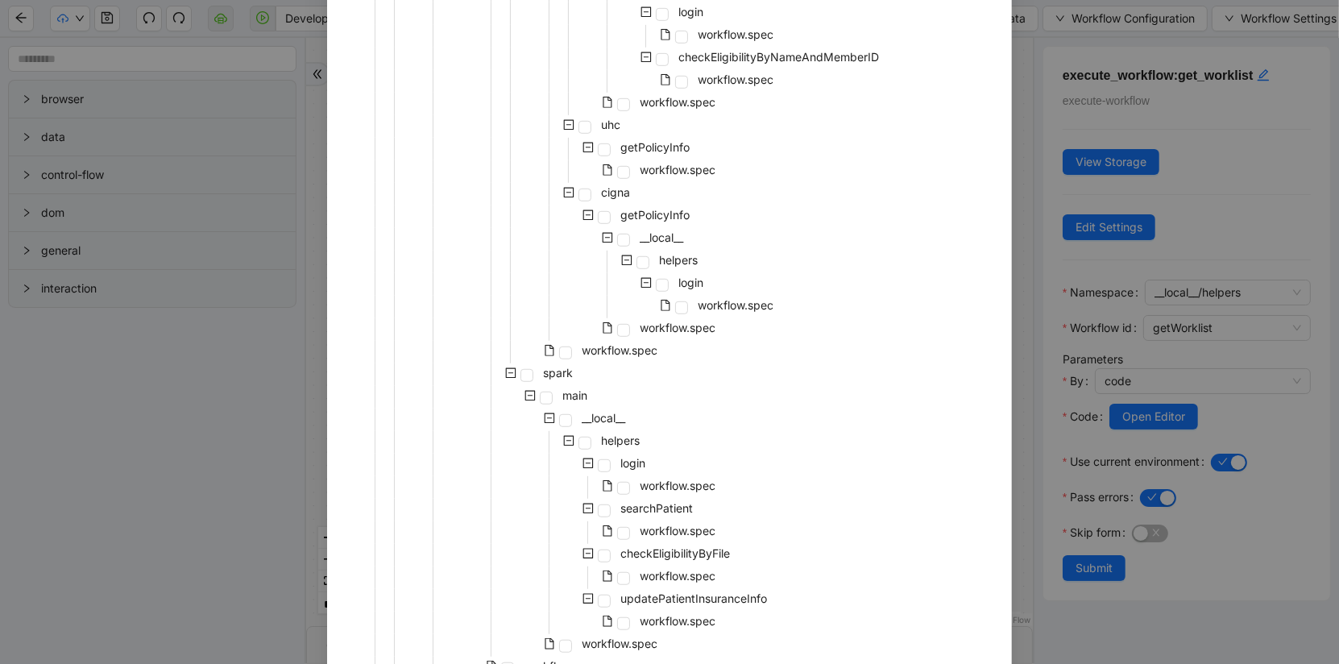
scroll to position [1221, 0]
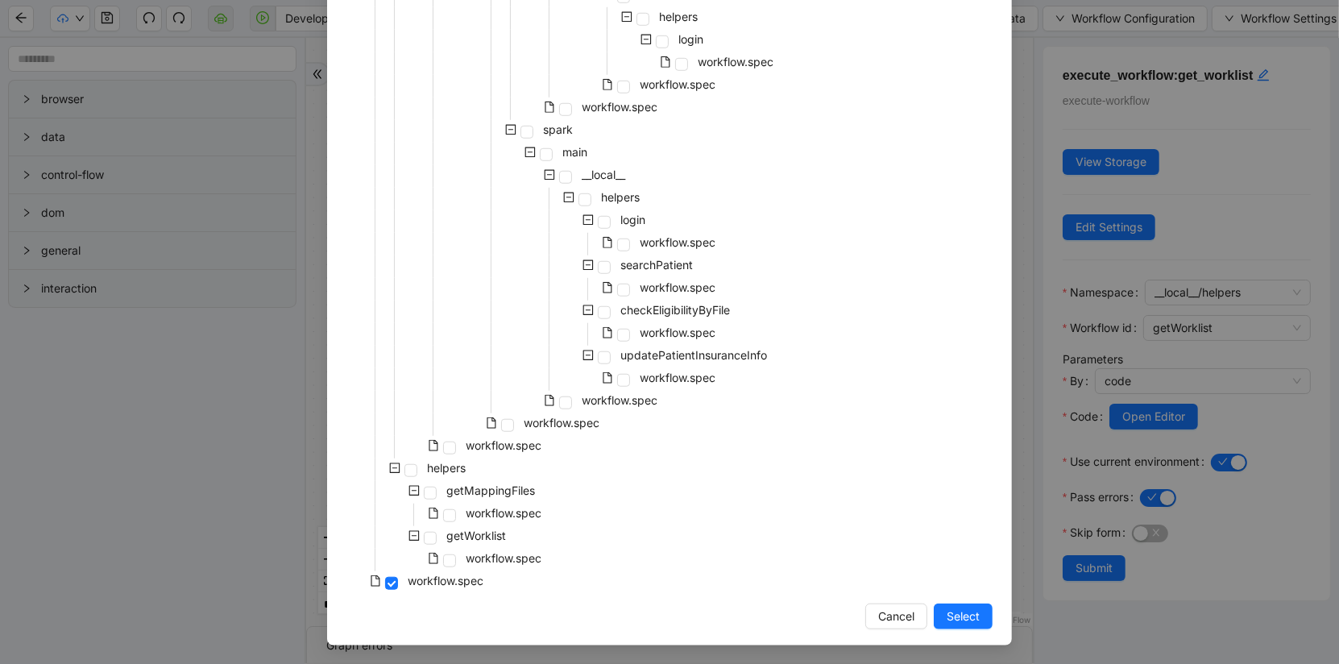
click at [500, 546] on div "getWorklist" at bounding box center [428, 537] width 163 height 23
click at [497, 559] on span "workflow.spec" at bounding box center [504, 558] width 76 height 14
click at [973, 622] on span "Select" at bounding box center [963, 617] width 33 height 18
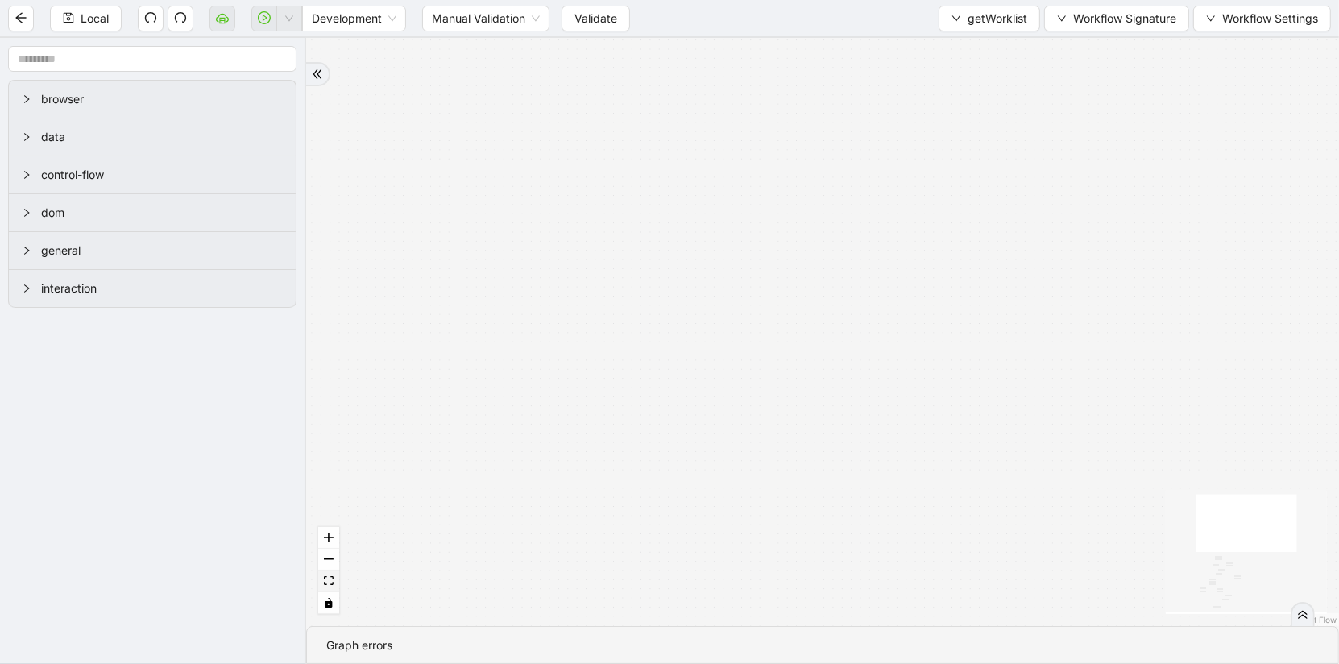
click at [327, 587] on button "fit view" at bounding box center [328, 582] width 21 height 22
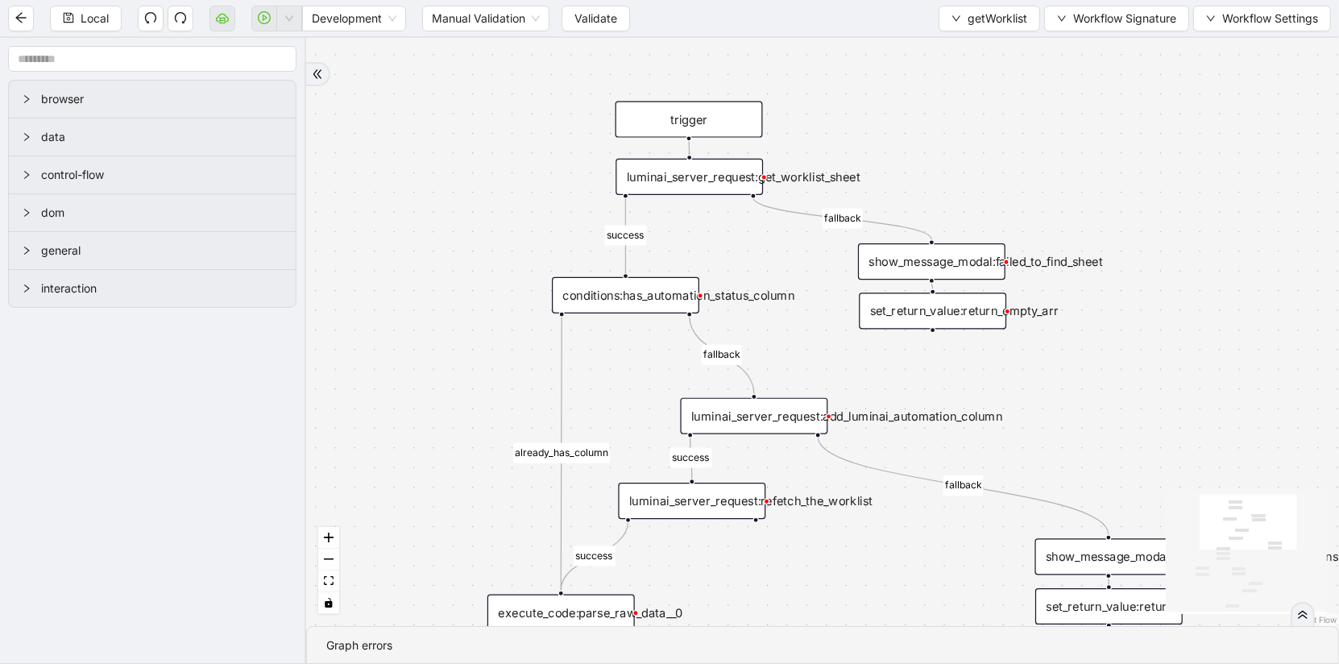
drag, startPoint x: 1019, startPoint y: 79, endPoint x: 1165, endPoint y: 114, distance: 150.7
click at [1165, 114] on div "has_missing_required_columns fallback fallback success fallback already_has_col…" at bounding box center [822, 332] width 1033 height 588
click at [687, 186] on div "luminai_server_request:get_worklist_sheet" at bounding box center [689, 177] width 147 height 36
click at [687, 186] on div "luminai_server_request:get_worklist_sheet" at bounding box center [689, 178] width 147 height 36
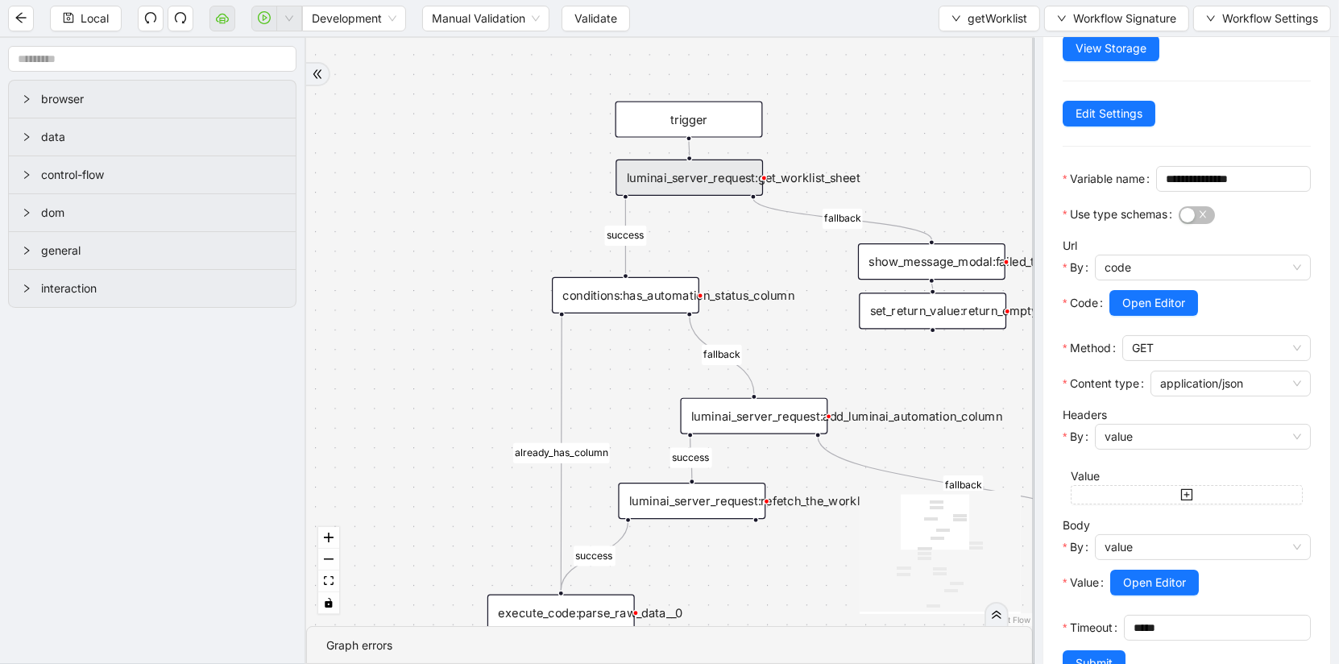
scroll to position [179, 0]
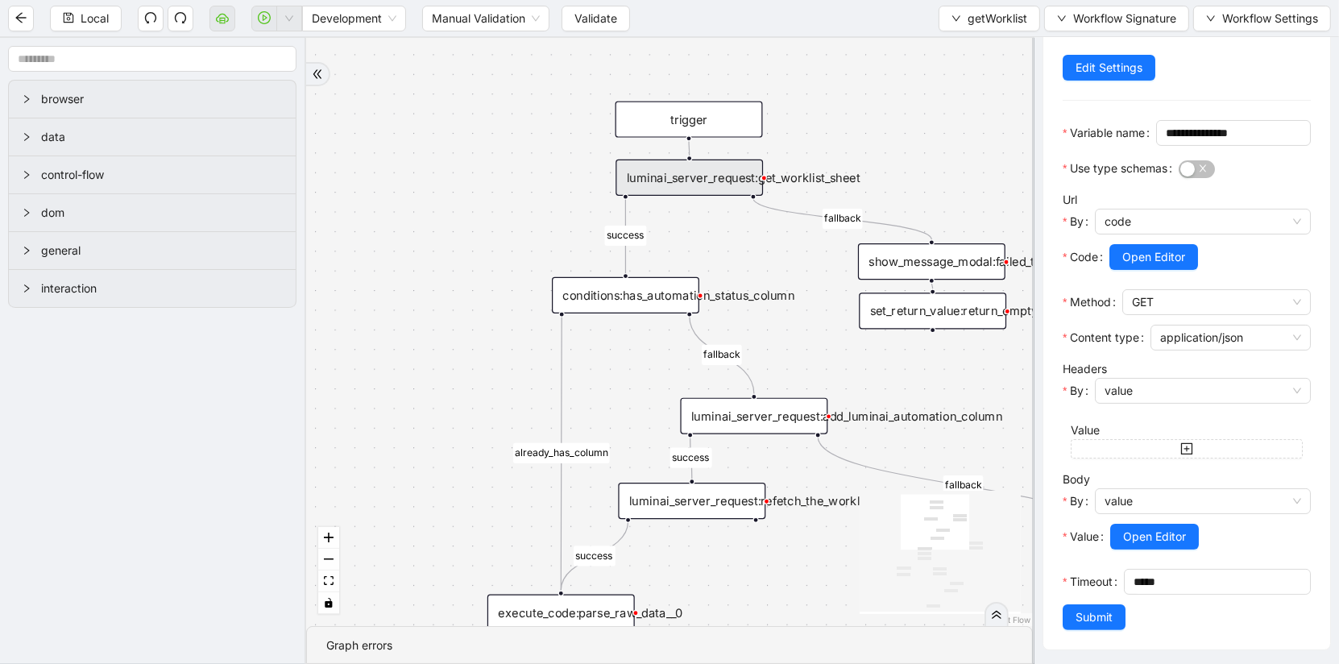
click at [483, 399] on div "has_missing_required_columns fallback fallback success fallback already_has_col…" at bounding box center [669, 332] width 727 height 588
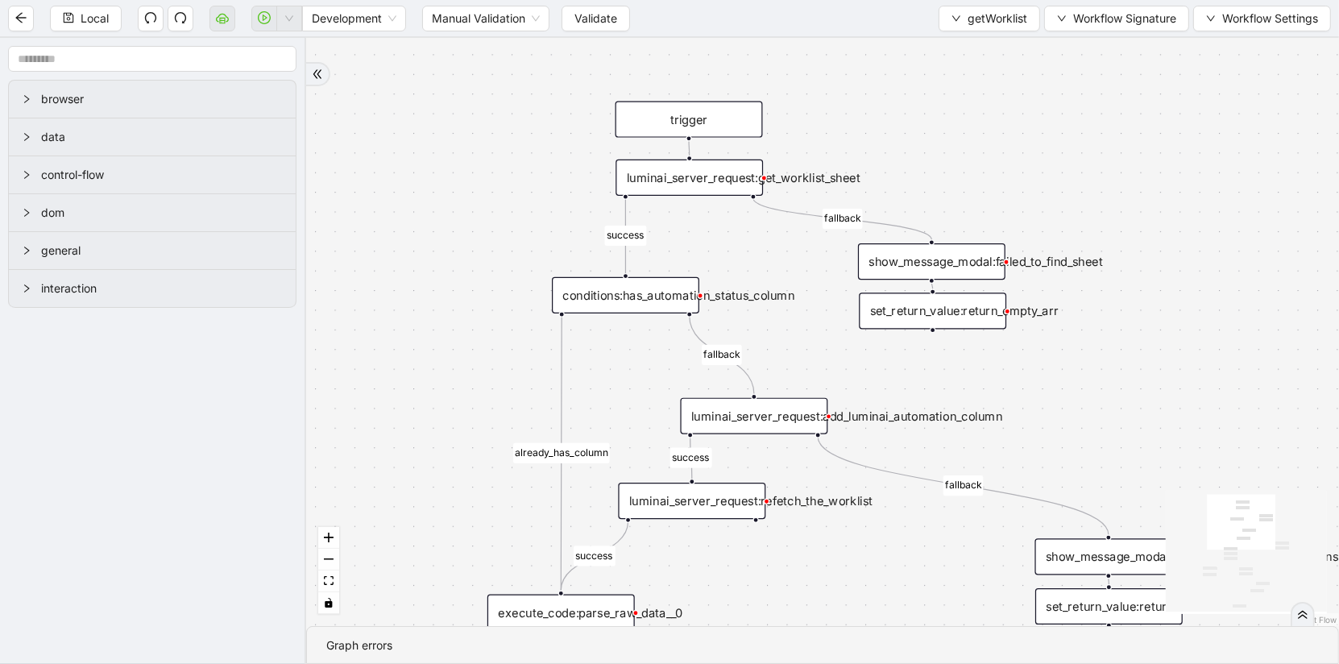
scroll to position [0, 0]
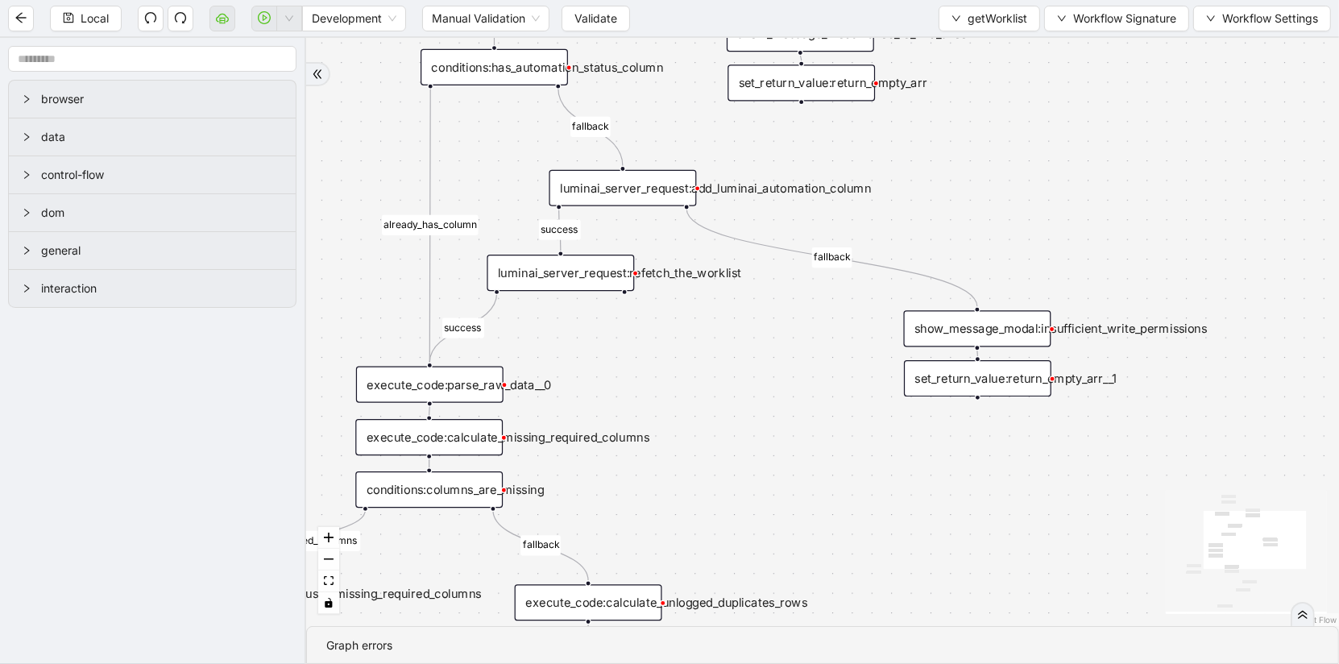
drag, startPoint x: 483, startPoint y: 399, endPoint x: 348, endPoint y: 171, distance: 264.8
click at [348, 171] on div "has_missing_required_columns fallback fallback success fallback already_has_col…" at bounding box center [822, 332] width 1033 height 588
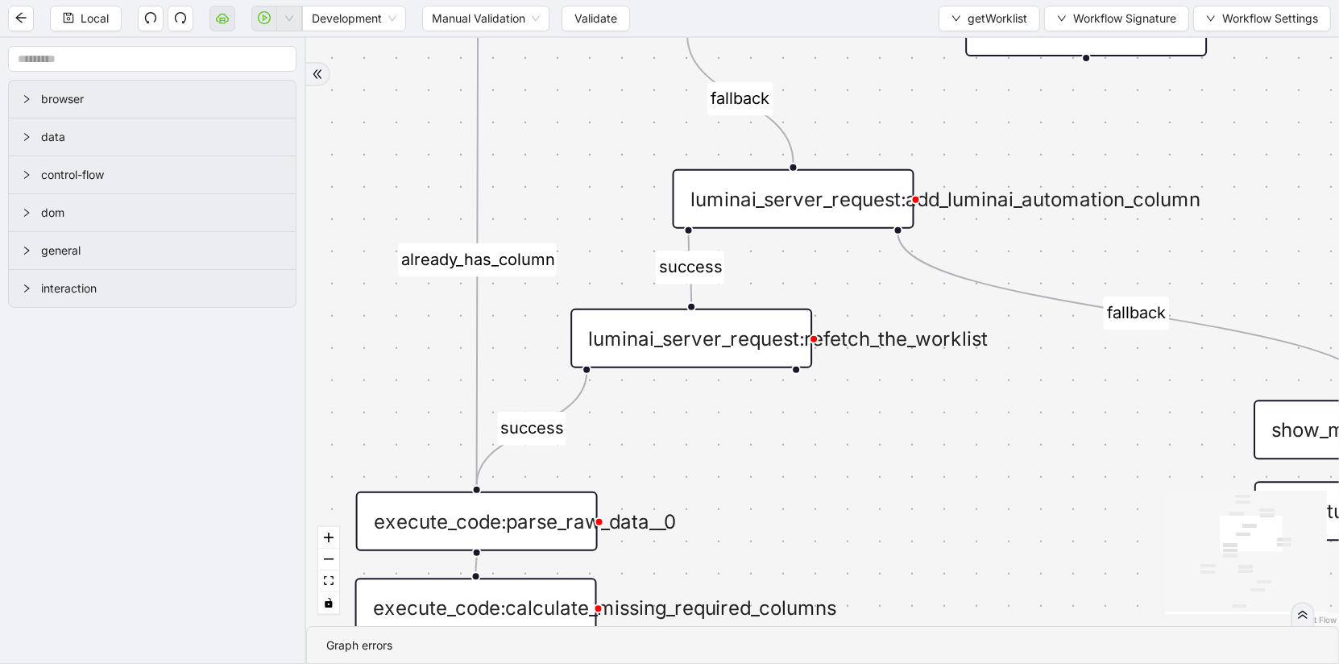
click at [797, 210] on div "luminai_server_request:add_luminai_automation_column" at bounding box center [794, 199] width 242 height 60
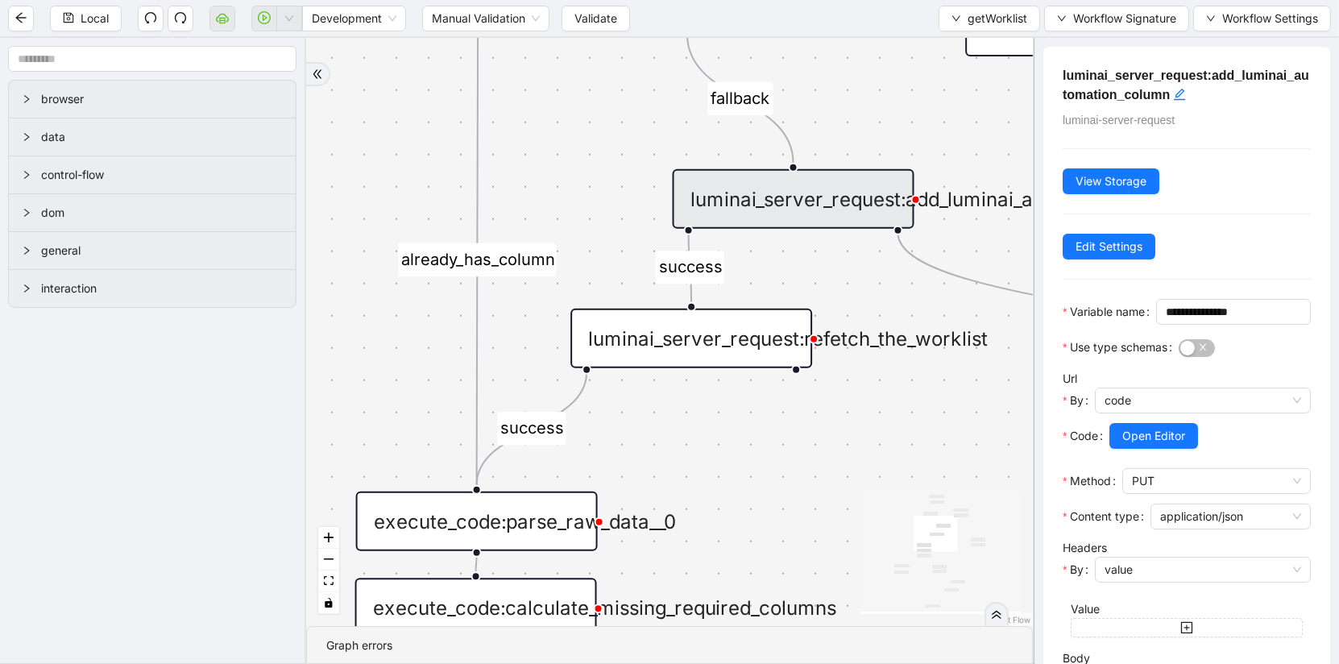
click at [614, 156] on div "has_missing_required_columns fallback fallback success fallback already_has_col…" at bounding box center [669, 332] width 727 height 588
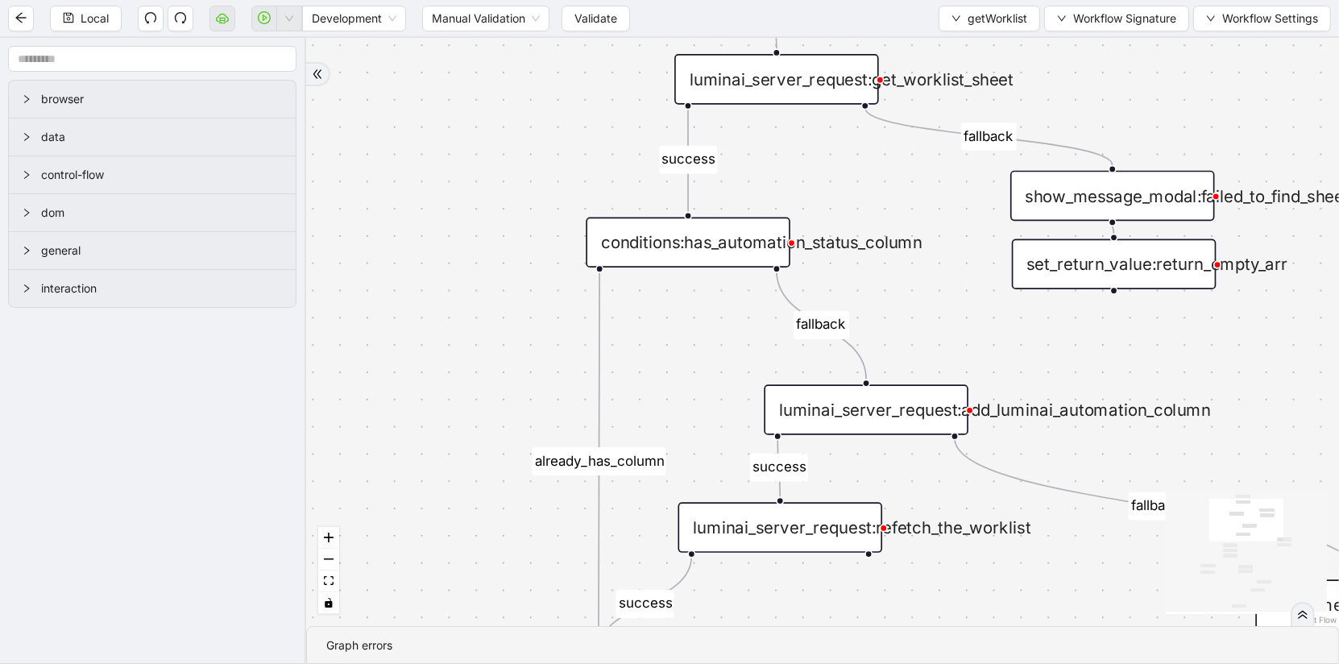
drag, startPoint x: 614, startPoint y: 156, endPoint x: 718, endPoint y: 386, distance: 252.8
click at [719, 387] on div "has_missing_required_columns fallback fallback success fallback already_has_col…" at bounding box center [822, 332] width 1033 height 588
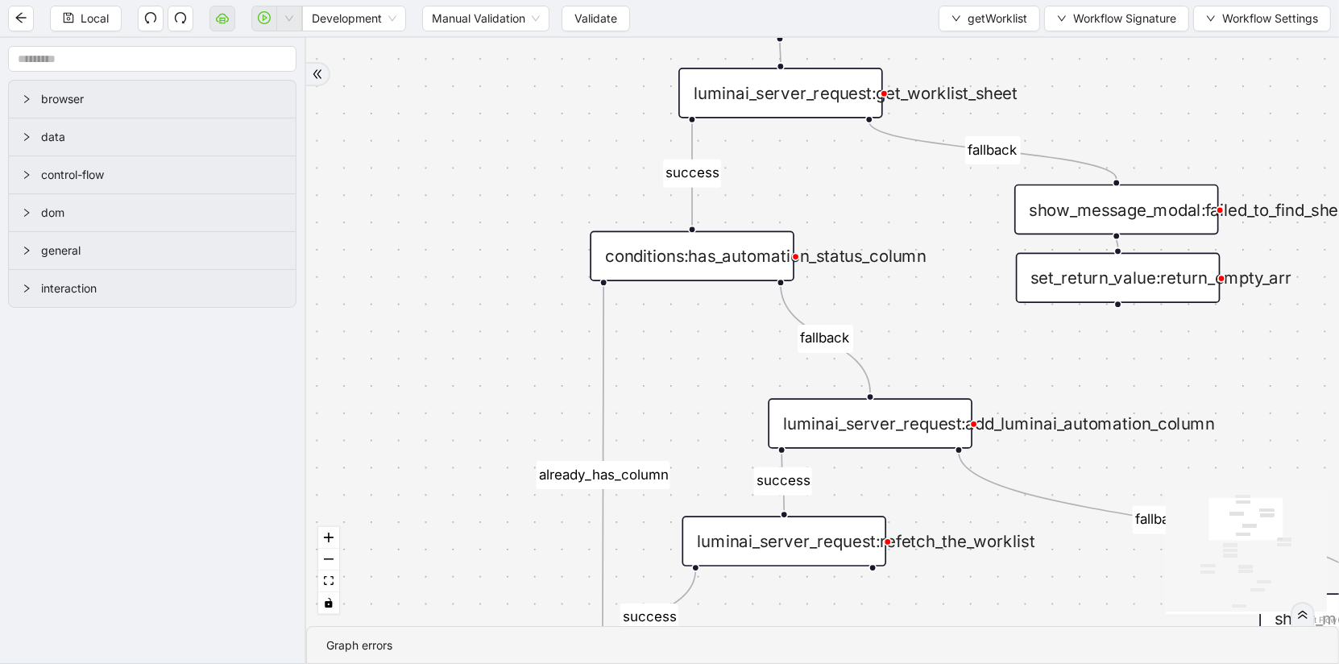
click at [732, 276] on div "conditions:has_automation_status_column" at bounding box center [692, 256] width 205 height 51
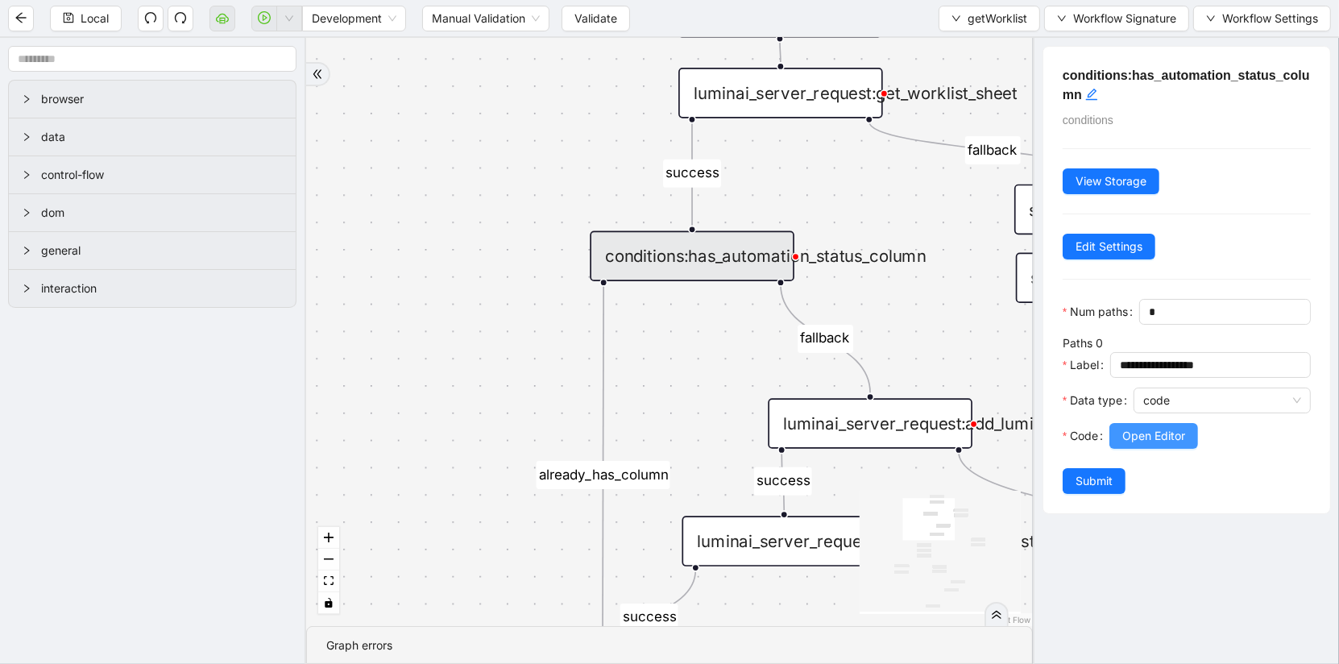
click at [1175, 433] on span "Open Editor" at bounding box center [1154, 436] width 63 height 18
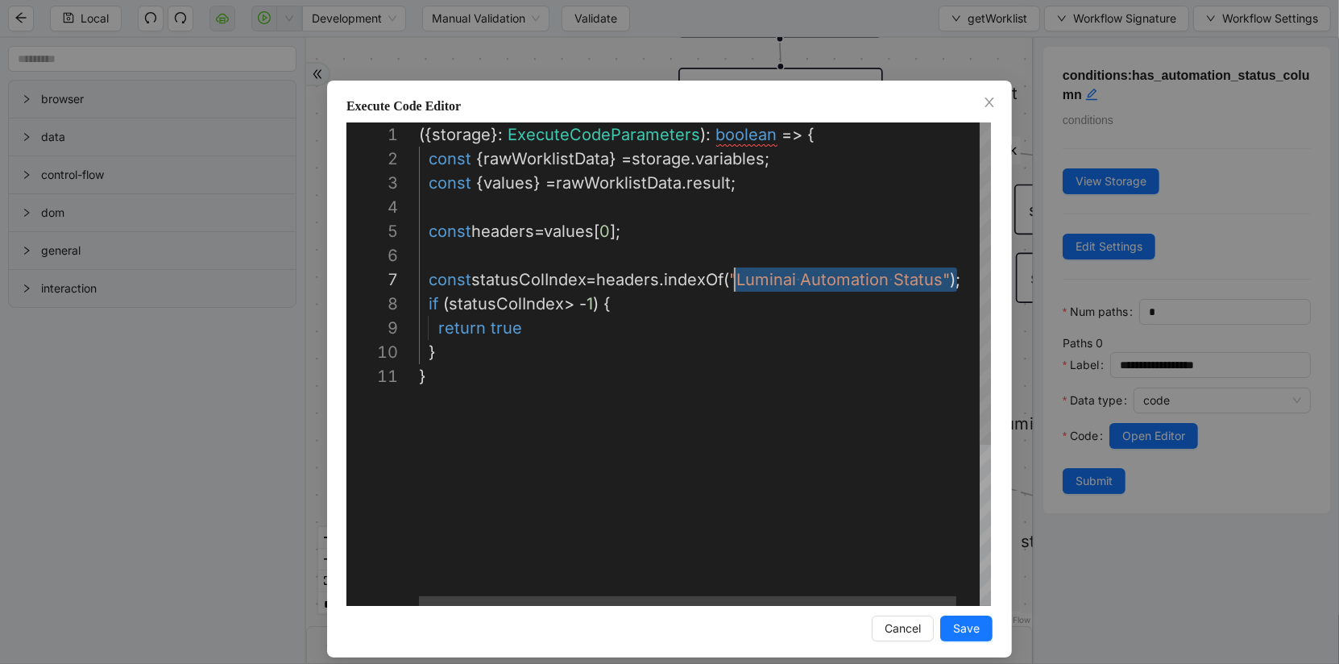
scroll to position [145, 320]
drag, startPoint x: 955, startPoint y: 284, endPoint x: 741, endPoint y: 280, distance: 213.6
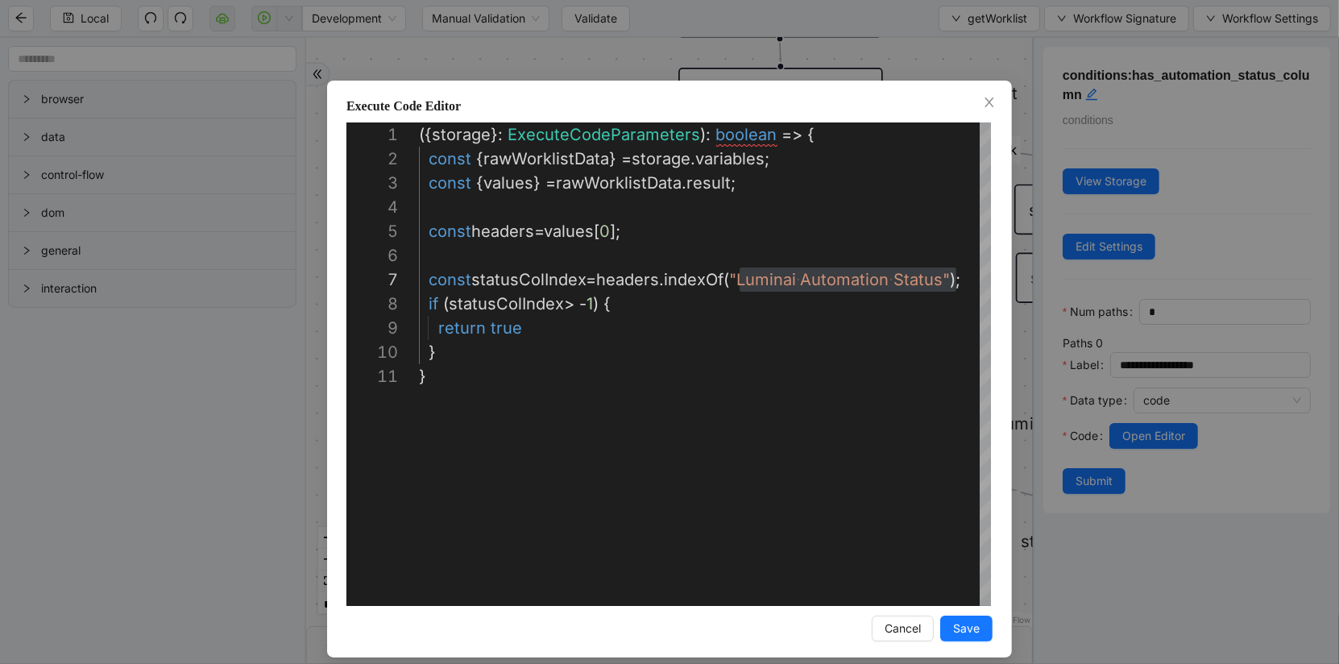
click at [113, 647] on div "**********" at bounding box center [669, 332] width 1339 height 664
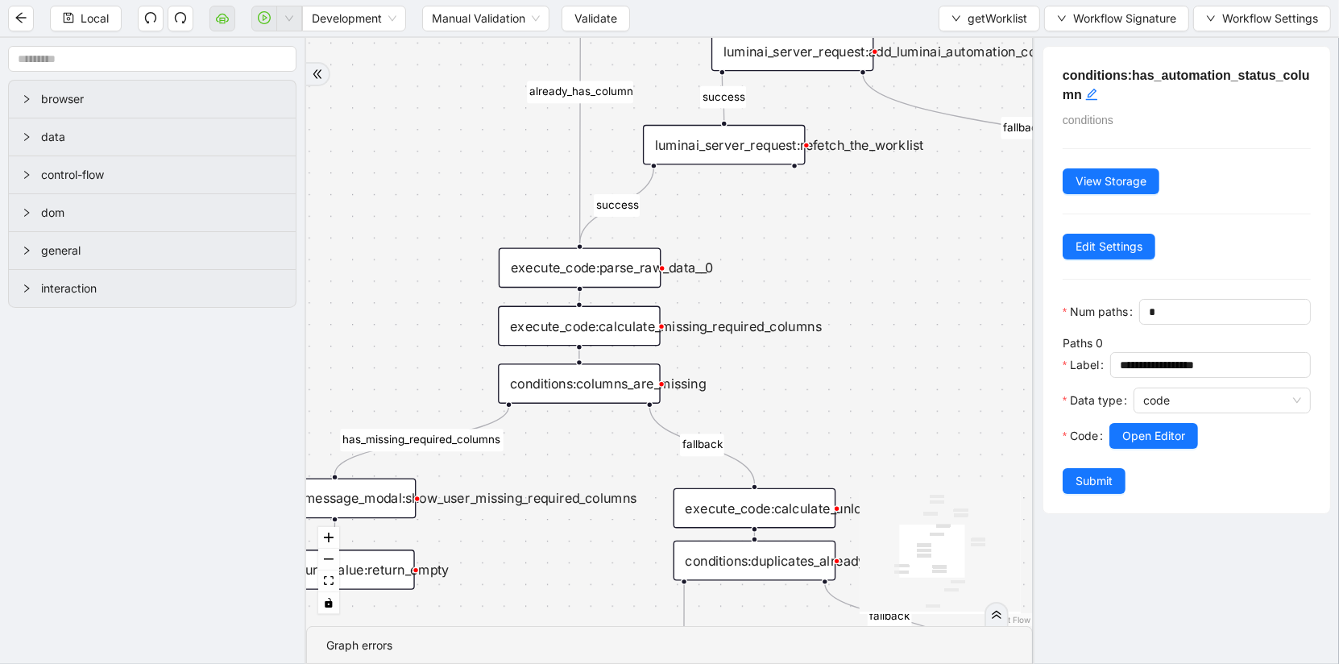
drag, startPoint x: 492, startPoint y: 435, endPoint x: 485, endPoint y: -56, distance: 490.8
click at [485, 0] on html "Local Development Manual Validation Validate getWorklist Workflow Signature Wor…" at bounding box center [669, 332] width 1339 height 664
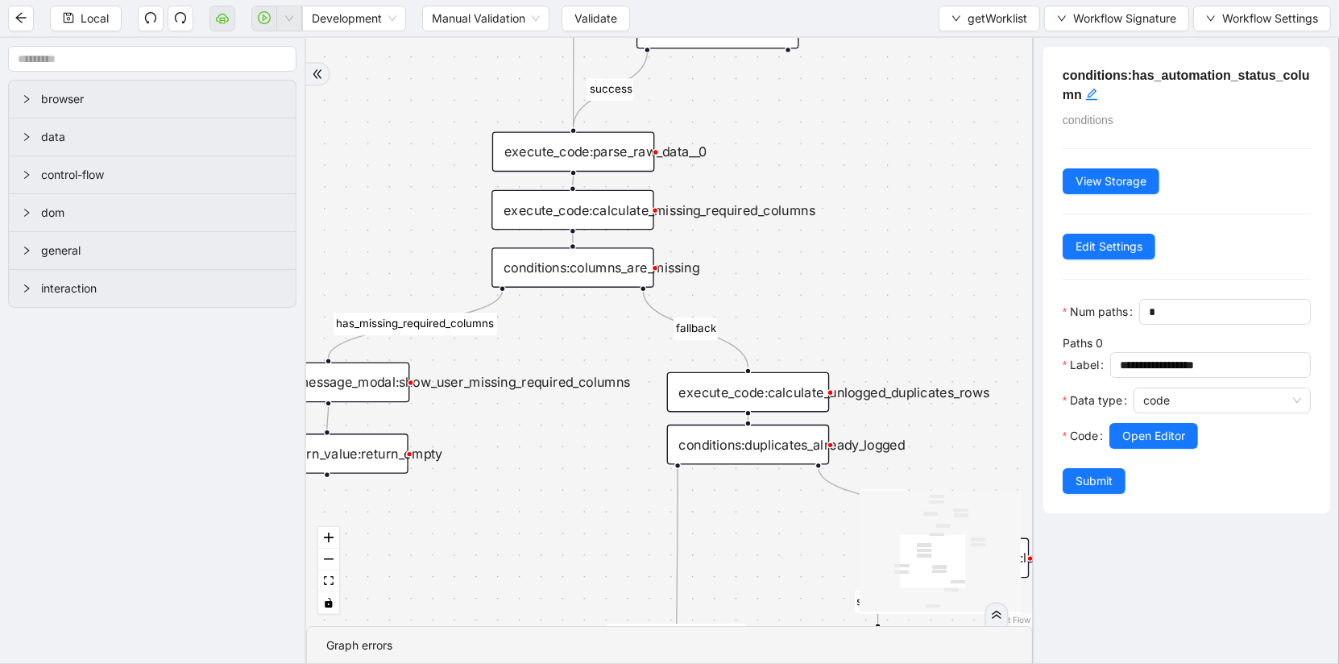
click at [595, 156] on div "execute_code:parse_raw_data__0" at bounding box center [573, 152] width 163 height 40
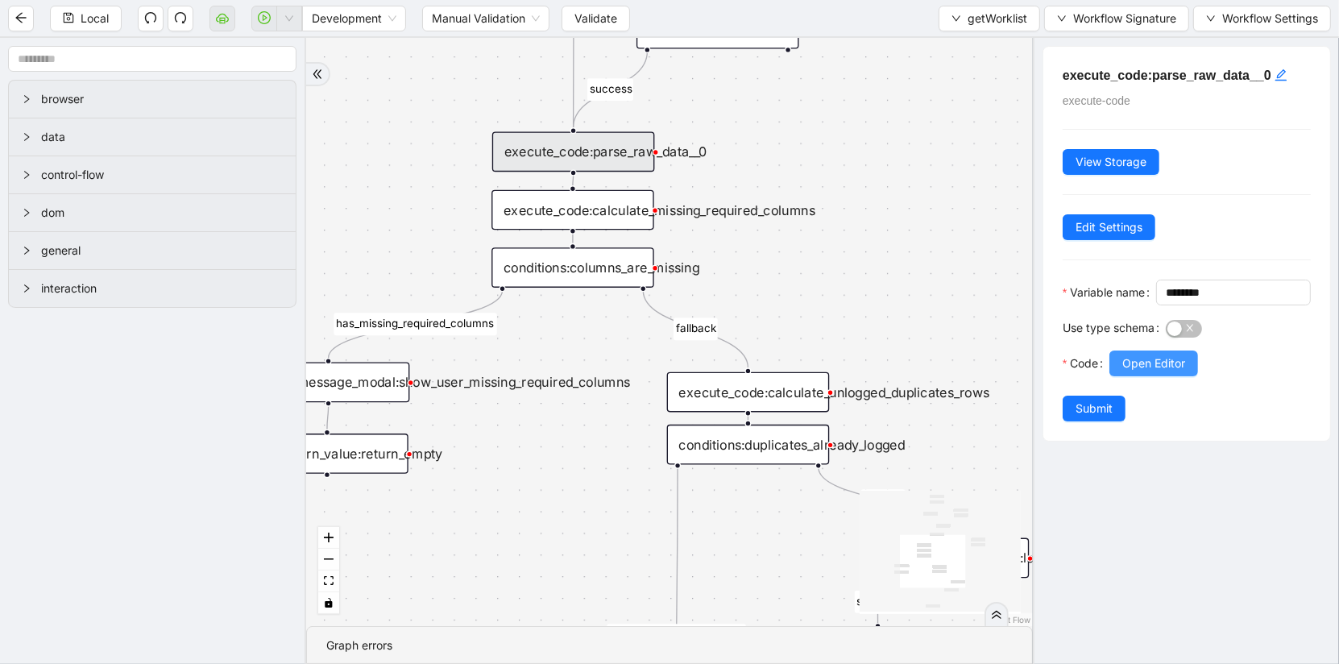
click at [1176, 364] on span "Open Editor" at bounding box center [1154, 364] width 63 height 18
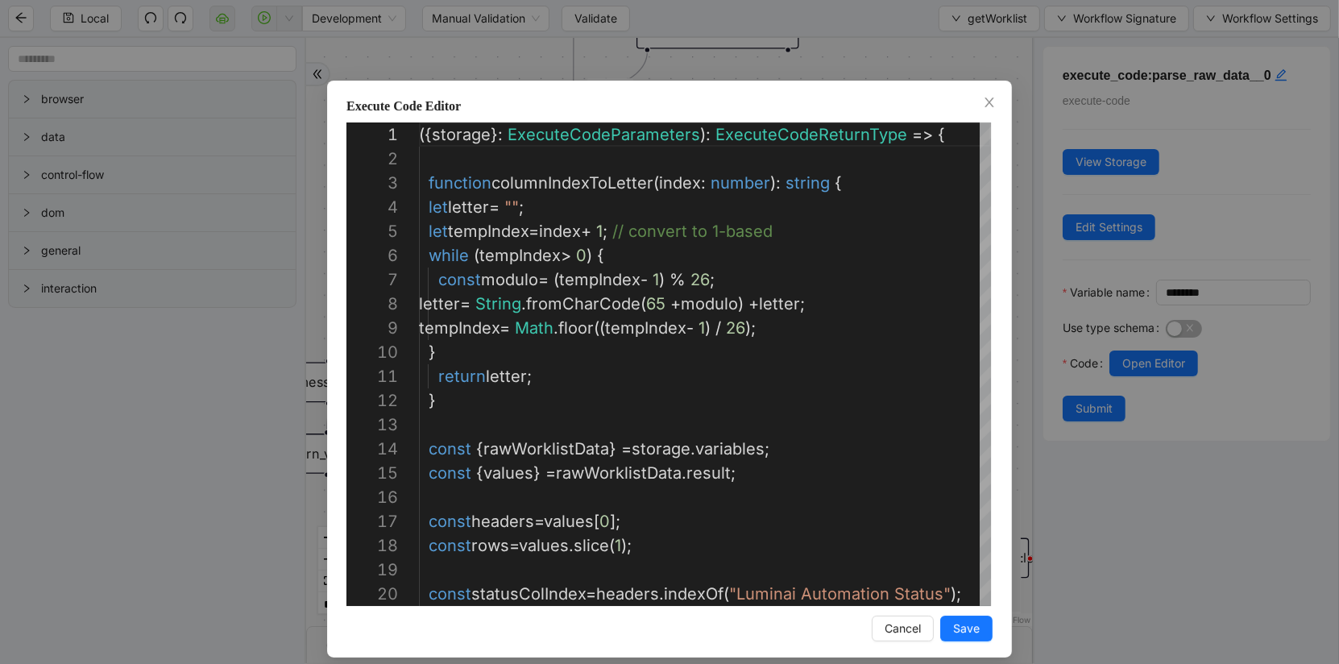
scroll to position [242, 0]
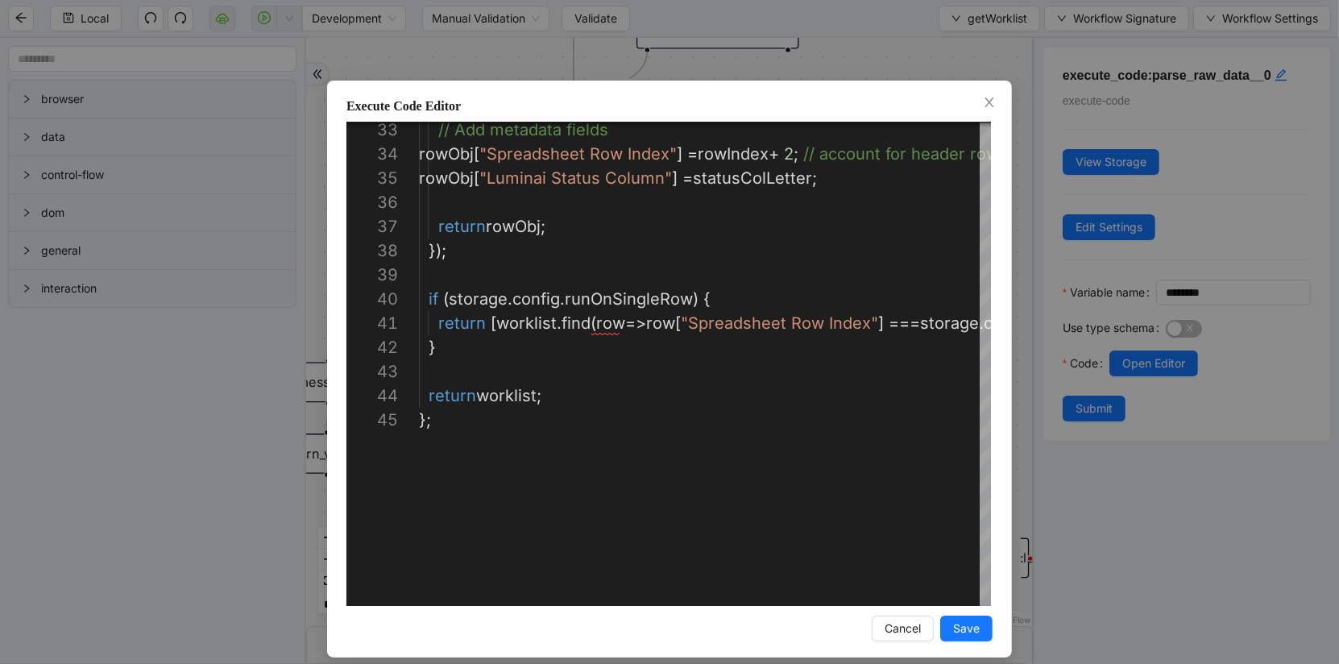
click at [122, 414] on div "**********" at bounding box center [669, 332] width 1339 height 664
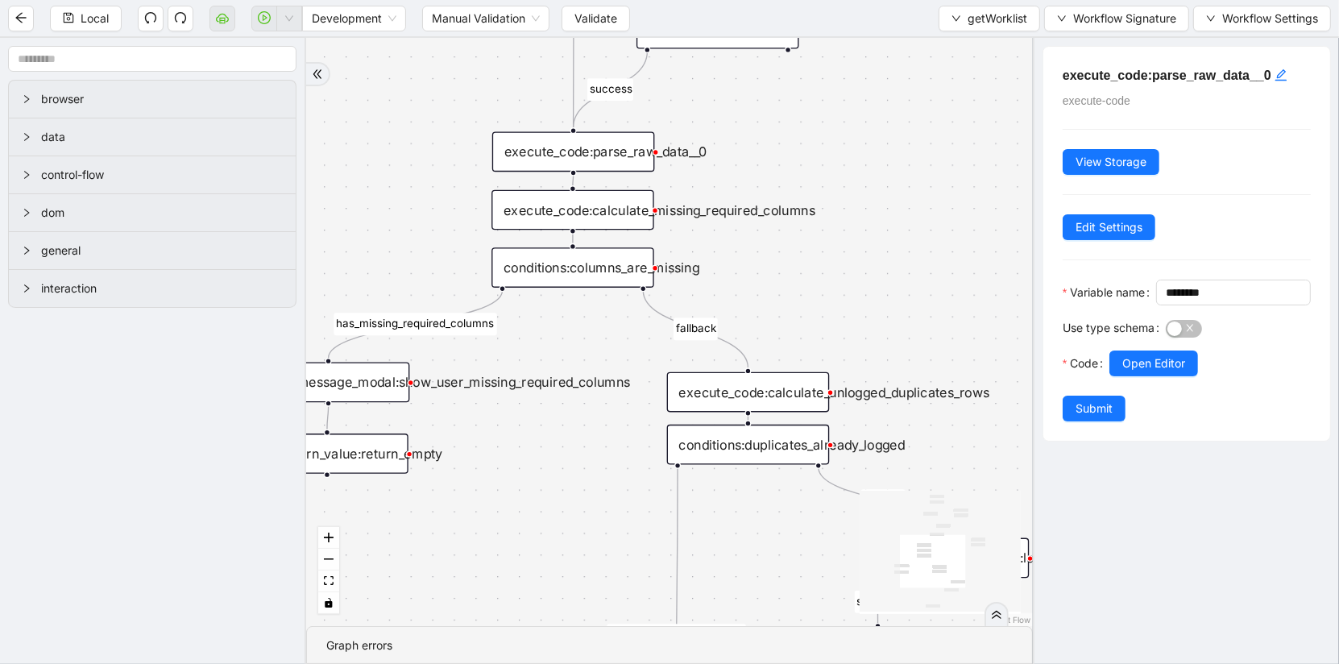
click at [600, 214] on div "execute_code:calculate_missing_required_columns" at bounding box center [573, 210] width 163 height 40
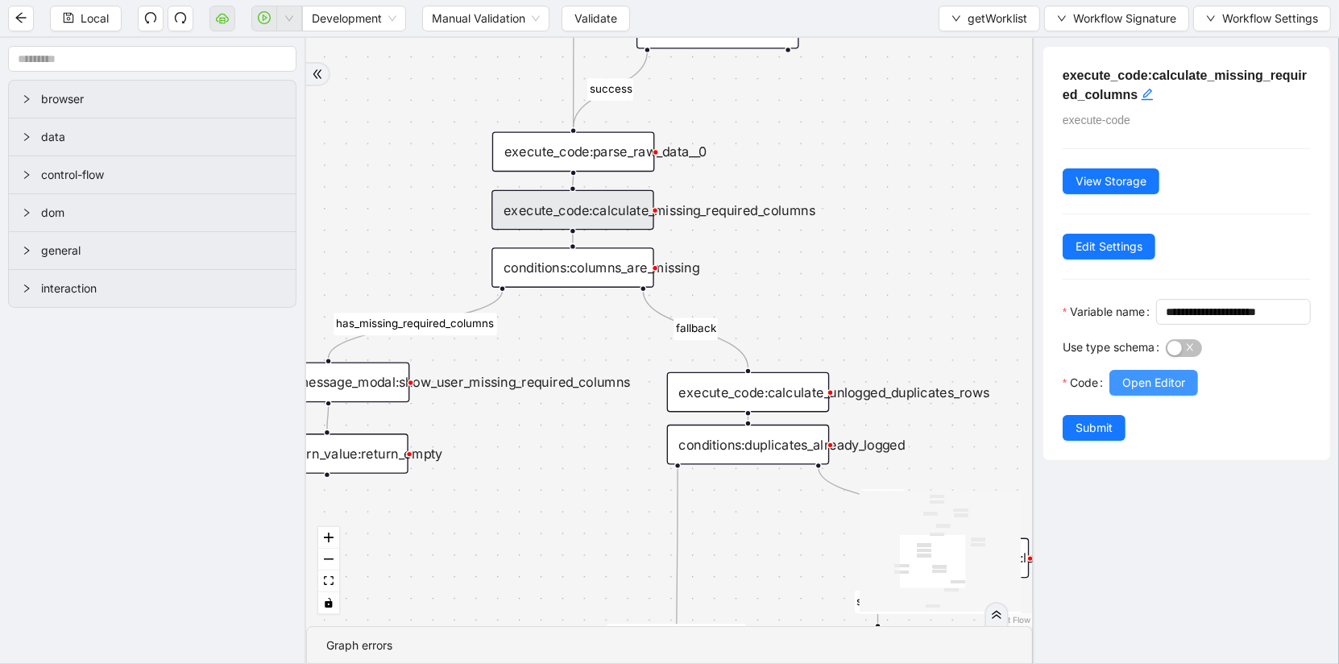
click at [1182, 384] on span "Open Editor" at bounding box center [1154, 383] width 63 height 18
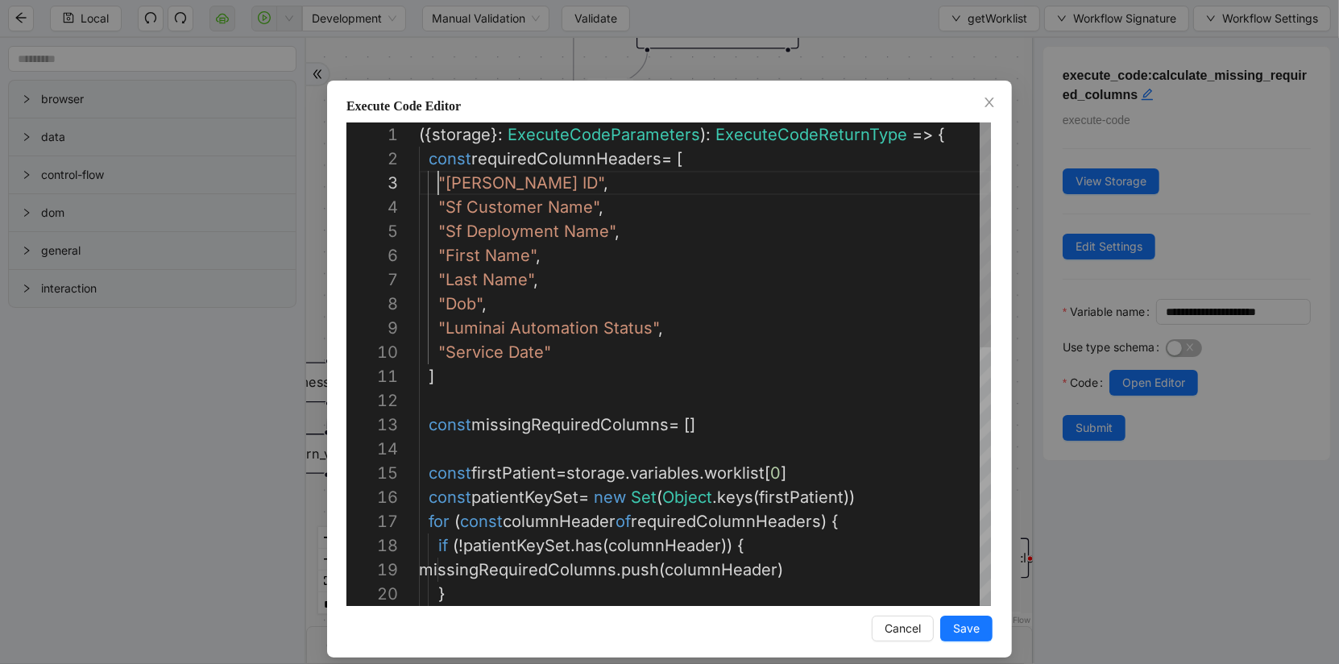
scroll to position [48, 129]
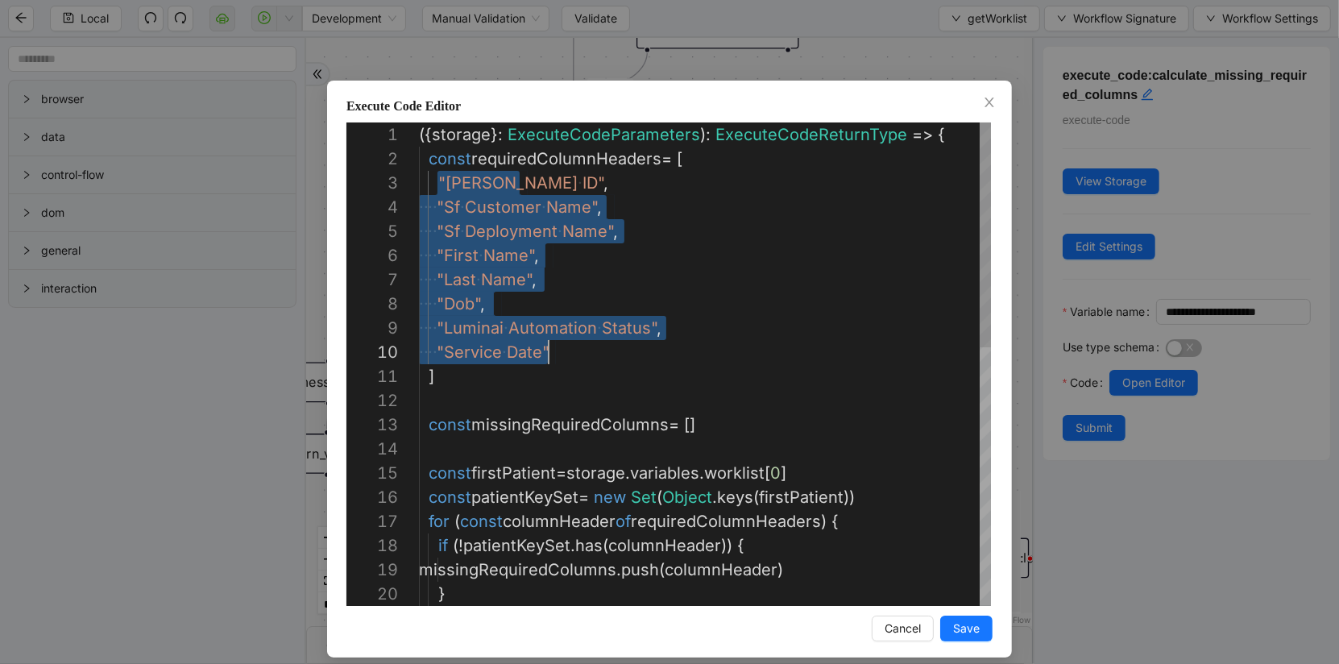
drag, startPoint x: 438, startPoint y: 180, endPoint x: 585, endPoint y: 360, distance: 232.6
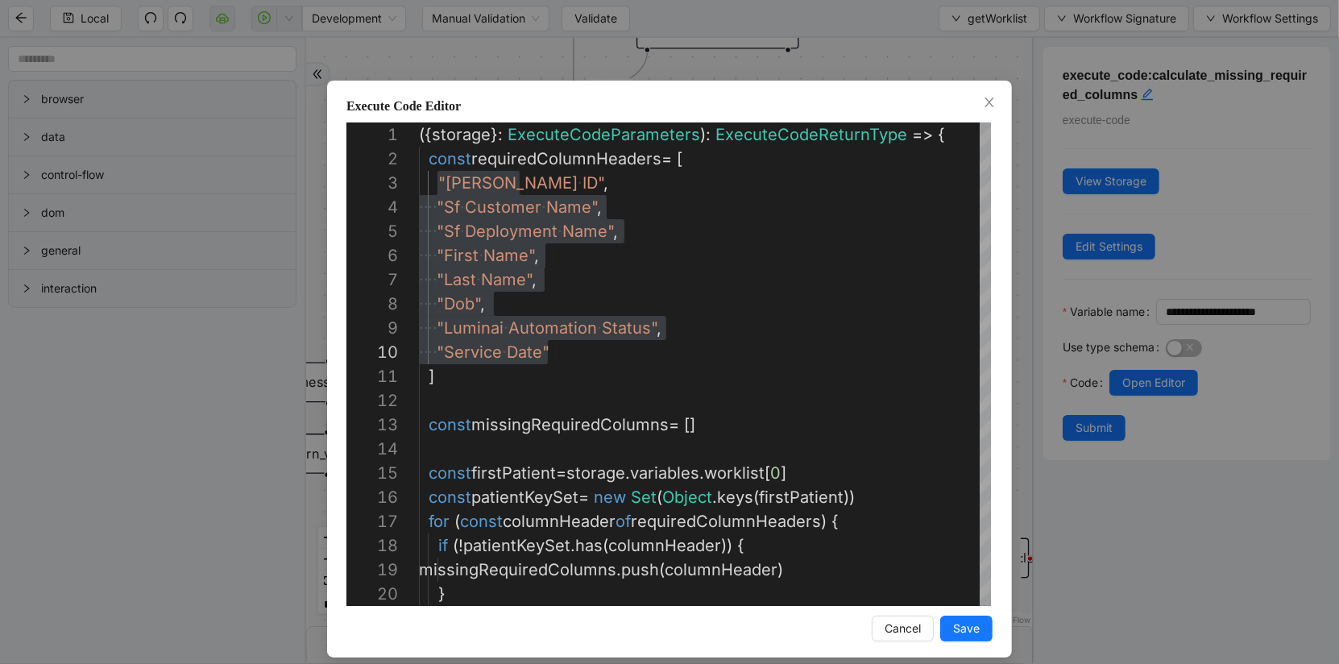
click at [1078, 610] on div "Execute Code Editor 1 2 3 4 5 6 7 8 9 10 11 12 13 14 15 16 17 18 19 20 ({ stora…" at bounding box center [669, 332] width 1339 height 664
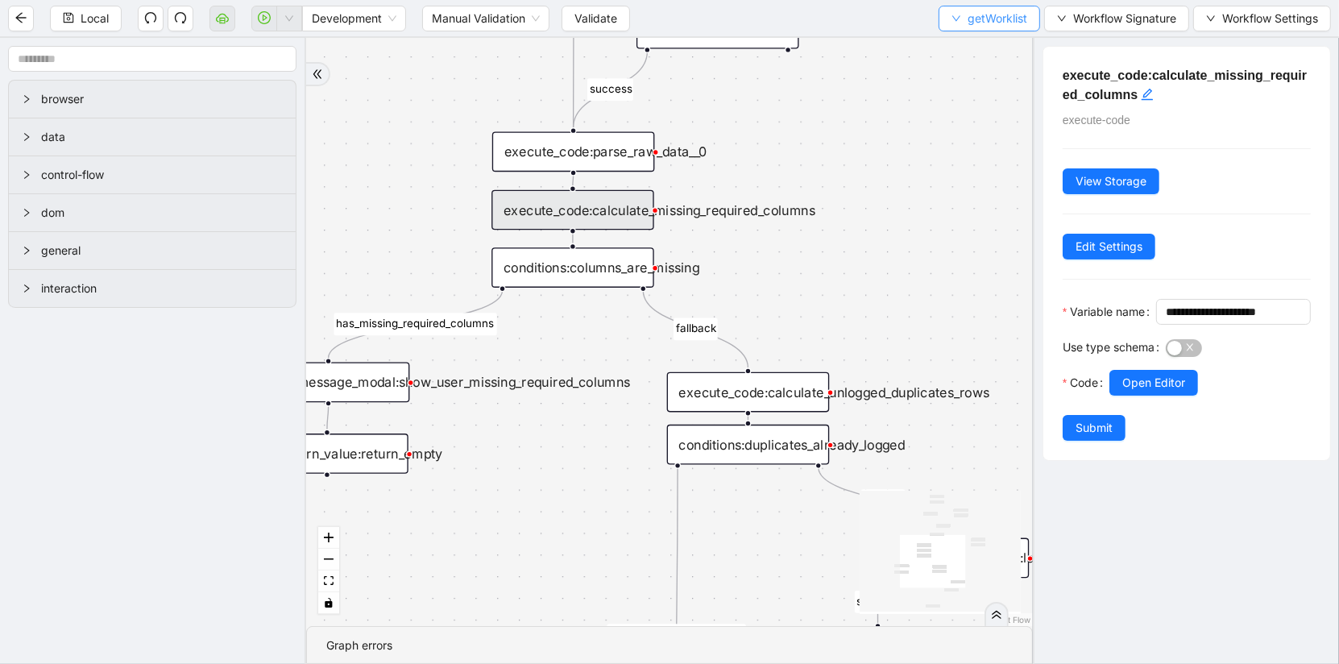
click at [981, 23] on span "getWorklist" at bounding box center [998, 19] width 60 height 18
click at [971, 51] on span "Select" at bounding box center [990, 49] width 76 height 18
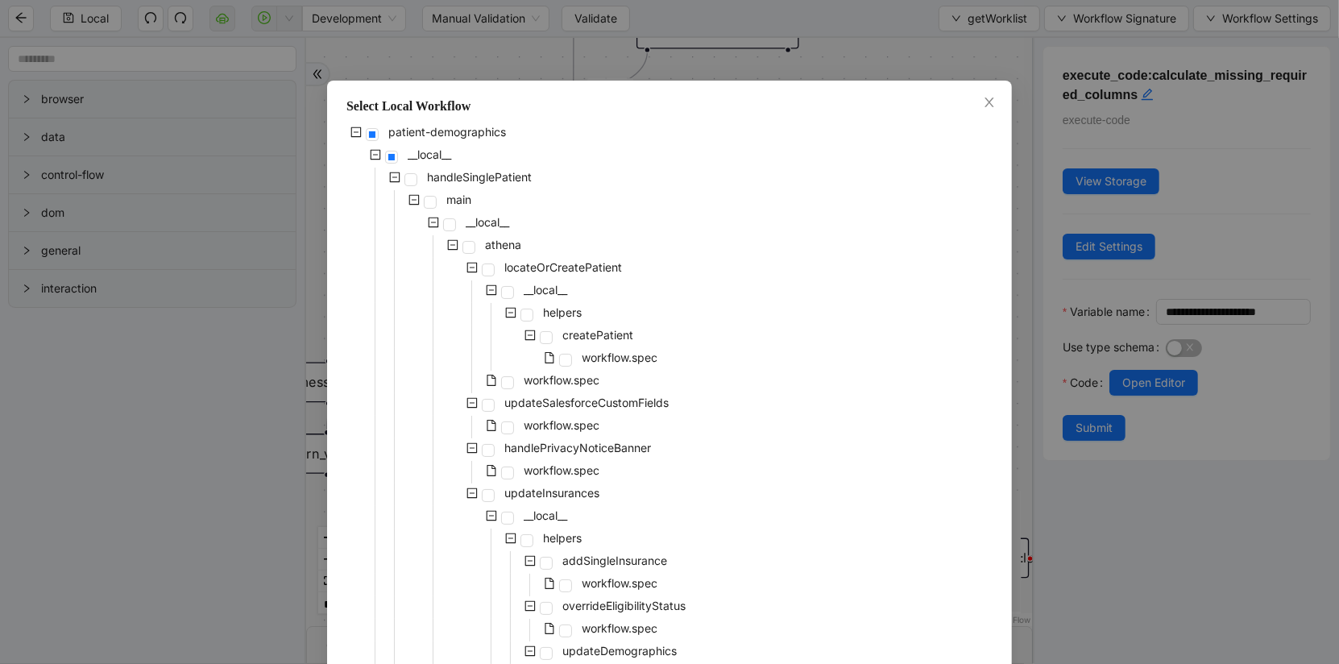
scroll to position [1221, 0]
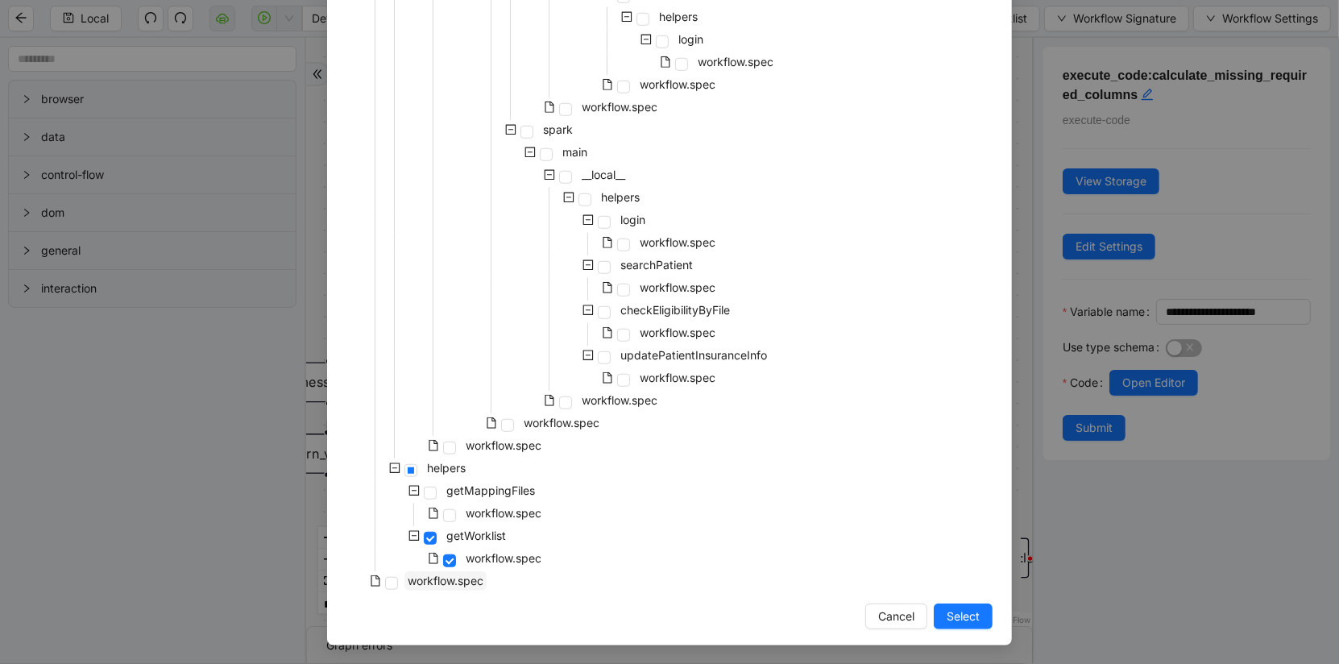
click at [457, 580] on span "workflow.spec" at bounding box center [446, 581] width 76 height 14
drag, startPoint x: 956, startPoint y: 612, endPoint x: 952, endPoint y: 532, distance: 80.6
click at [956, 612] on span "Select" at bounding box center [963, 617] width 33 height 18
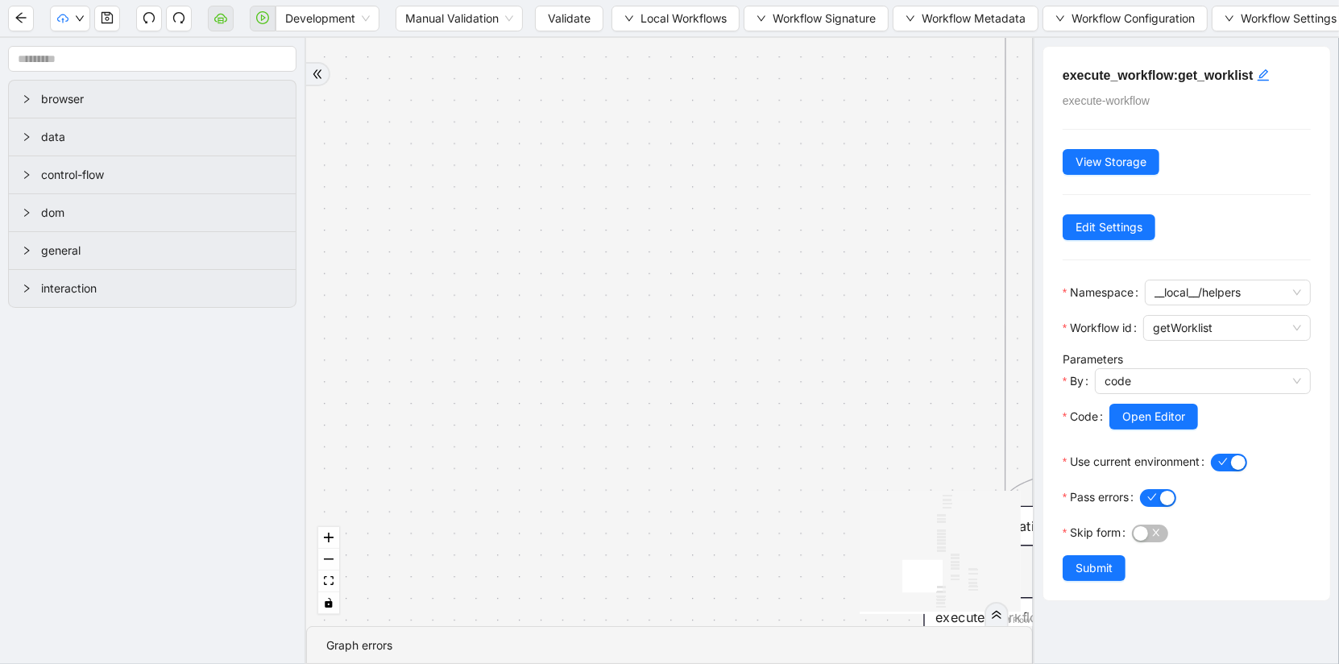
click at [258, 19] on span at bounding box center [263, 19] width 26 height 52
click at [308, 18] on span "Development" at bounding box center [327, 18] width 85 height 24
click at [564, 24] on span "Validate" at bounding box center [569, 19] width 43 height 18
click at [266, 24] on icon "play-circle" at bounding box center [262, 17] width 13 height 13
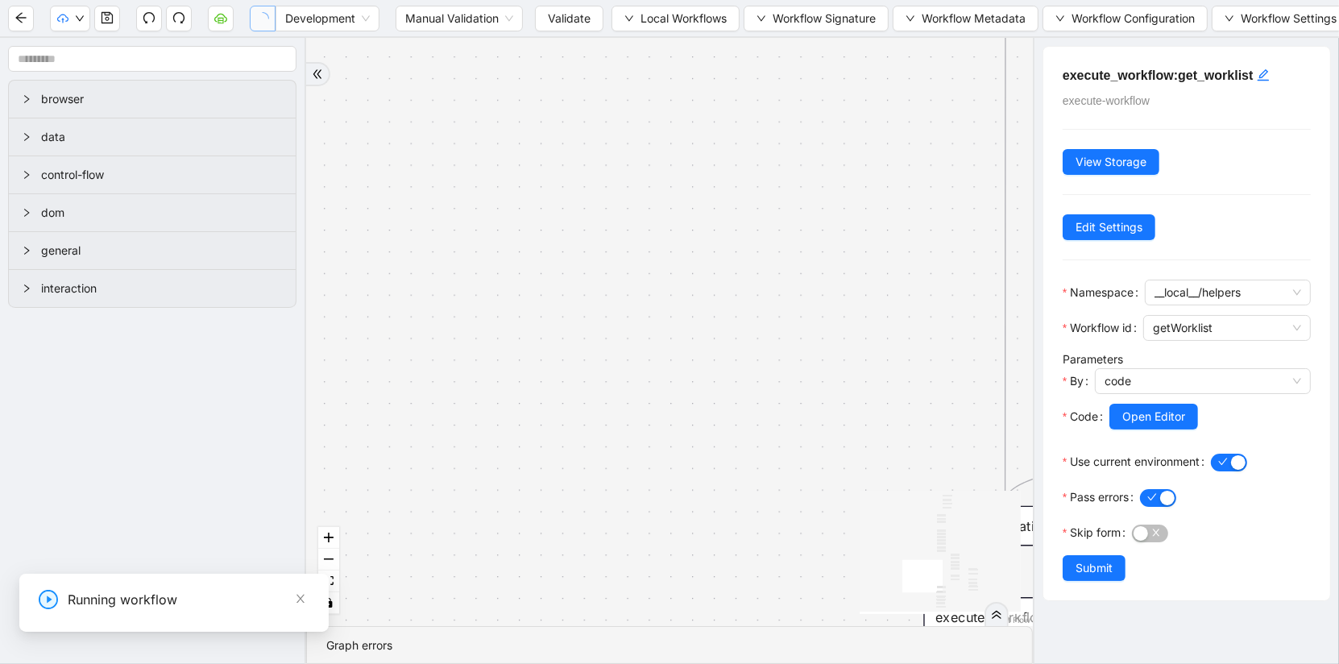
scroll to position [0, 0]
click at [0, 624] on input "1-off update file id" at bounding box center [122, 619] width 542 height 31
paste input "**********"
type input "**********"
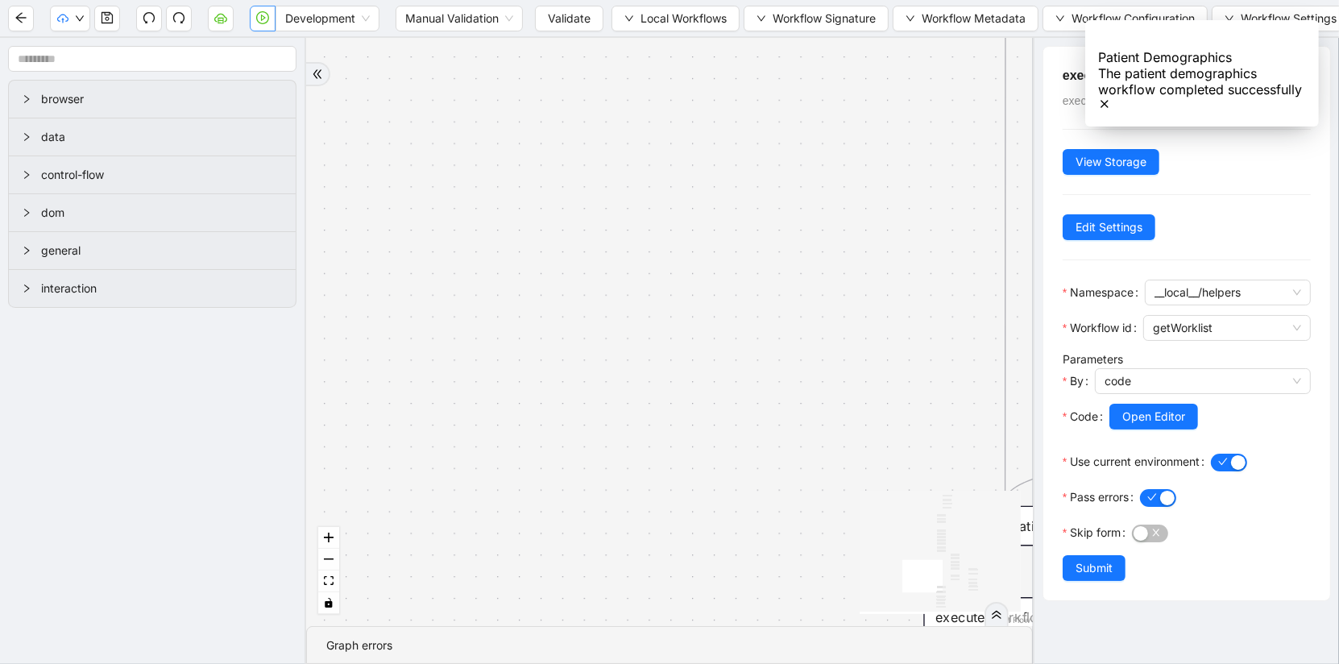
click at [263, 27] on button "button" at bounding box center [263, 19] width 26 height 26
click at [533, 213] on div "has_unprocessed_items onError onError onError onError onError onError trigger l…" at bounding box center [669, 332] width 727 height 588
click at [336, 579] on button "fit view" at bounding box center [328, 582] width 21 height 22
click at [1111, 98] on icon "Notifications (F8)" at bounding box center [1104, 104] width 13 height 13
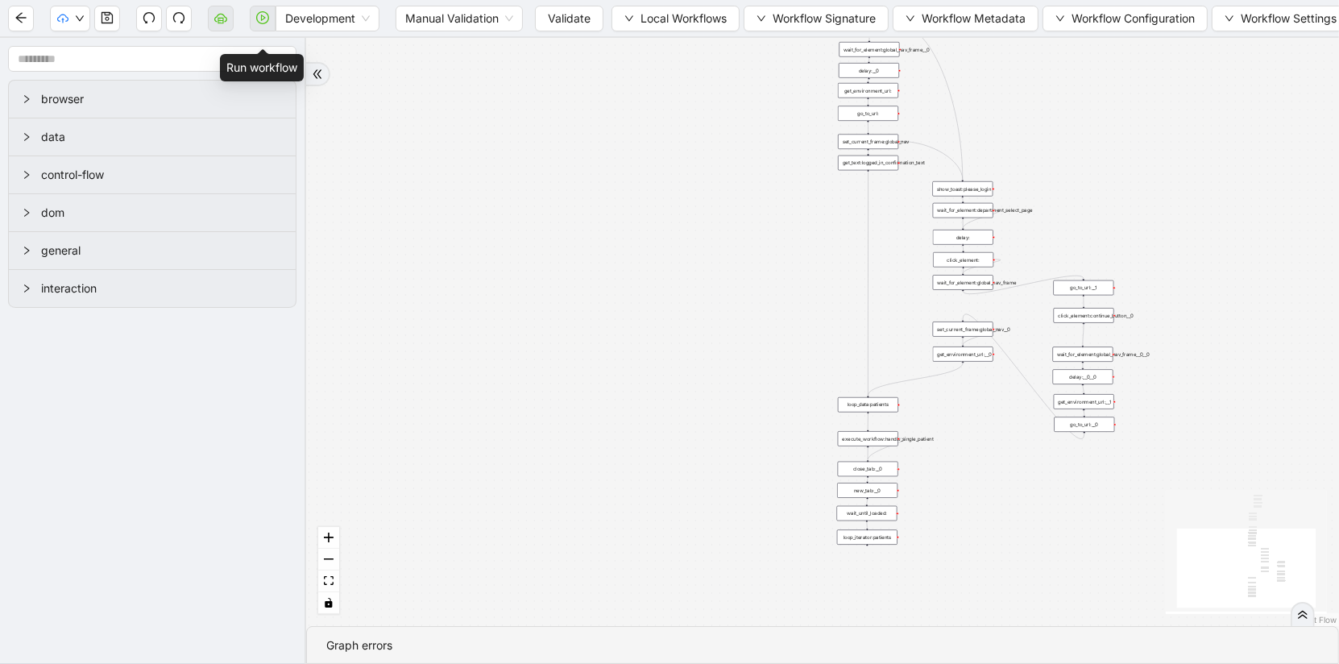
click at [270, 24] on span at bounding box center [263, 19] width 26 height 52
click at [330, 23] on span "Development" at bounding box center [327, 18] width 85 height 24
click at [576, 28] on button "Validate" at bounding box center [569, 19] width 68 height 26
click at [830, 19] on span "Workflow Signature" at bounding box center [824, 19] width 103 height 18
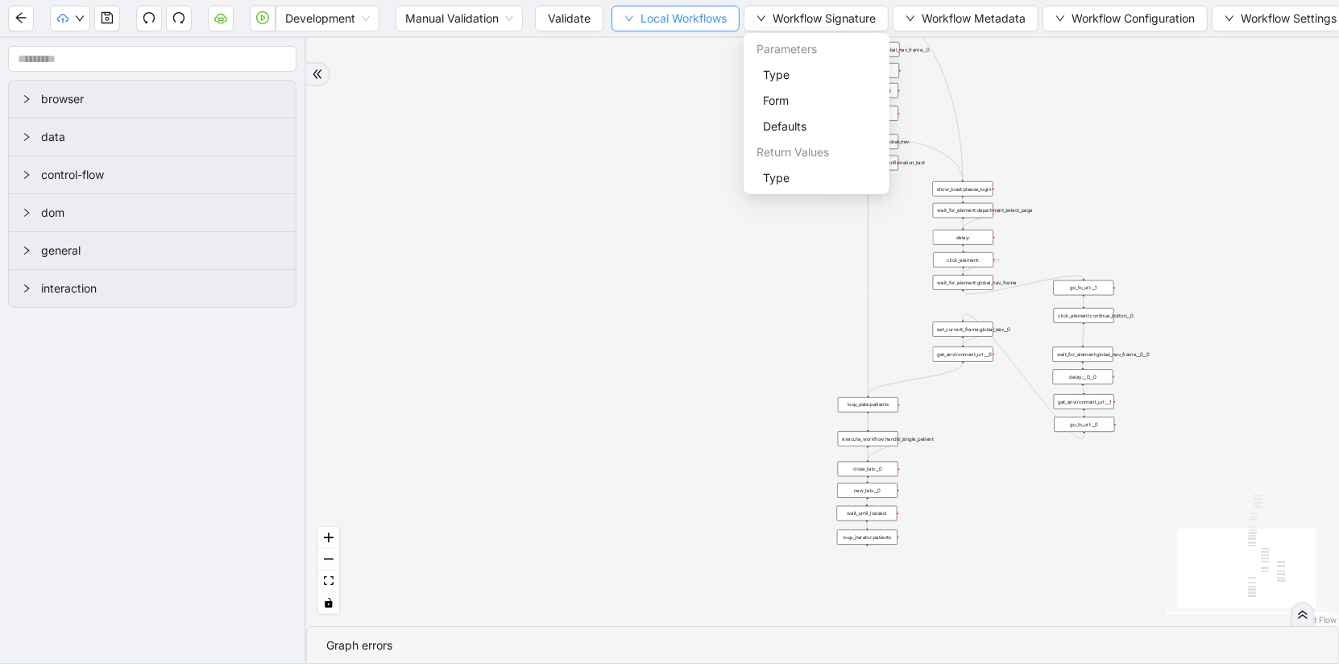
click at [654, 22] on span "Local Workflows" at bounding box center [684, 19] width 86 height 18
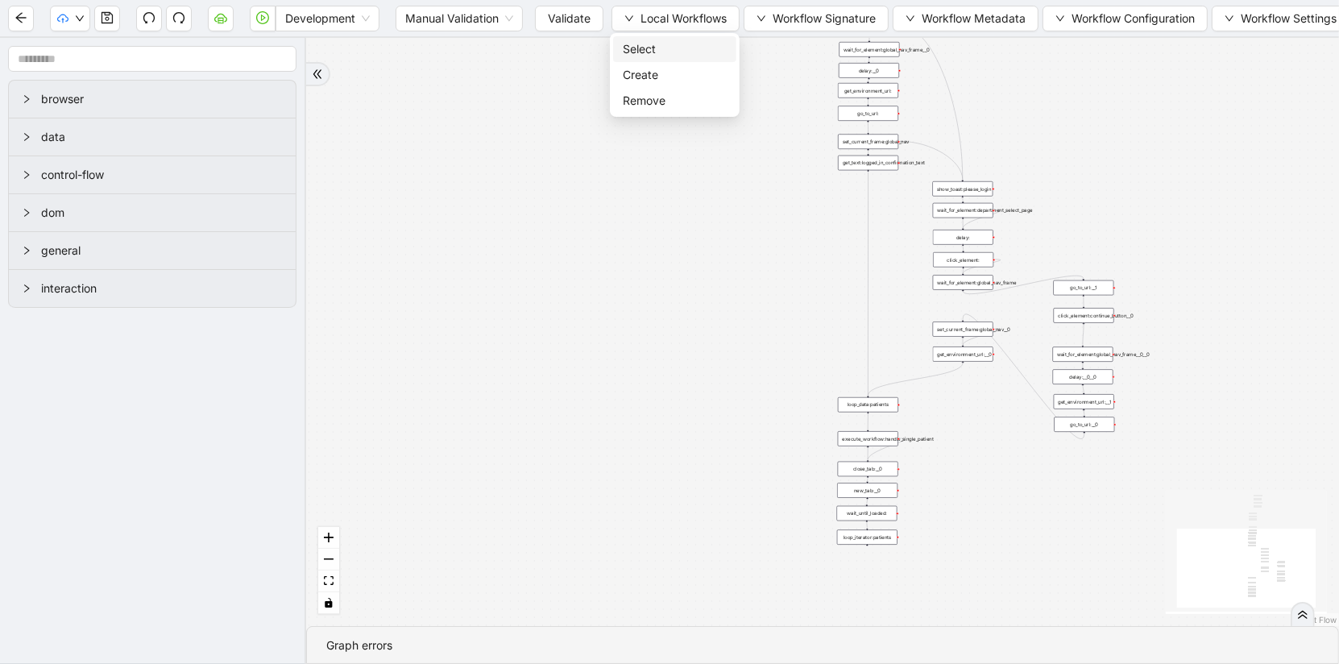
click at [694, 42] on span "Select" at bounding box center [675, 49] width 104 height 18
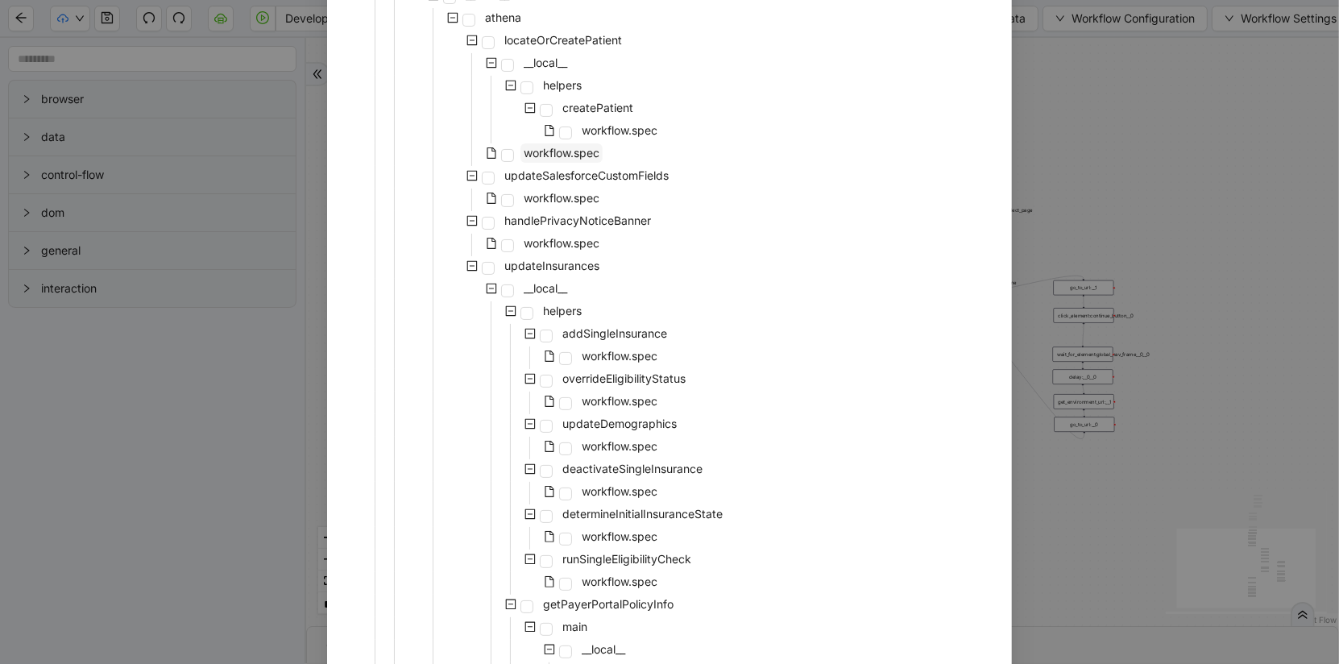
scroll to position [224, 0]
click at [581, 359] on span "workflow.spec" at bounding box center [620, 359] width 82 height 19
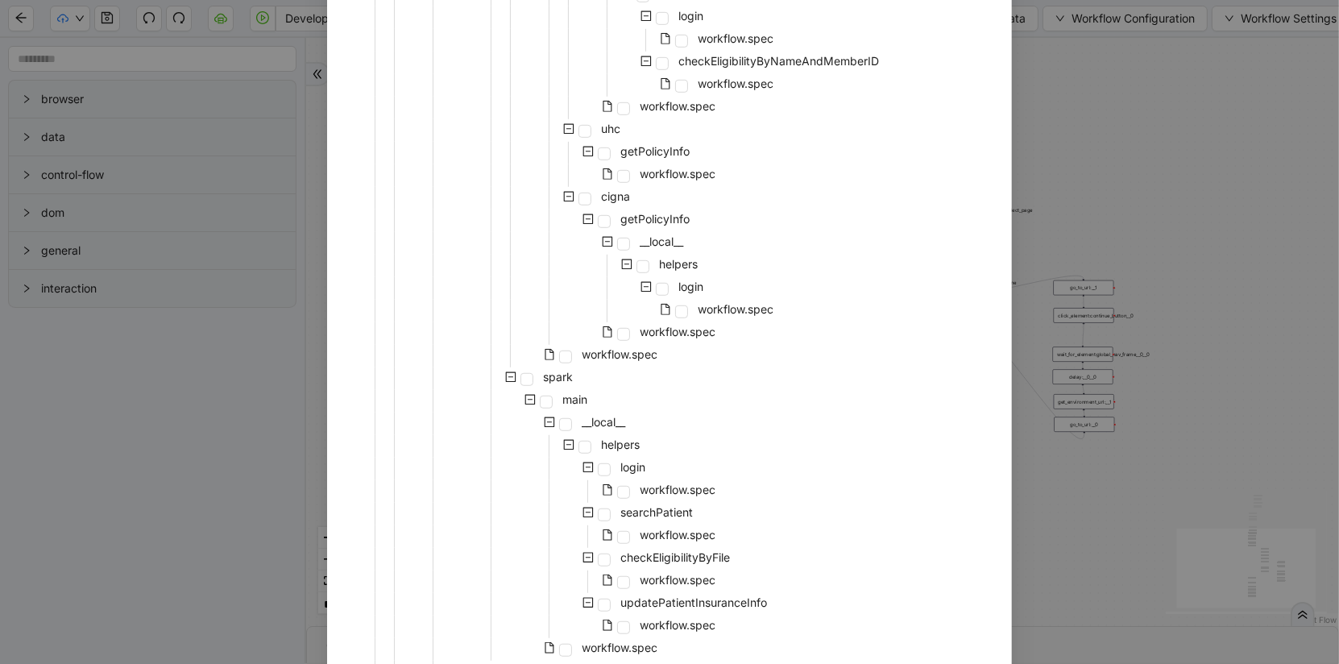
scroll to position [1221, 0]
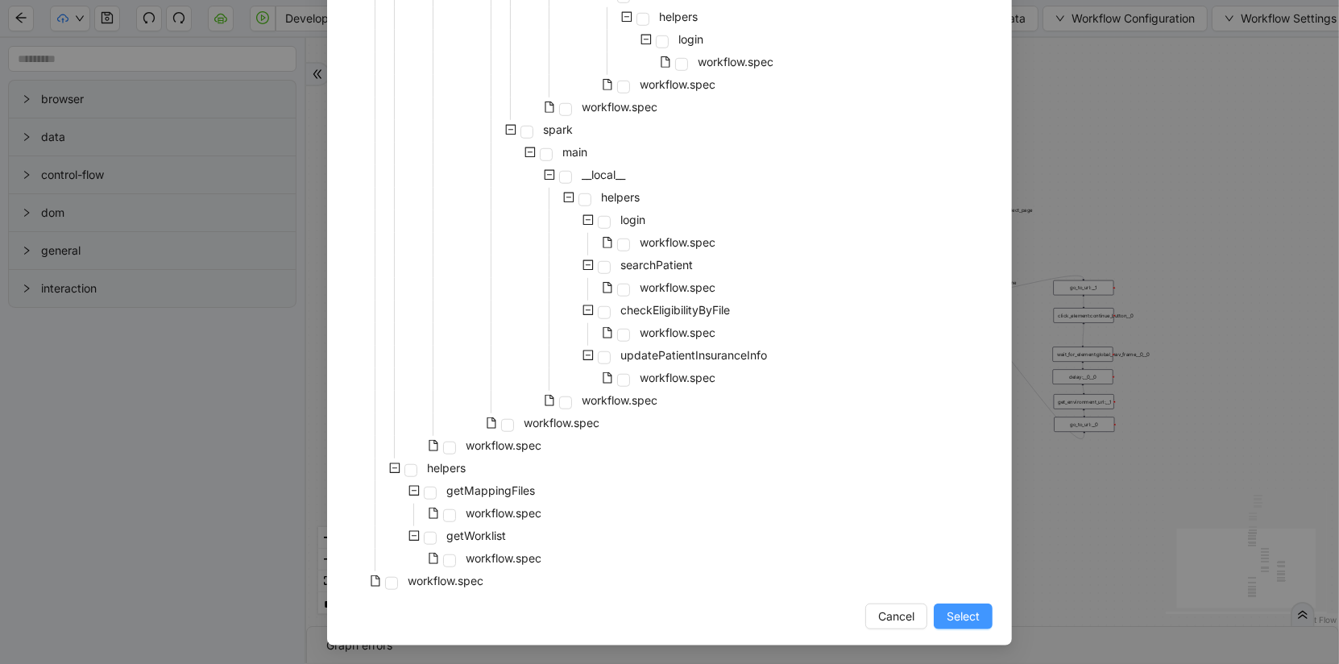
click at [967, 623] on span "Select" at bounding box center [963, 617] width 33 height 18
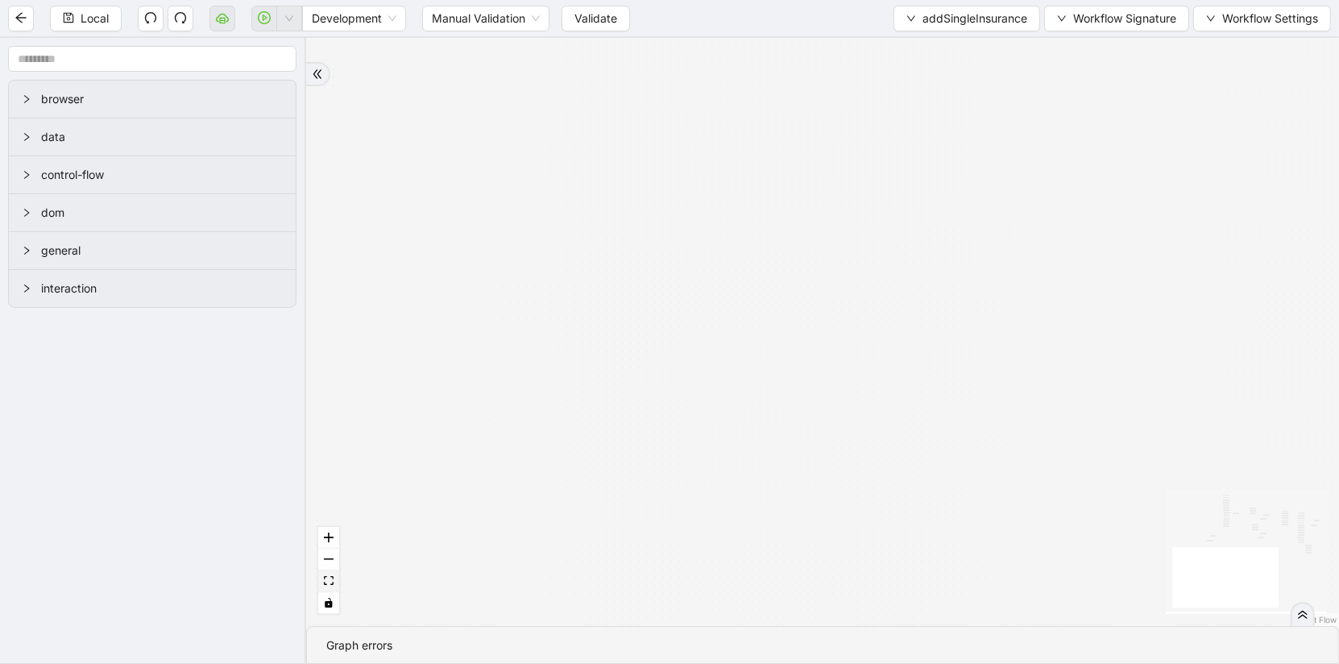
click at [326, 583] on icon "fit view" at bounding box center [329, 580] width 10 height 9
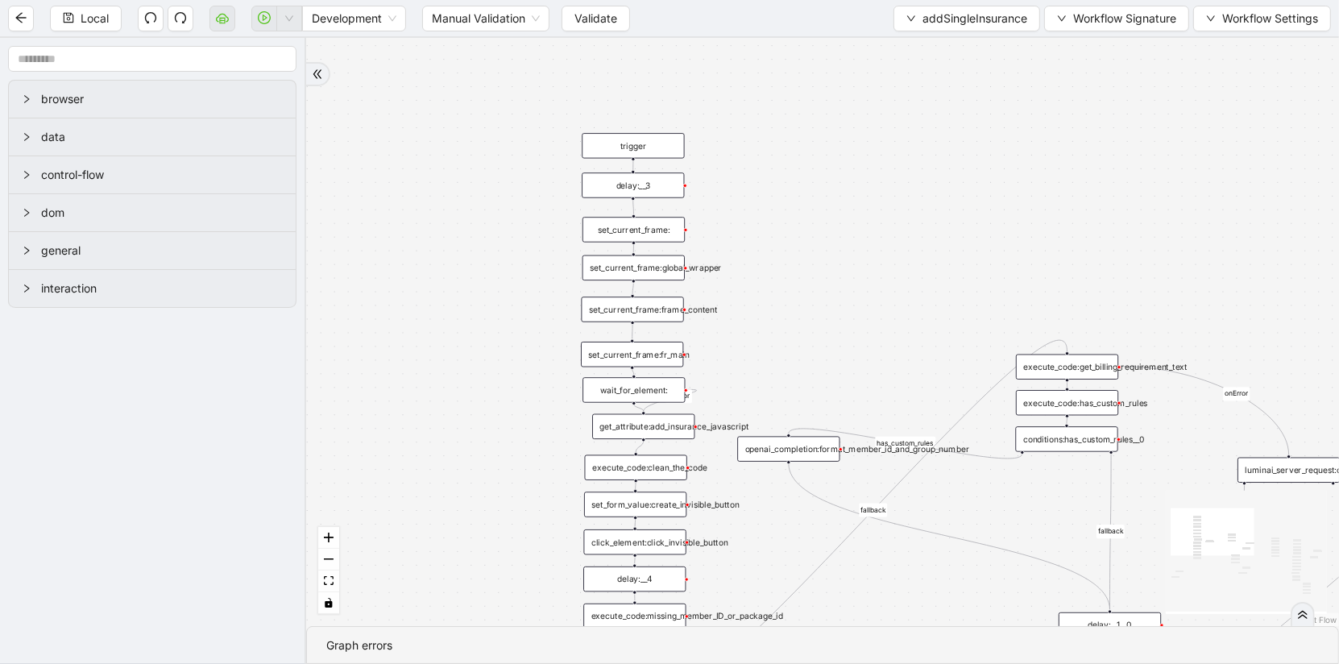
drag, startPoint x: 417, startPoint y: 188, endPoint x: 554, endPoint y: 373, distance: 230.9
click at [554, 373] on div "is_missing_values has_custom_rules success success success fallback fallback su…" at bounding box center [822, 332] width 1033 height 588
click at [646, 428] on div "get_attribute:add_insurance_javascript" at bounding box center [640, 426] width 102 height 25
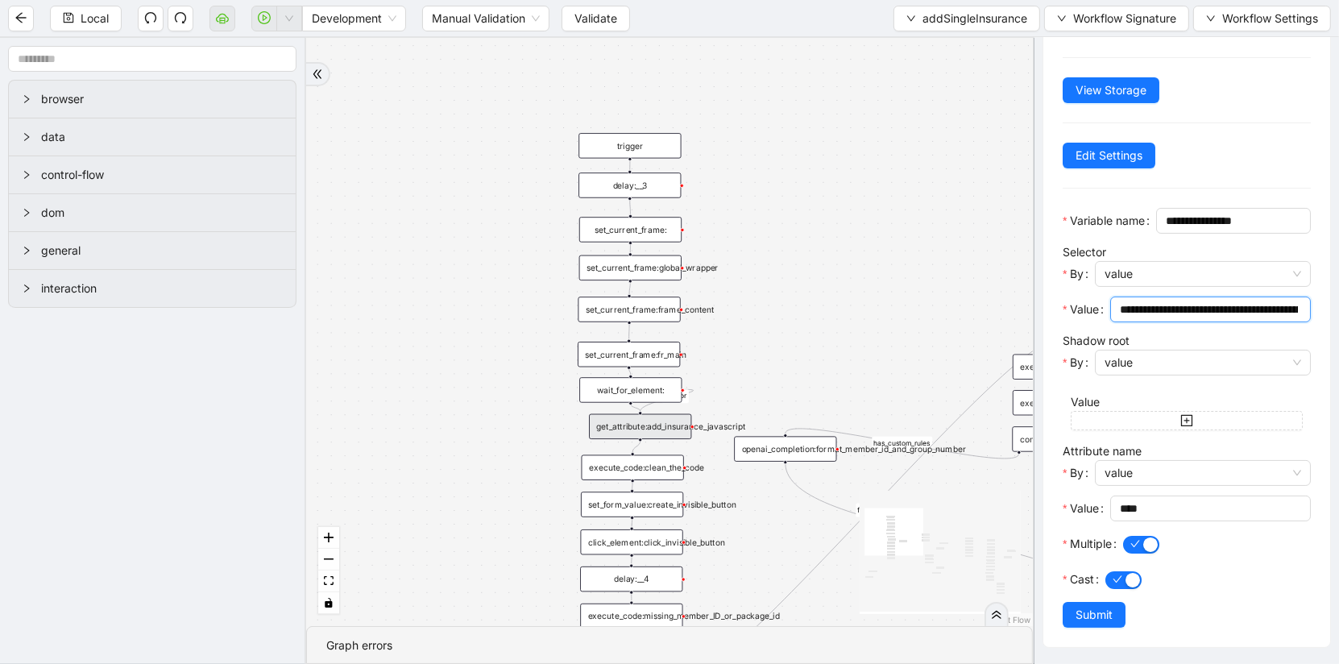
scroll to position [0, 517]
drag, startPoint x: 1201, startPoint y: 311, endPoint x: 1353, endPoint y: 337, distance: 154.5
click at [1338, 337] on html "Local Development Manual Validation Validate addSingleInsurance Workflow Signat…" at bounding box center [669, 332] width 1339 height 664
click at [816, 270] on div "is_missing_values has_custom_rules success success success fallback fallback su…" at bounding box center [669, 332] width 727 height 588
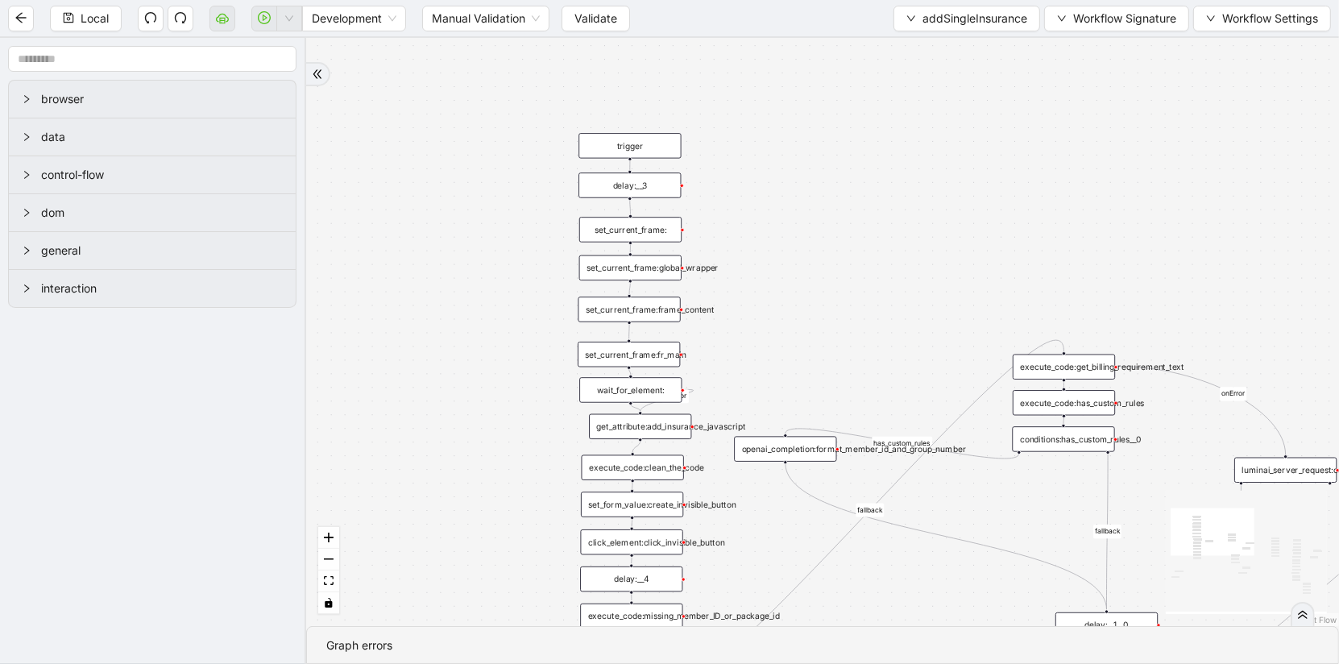
click at [619, 426] on div "get_attribute:add_insurance_javascript" at bounding box center [640, 426] width 102 height 25
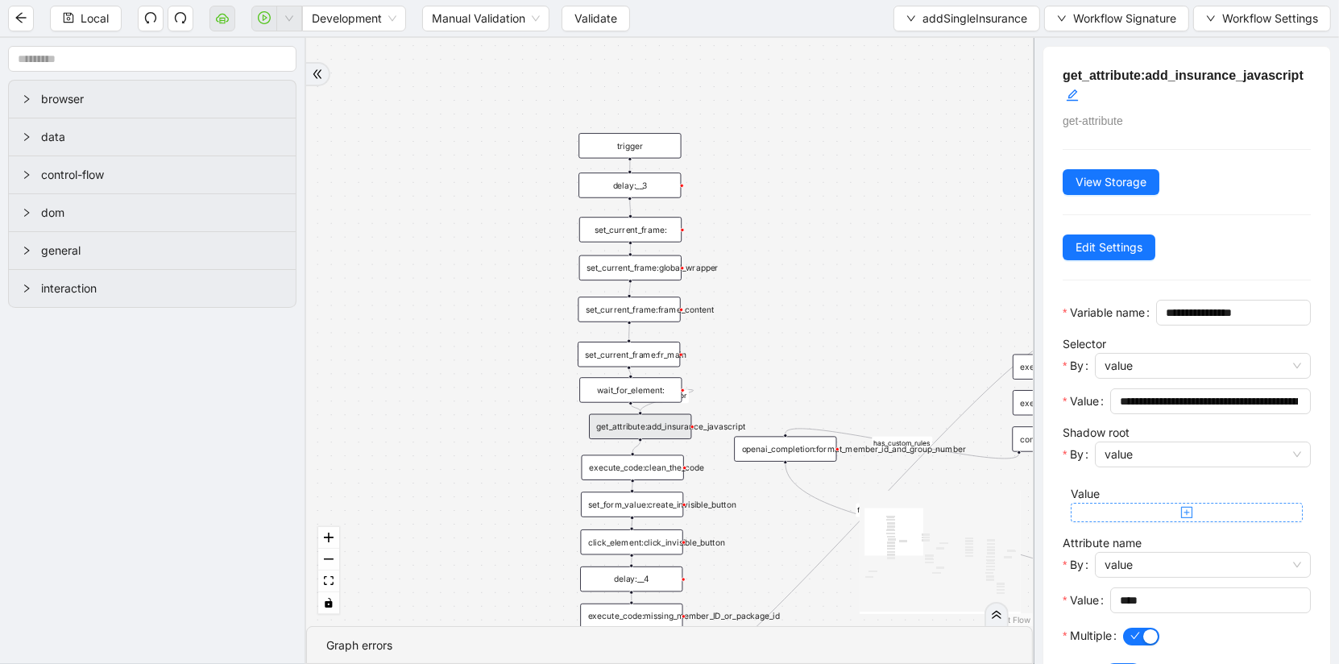
scroll to position [114, 0]
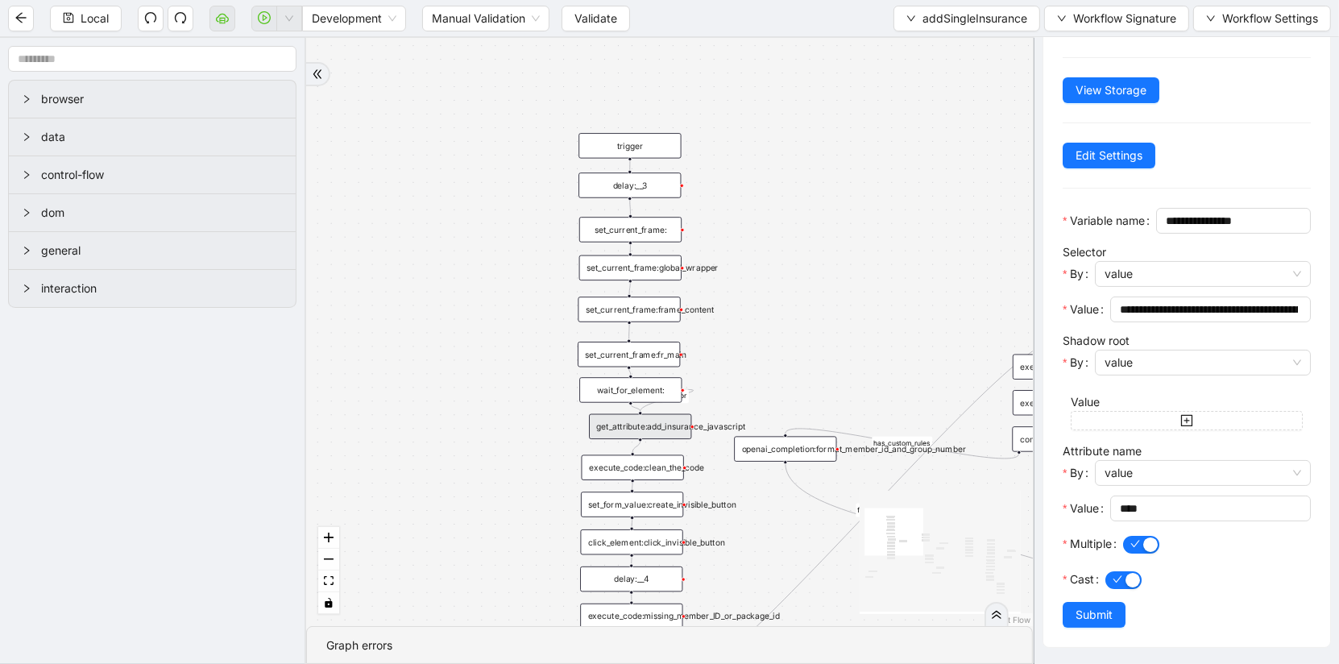
click at [622, 471] on div "execute_code:clean_the_code" at bounding box center [633, 467] width 102 height 25
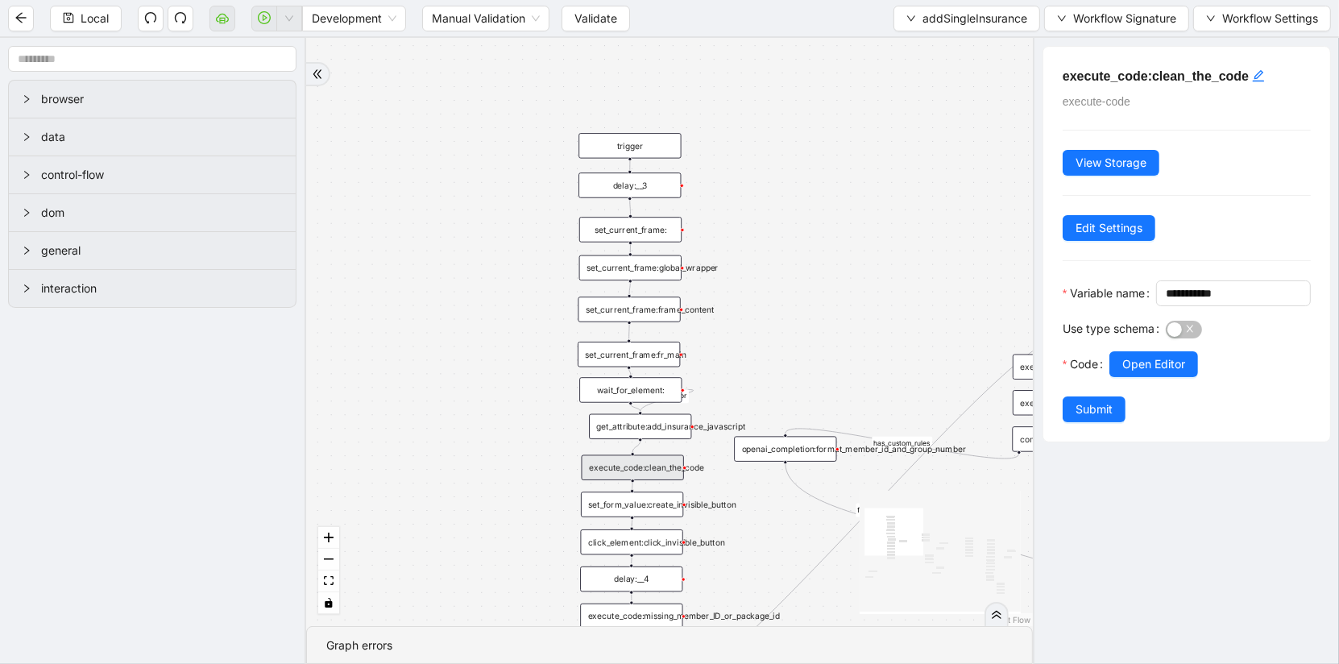
scroll to position [0, 0]
click at [1158, 373] on span "Open Editor" at bounding box center [1154, 364] width 63 height 18
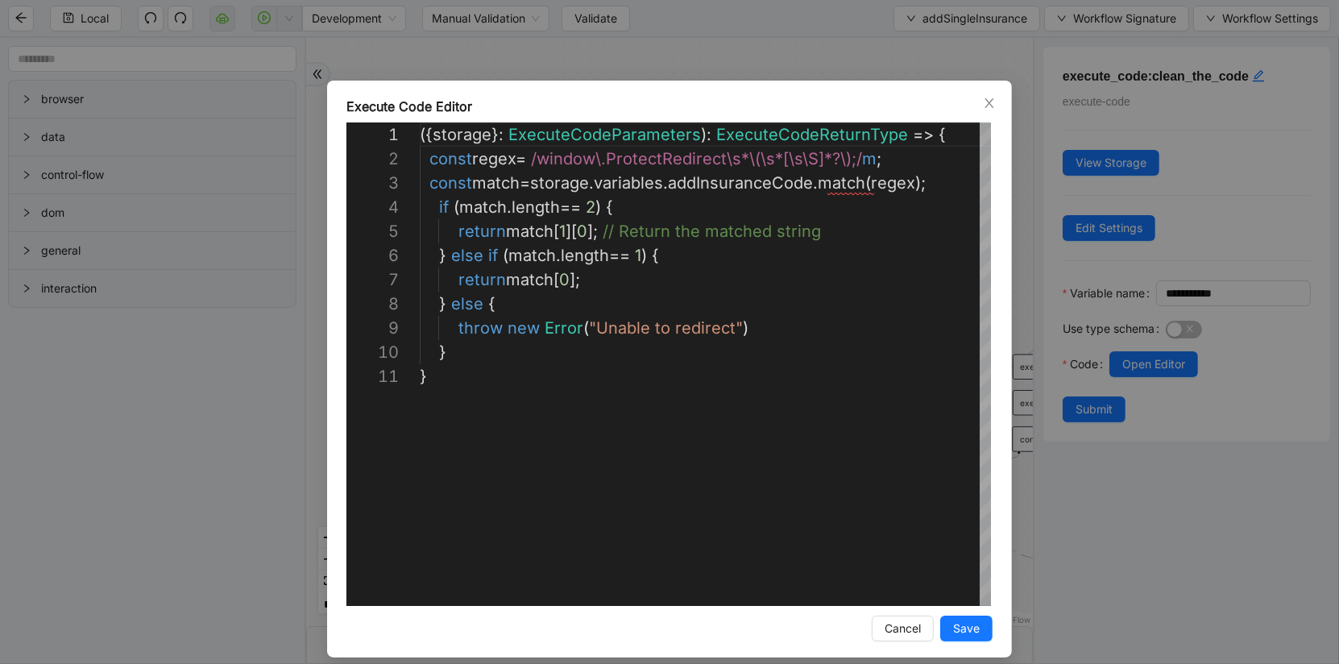
click at [217, 509] on div "**********" at bounding box center [669, 332] width 1339 height 664
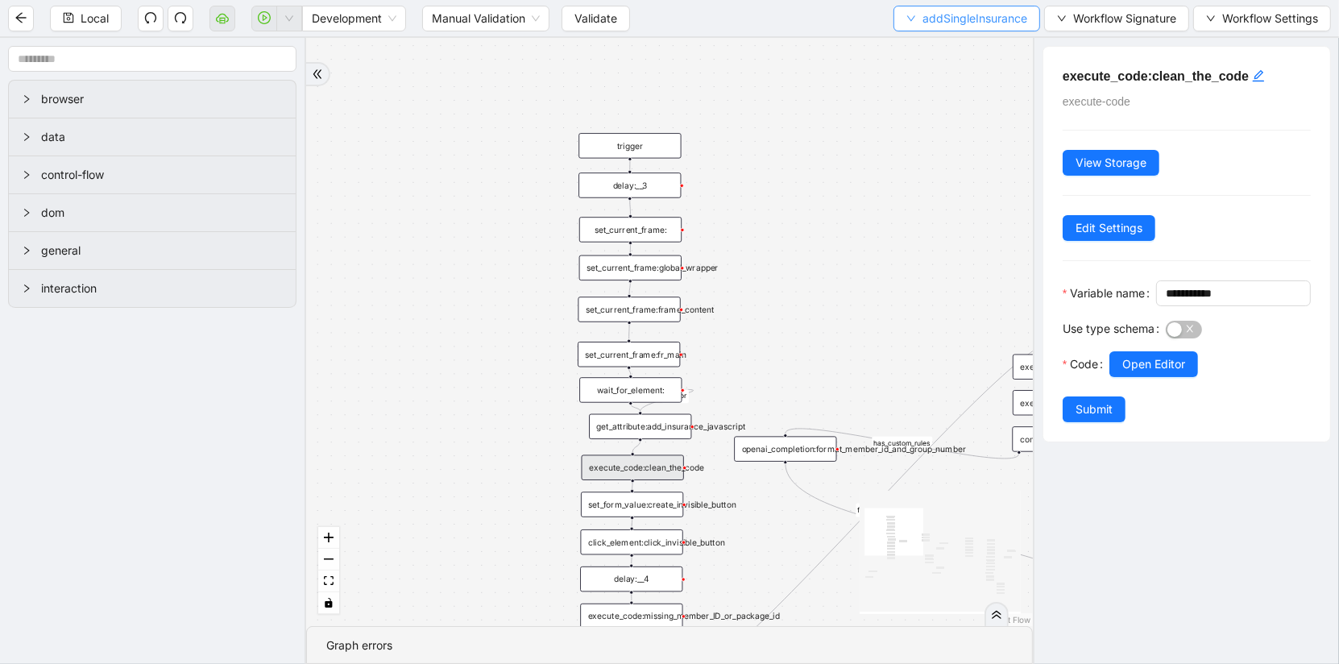
click at [955, 20] on span "addSingleInsurance" at bounding box center [975, 19] width 105 height 18
click at [932, 46] on span "Select" at bounding box center [965, 49] width 121 height 18
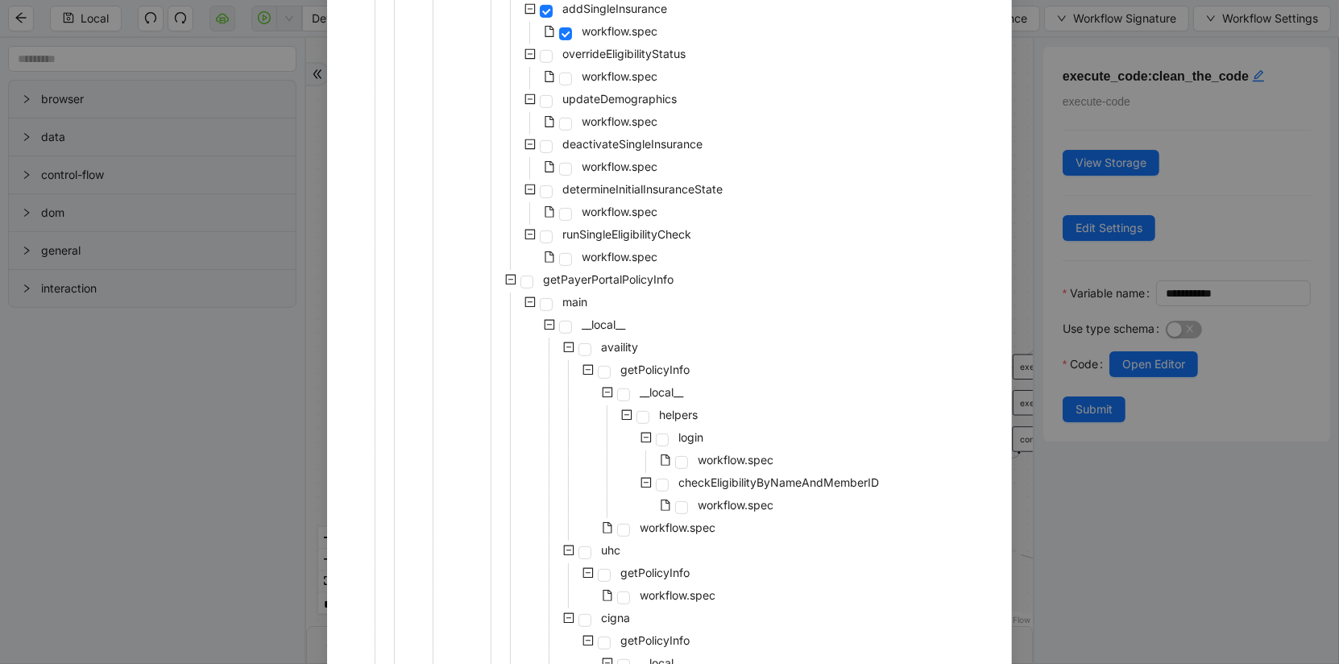
scroll to position [1221, 0]
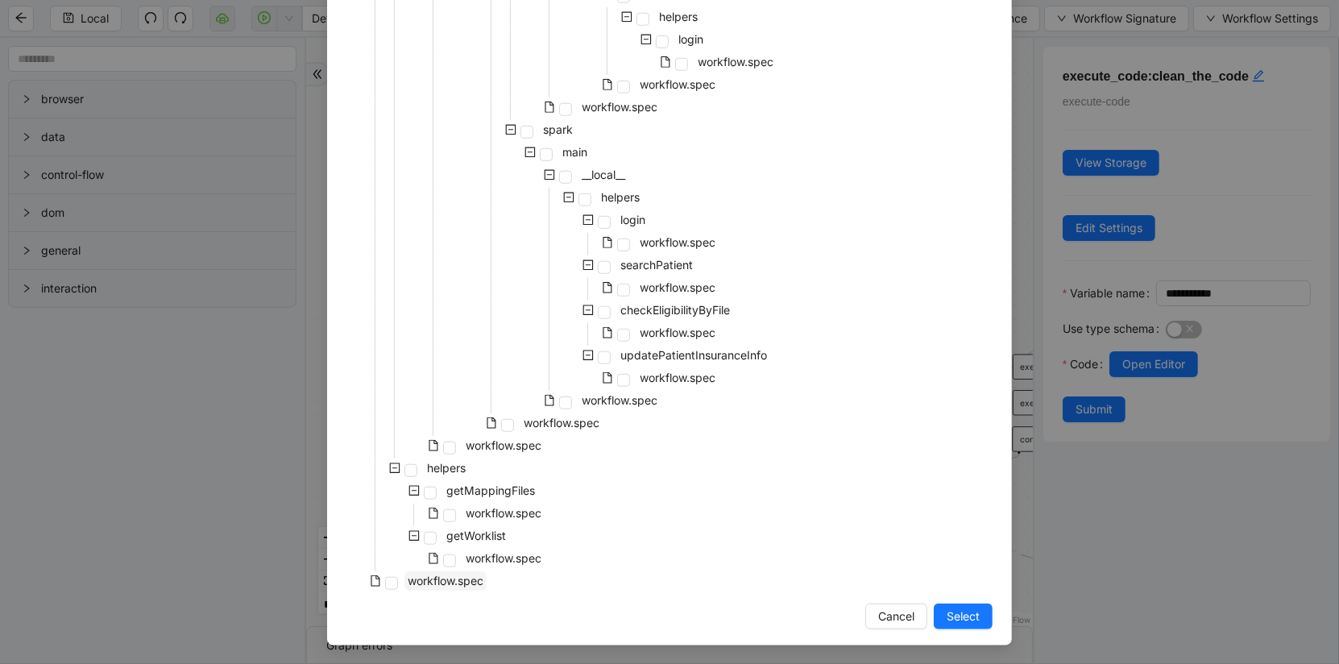
click at [434, 584] on span "workflow.spec" at bounding box center [446, 581] width 76 height 14
click at [969, 608] on span "Select" at bounding box center [963, 617] width 33 height 18
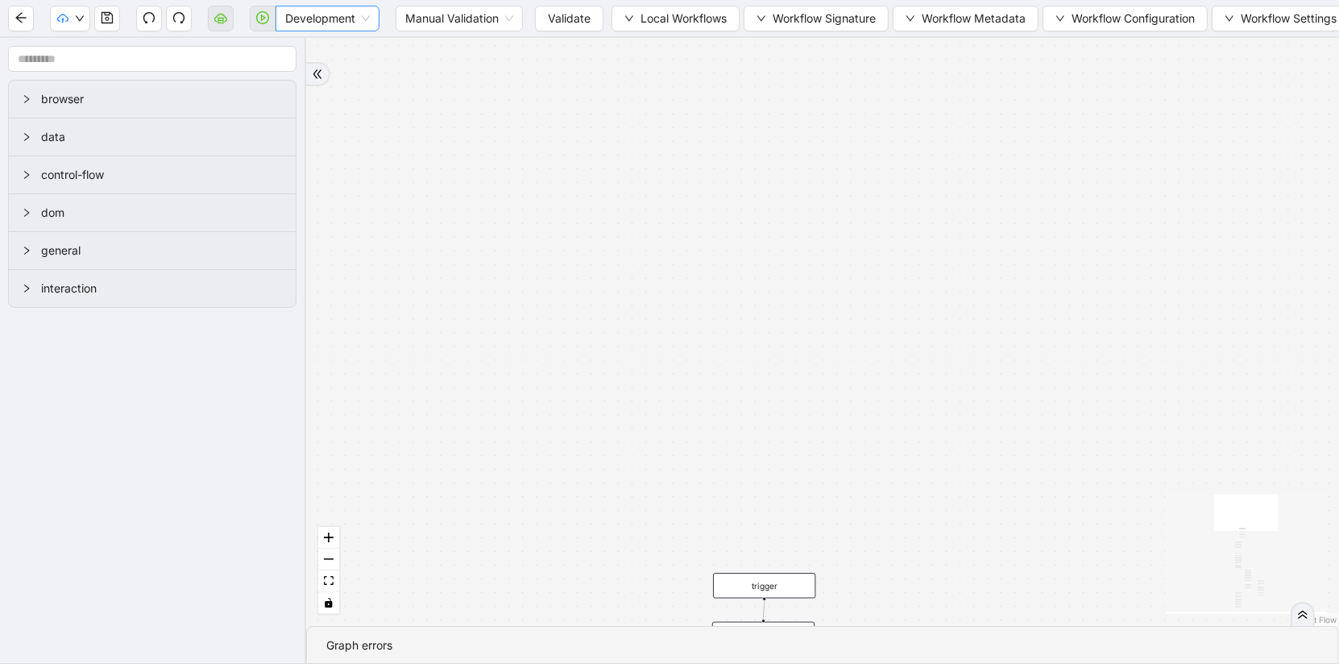
click at [305, 23] on span "Development" at bounding box center [327, 18] width 85 height 24
click at [259, 20] on span at bounding box center [263, 19] width 26 height 52
click at [300, 16] on span "Development" at bounding box center [327, 18] width 85 height 24
click at [271, 16] on span at bounding box center [263, 19] width 26 height 52
click at [328, 19] on span "Development" at bounding box center [327, 18] width 85 height 24
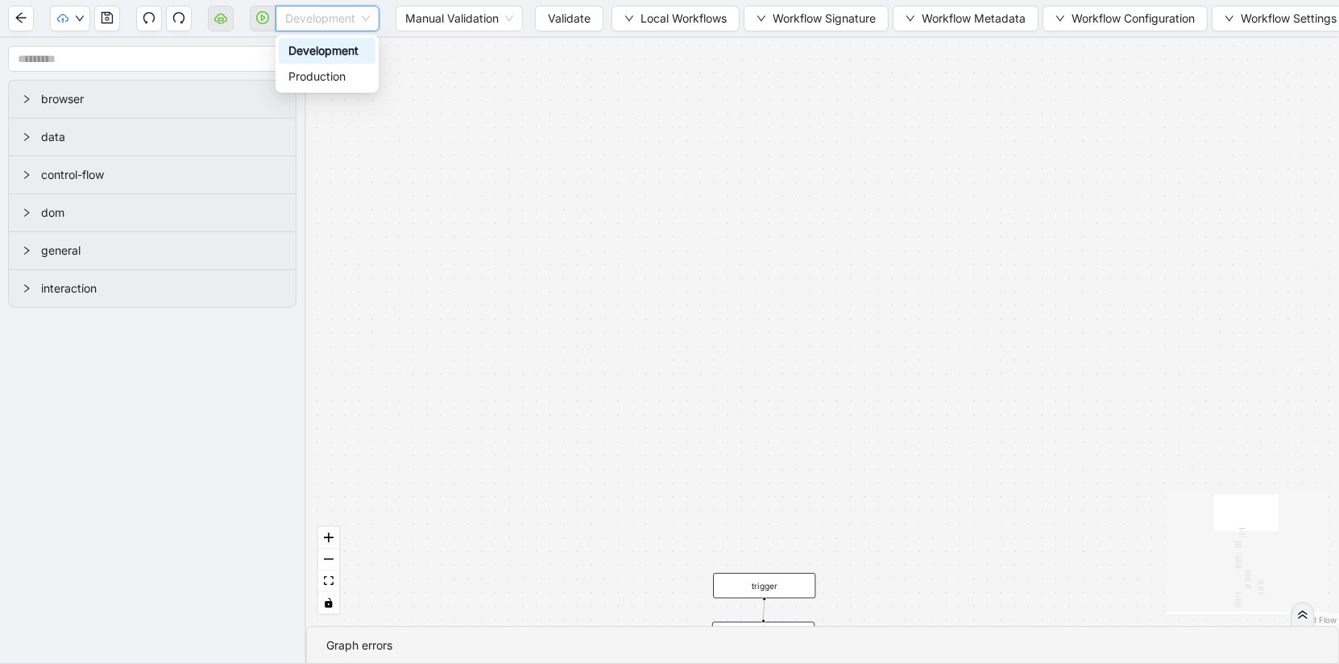
click at [328, 43] on div "Development" at bounding box center [326, 51] width 77 height 18
click at [270, 27] on span at bounding box center [263, 19] width 26 height 52
click at [576, 14] on span "Validate" at bounding box center [569, 19] width 43 height 18
click at [271, 23] on button "button" at bounding box center [263, 19] width 26 height 26
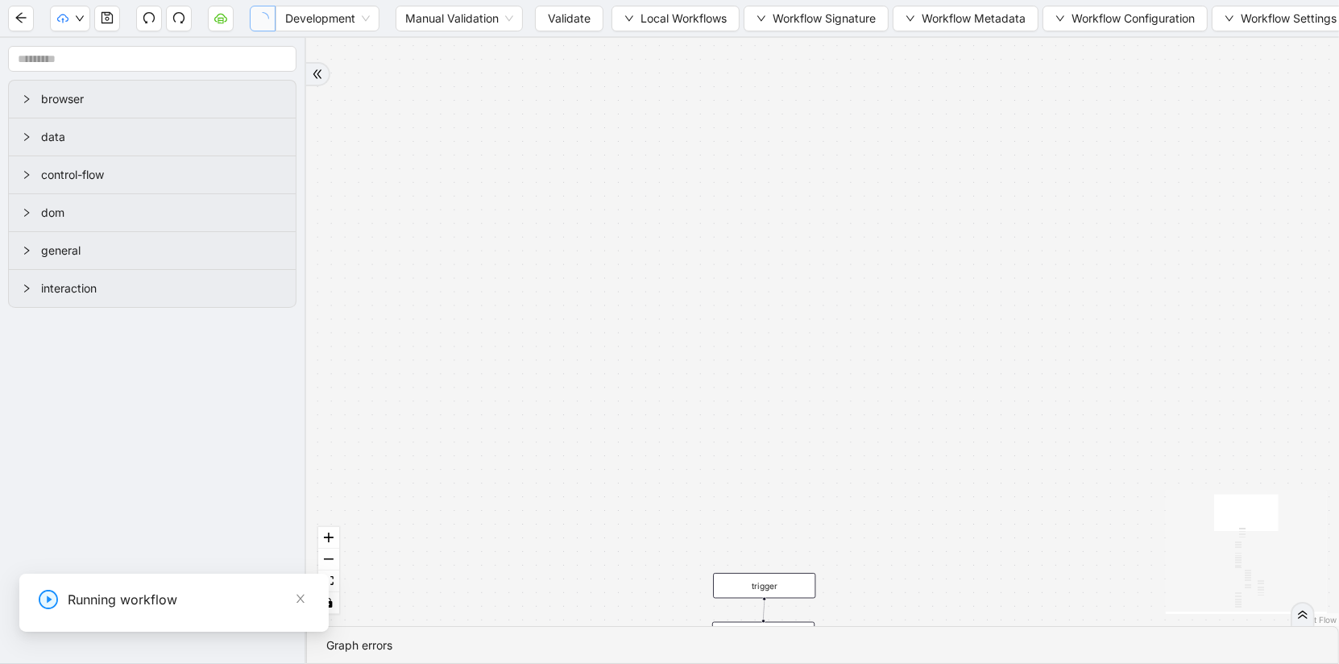
scroll to position [0, 0]
click at [0, 633] on input "1-off update file id" at bounding box center [122, 619] width 542 height 31
paste input "**********"
type input "**********"
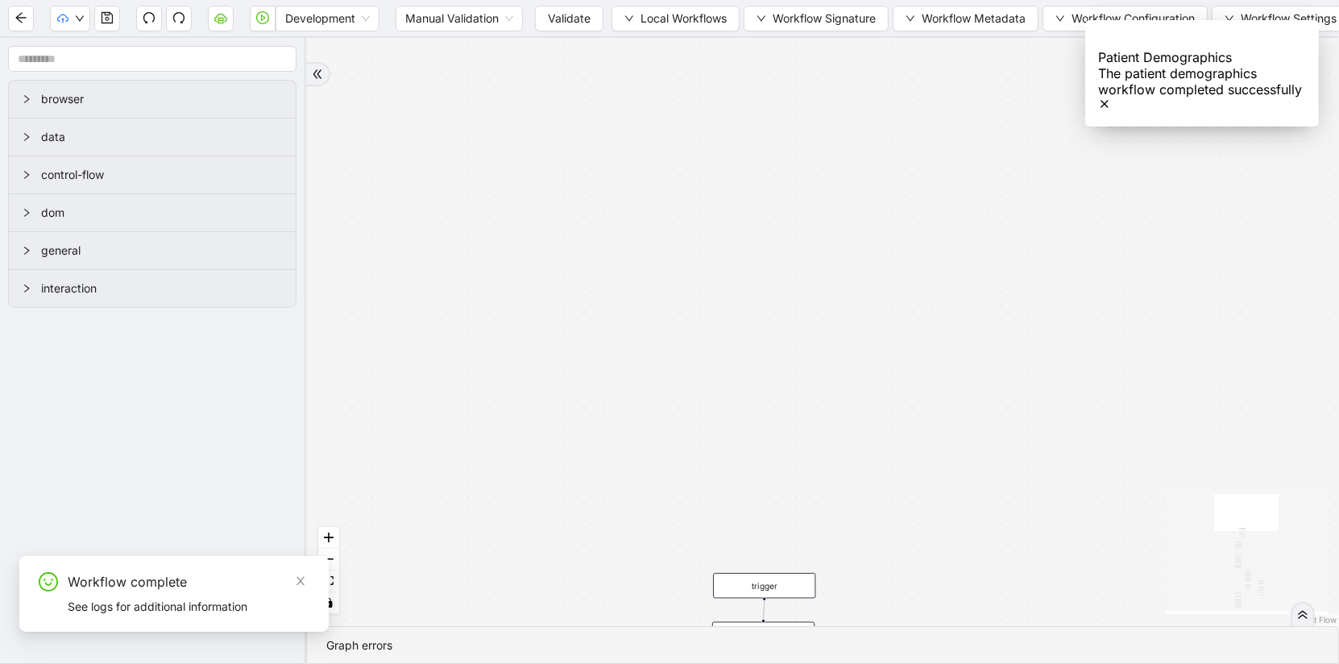
click at [1305, 602] on div at bounding box center [1303, 614] width 24 height 24
click at [801, 351] on div "has_unprocessed_items onError onError onError onError onError onError trigger l…" at bounding box center [822, 250] width 1033 height 425
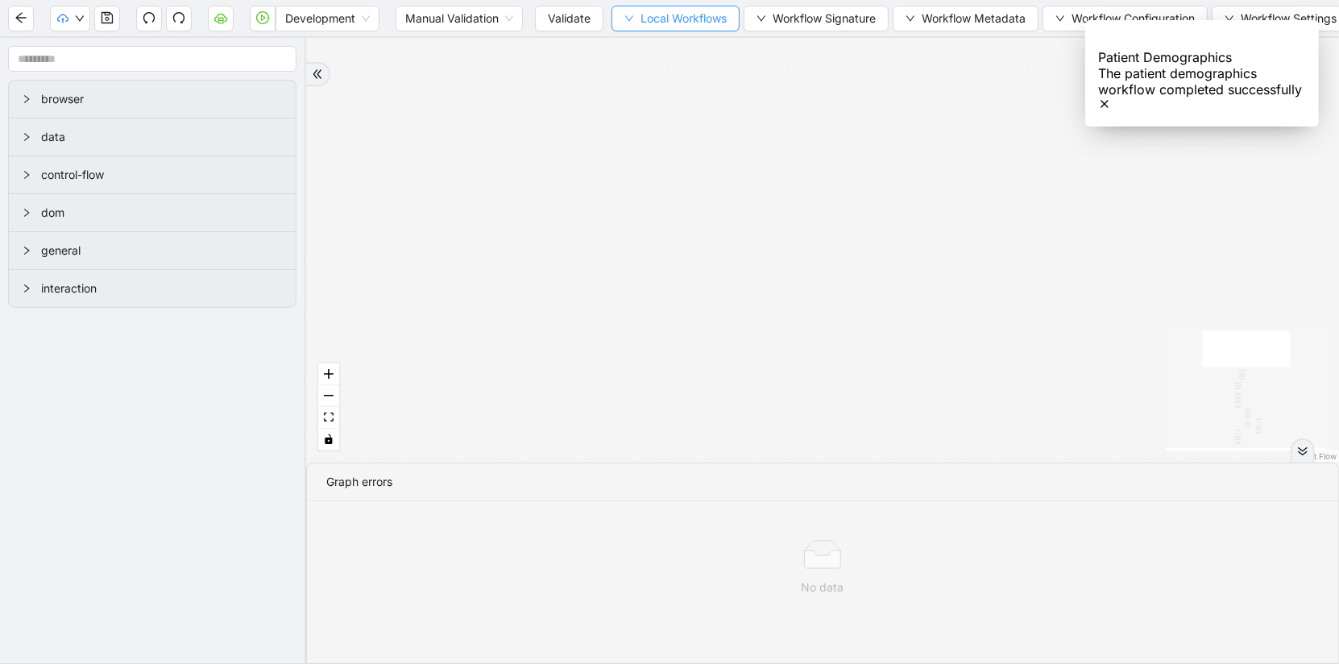
click at [687, 23] on span "Local Workflows" at bounding box center [684, 19] width 86 height 18
click at [687, 48] on span "Select" at bounding box center [675, 49] width 104 height 18
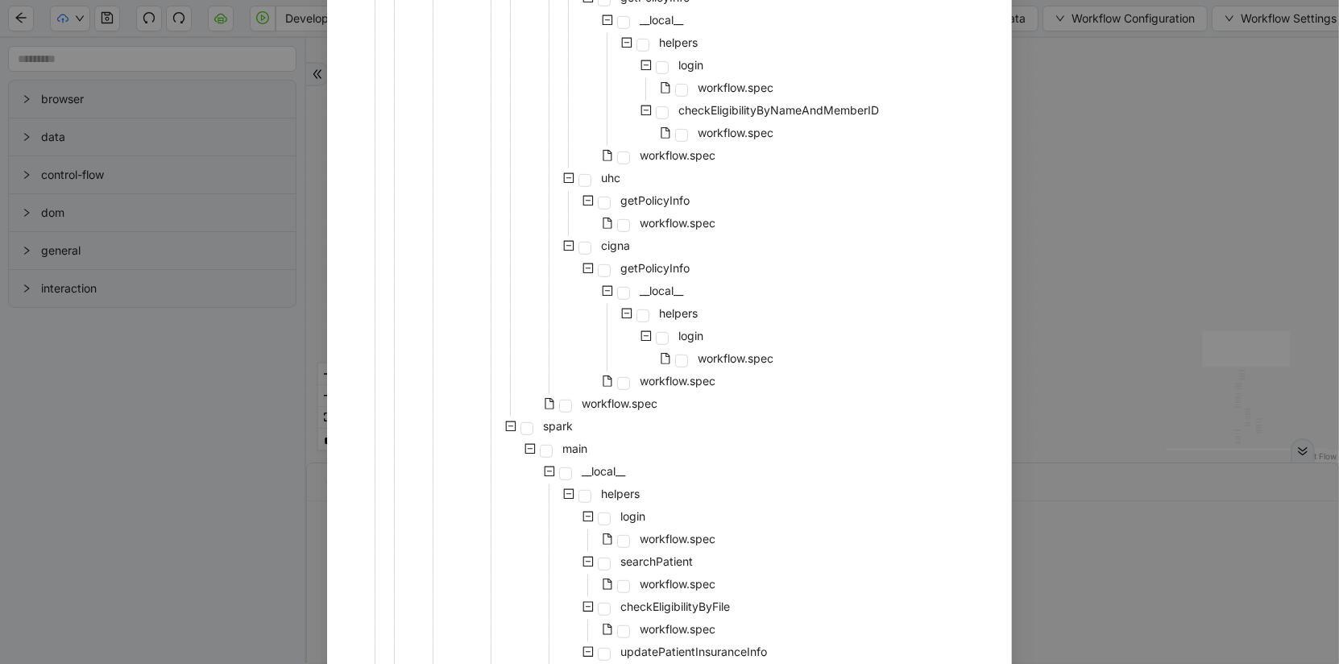
scroll to position [1221, 0]
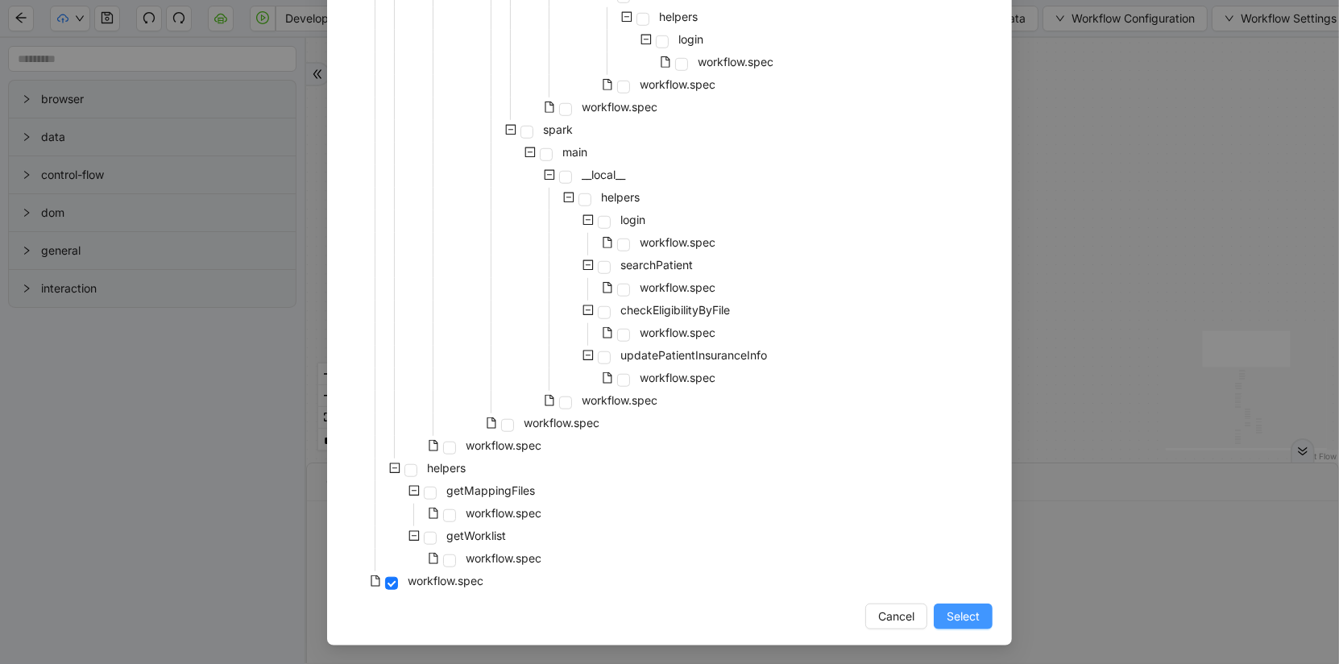
click at [972, 608] on span "Select" at bounding box center [963, 617] width 33 height 18
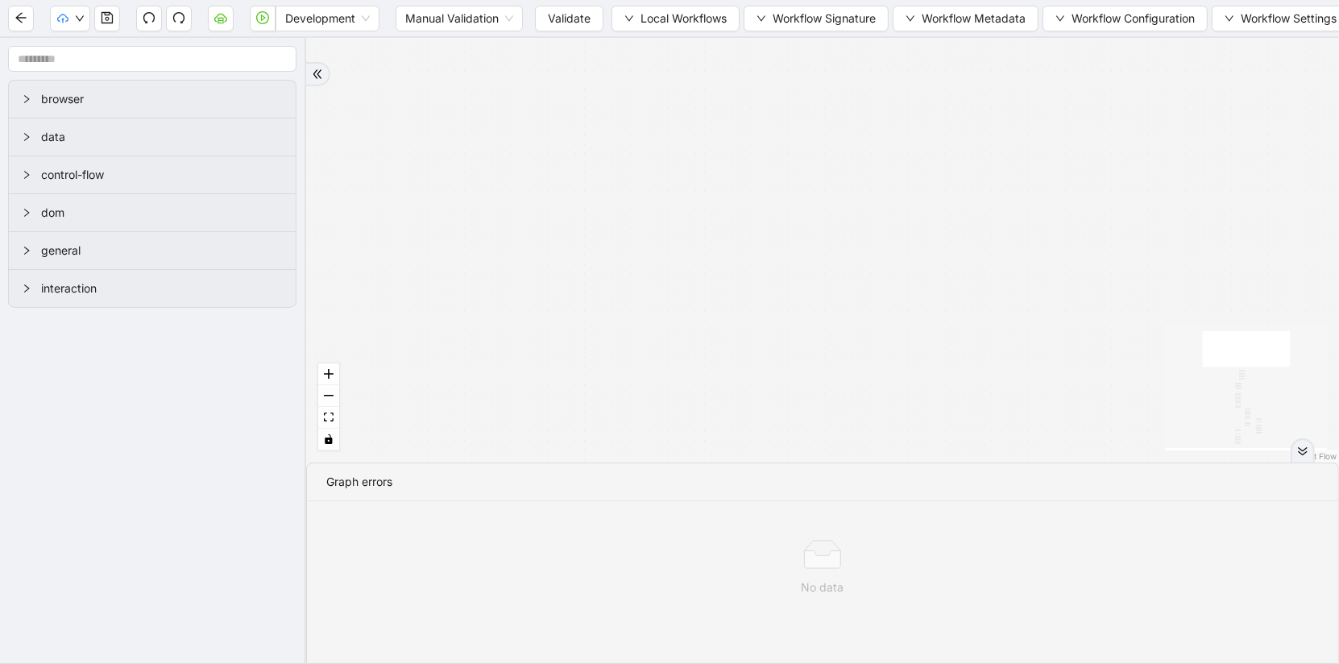
click at [981, 596] on div "No data" at bounding box center [822, 568] width 1031 height 134
click at [334, 419] on button "fit view" at bounding box center [328, 418] width 21 height 22
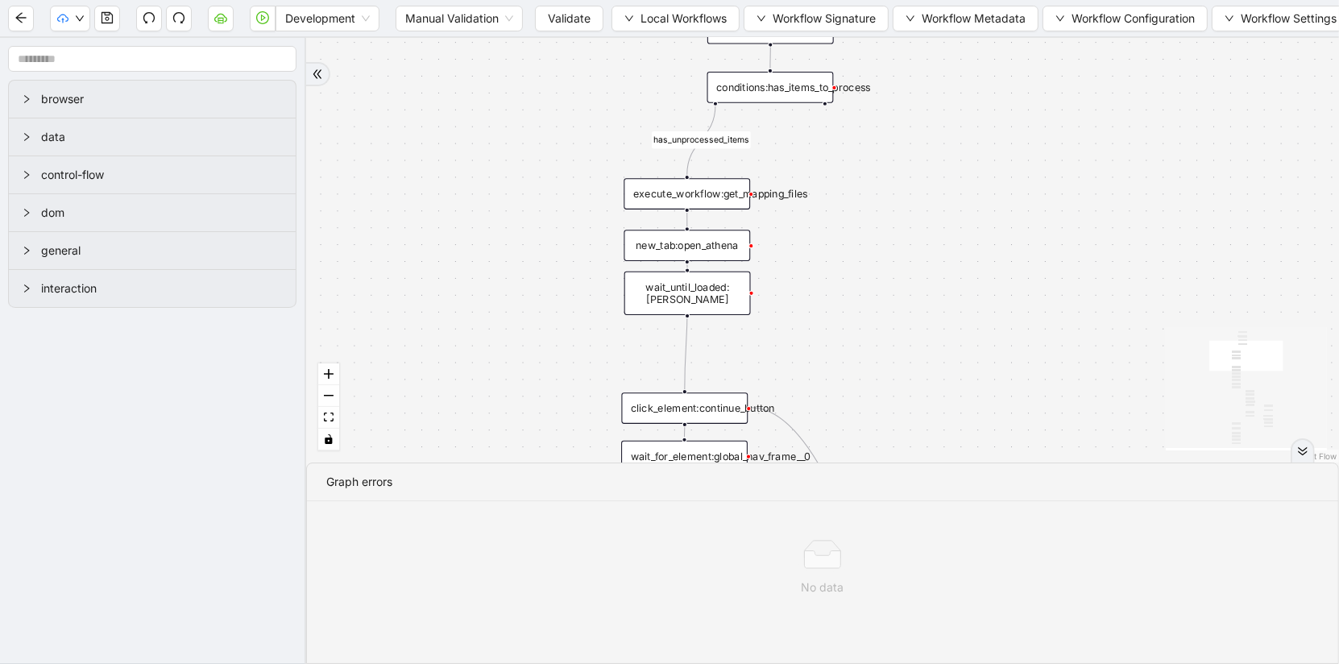
drag, startPoint x: 517, startPoint y: 219, endPoint x: 495, endPoint y: 525, distance: 307.0
click at [495, 525] on section "has_unprocessed_items onError onError onError onError onError onError trigger l…" at bounding box center [822, 351] width 1033 height 626
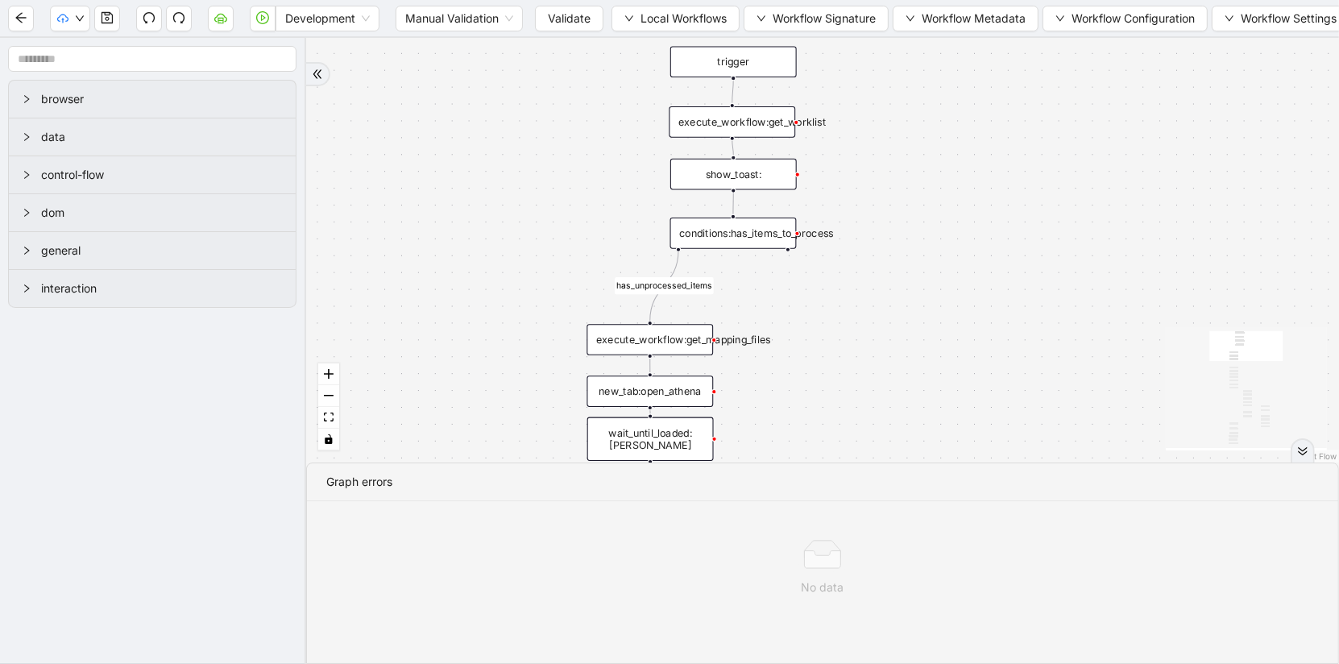
drag, startPoint x: 598, startPoint y: 216, endPoint x: 507, endPoint y: 572, distance: 367.6
click at [507, 572] on section "has_unprocessed_items onError onError onError onError onError onError trigger l…" at bounding box center [822, 351] width 1033 height 626
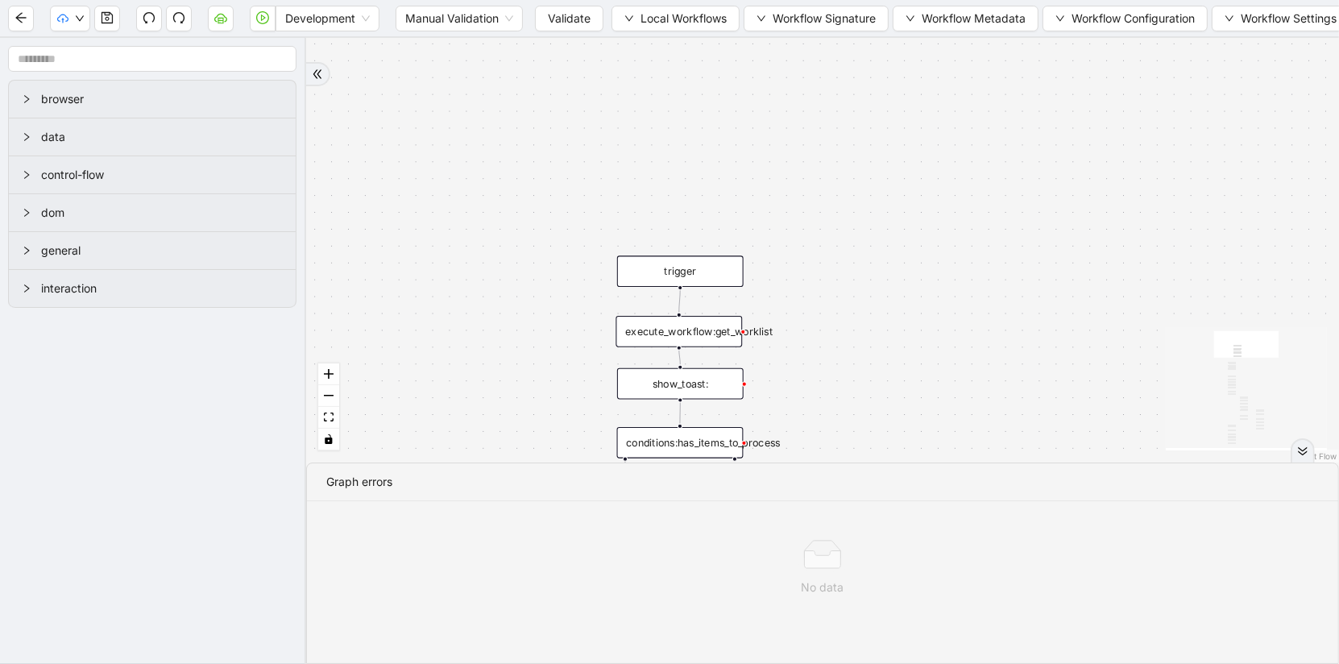
click at [695, 326] on div "execute_workflow:get_worklist" at bounding box center [679, 331] width 127 height 31
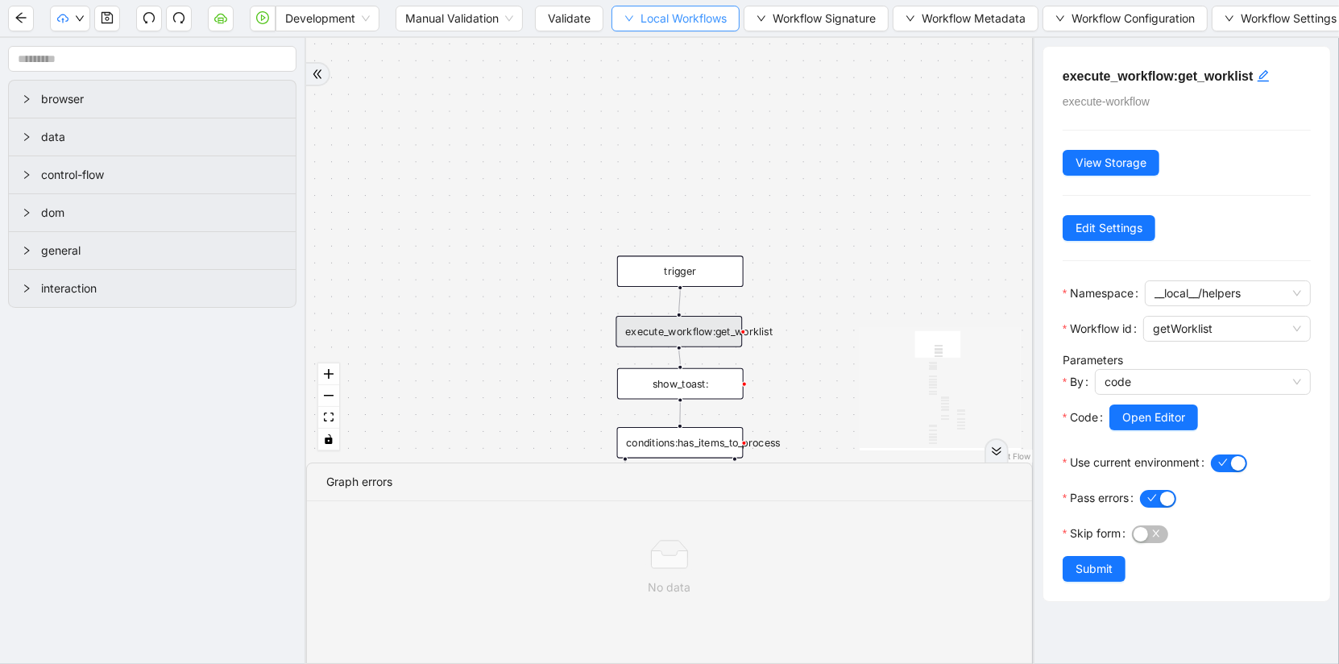
click at [694, 28] on button "Local Workflows" at bounding box center [676, 19] width 128 height 26
click at [682, 60] on li "Select" at bounding box center [674, 49] width 123 height 26
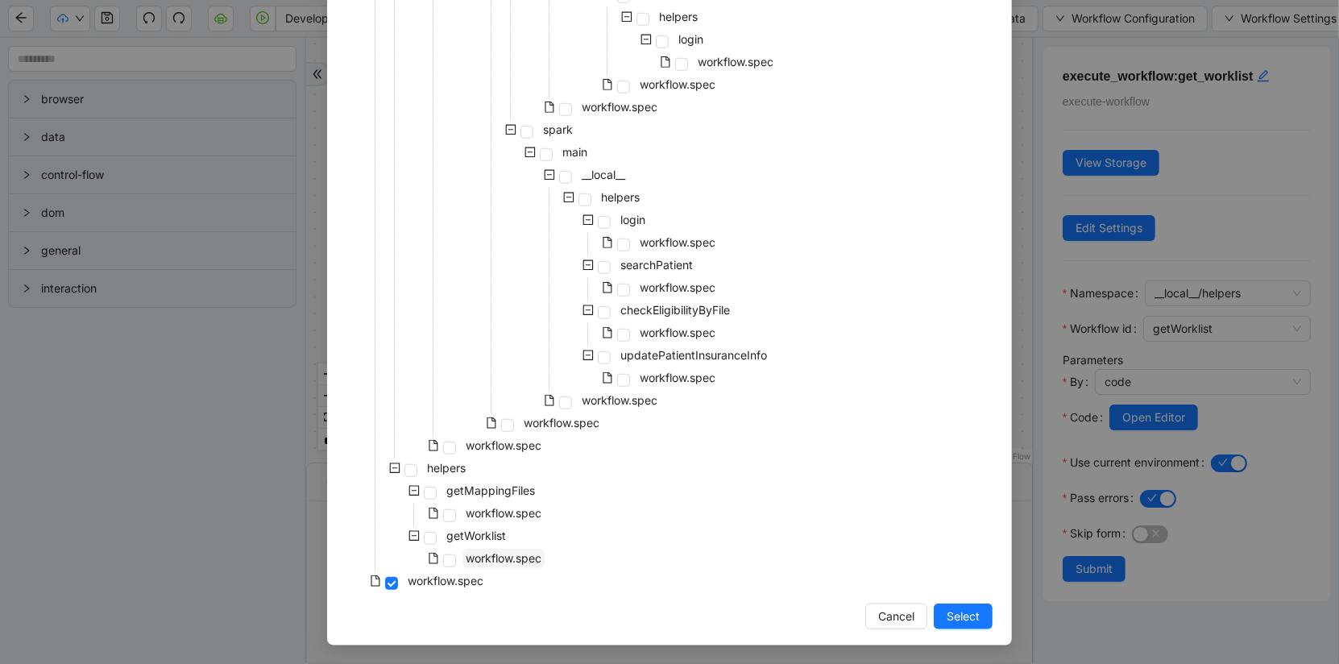
click at [508, 555] on span "workflow.spec" at bounding box center [504, 558] width 76 height 14
click at [988, 618] on button "Select" at bounding box center [963, 617] width 59 height 26
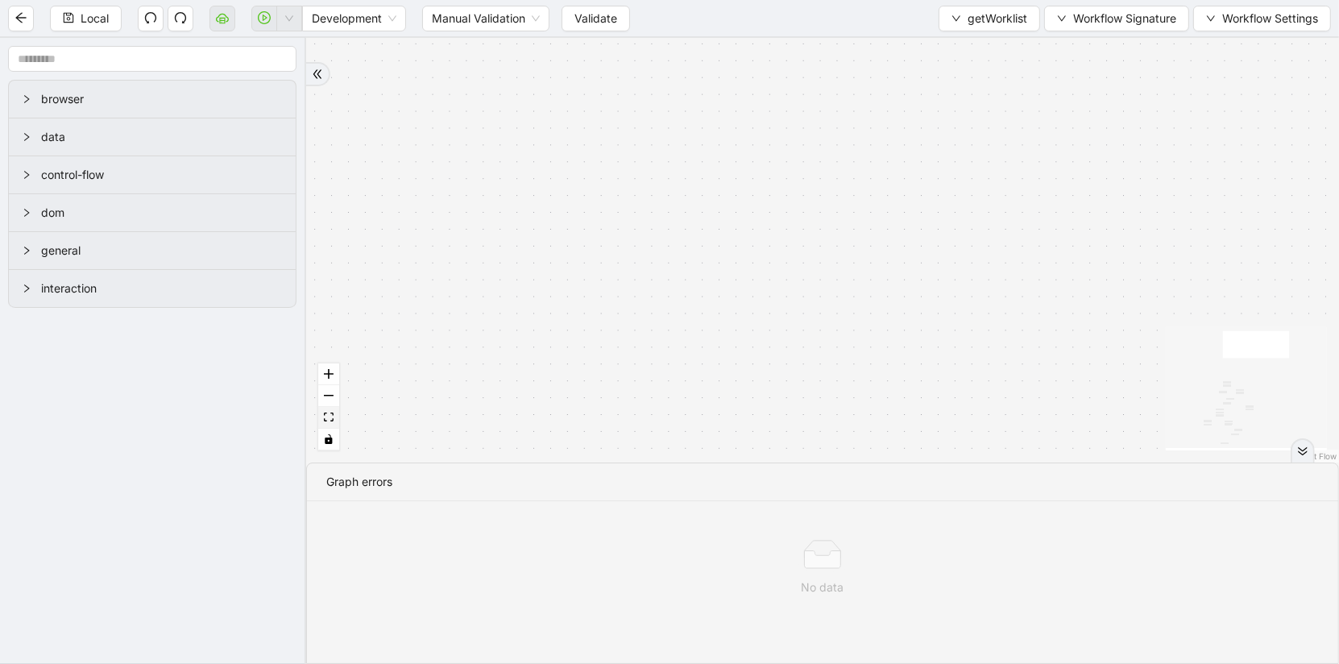
click at [325, 425] on button "fit view" at bounding box center [328, 418] width 21 height 22
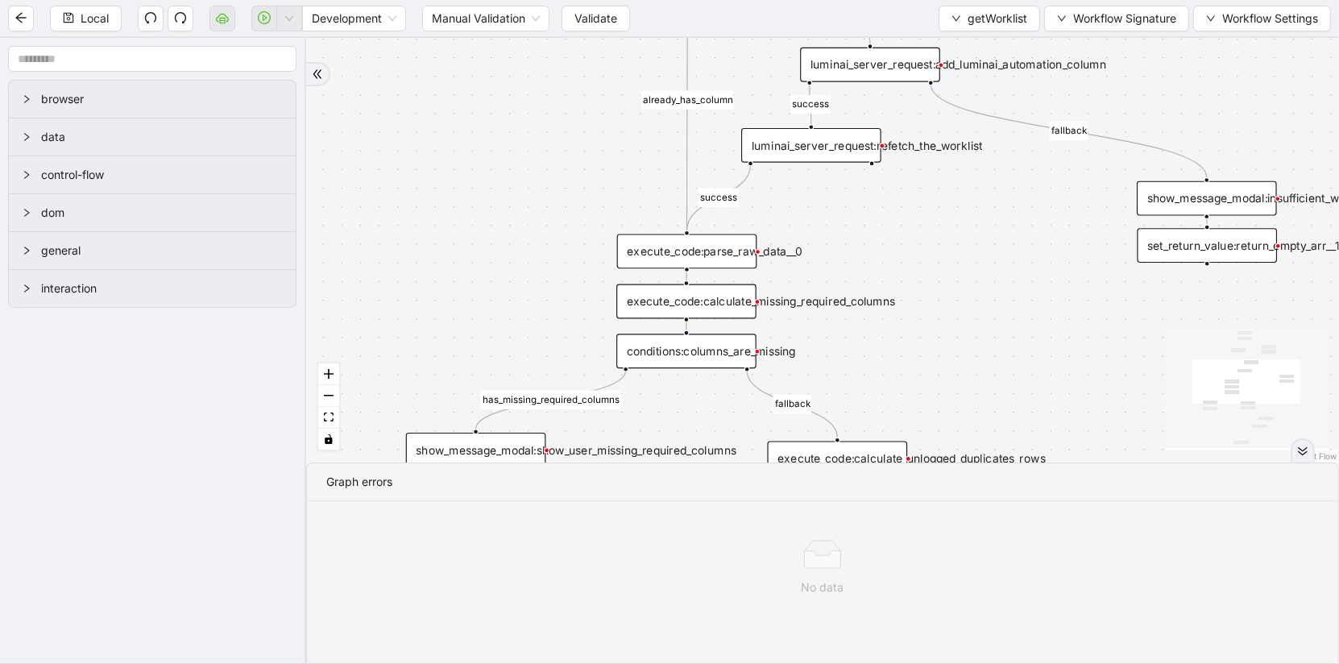
drag, startPoint x: 925, startPoint y: 224, endPoint x: 792, endPoint y: 591, distance: 390.0
click at [794, 589] on section "has_missing_required_columns fallback fallback success fallback already_has_col…" at bounding box center [822, 351] width 1033 height 626
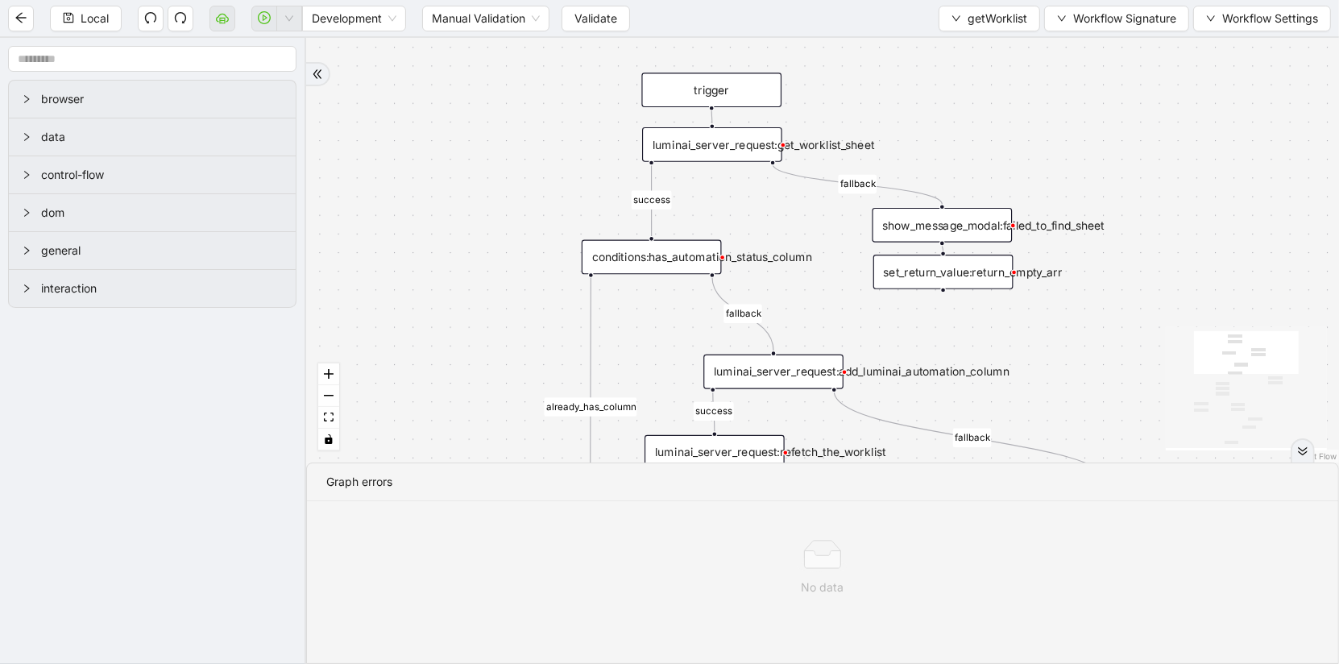
click at [744, 133] on div "luminai_server_request:get_worklist_sheet" at bounding box center [712, 144] width 140 height 35
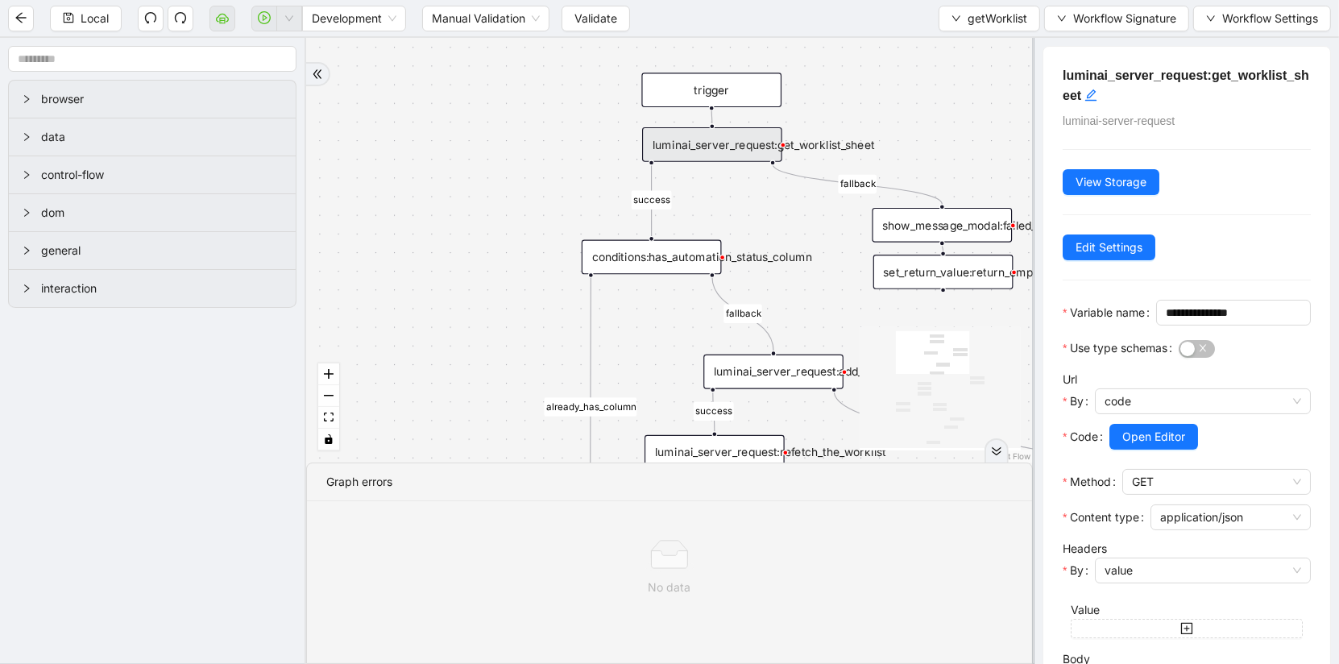
scroll to position [58, 0]
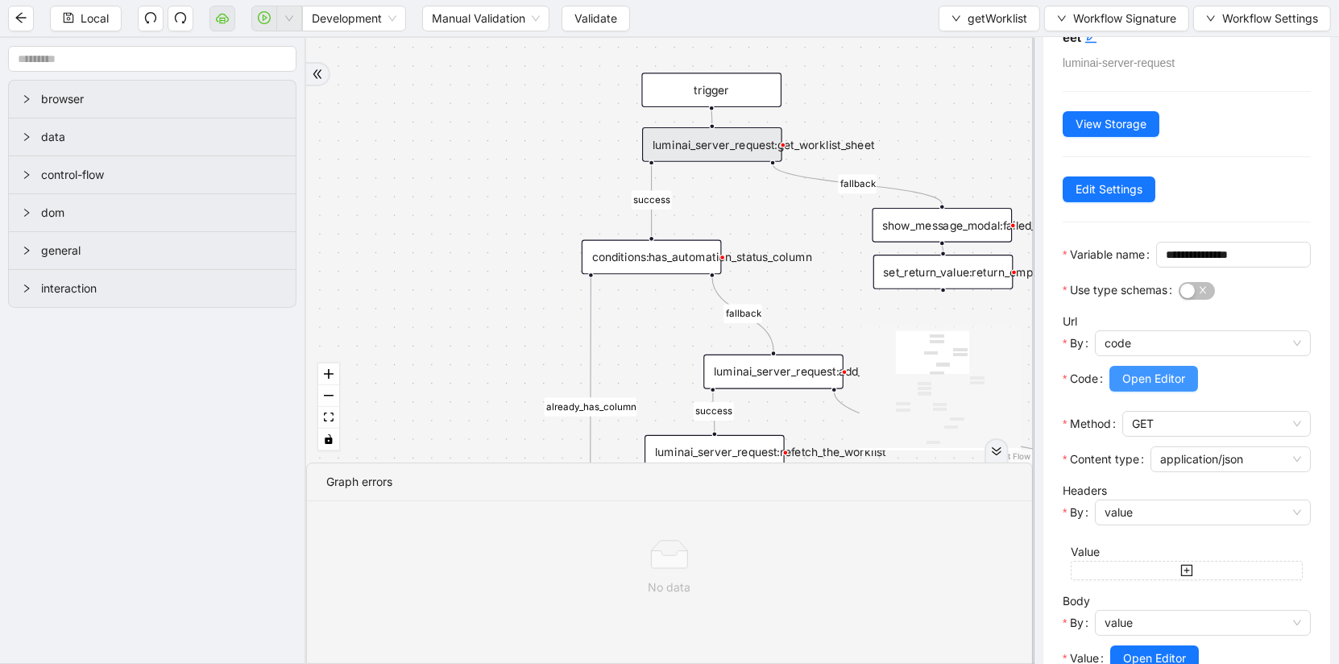
click at [1161, 388] on span "Open Editor" at bounding box center [1154, 379] width 63 height 18
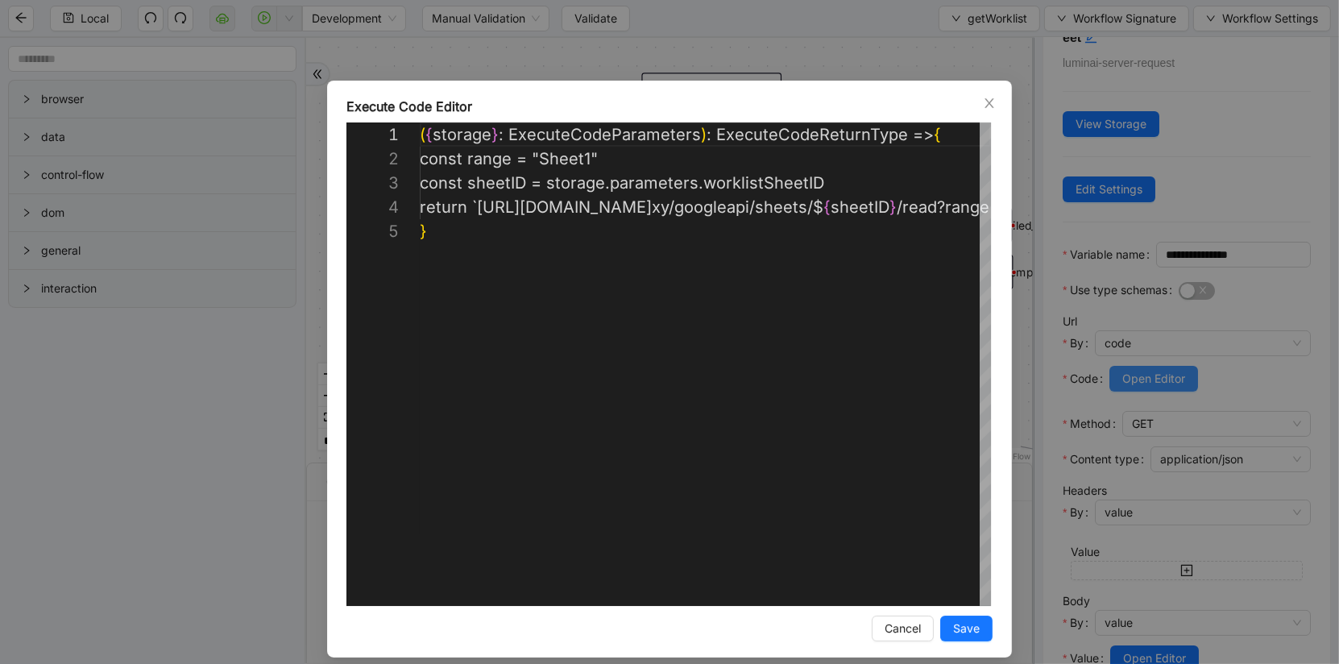
scroll to position [97, 0]
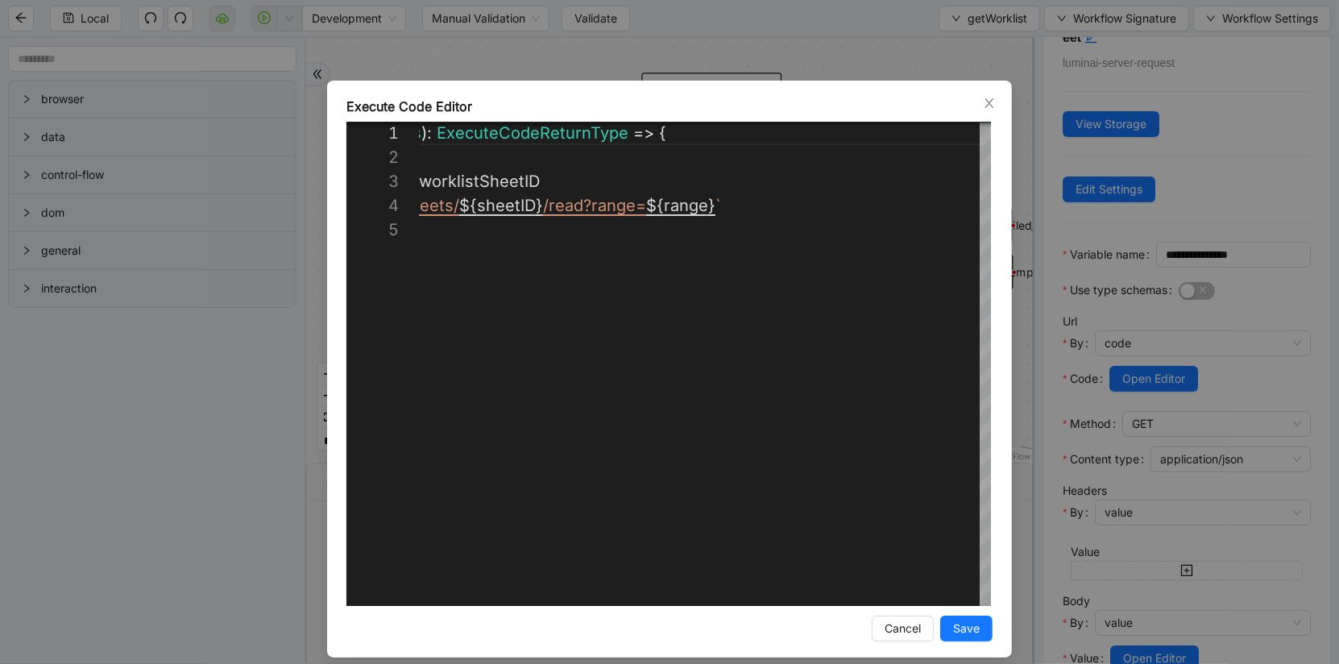
click at [106, 552] on div "**********" at bounding box center [669, 332] width 1339 height 664
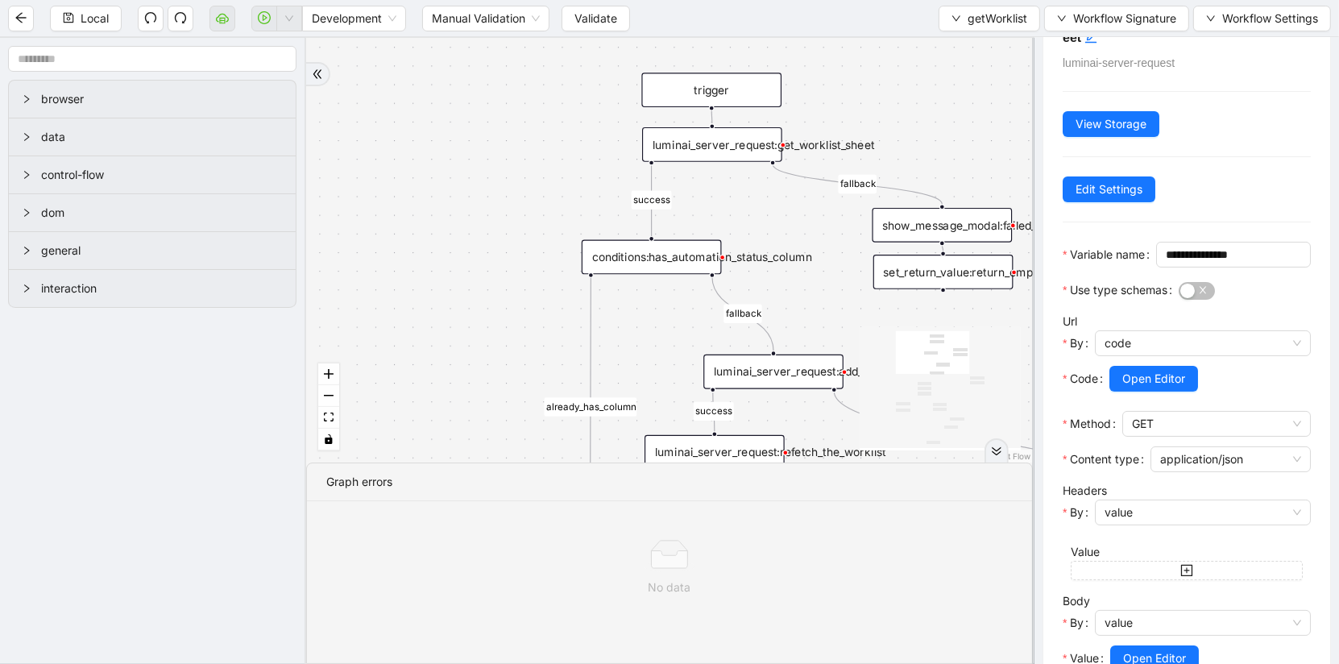
click at [624, 257] on div "conditions:has_automation_status_column" at bounding box center [652, 257] width 140 height 35
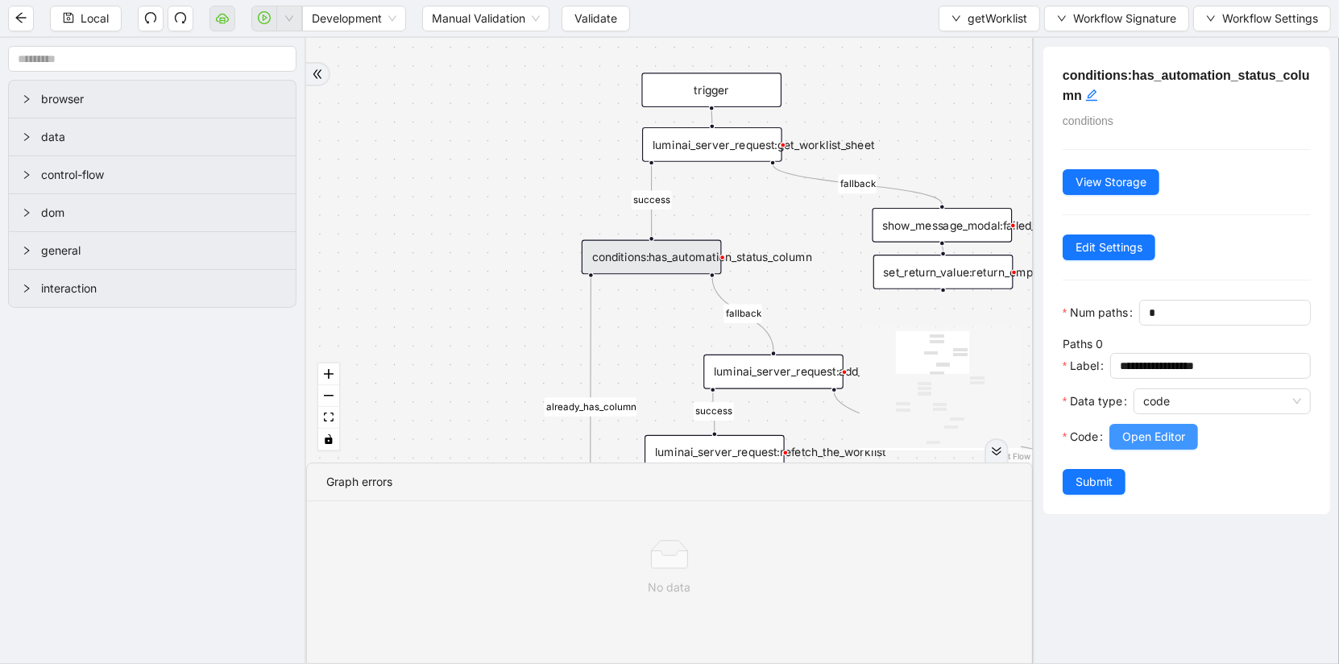
click at [1143, 434] on span "Open Editor" at bounding box center [1154, 437] width 63 height 18
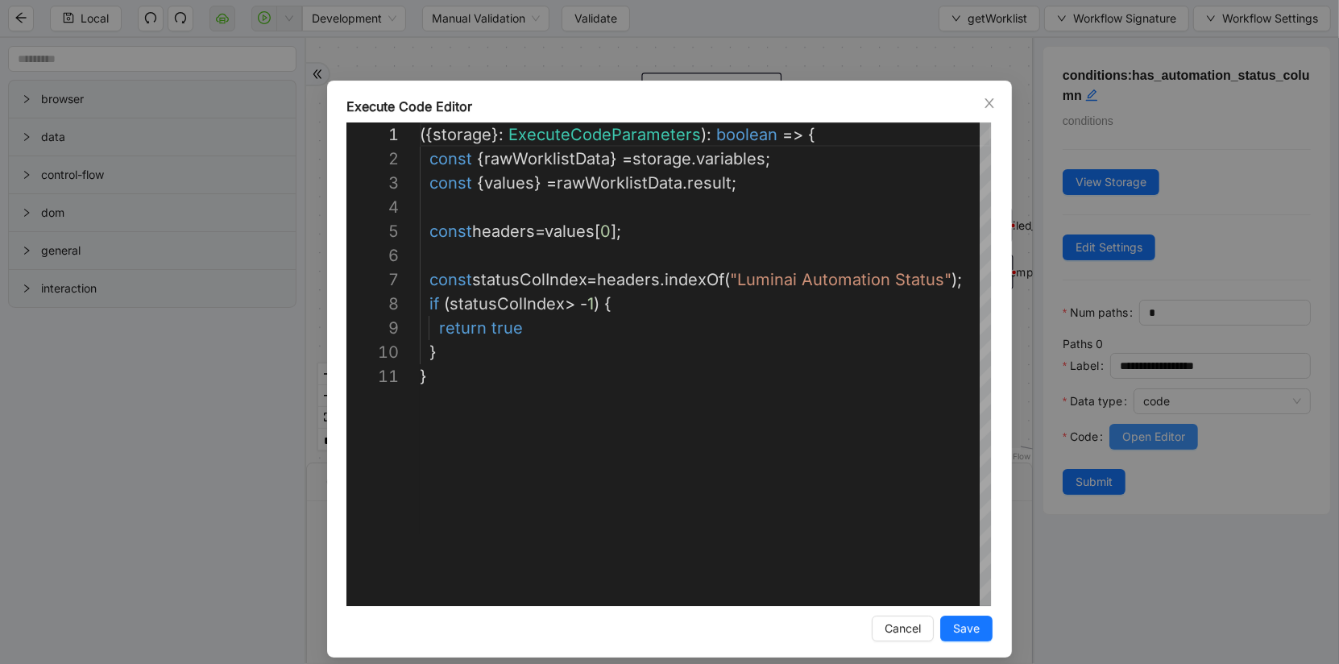
scroll to position [242, 0]
click at [116, 613] on div "**********" at bounding box center [669, 332] width 1339 height 664
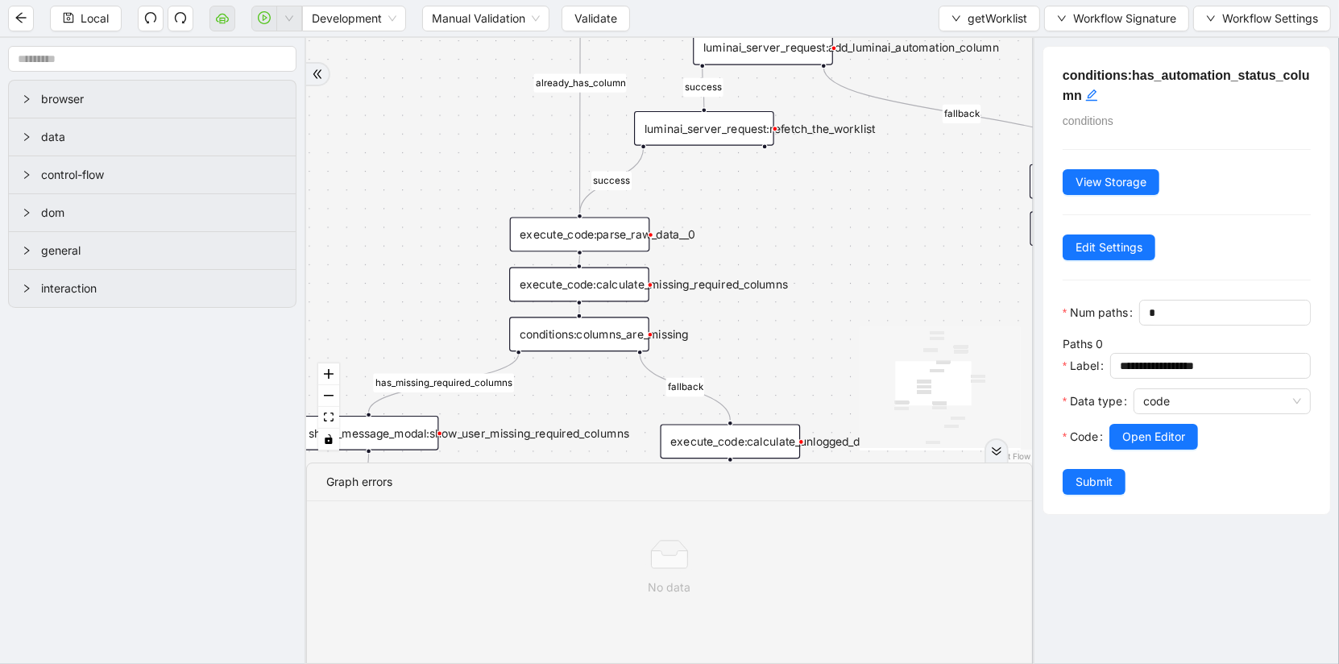
drag, startPoint x: 457, startPoint y: 402, endPoint x: 445, endPoint y: 79, distance: 323.4
click at [446, 79] on div "has_missing_required_columns fallback fallback success fallback already_has_col…" at bounding box center [669, 250] width 727 height 425
click at [588, 252] on div "has_missing_required_columns fallback fallback success fallback already_has_col…" at bounding box center [669, 250] width 727 height 425
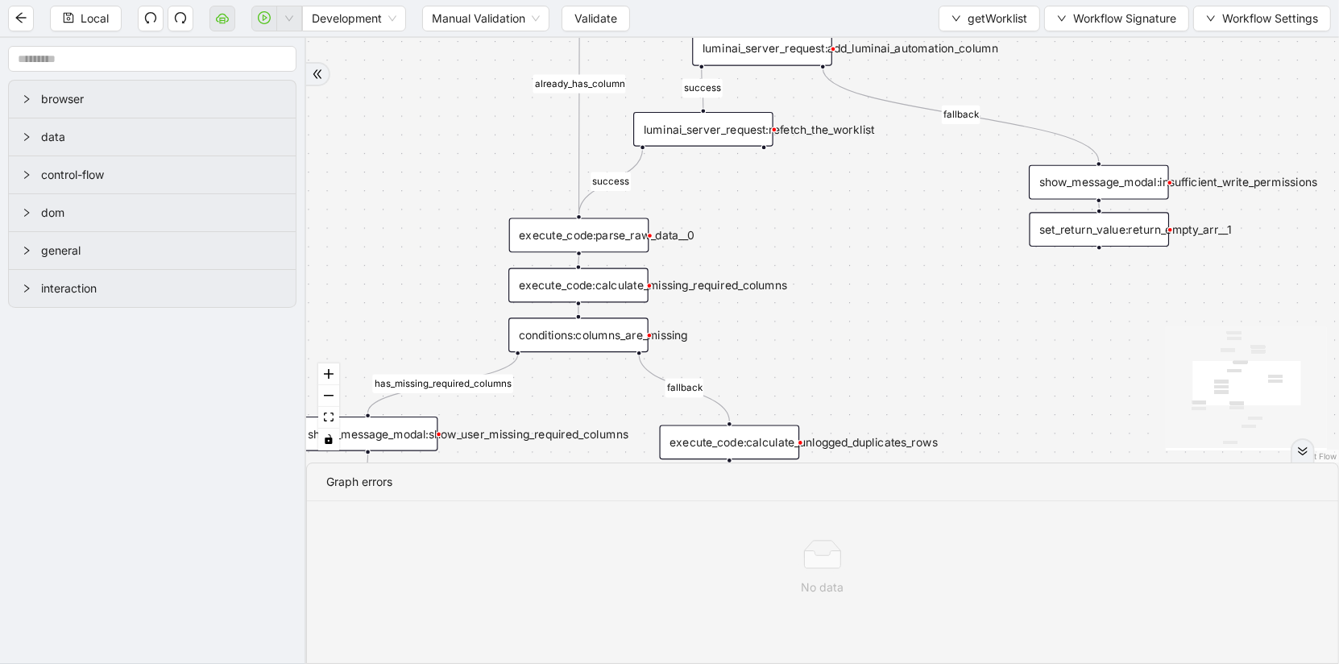
click at [617, 232] on div "execute_code:parse_raw_data__0" at bounding box center [579, 235] width 140 height 35
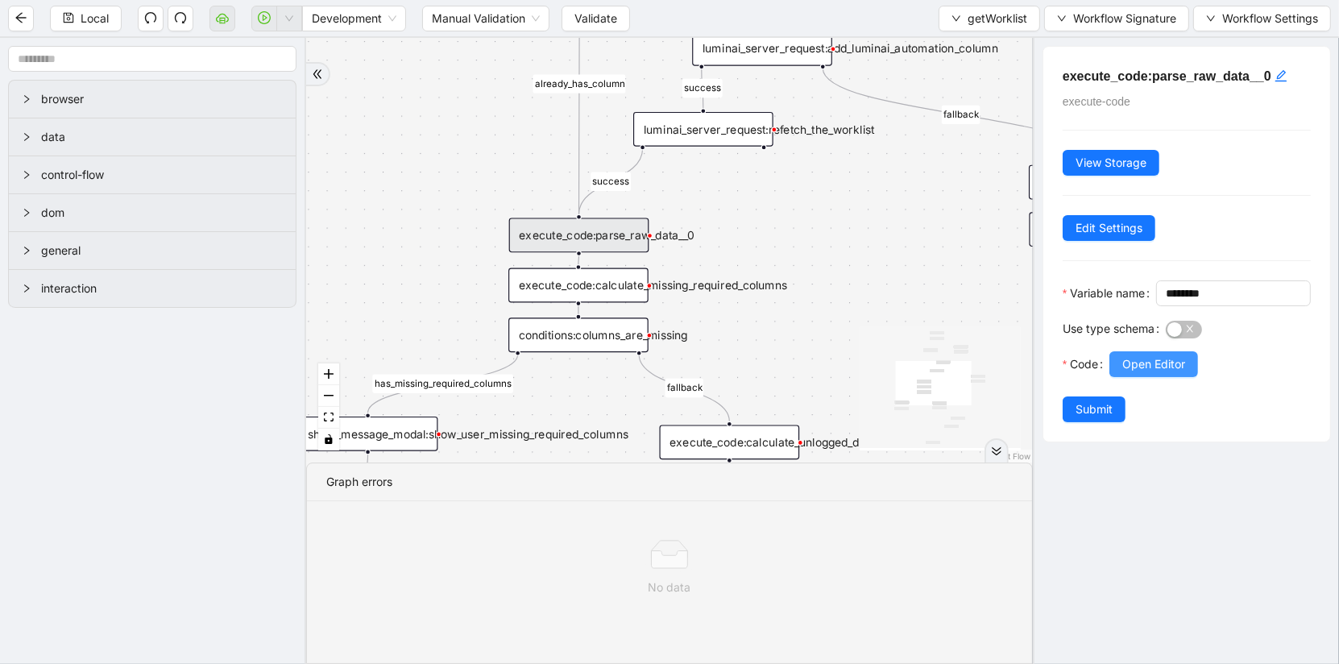
click at [1185, 377] on button "Open Editor" at bounding box center [1154, 364] width 89 height 26
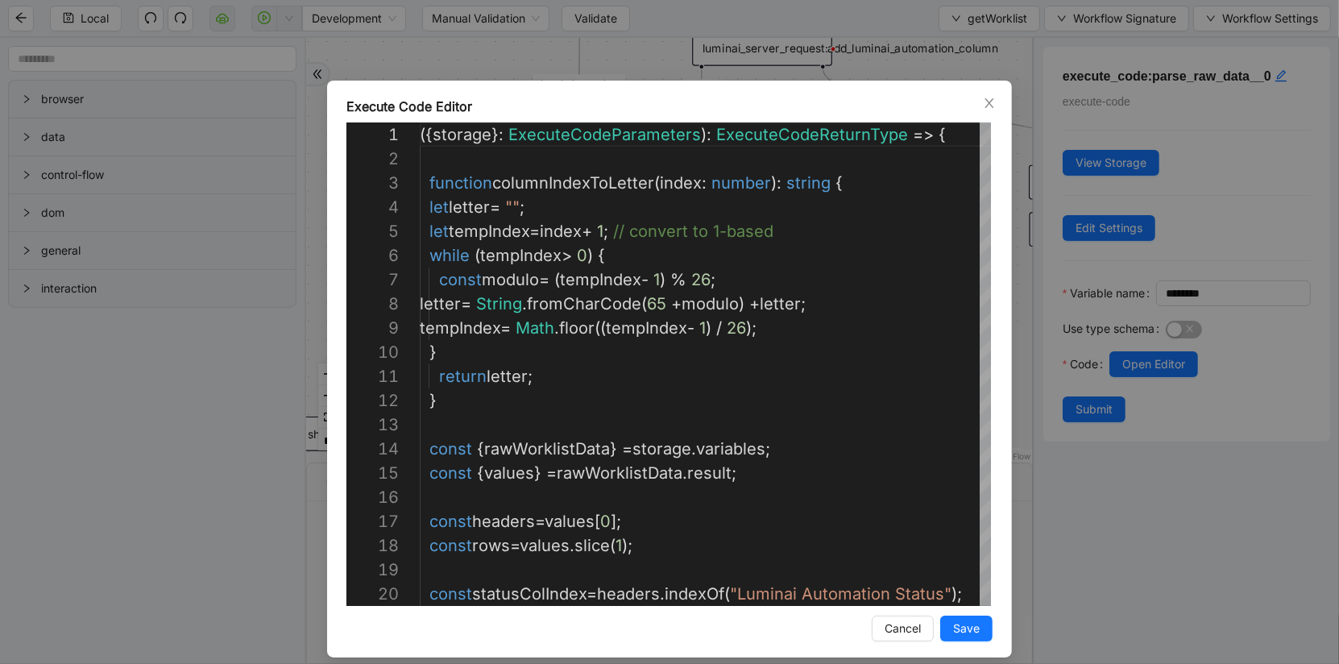
click at [55, 522] on div "Execute Code Editor 18 19 20 15 16 17 12 13 14 10 11 7 8 9 5 6 2 3 4 1 const ro…" at bounding box center [669, 332] width 1339 height 664
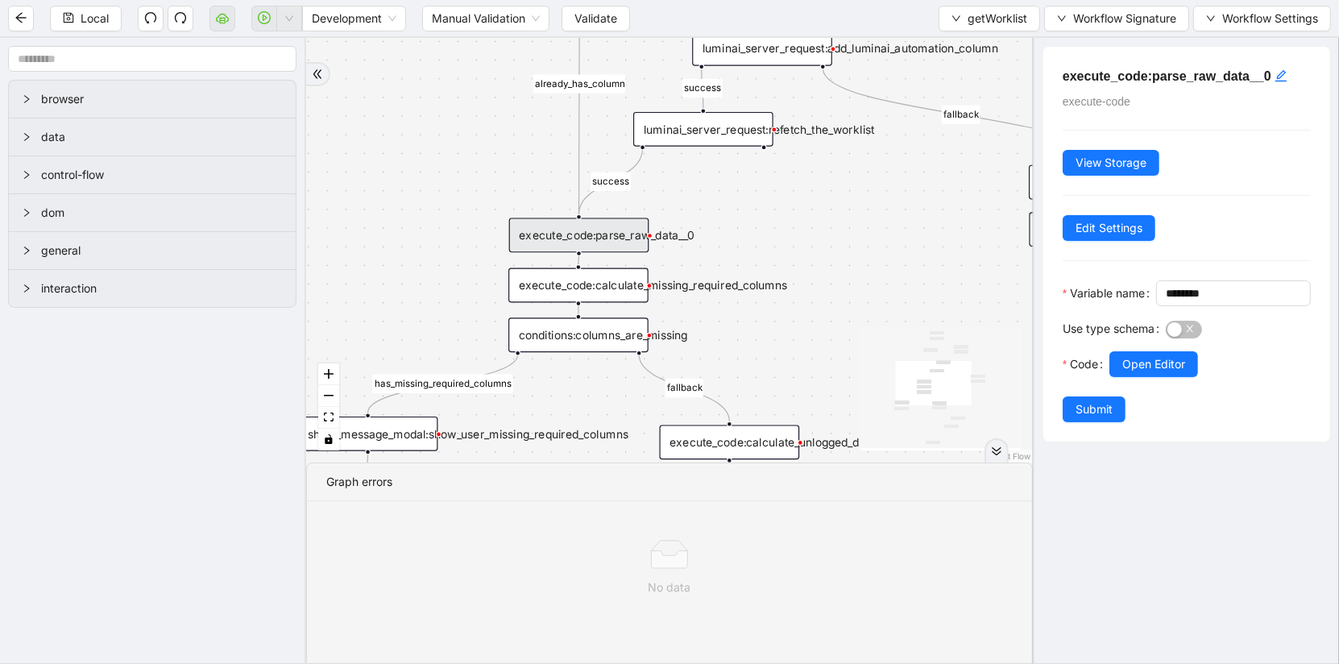
click at [391, 172] on div "has_missing_required_columns fallback fallback success fallback already_has_col…" at bounding box center [669, 250] width 727 height 425
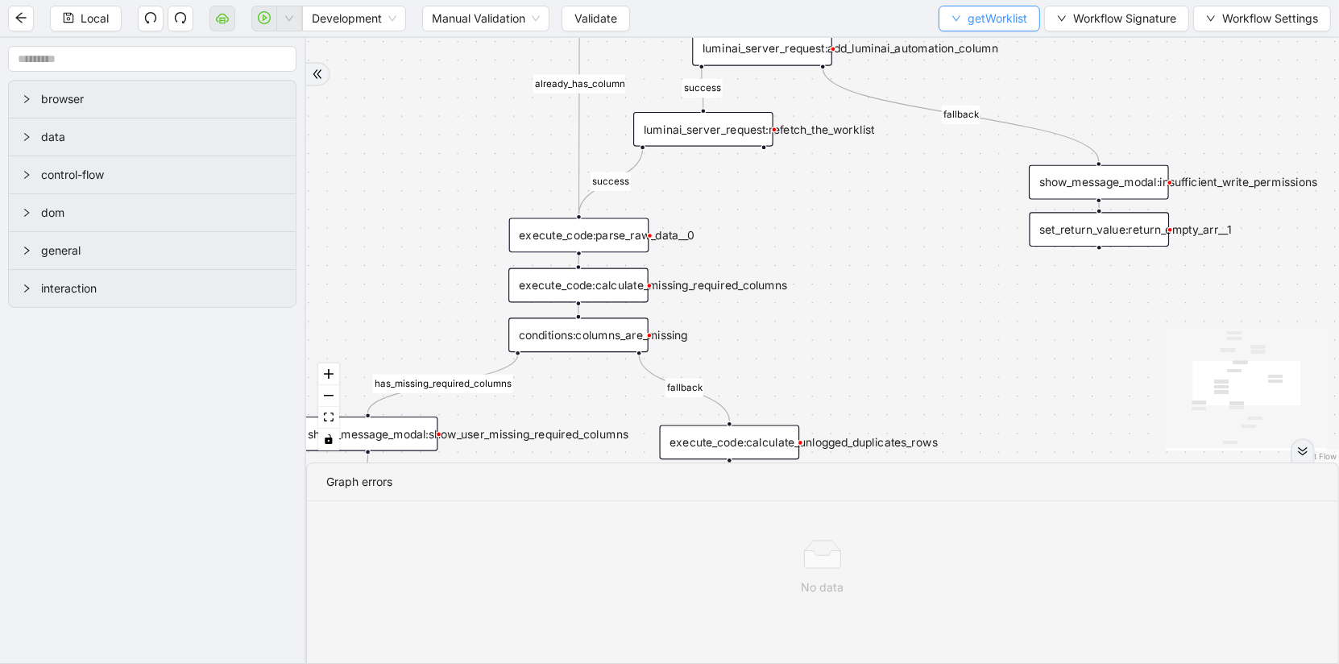
click at [996, 24] on span "getWorklist" at bounding box center [998, 19] width 60 height 18
click at [976, 38] on li "Select" at bounding box center [987, 49] width 95 height 26
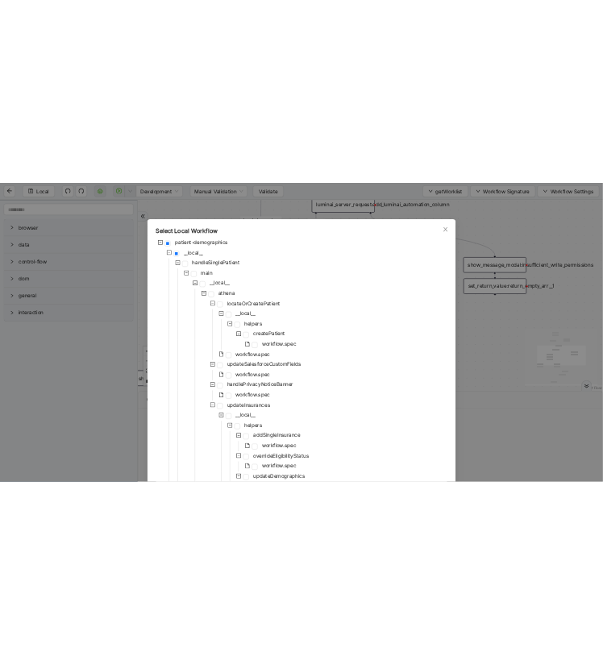
scroll to position [1221, 0]
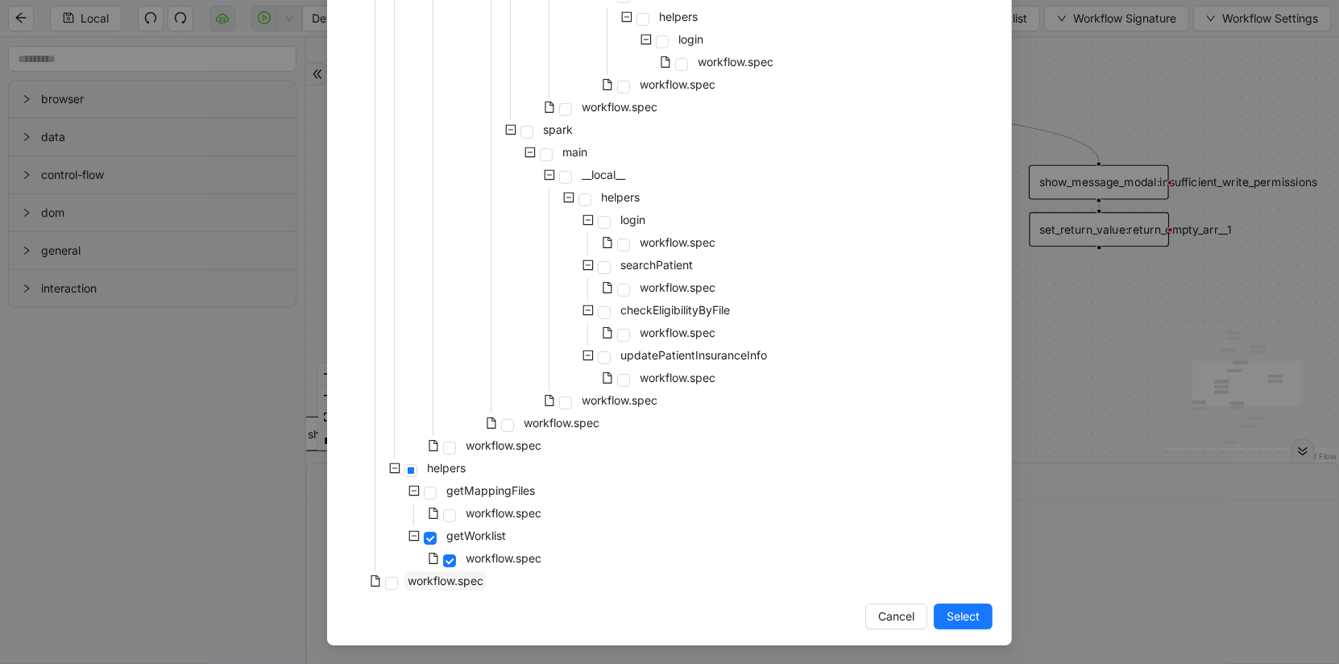
click at [422, 580] on span "workflow.spec" at bounding box center [446, 581] width 76 height 14
click at [963, 621] on span "Select" at bounding box center [963, 617] width 33 height 18
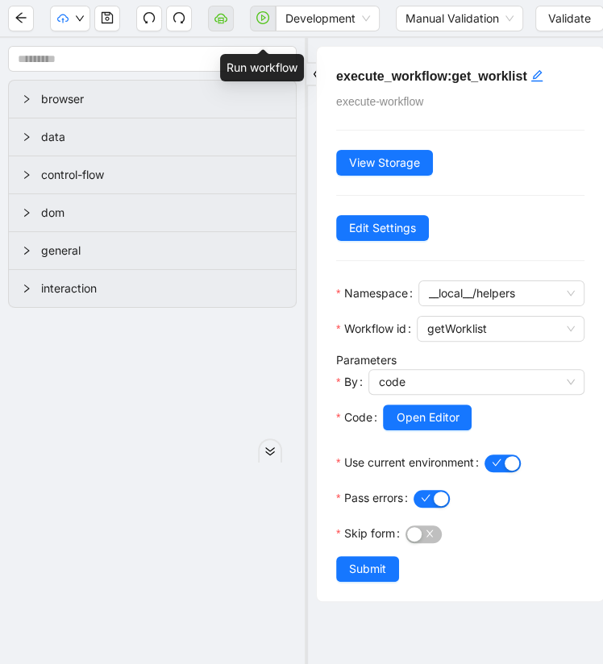
click at [258, 23] on span at bounding box center [263, 19] width 26 height 52
click at [569, 15] on span "Validate" at bounding box center [569, 19] width 43 height 18
click at [565, 20] on span "Validate" at bounding box center [569, 19] width 43 height 18
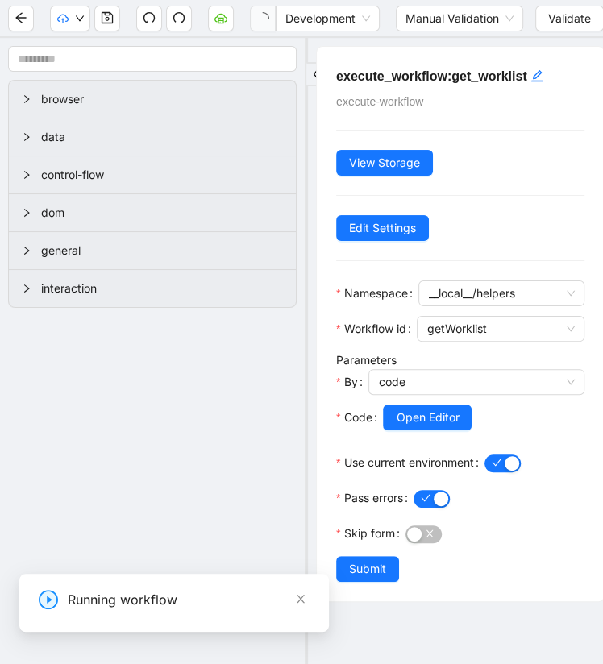
scroll to position [0, 0]
click at [85, 617] on input "1-off update file id" at bounding box center [121, 620] width 542 height 31
paste input "**********"
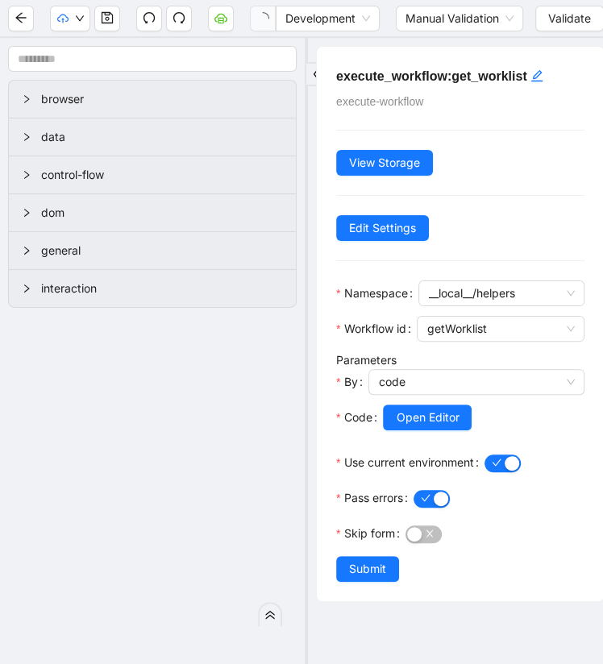
type input "**********"
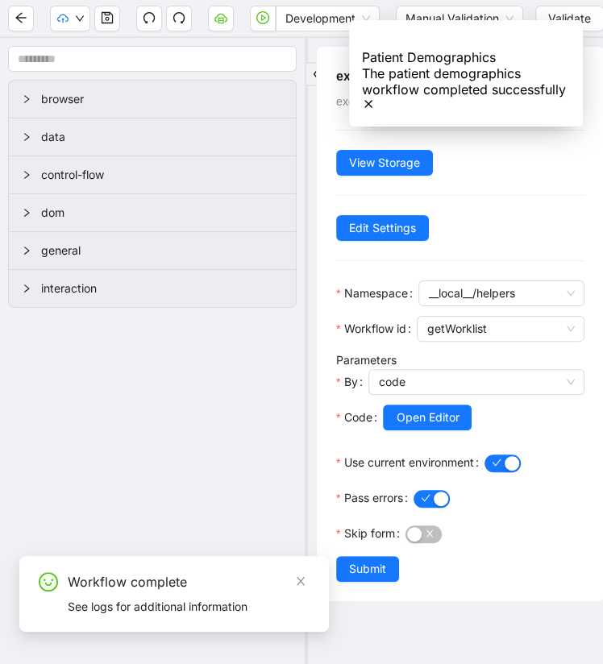
click at [375, 98] on icon "Notifications (F8)" at bounding box center [368, 104] width 13 height 13
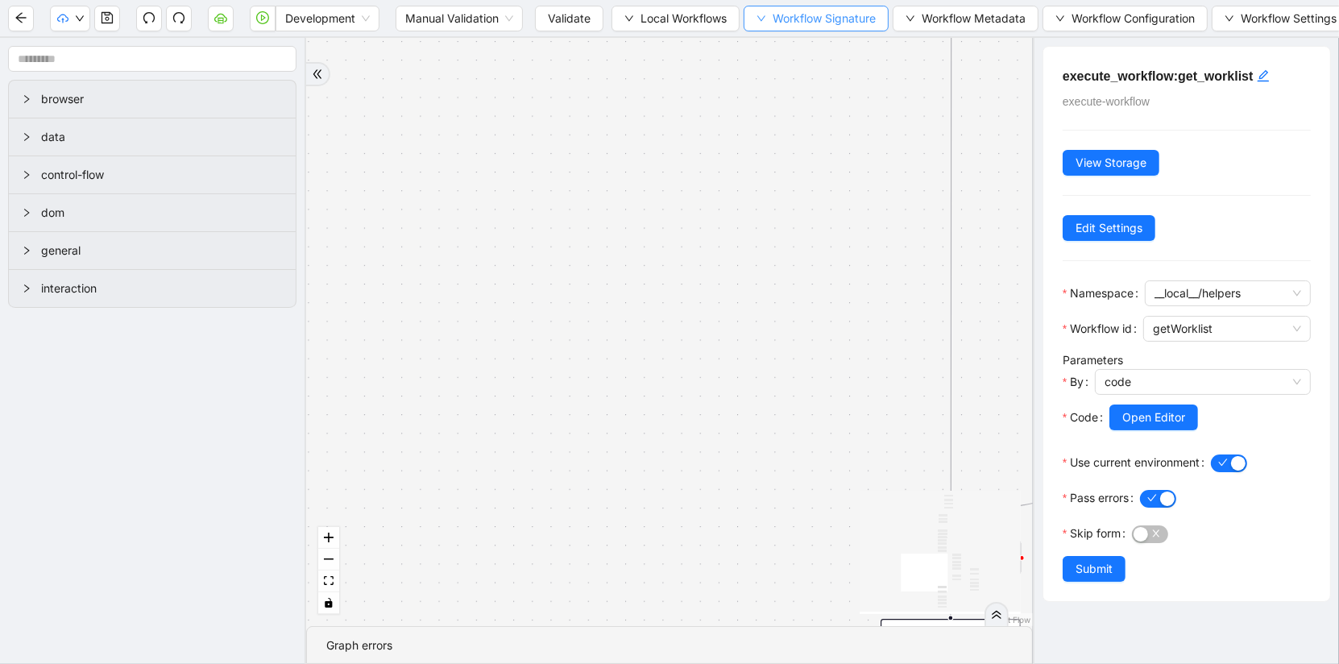
click at [852, 13] on span "Workflow Signature" at bounding box center [824, 19] width 103 height 18
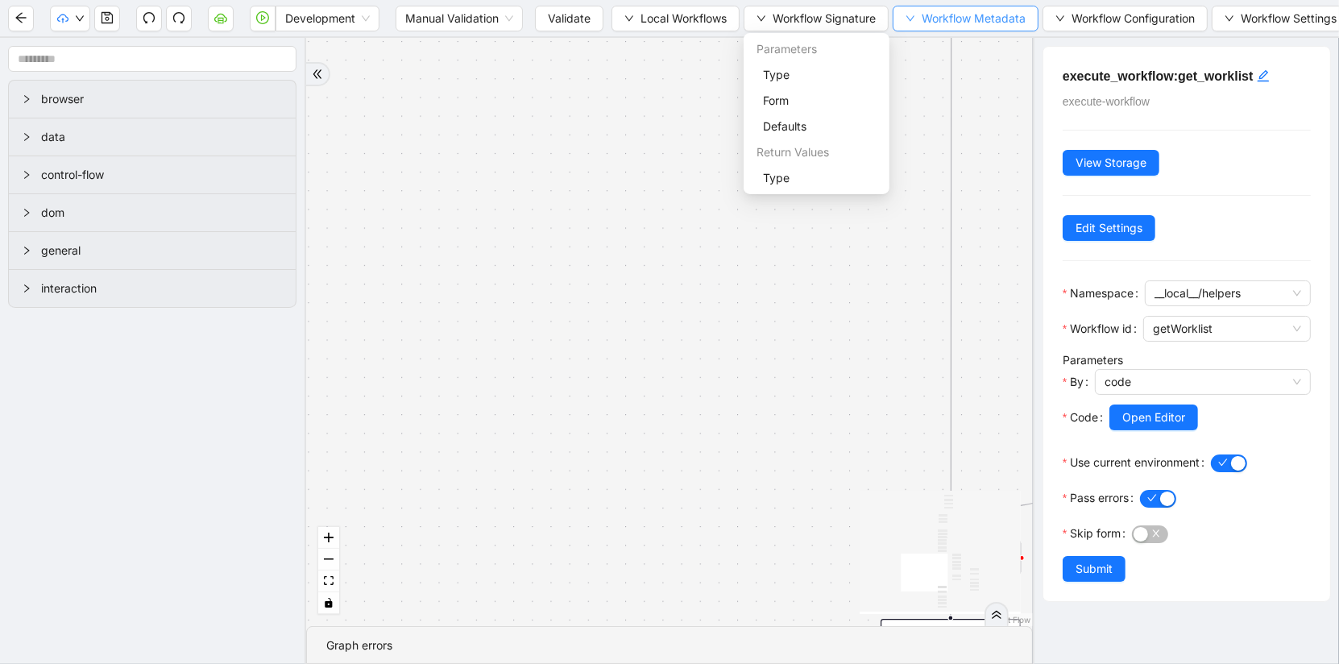
click at [936, 12] on span "Workflow Metadata" at bounding box center [974, 19] width 104 height 18
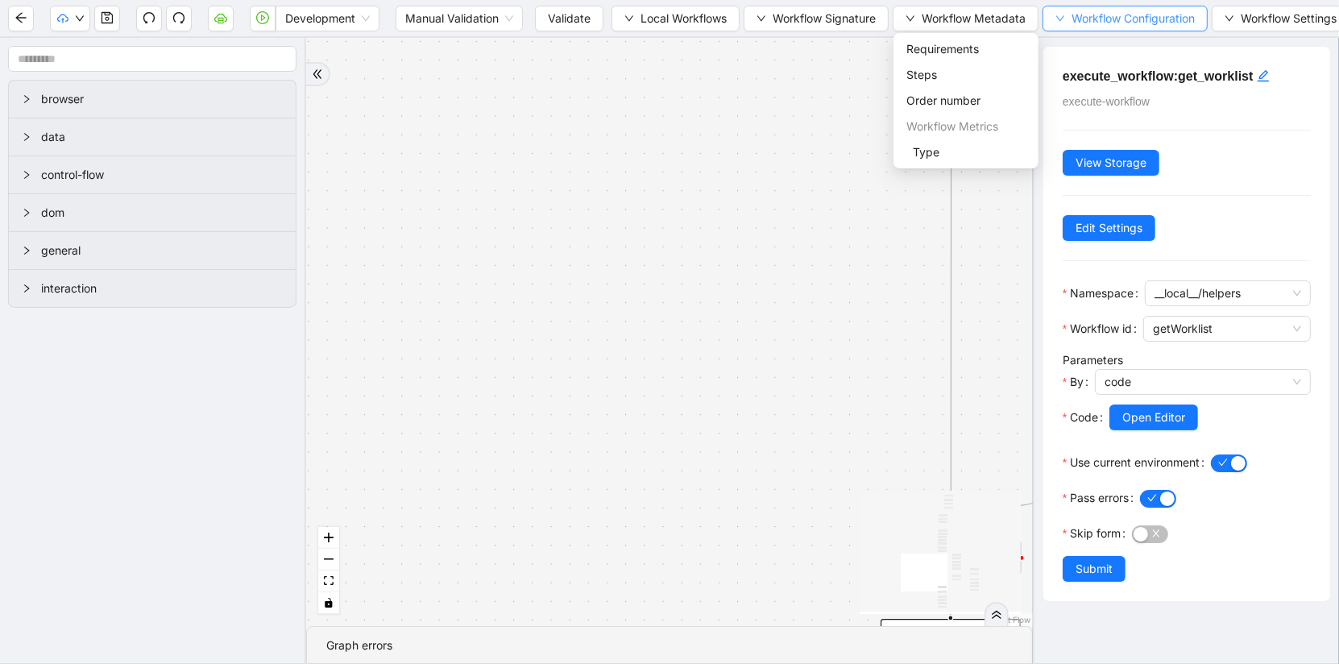
click at [1098, 24] on span "Workflow Configuration" at bounding box center [1133, 19] width 123 height 18
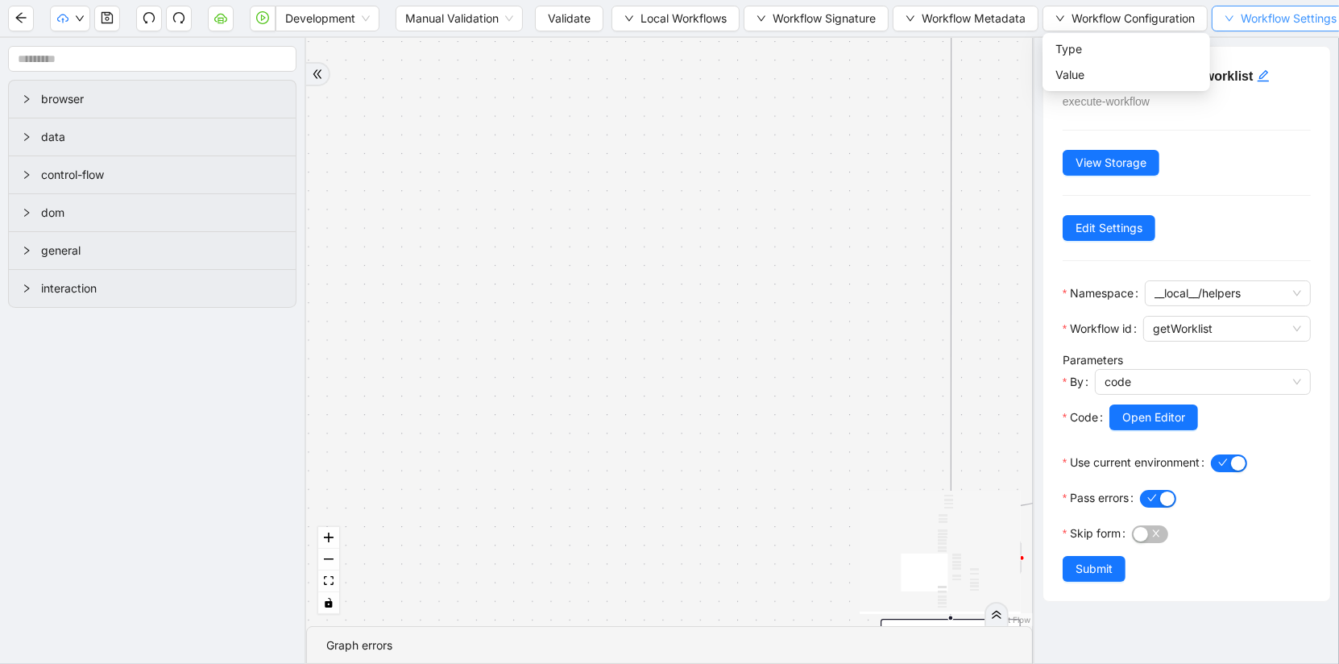
click at [1259, 20] on span "Workflow Settings" at bounding box center [1289, 19] width 96 height 18
click at [647, 34] on div "Development Manual Validation Validate Local Workflows Workflow Signature Workf…" at bounding box center [669, 18] width 1339 height 36
click at [659, 25] on span "Local Workflows" at bounding box center [684, 19] width 86 height 18
click at [662, 51] on span "Select" at bounding box center [675, 49] width 104 height 18
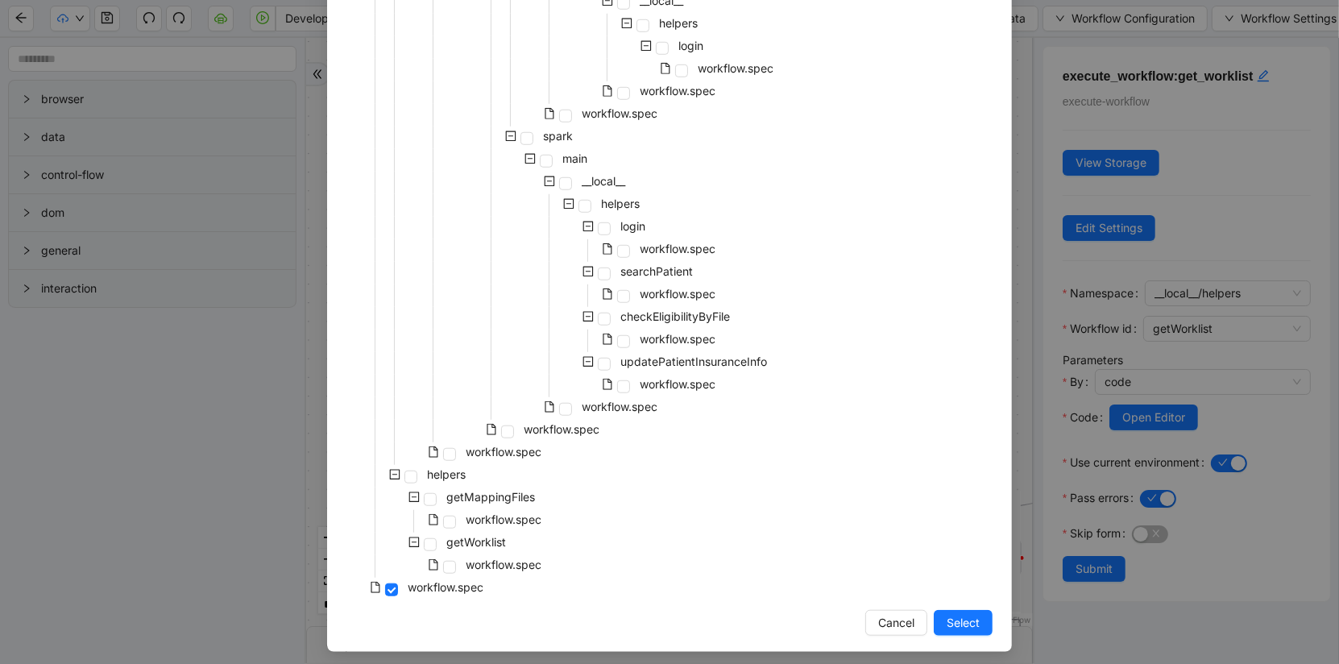
scroll to position [1221, 0]
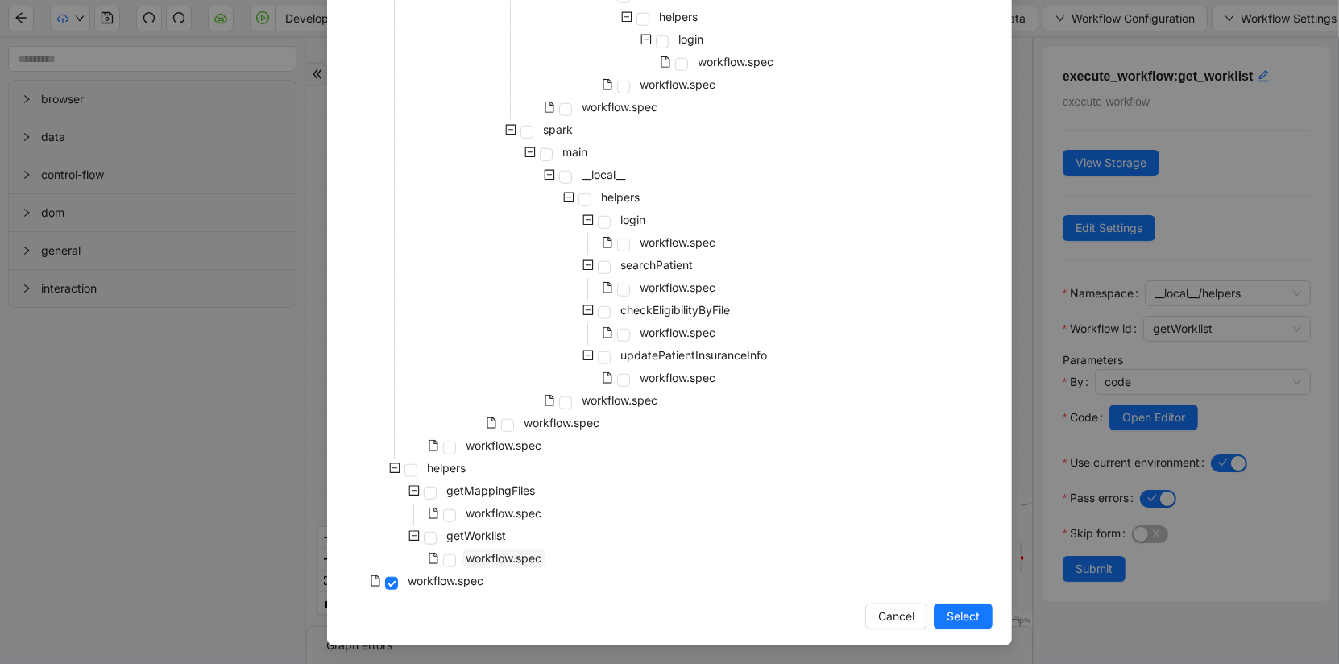
click at [474, 554] on span "workflow.spec" at bounding box center [504, 558] width 76 height 14
click at [977, 619] on span "Select" at bounding box center [963, 617] width 33 height 18
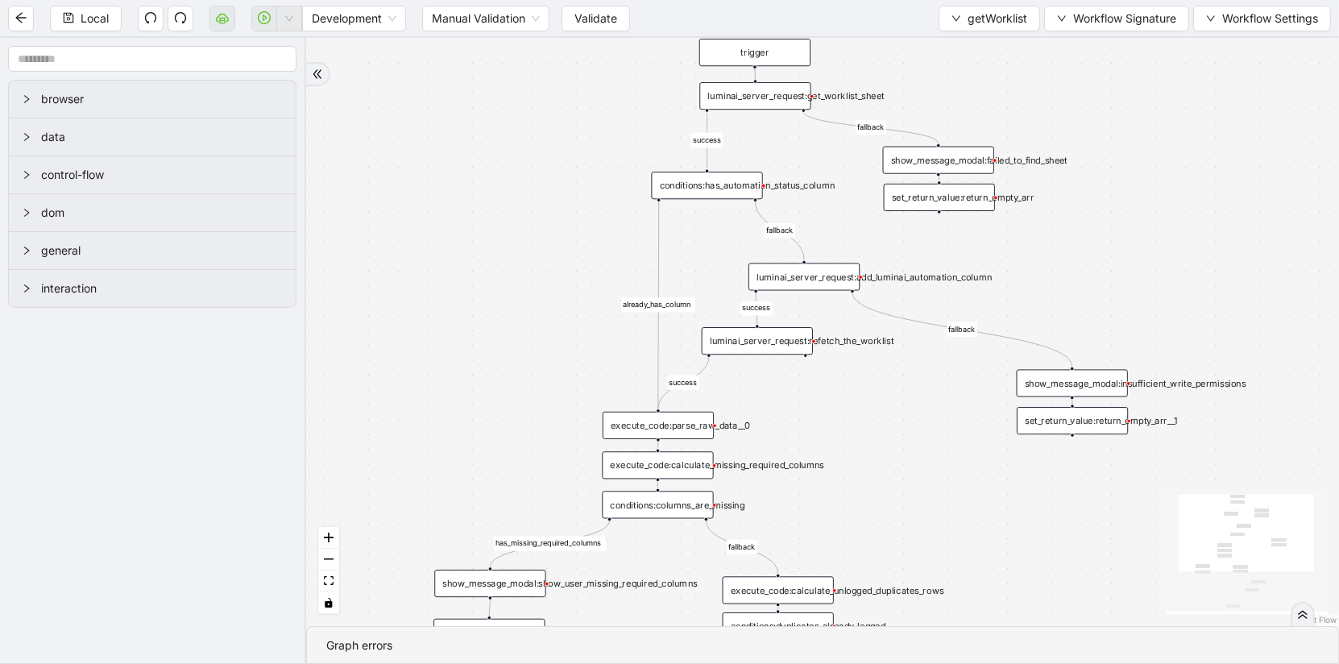
drag, startPoint x: 865, startPoint y: 355, endPoint x: 890, endPoint y: 534, distance: 180.6
click at [890, 535] on div "has_missing_required_columns fallback fallback success fallback already_has_col…" at bounding box center [822, 332] width 1033 height 588
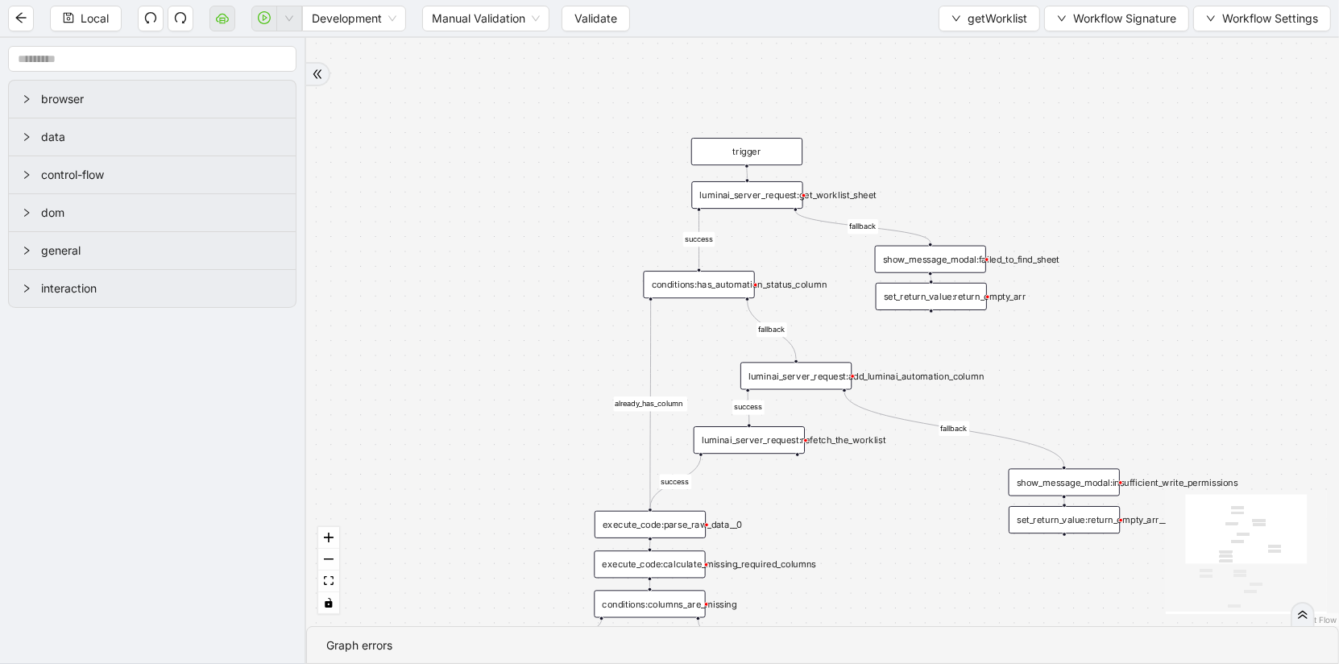
drag, startPoint x: 890, startPoint y: 488, endPoint x: 878, endPoint y: 573, distance: 85.5
click at [878, 573] on div "has_missing_required_columns fallback fallback success fallback already_has_col…" at bounding box center [822, 332] width 1033 height 588
click at [942, 253] on div "show_message_modal:failed_to_find_sheet" at bounding box center [930, 259] width 111 height 27
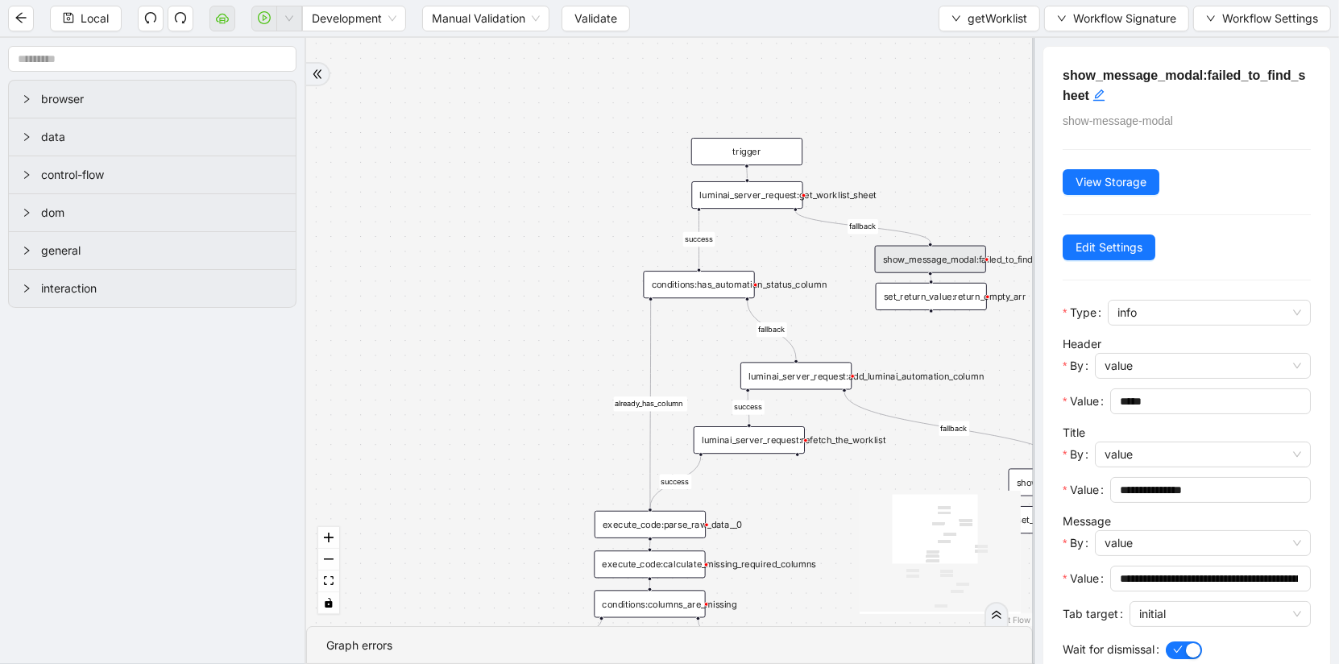
click at [746, 214] on div "has_missing_required_columns fallback fallback success fallback already_has_col…" at bounding box center [669, 332] width 727 height 588
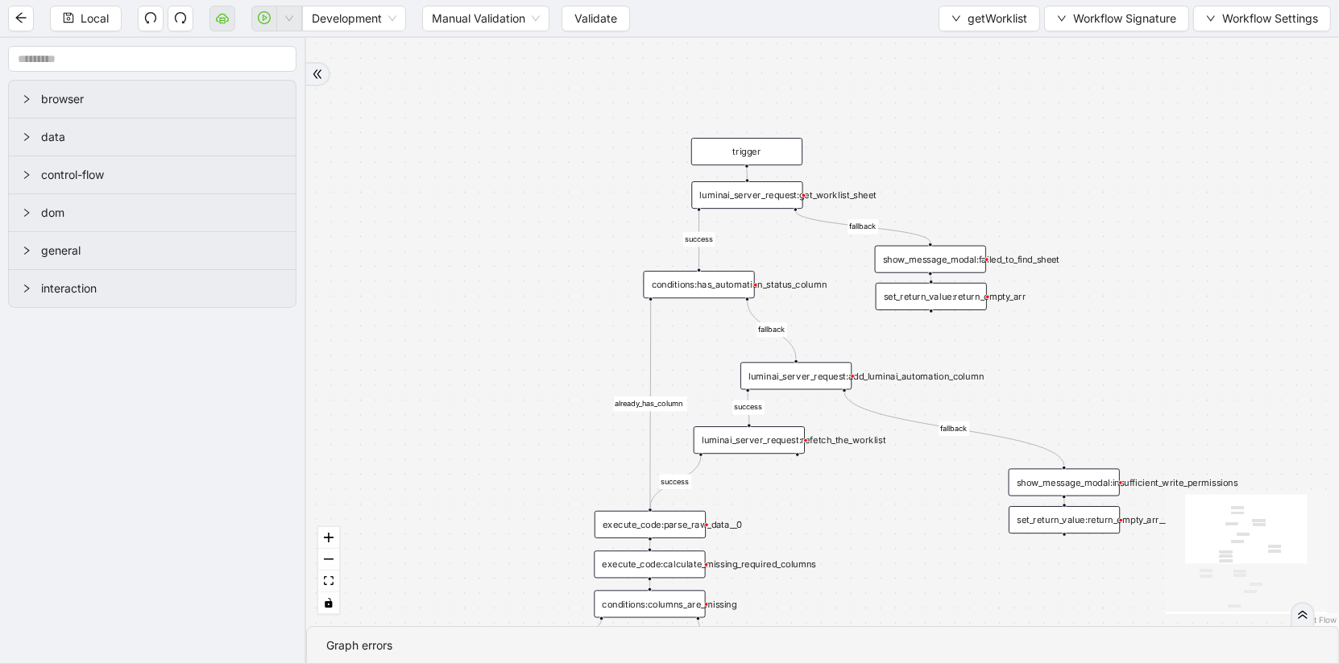
click at [746, 188] on div "luminai_server_request:get_worklist_sheet" at bounding box center [746, 194] width 111 height 27
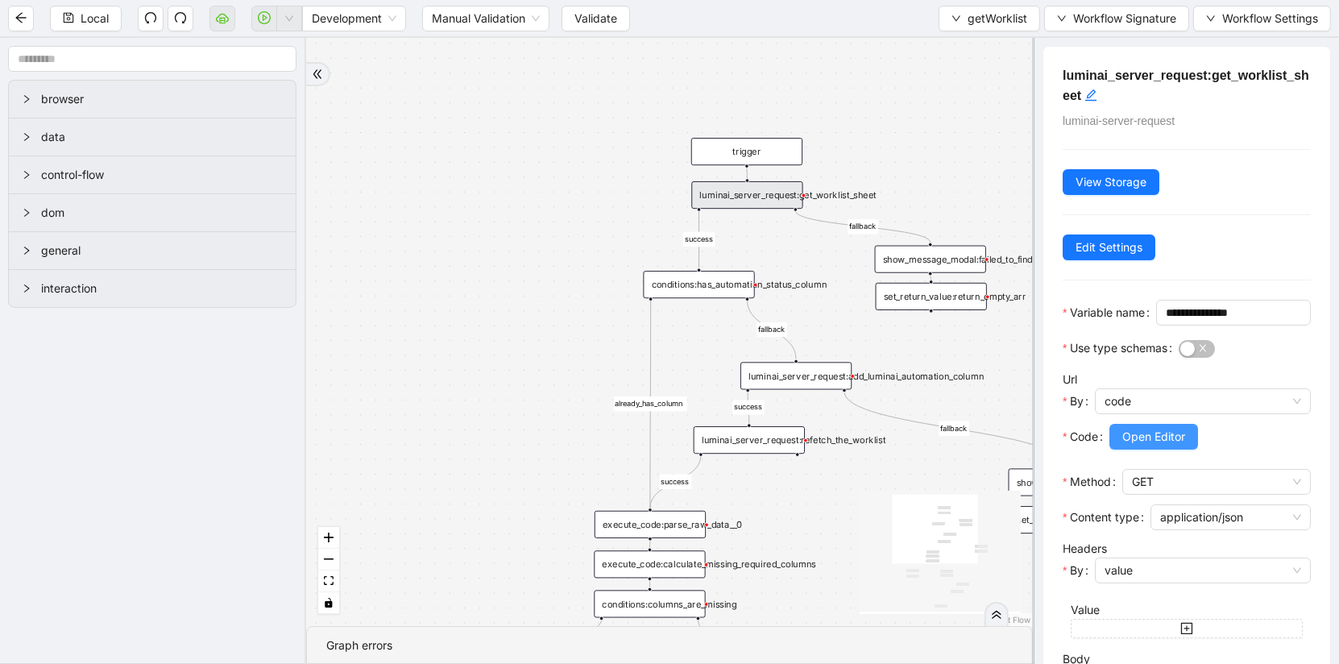
click at [1149, 446] on span "Open Editor" at bounding box center [1154, 437] width 63 height 18
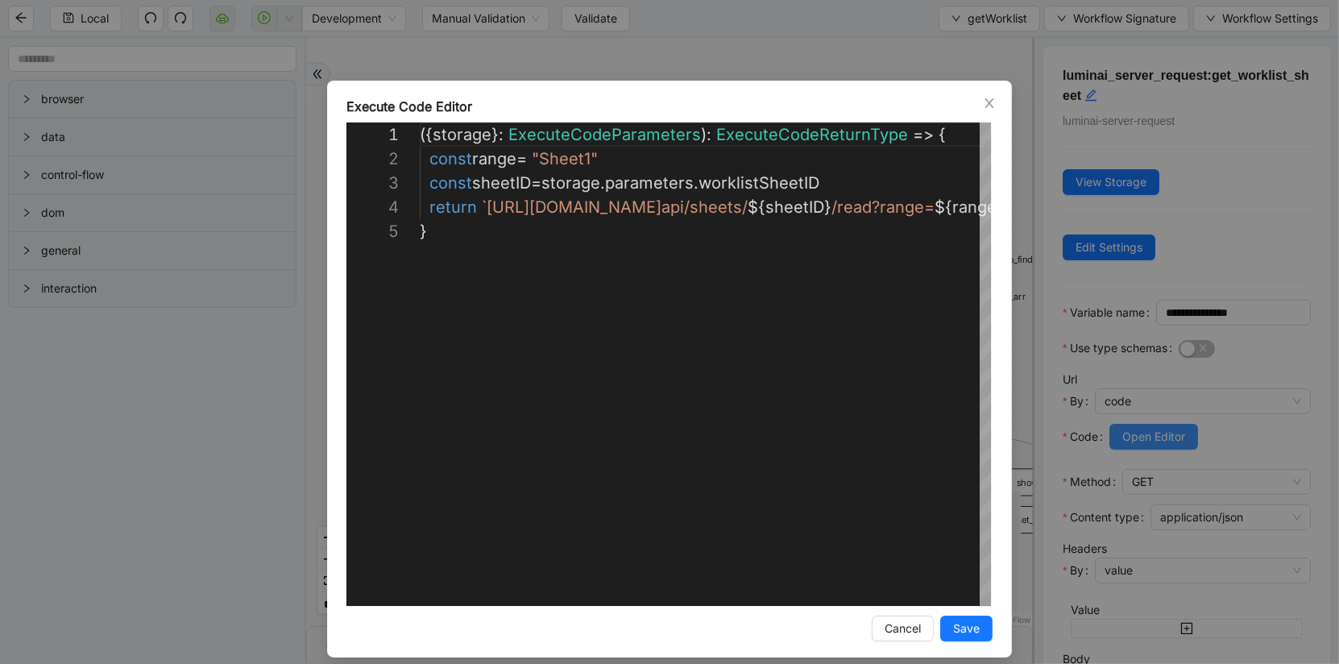
scroll to position [97, 0]
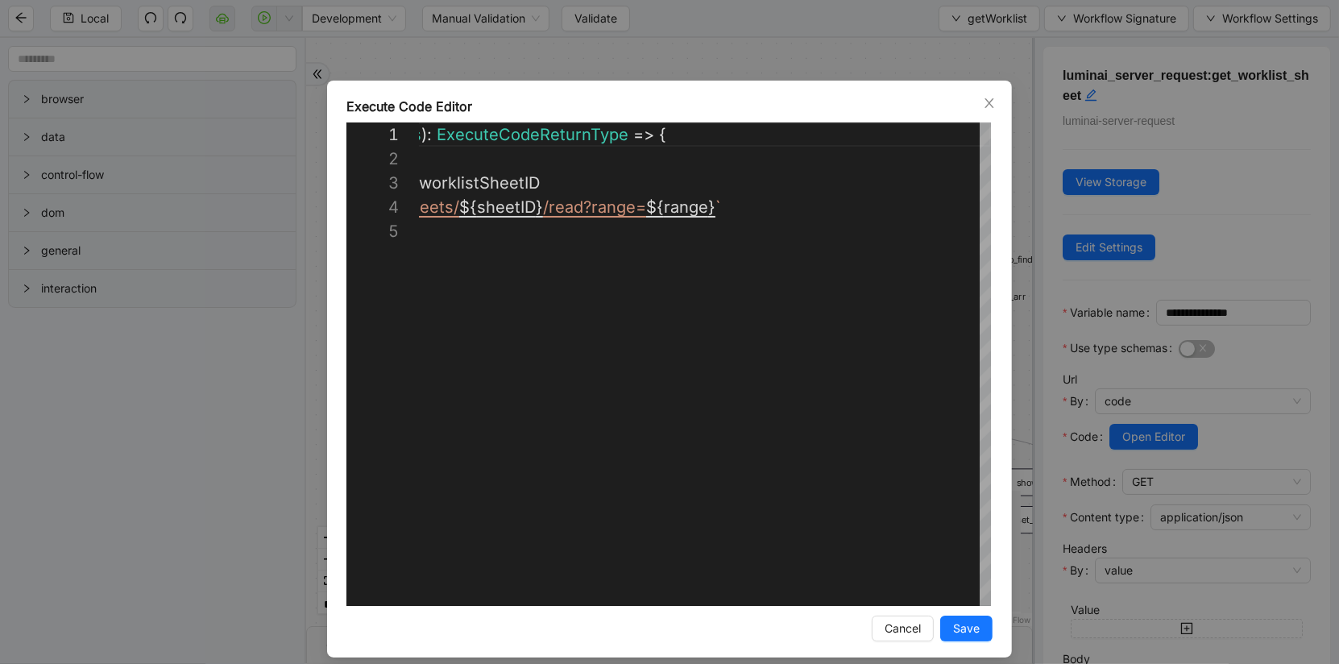
click at [295, 416] on div "**********" at bounding box center [669, 332] width 1339 height 664
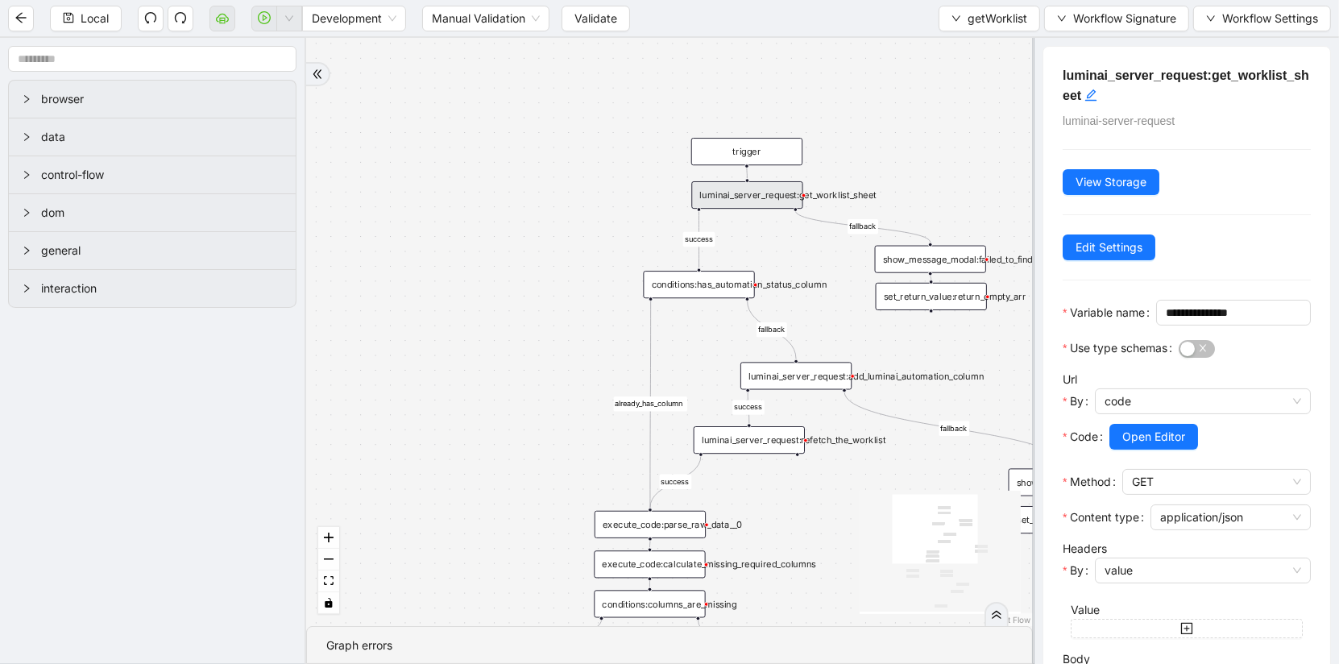
scroll to position [205, 0]
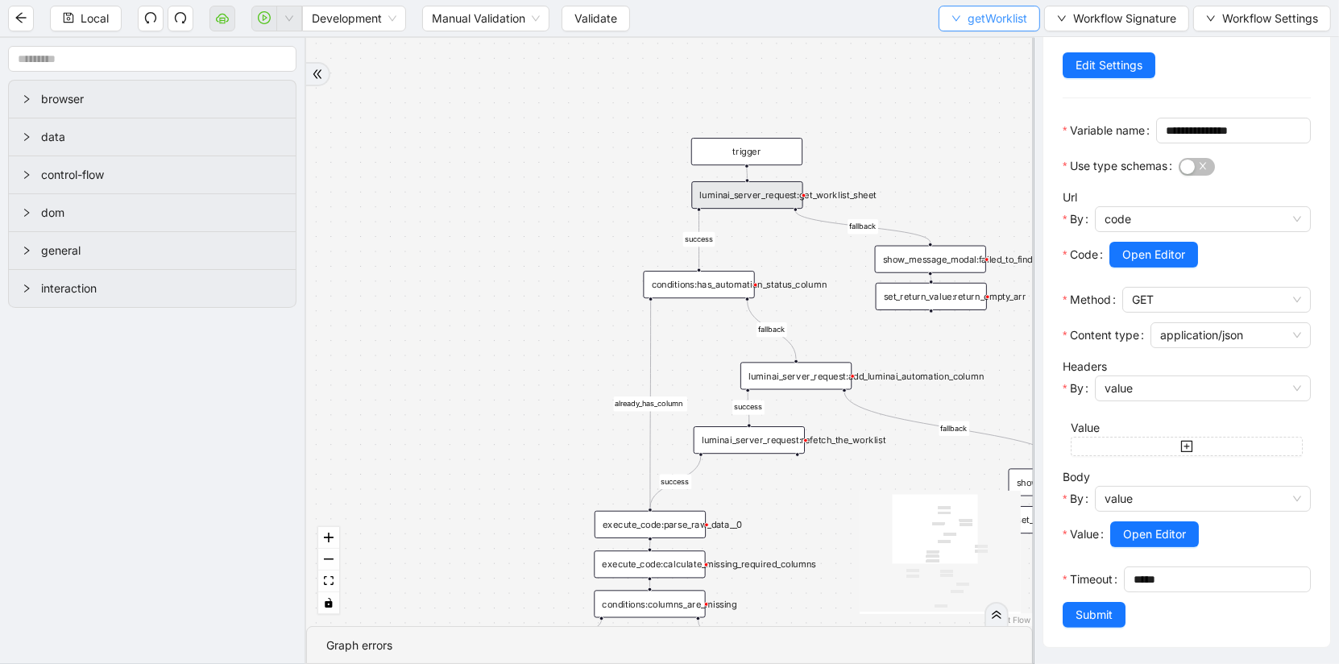
click at [962, 18] on button "getWorklist" at bounding box center [990, 19] width 102 height 26
click at [986, 51] on span "Select" at bounding box center [988, 49] width 76 height 18
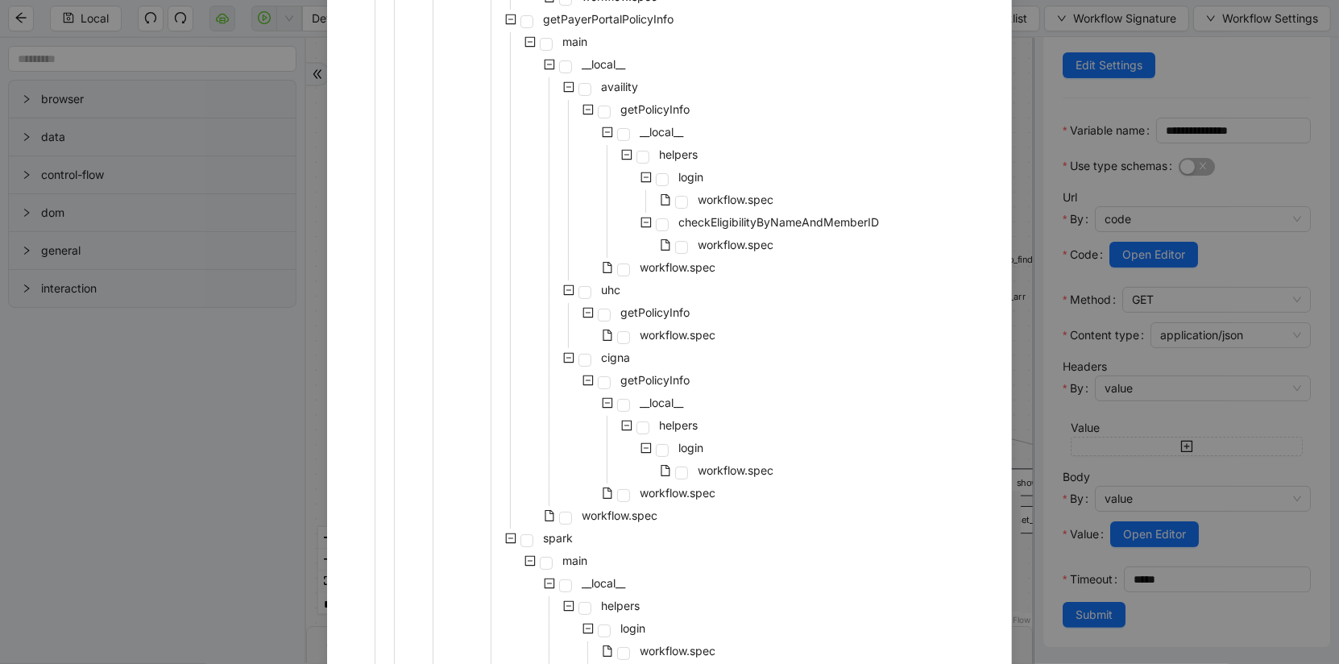
scroll to position [1221, 0]
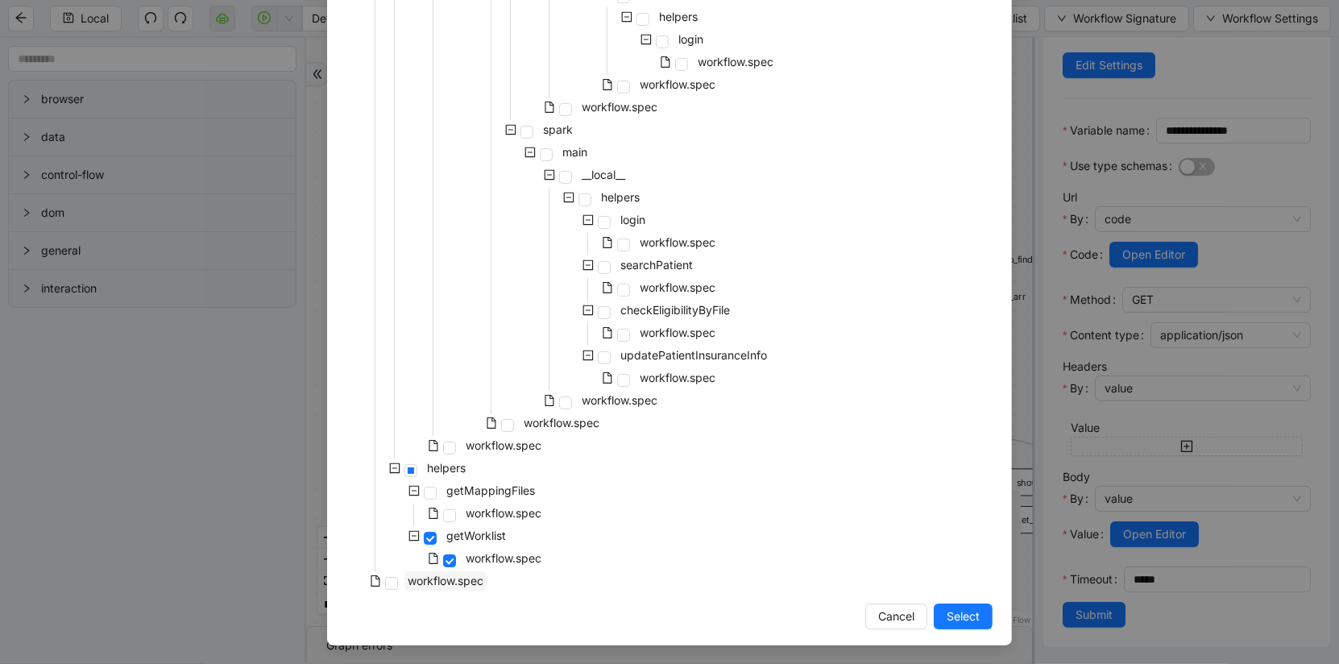
click at [444, 581] on span "workflow.spec" at bounding box center [446, 581] width 76 height 14
click at [971, 616] on span "Select" at bounding box center [963, 617] width 33 height 18
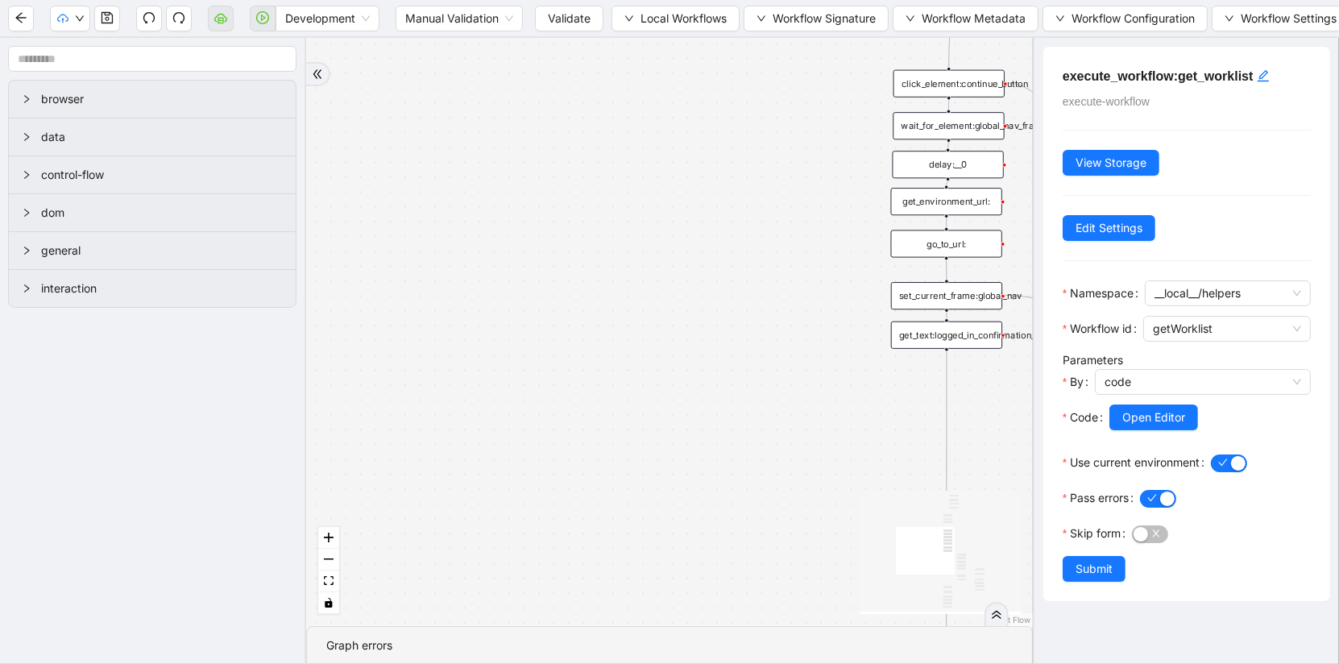
scroll to position [0, 0]
click at [268, 10] on span at bounding box center [263, 19] width 26 height 52
click at [566, 17] on span "Validate" at bounding box center [569, 19] width 43 height 18
click at [264, 21] on icon "play-circle" at bounding box center [262, 17] width 13 height 13
click at [170, 639] on form "1-off update file id" at bounding box center [122, 615] width 542 height 61
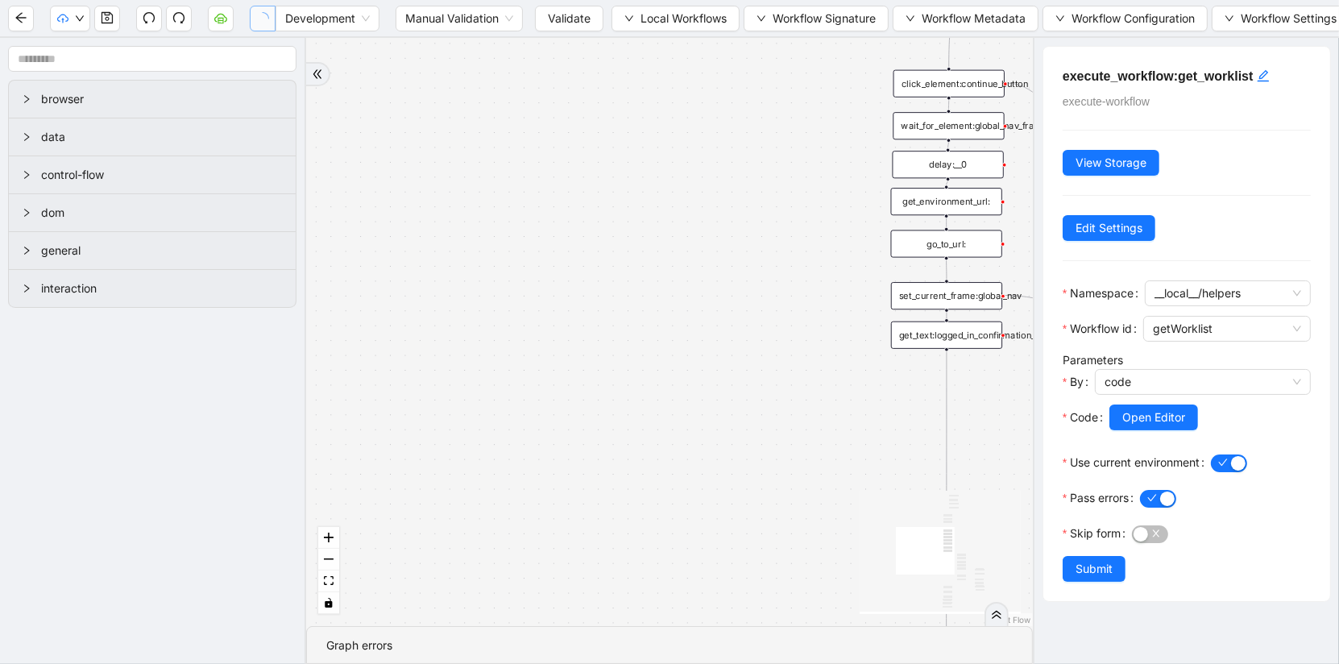
click at [176, 625] on input "1-off update file id" at bounding box center [122, 619] width 542 height 31
paste input "**********"
type input "**********"
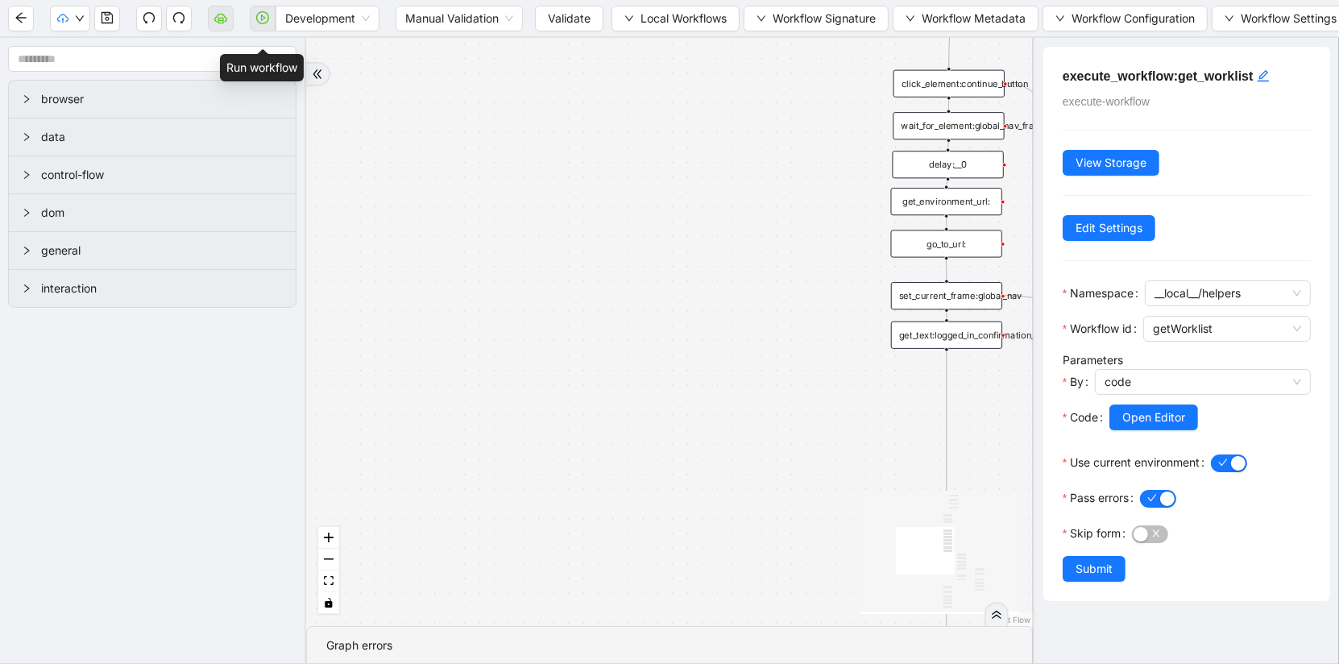
click at [256, 22] on span at bounding box center [263, 19] width 26 height 52
click at [556, 18] on span "Validate" at bounding box center [569, 19] width 43 height 18
click at [558, 26] on span "Validate" at bounding box center [569, 19] width 43 height 18
click at [252, 21] on button "button" at bounding box center [263, 19] width 26 height 26
click at [260, 21] on icon "play-circle" at bounding box center [262, 17] width 13 height 13
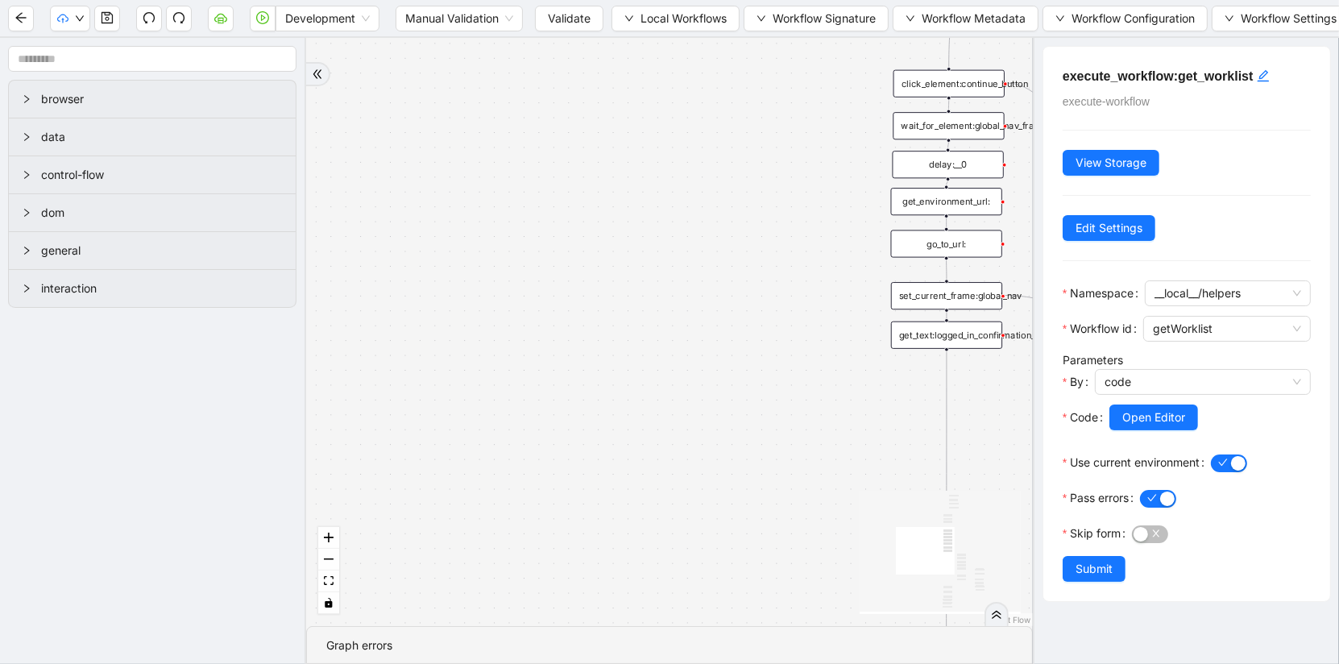
click at [303, 10] on span "Development" at bounding box center [327, 18] width 85 height 24
click at [268, 19] on icon "play-circle" at bounding box center [262, 17] width 13 height 13
click at [503, 239] on div "has_unprocessed_items onError onError onError onError onError onError trigger l…" at bounding box center [669, 332] width 727 height 588
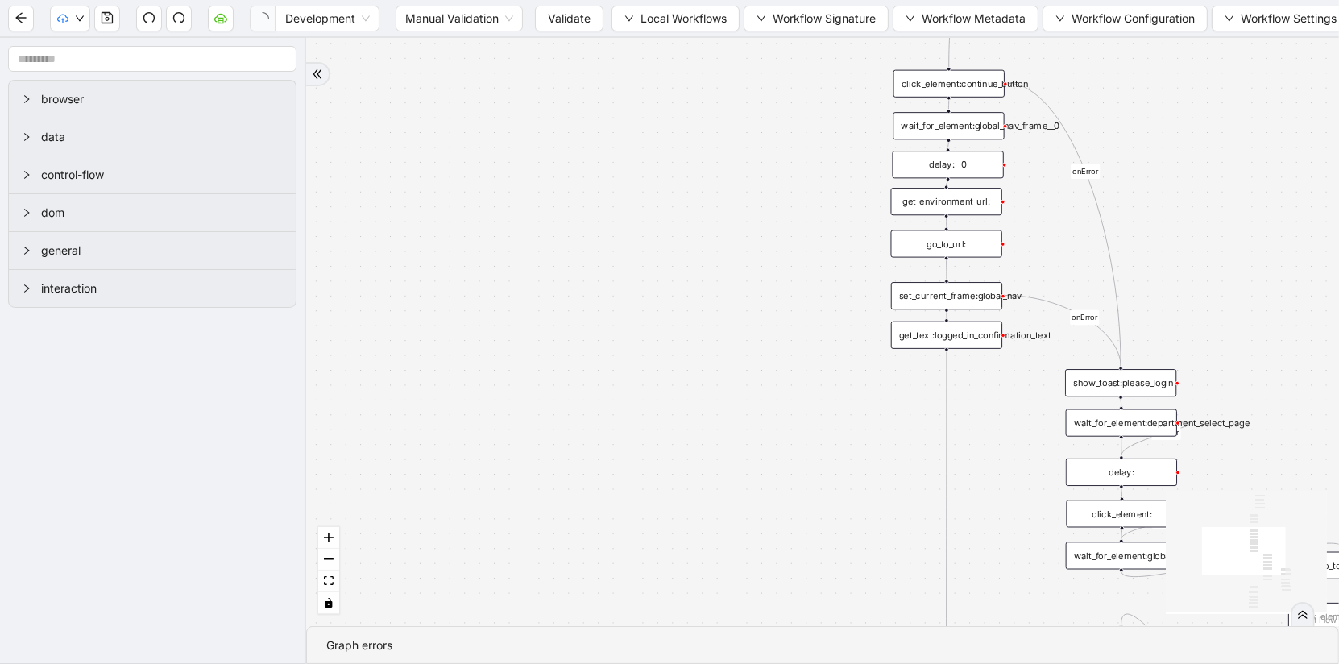
paste input "**********"
type input "**********"
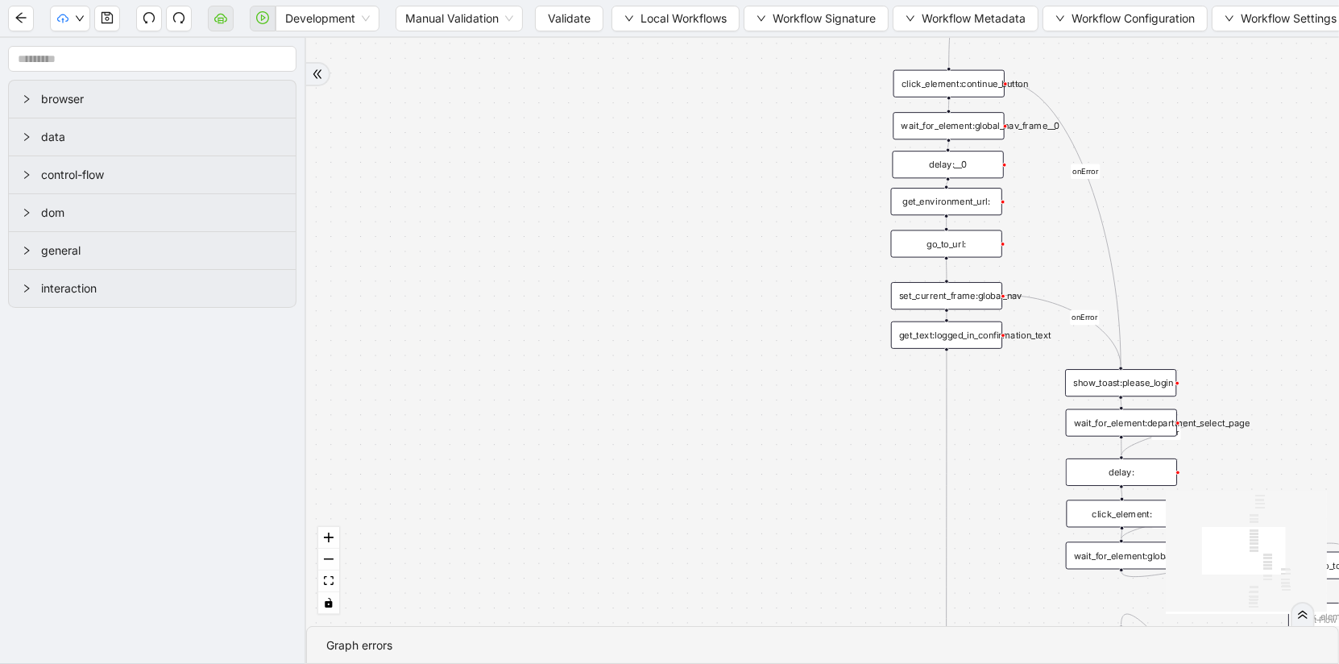
type input "**********"
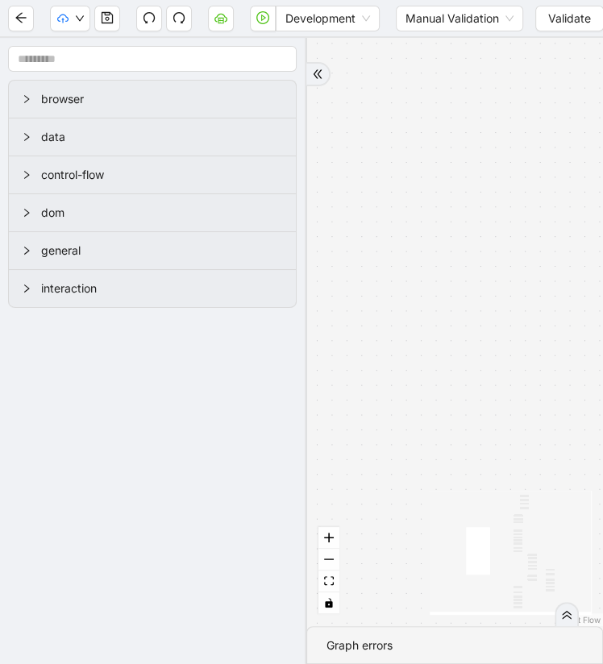
click at [479, 283] on div "has_unprocessed_items onError onError onError onError onError onError trigger l…" at bounding box center [454, 332] width 297 height 588
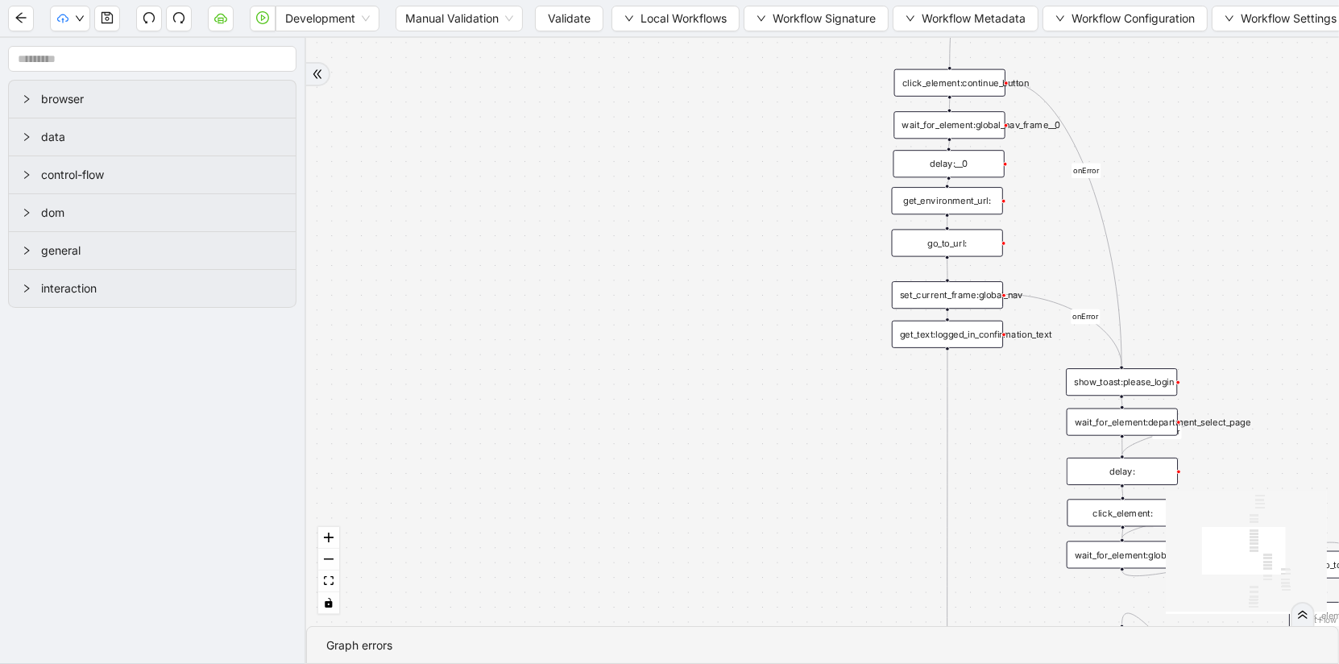
click at [676, 42] on div "has_unprocessed_items onError onError onError onError onError onError trigger l…" at bounding box center [822, 332] width 1033 height 588
click at [673, 29] on button "Local Workflows" at bounding box center [676, 19] width 128 height 26
click at [673, 49] on span "Select" at bounding box center [675, 49] width 104 height 18
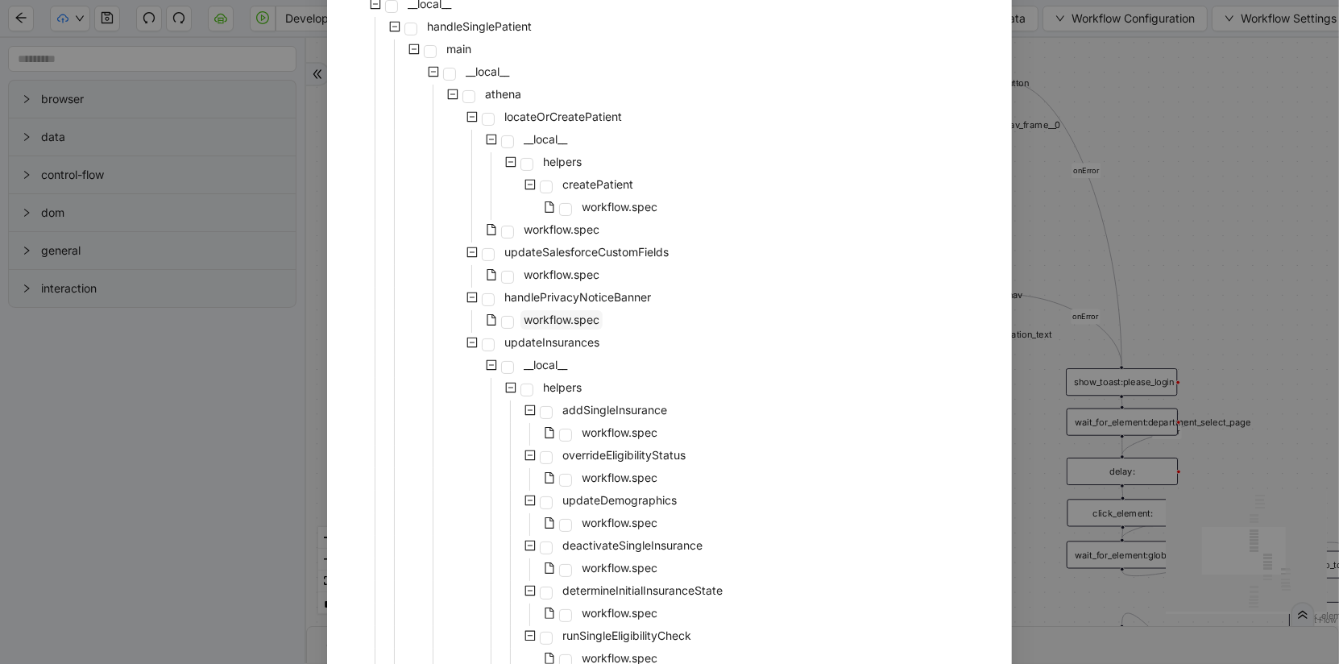
scroll to position [155, 0]
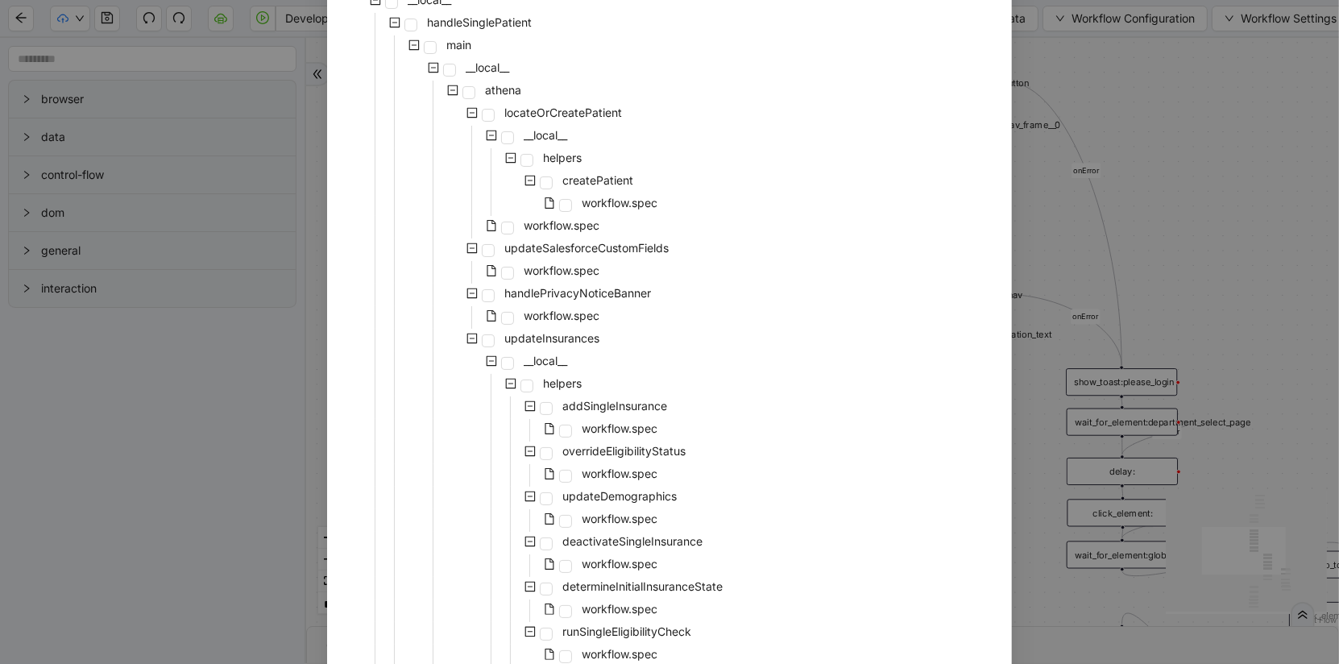
click at [195, 403] on div "Select Local Workflow patient-demographics __local__ handleSinglePatient main _…" at bounding box center [669, 332] width 1339 height 664
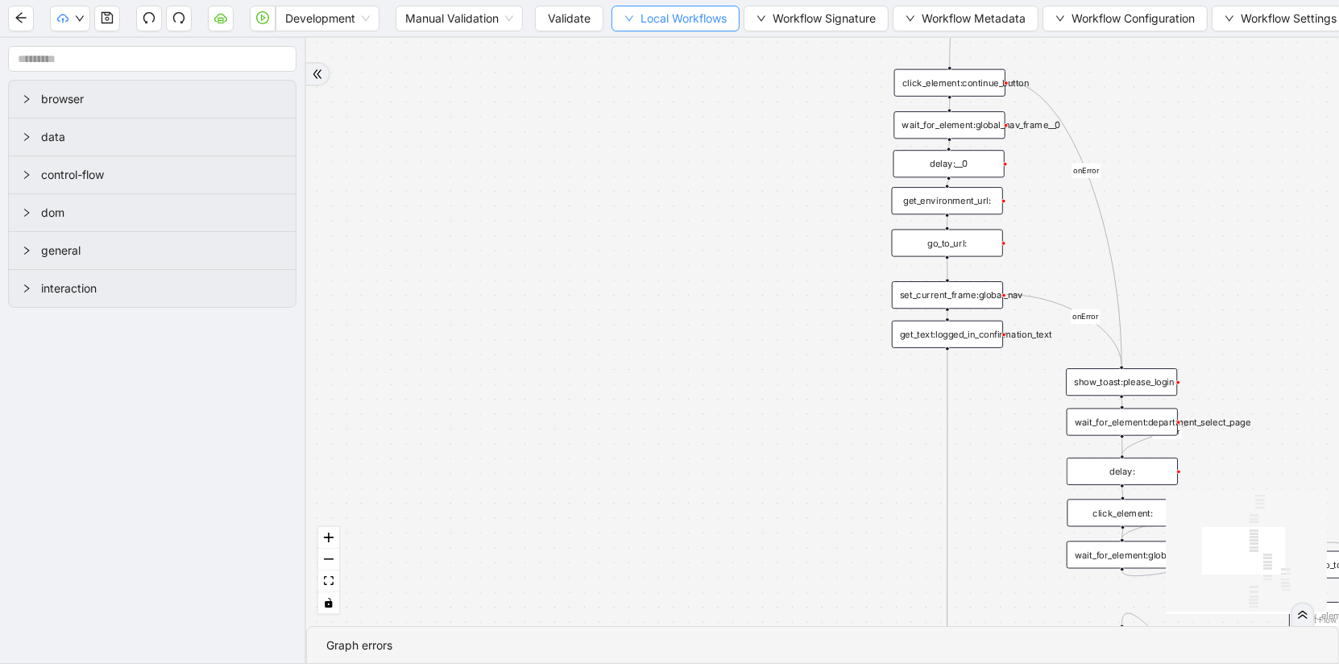
click at [652, 19] on span "Local Workflows" at bounding box center [684, 19] width 86 height 18
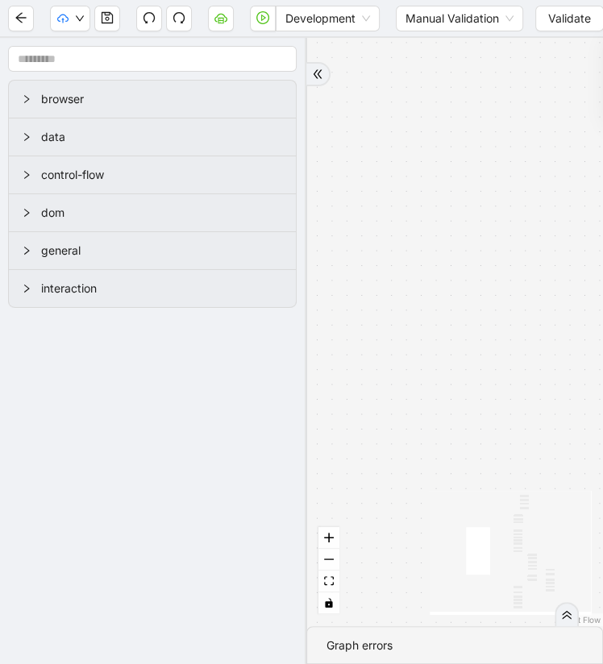
click at [421, 176] on div "has_unprocessed_items onError onError onError onError onError onError trigger l…" at bounding box center [454, 332] width 297 height 588
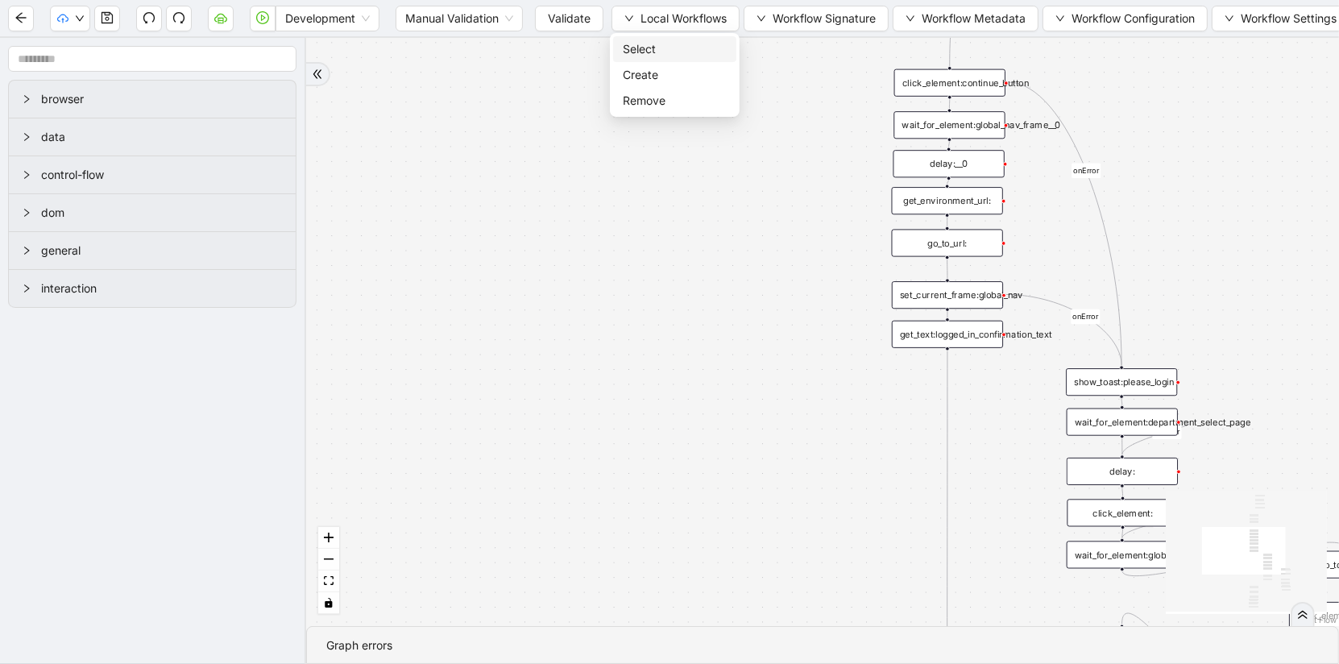
click at [667, 51] on span "Select" at bounding box center [675, 49] width 104 height 18
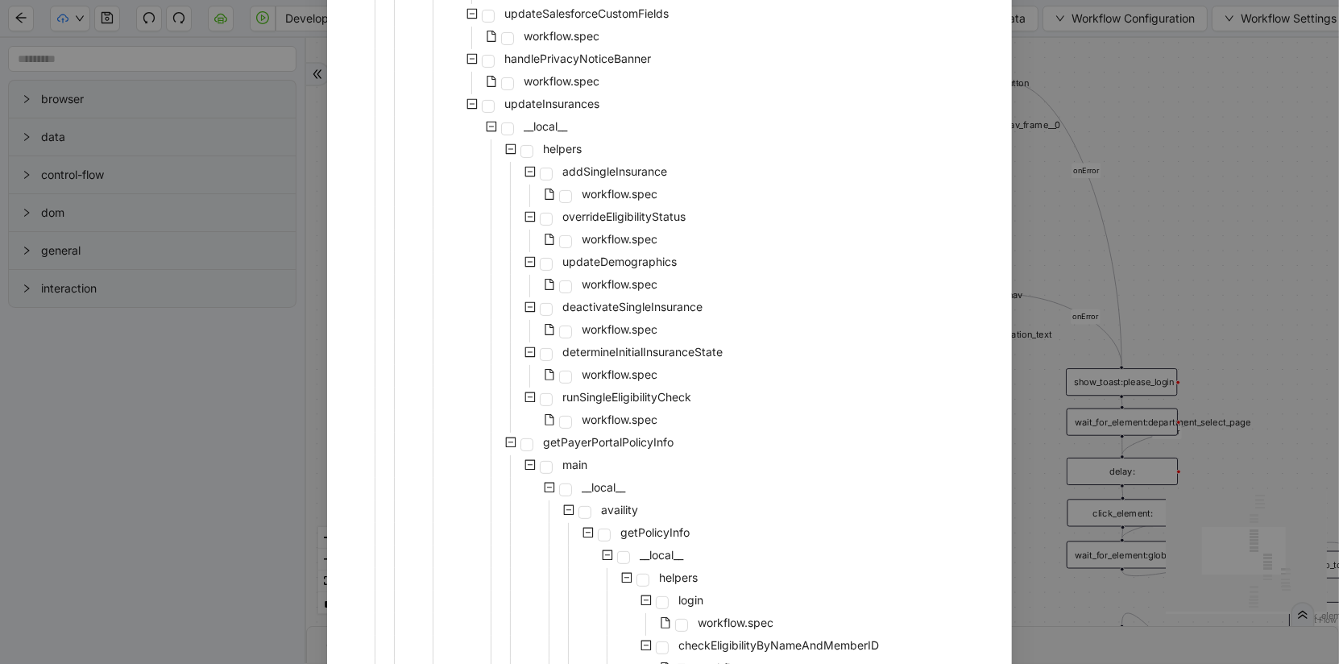
scroll to position [388, 0]
click at [613, 191] on span "workflow.spec" at bounding box center [620, 195] width 76 height 14
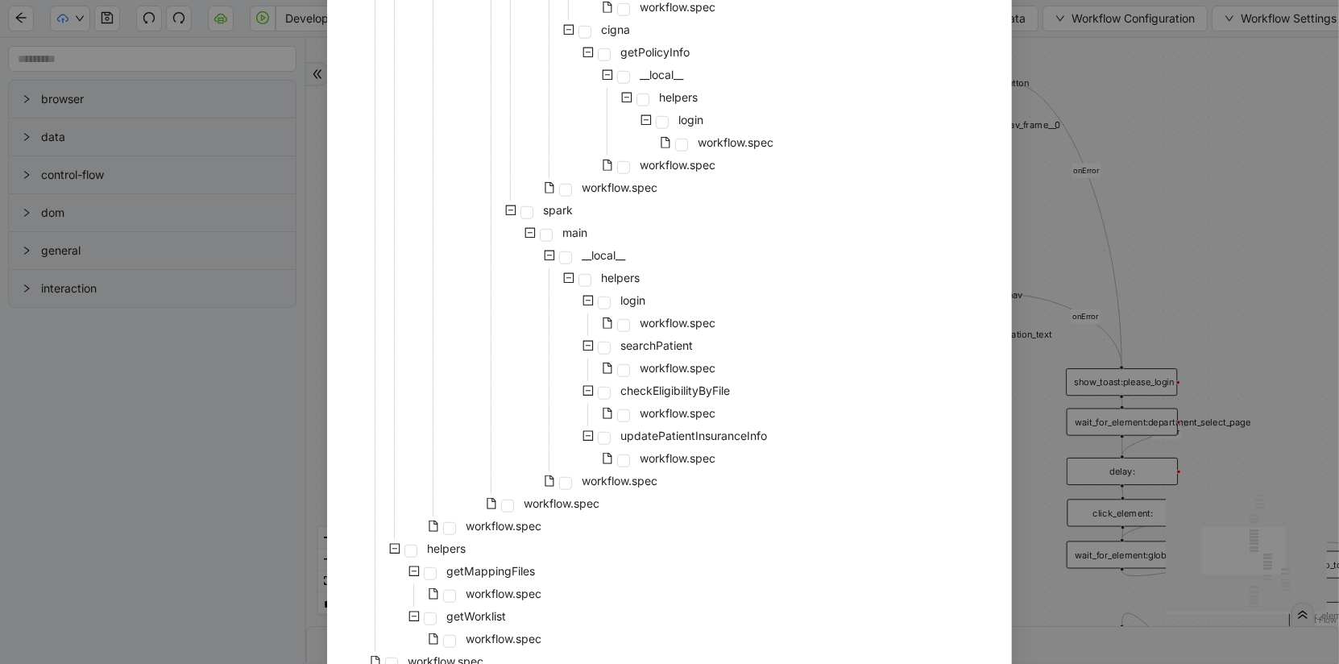
scroll to position [1221, 0]
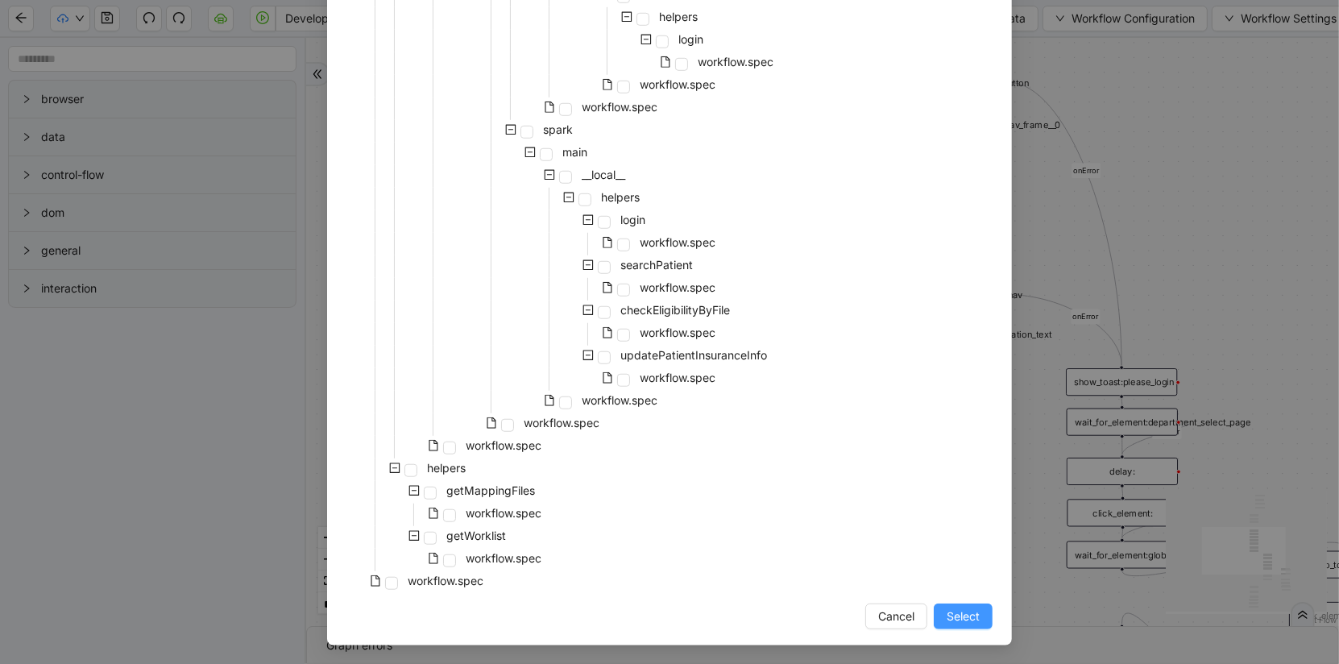
click at [971, 618] on span "Select" at bounding box center [963, 617] width 33 height 18
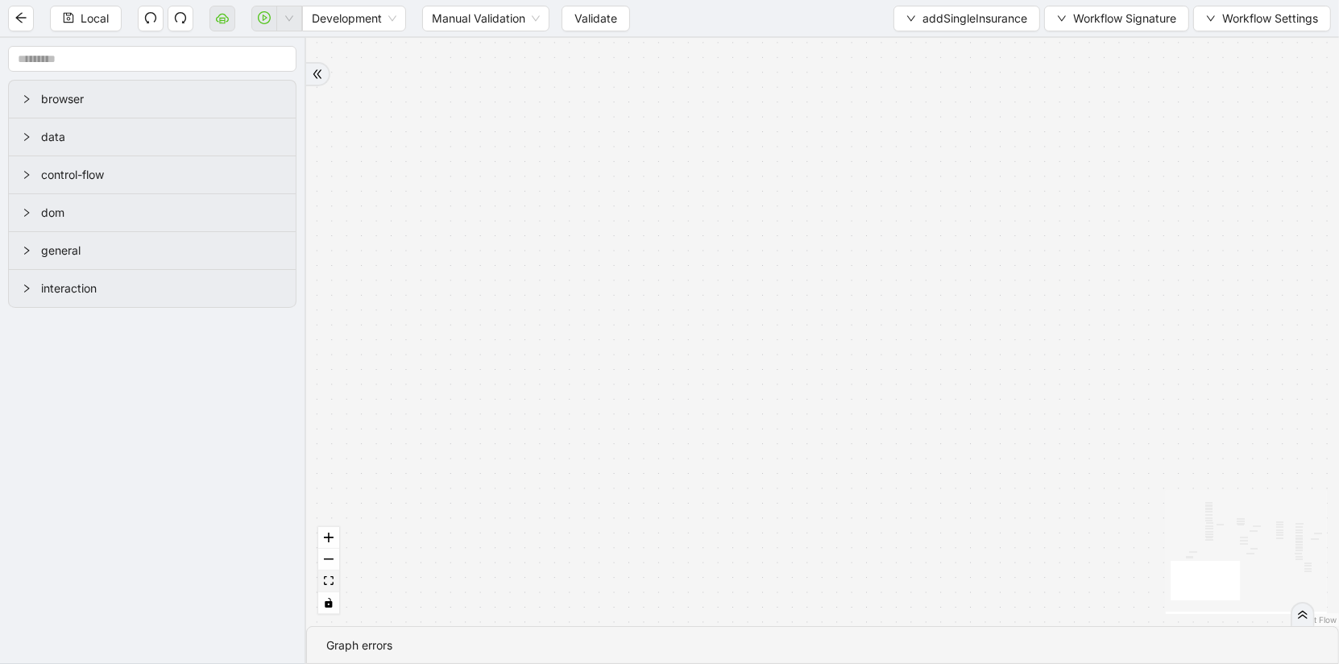
click at [332, 585] on icon "fit view" at bounding box center [329, 580] width 10 height 9
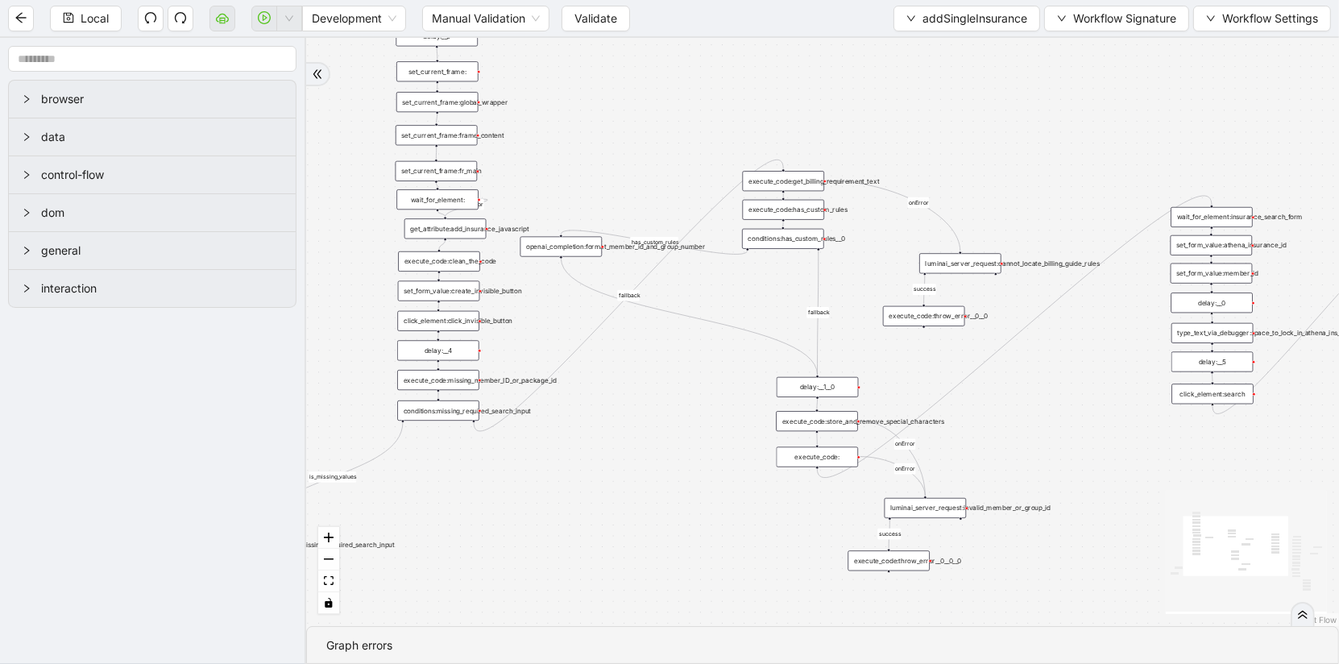
click at [452, 227] on div "get_attribute:add_insurance_javascript" at bounding box center [446, 228] width 82 height 20
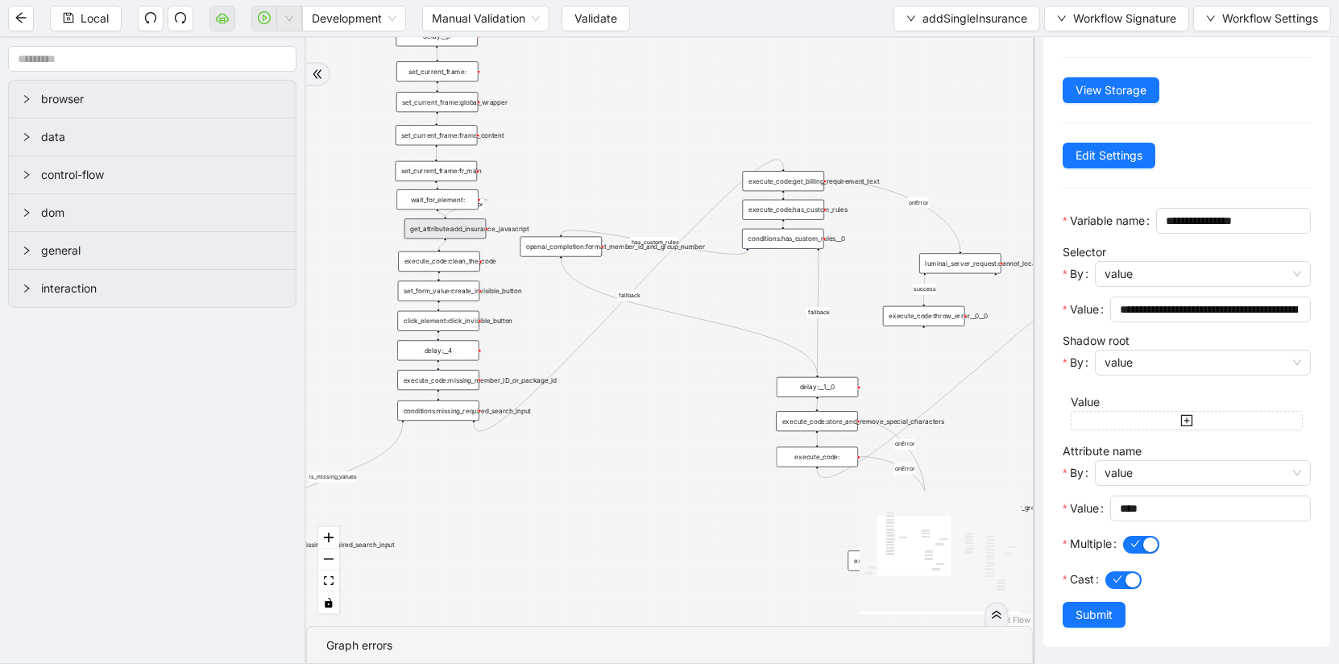
scroll to position [114, 0]
click at [423, 265] on div "execute_code:clean_the_code" at bounding box center [439, 261] width 82 height 20
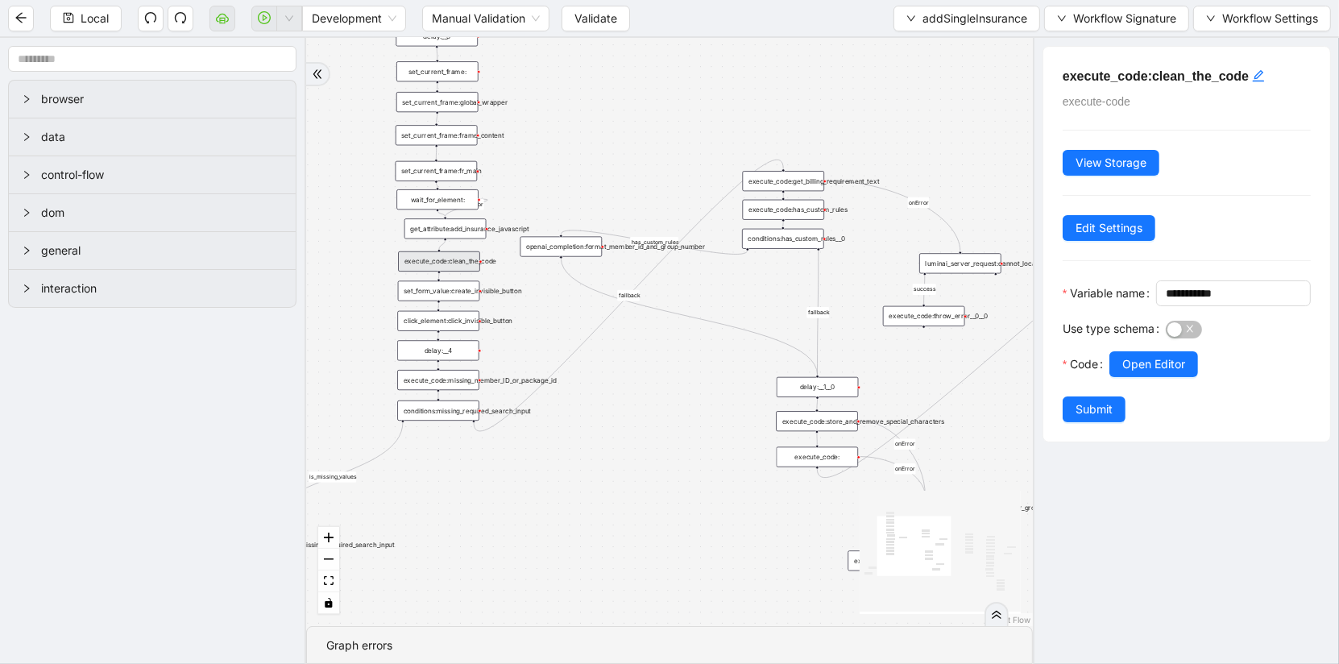
scroll to position [0, 0]
click at [1164, 351] on div "Use type schema" at bounding box center [1114, 333] width 103 height 35
click at [1162, 377] on button "Open Editor" at bounding box center [1154, 364] width 89 height 26
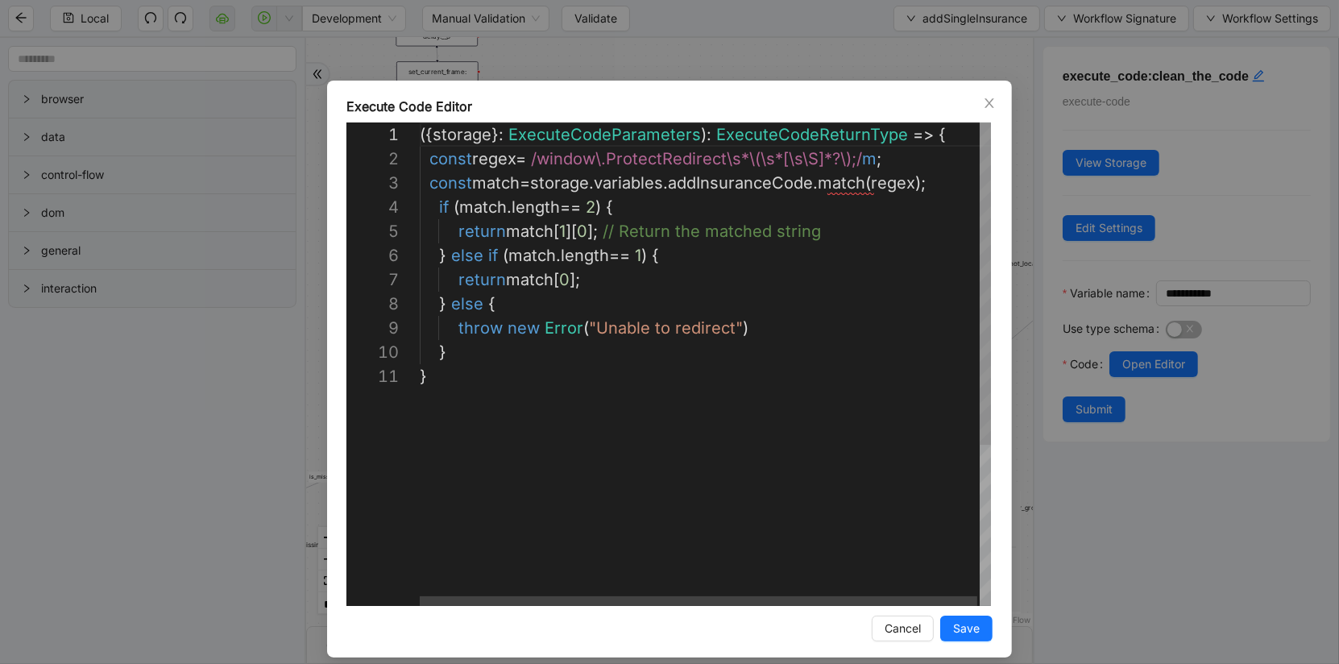
click at [595, 234] on div "({ storage }: ExecuteCodeParameters ): ExecuteCodeReturnType => { const regex =…" at bounding box center [707, 484] width 574 height 725
type textarea "**********"
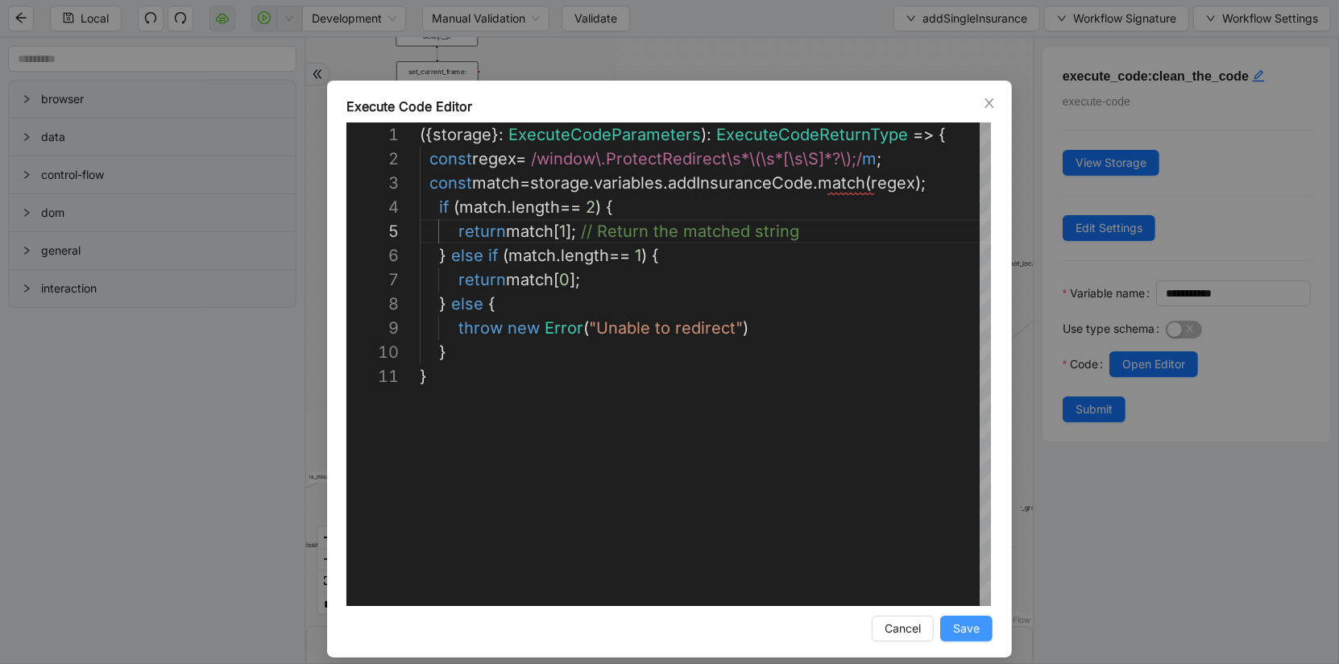
click at [965, 633] on span "Save" at bounding box center [966, 629] width 27 height 18
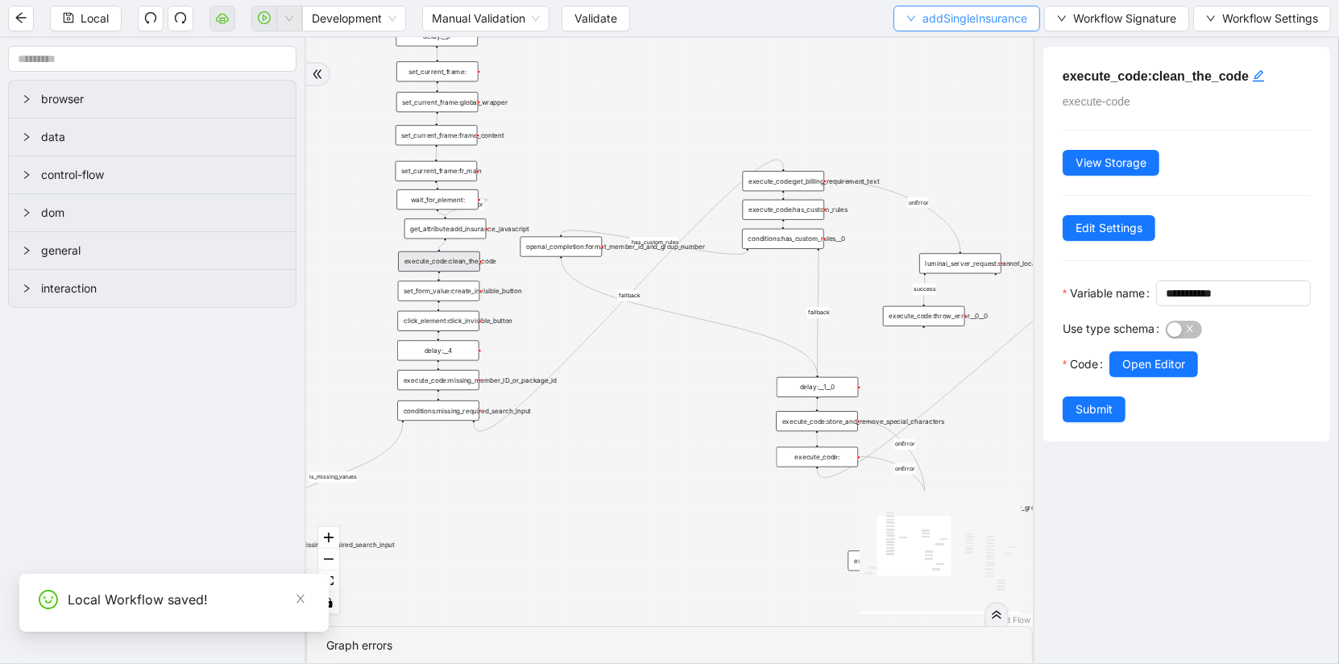
click at [977, 26] on span "addSingleInsurance" at bounding box center [975, 19] width 105 height 18
click at [973, 48] on span "Select" at bounding box center [965, 49] width 121 height 18
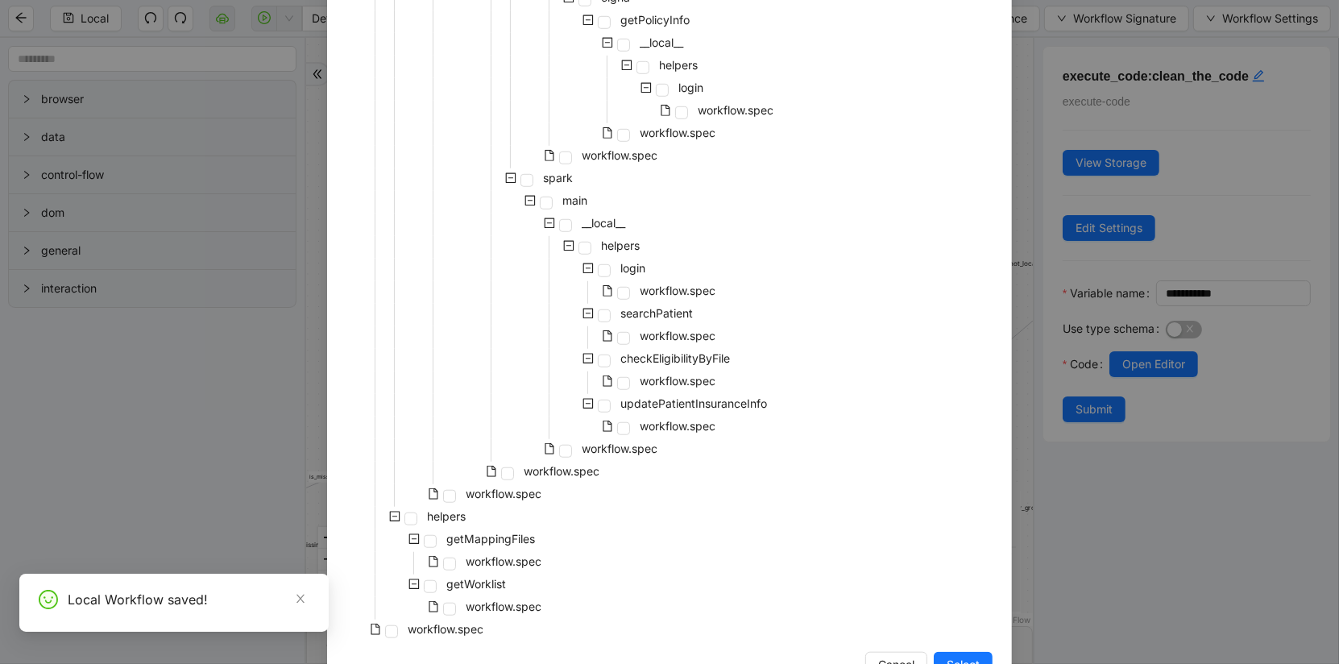
scroll to position [1221, 0]
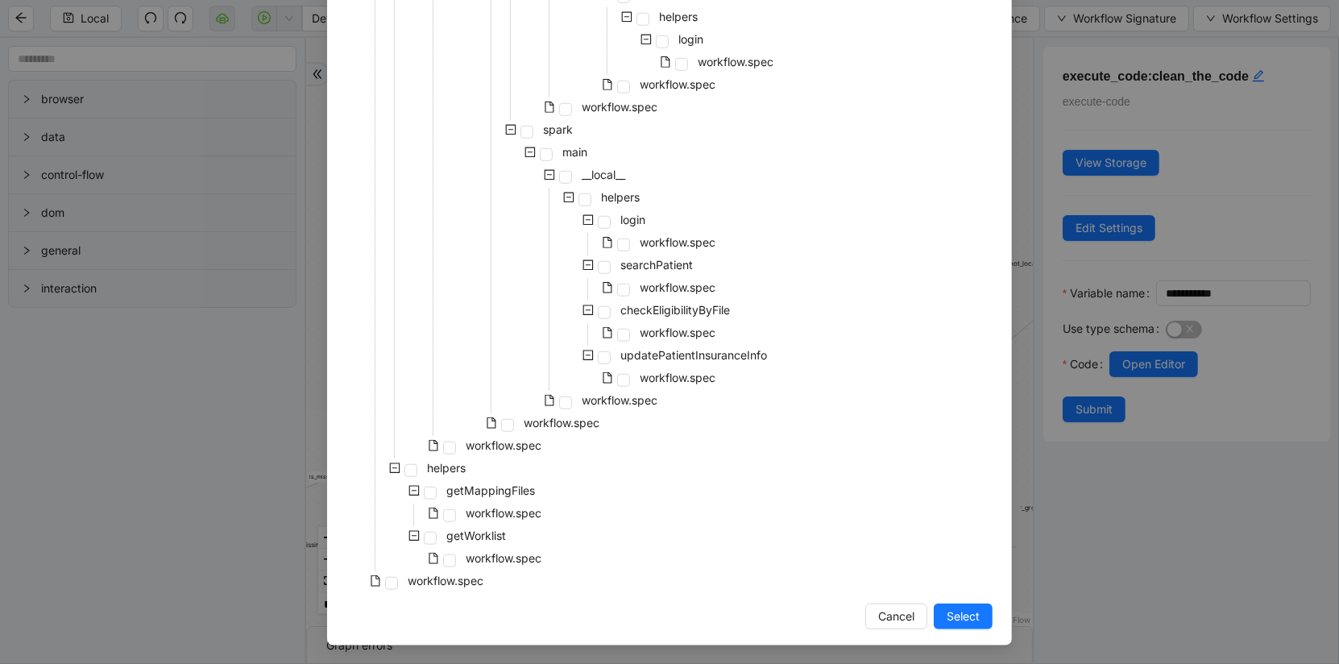
click at [394, 590] on div "workflow.spec" at bounding box center [417, 582] width 140 height 23
click at [394, 587] on span at bounding box center [391, 583] width 13 height 13
click at [973, 611] on span "Select" at bounding box center [963, 617] width 33 height 18
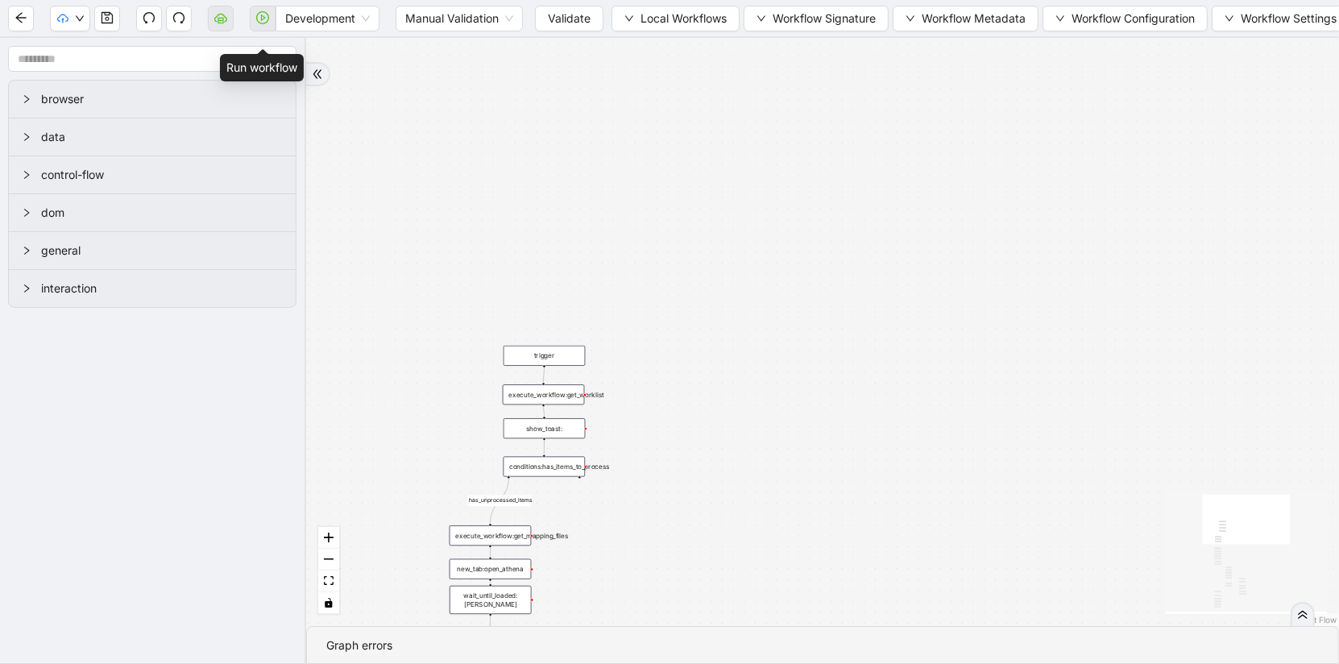
click at [259, 6] on span at bounding box center [263, 19] width 26 height 52
click at [558, 23] on span "Validate" at bounding box center [569, 19] width 43 height 18
click at [264, 23] on icon "play-circle" at bounding box center [262, 17] width 13 height 13
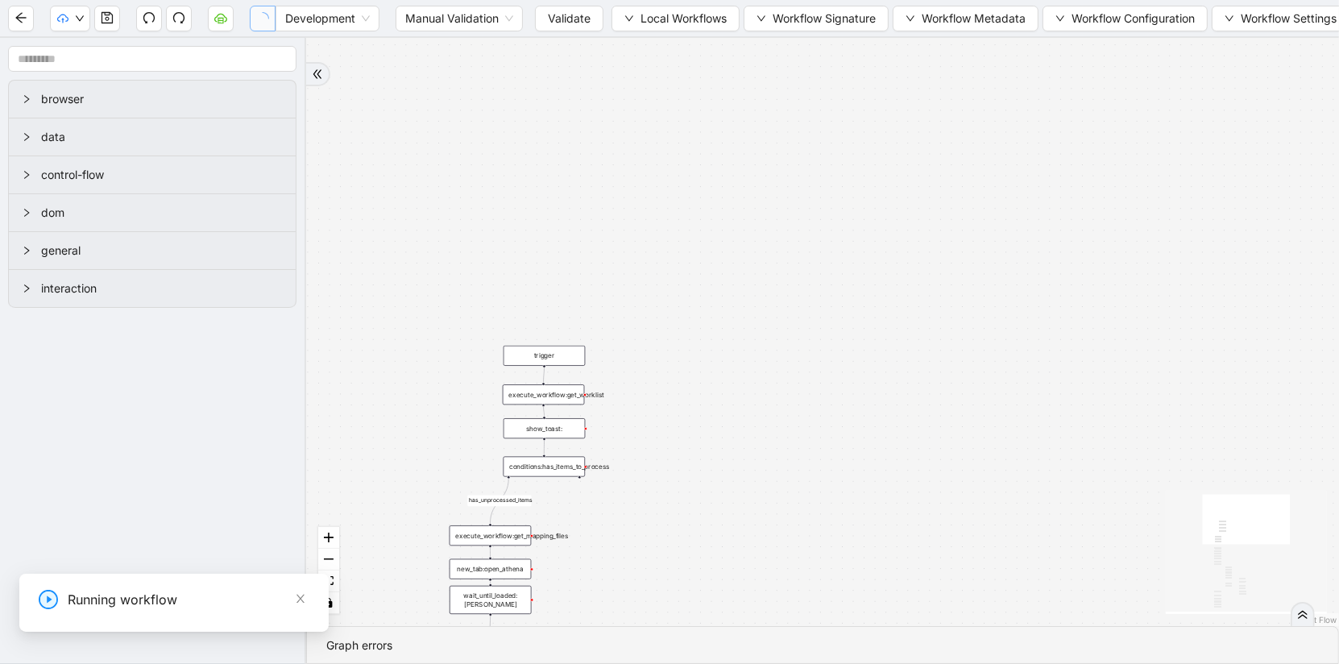
scroll to position [0, 0]
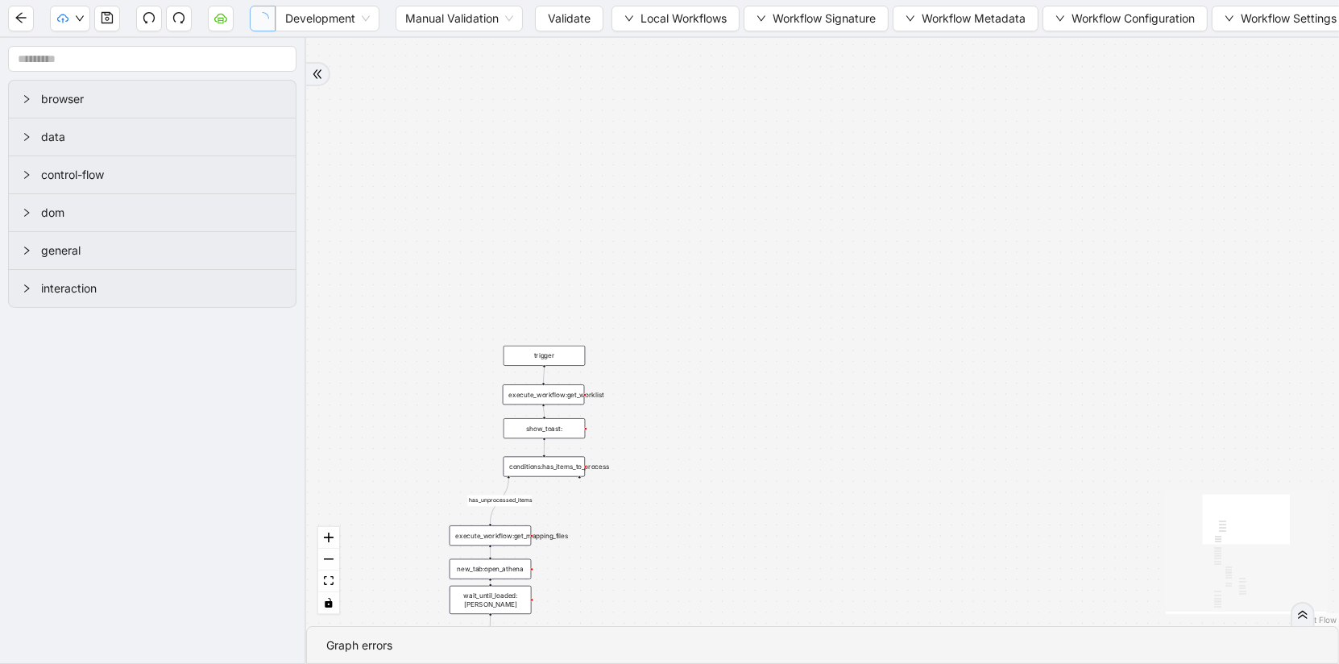
click at [215, 629] on input "1-off update file id" at bounding box center [122, 619] width 542 height 31
paste input "**********"
type input "**********"
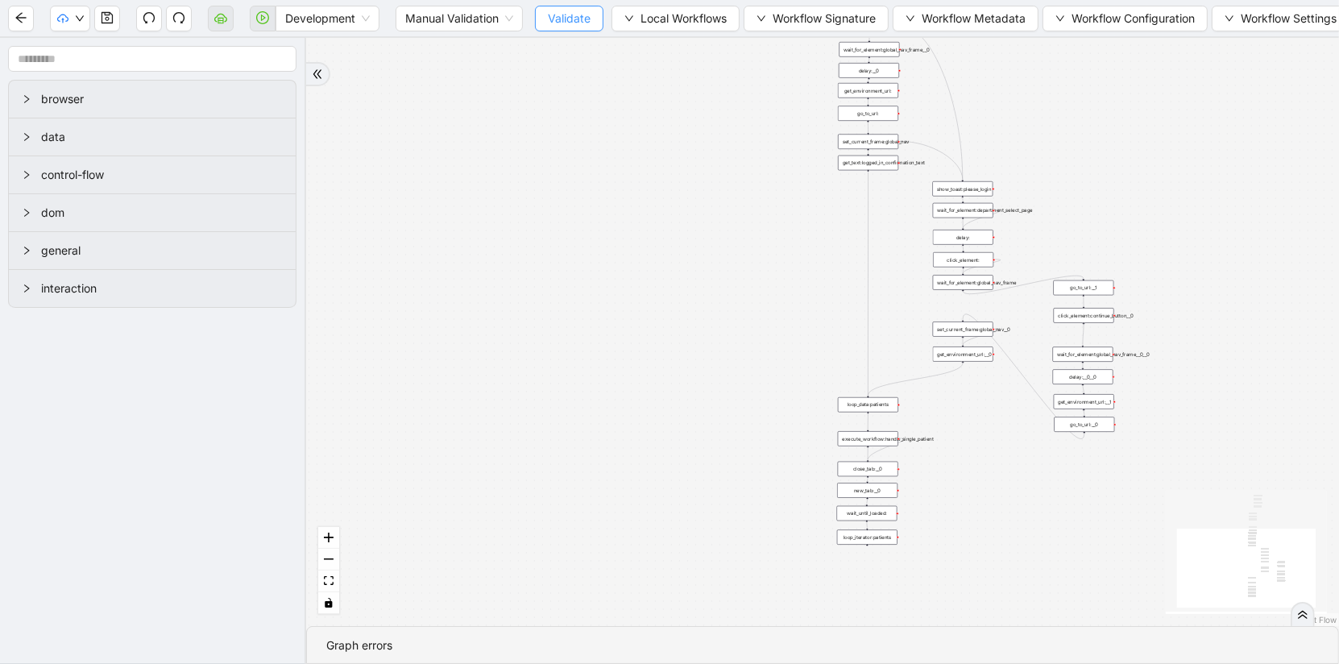
click at [578, 15] on span "Validate" at bounding box center [569, 19] width 43 height 18
click at [255, 17] on button "button" at bounding box center [263, 19] width 26 height 26
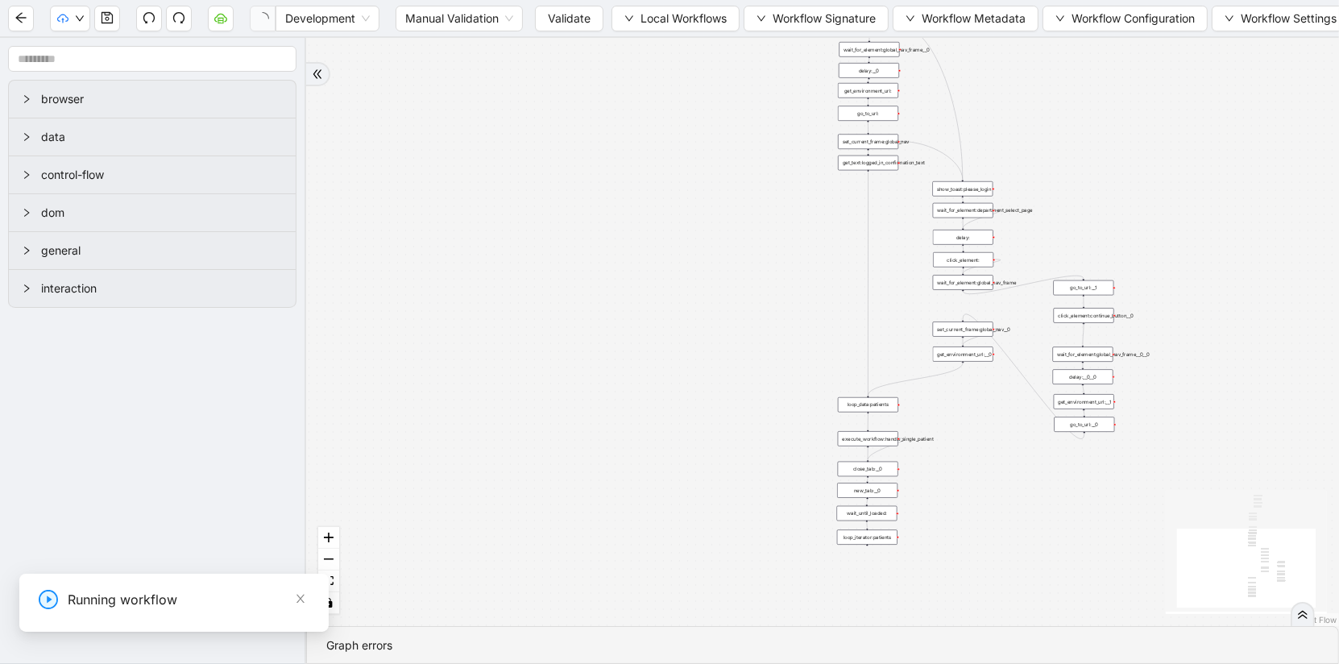
click at [0, 623] on input "1-off update file id" at bounding box center [122, 619] width 542 height 31
type input "**********"
